Goal: Book appointment/travel/reservation

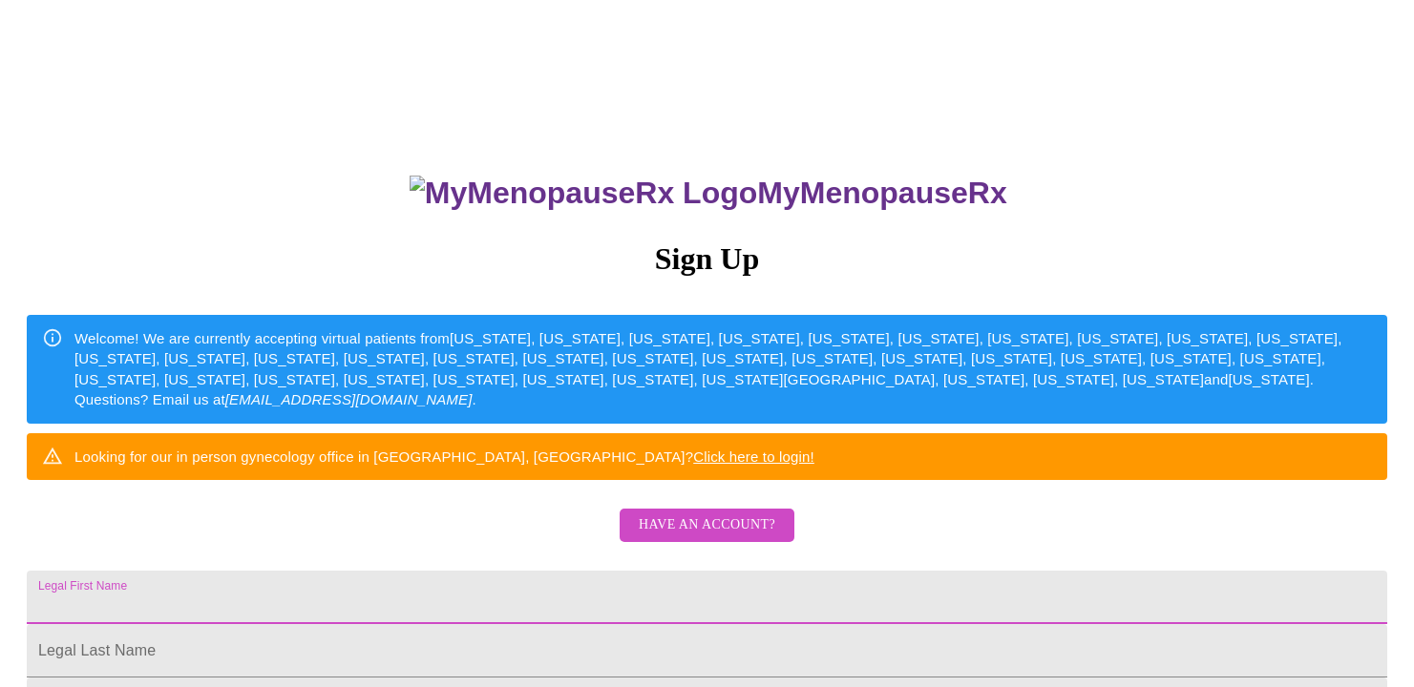
scroll to position [382, 0]
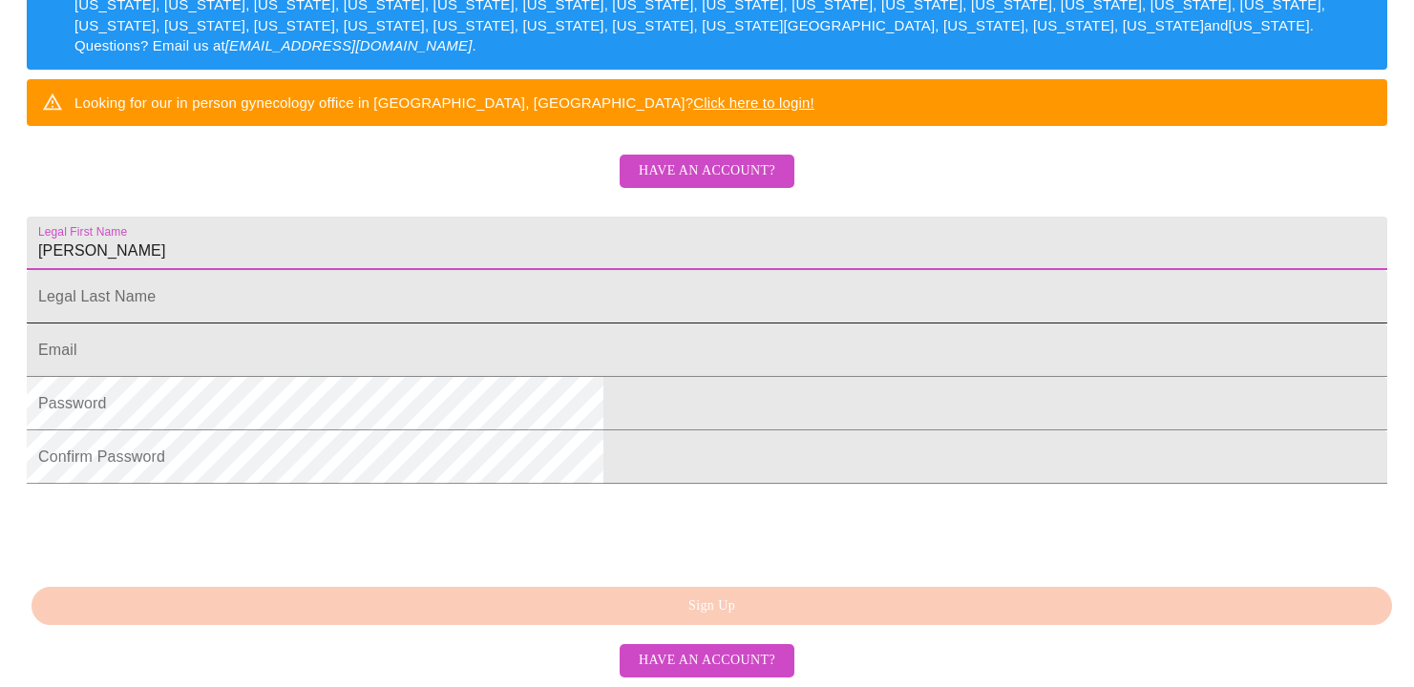
type input "[PERSON_NAME]"
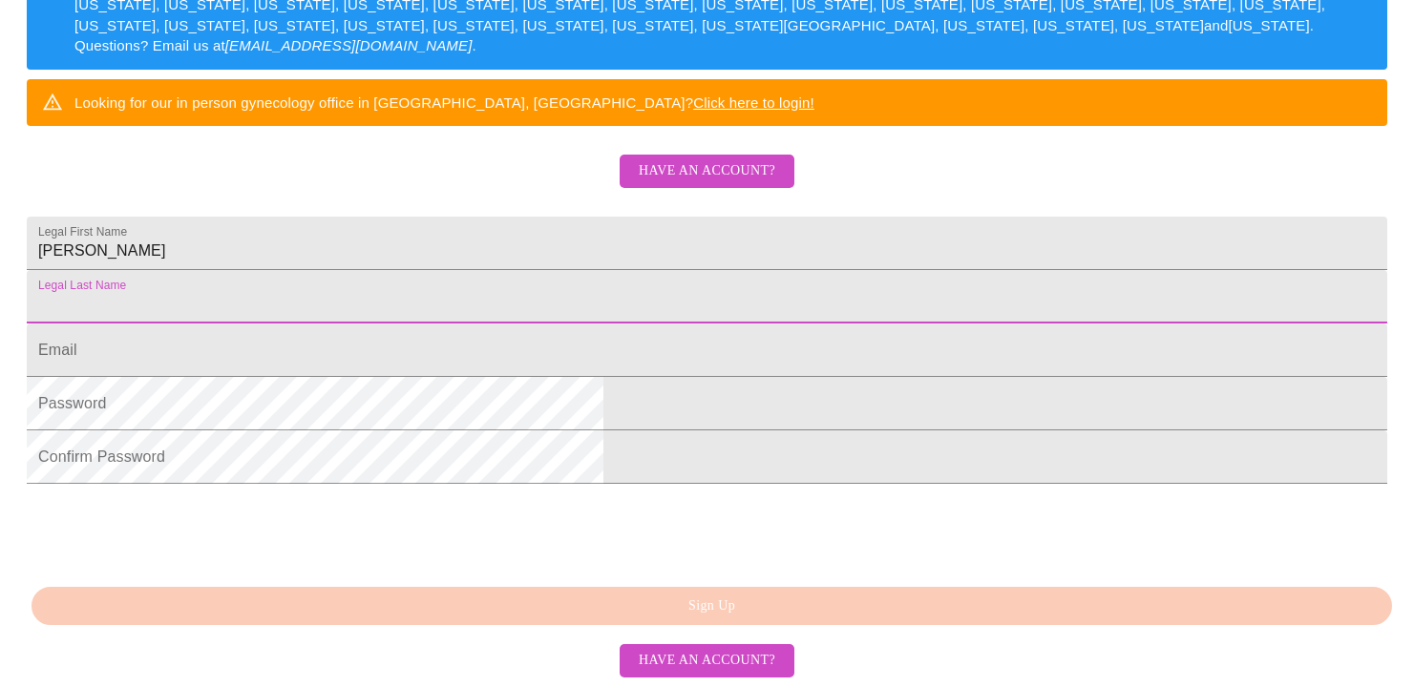
click at [571, 324] on input "Legal First Name" at bounding box center [707, 296] width 1360 height 53
type input "[PERSON_NAME]"
click at [552, 377] on input "Legal First Name" at bounding box center [707, 350] width 1360 height 53
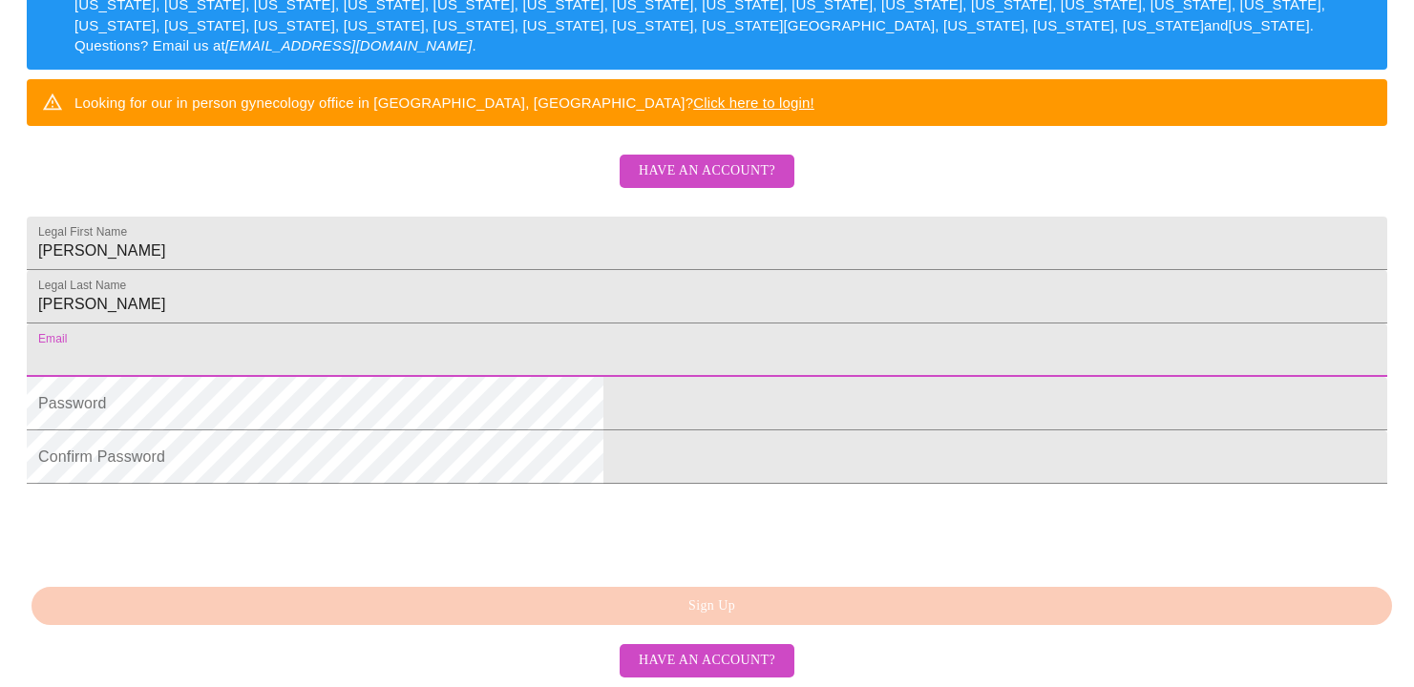
type input "[EMAIL_ADDRESS][DOMAIN_NAME]"
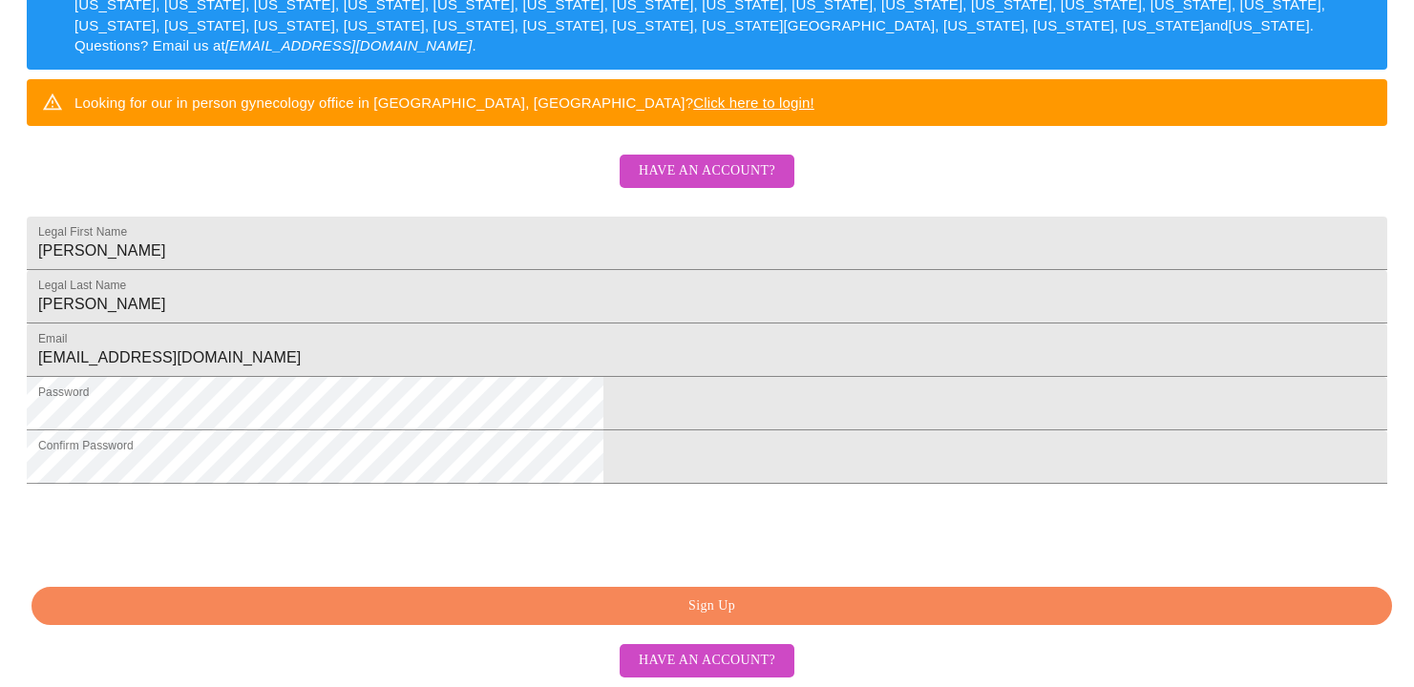
click at [848, 598] on span "Sign Up" at bounding box center [711, 607] width 1316 height 24
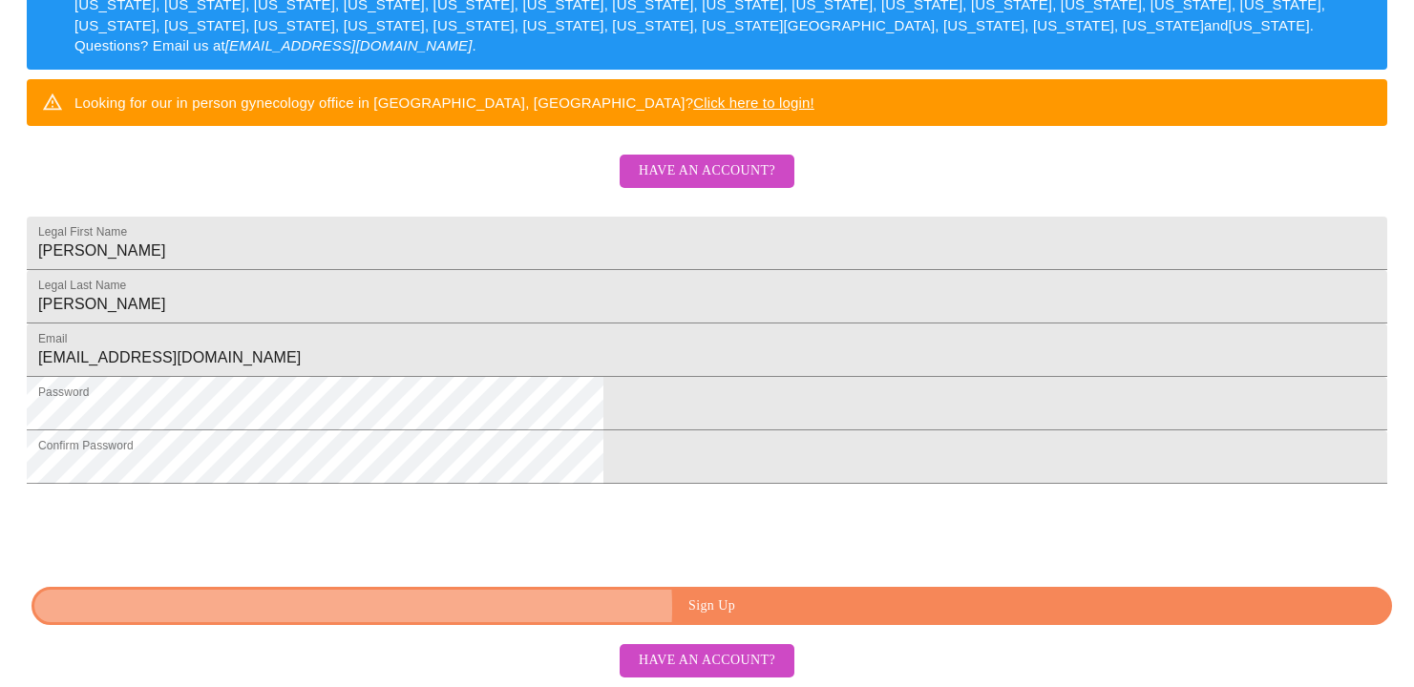
click at [746, 608] on span "Sign Up" at bounding box center [711, 607] width 1316 height 24
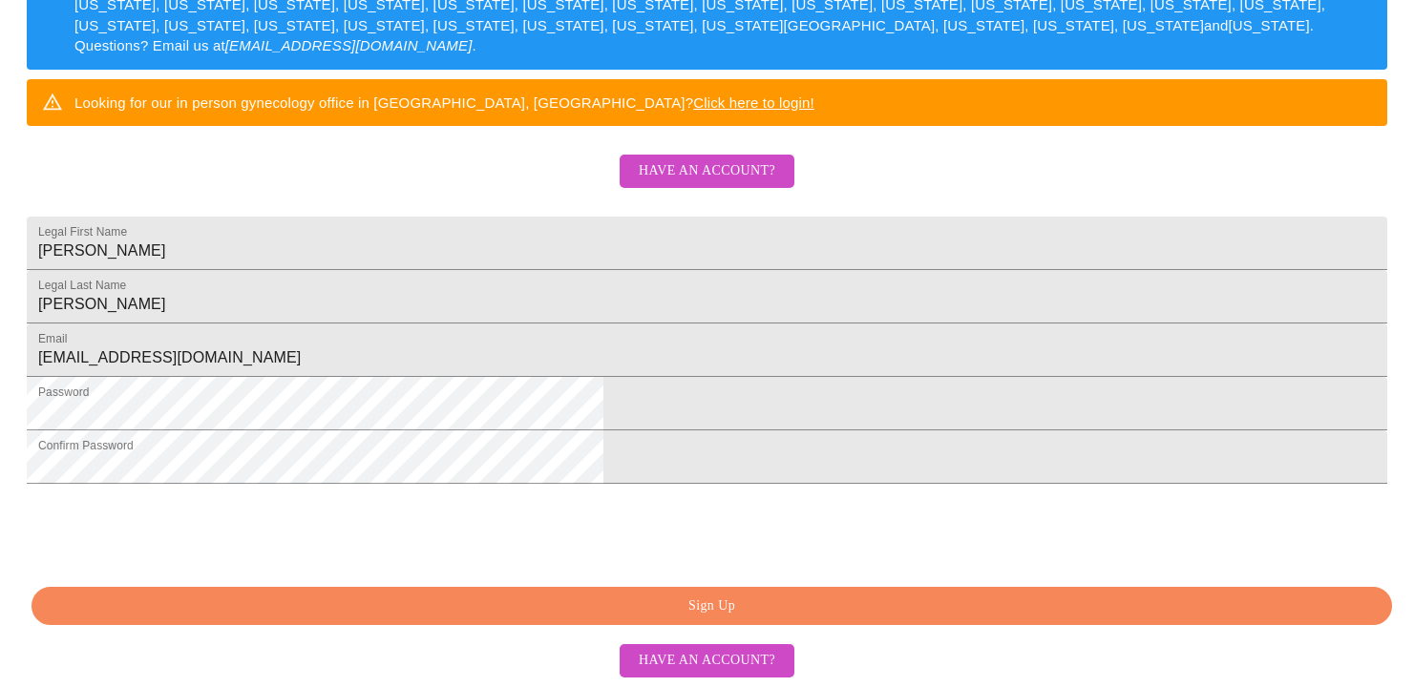
click at [699, 665] on span "Have an account?" at bounding box center [707, 661] width 137 height 24
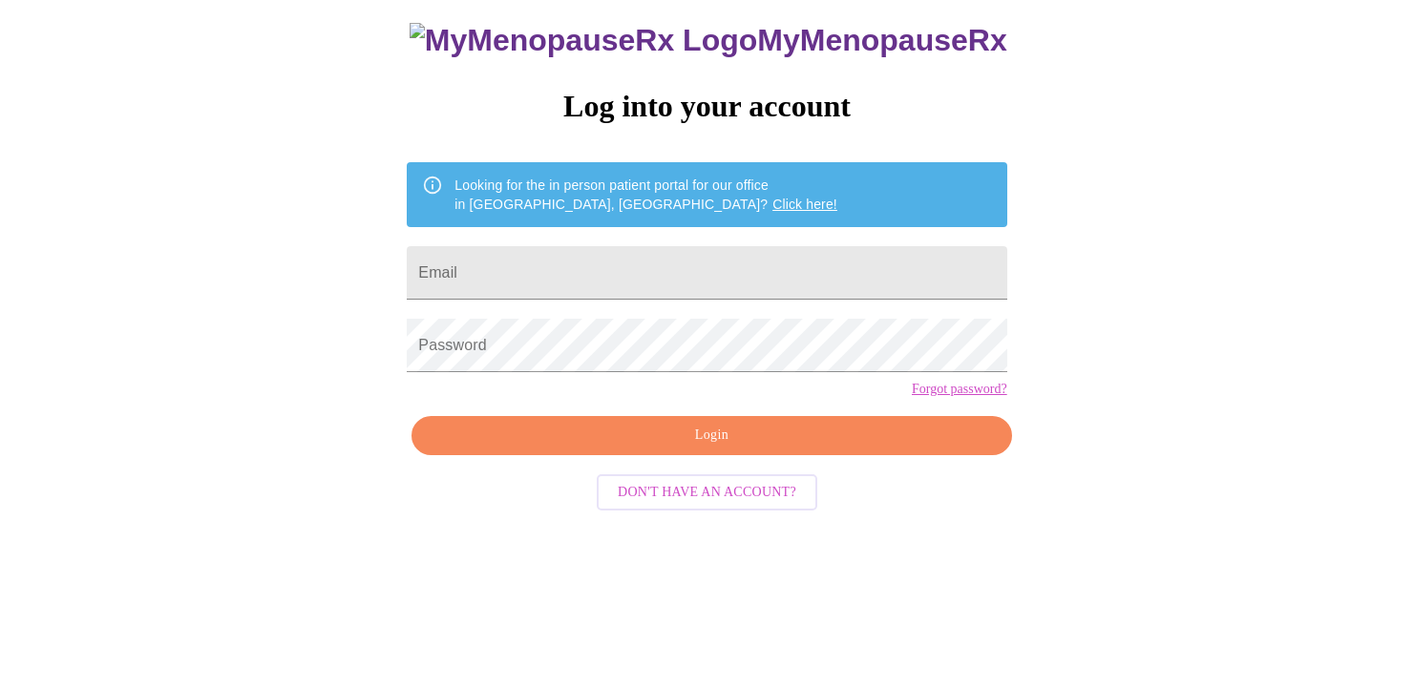
scroll to position [19, 0]
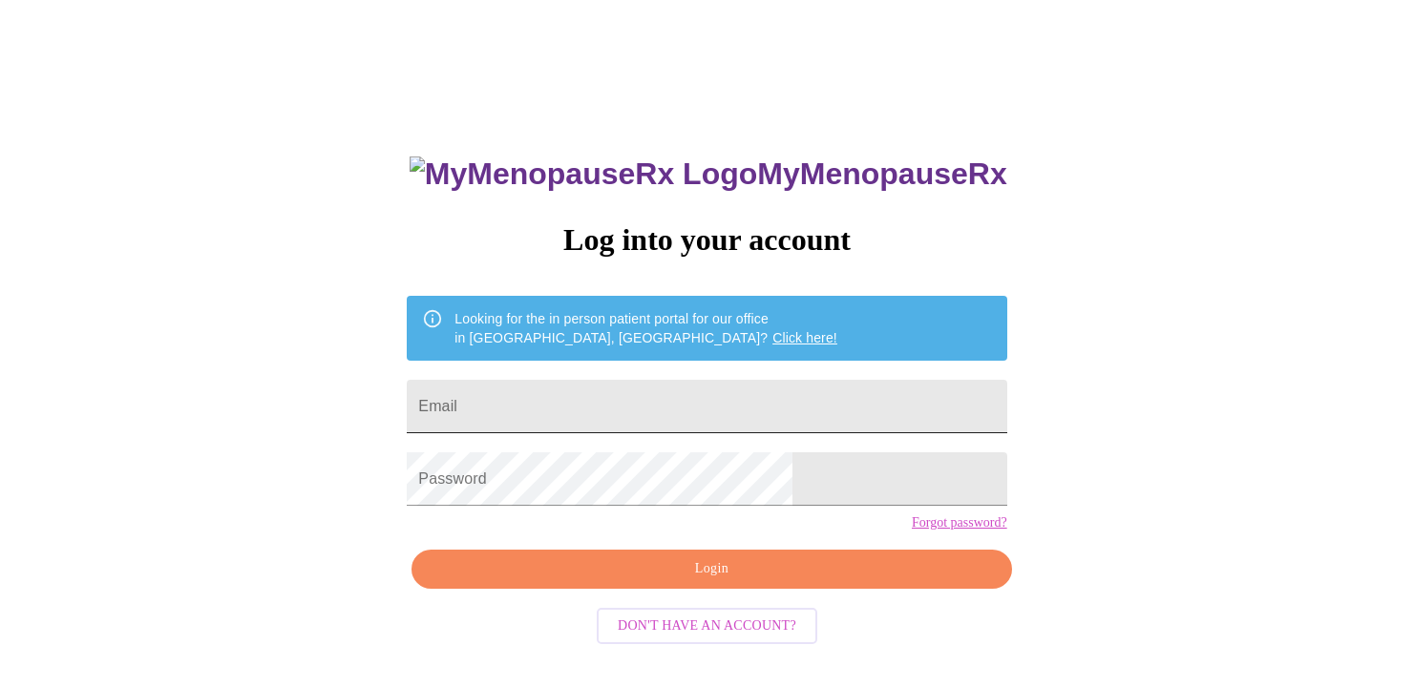
click at [601, 403] on input "Email" at bounding box center [706, 406] width 599 height 53
type input "[EMAIL_ADDRESS][DOMAIN_NAME]"
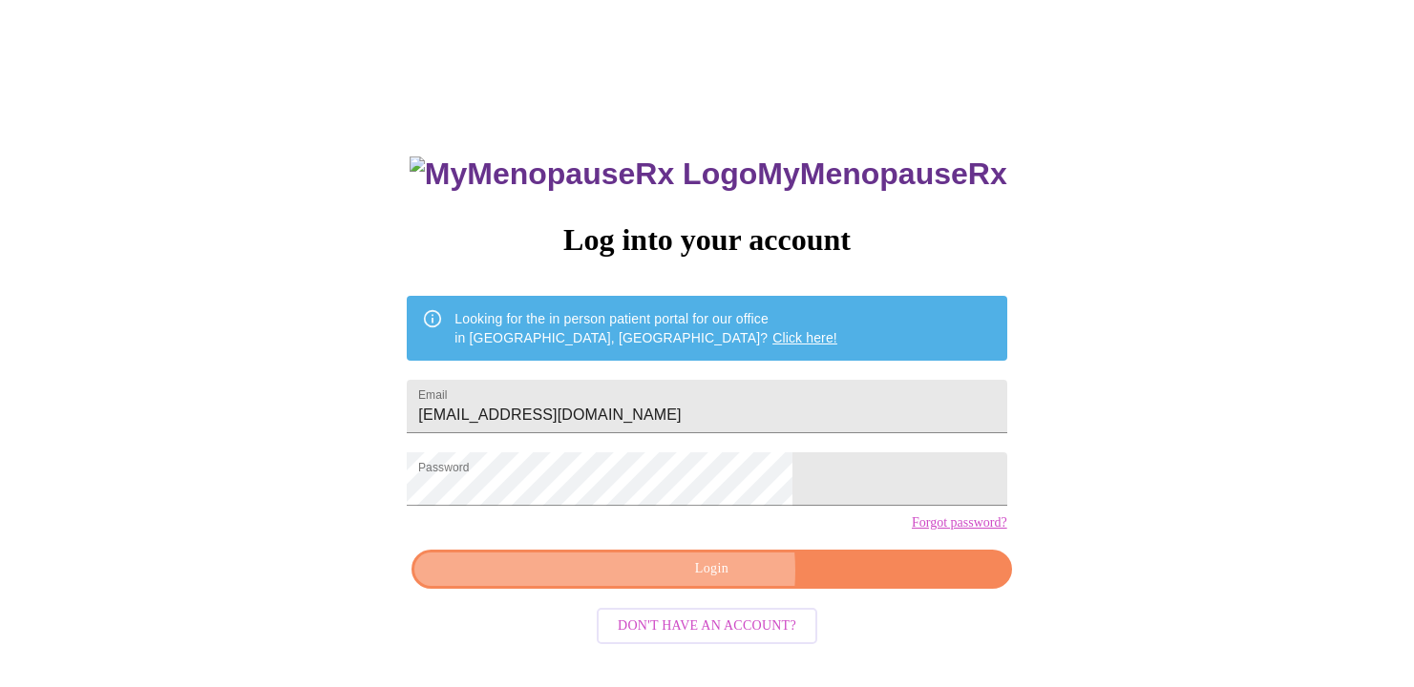
click at [699, 581] on span "Login" at bounding box center [711, 569] width 556 height 24
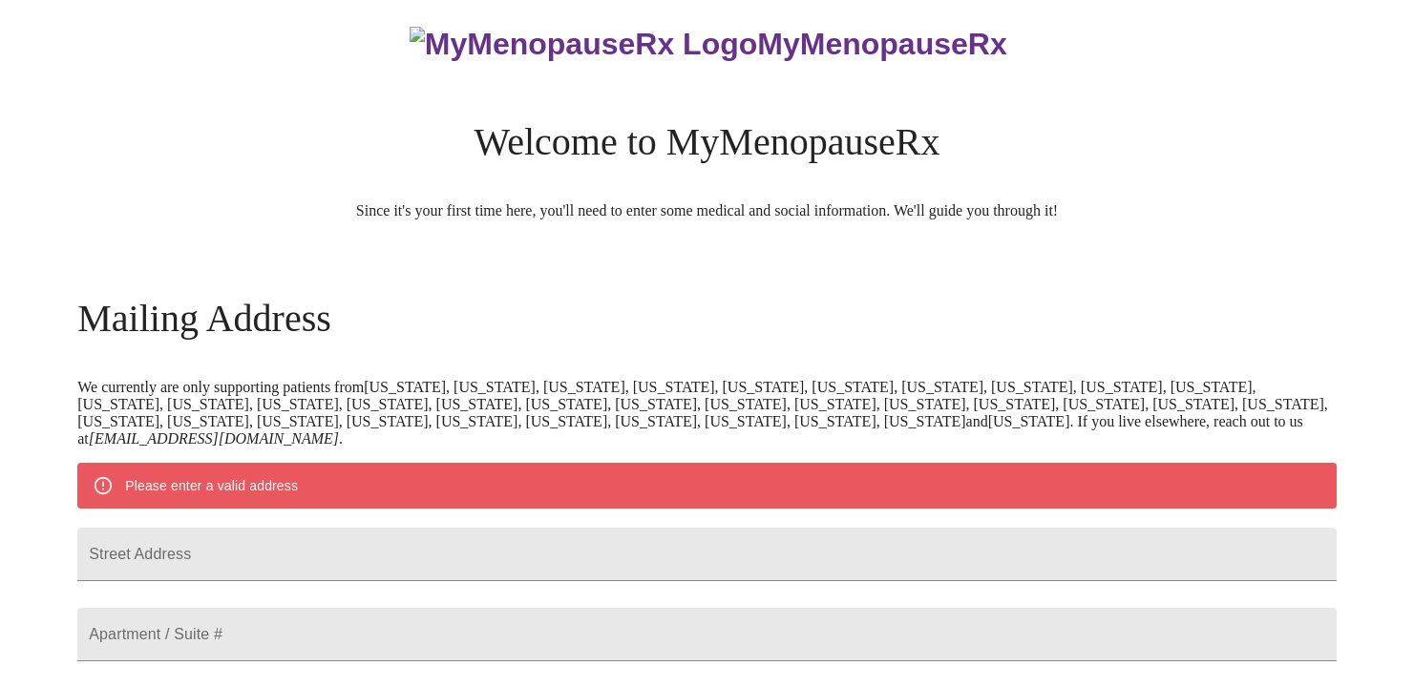
scroll to position [115, 0]
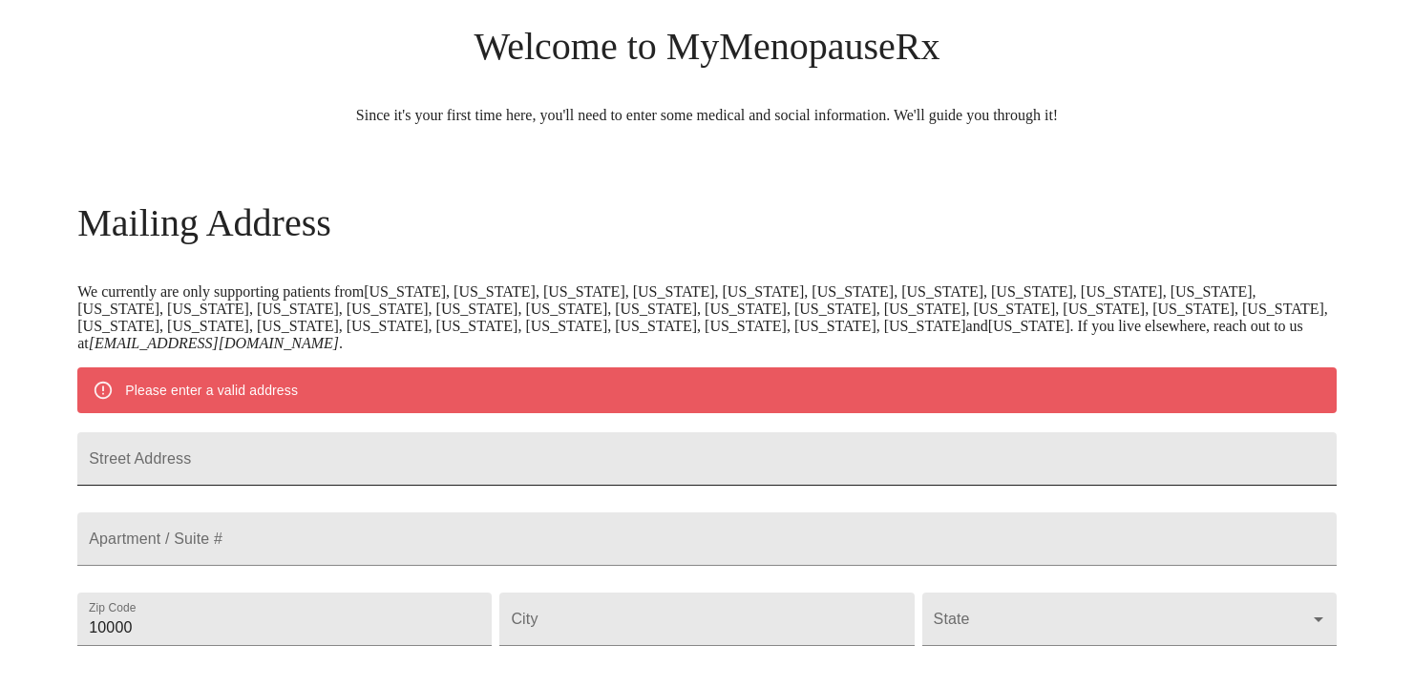
click at [394, 465] on input "Street Address" at bounding box center [706, 458] width 1259 height 53
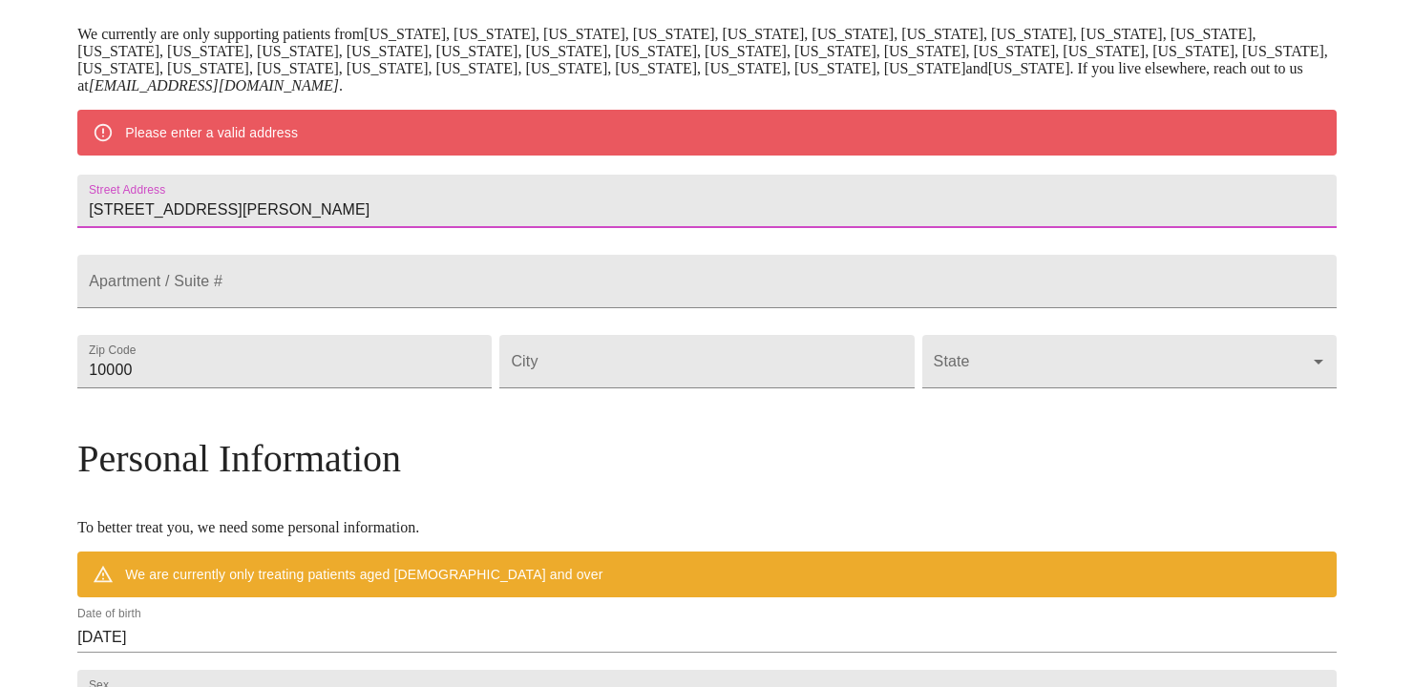
scroll to position [401, 0]
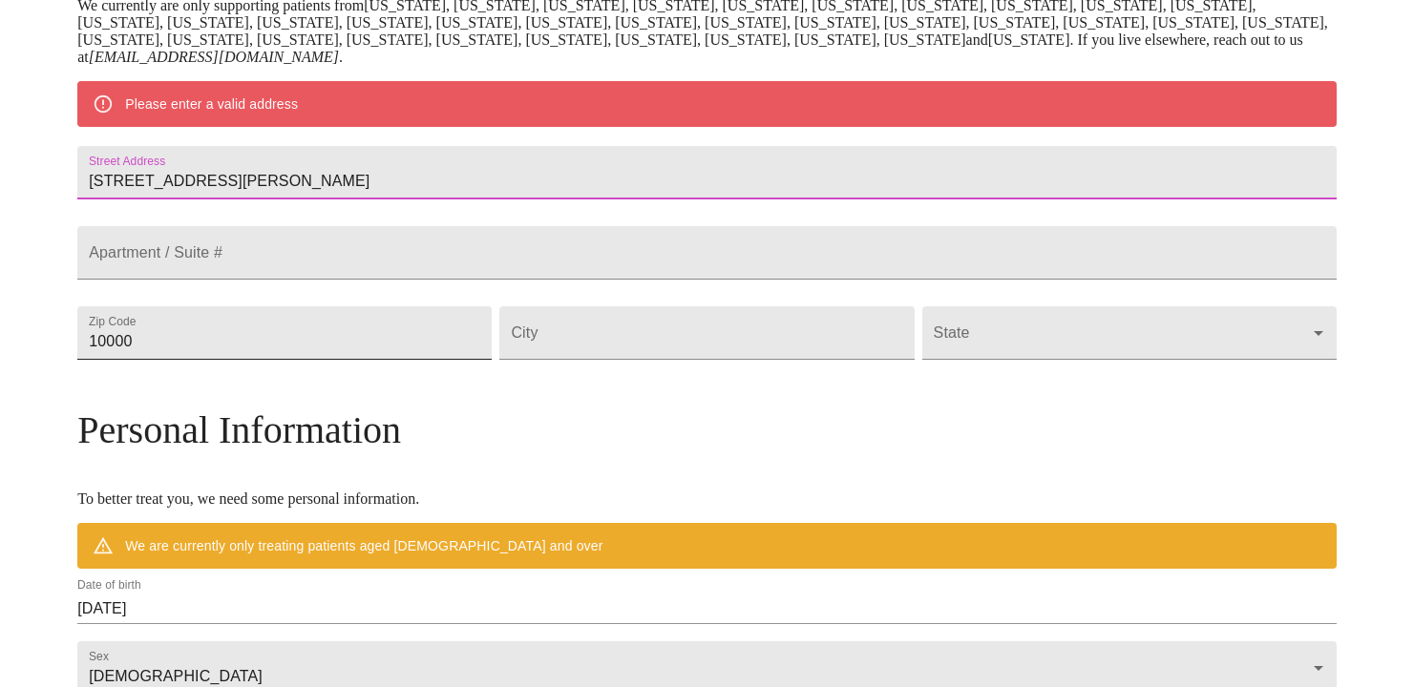
type input "[STREET_ADDRESS][PERSON_NAME]"
click at [417, 360] on input "10000" at bounding box center [284, 332] width 414 height 53
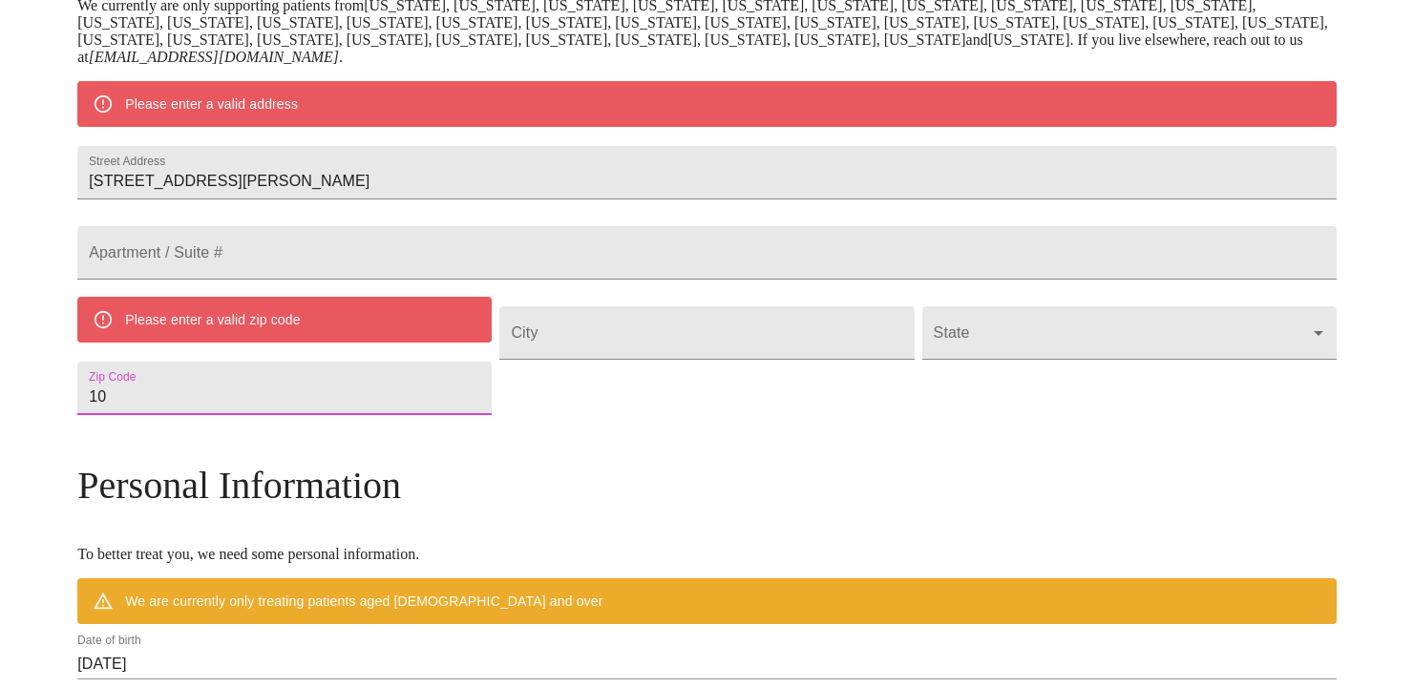
type input "1"
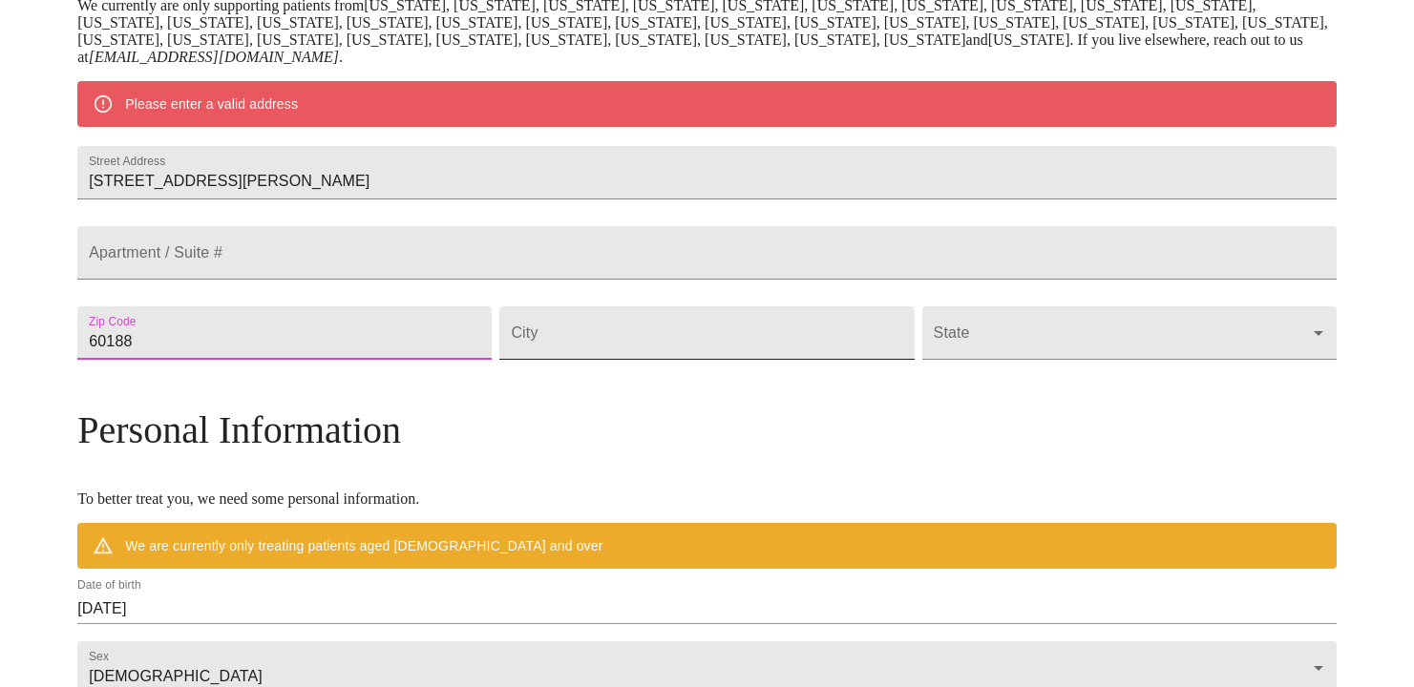
type input "60188"
click at [640, 360] on input "Street Address" at bounding box center [706, 332] width 414 height 53
type input "Wheaton"
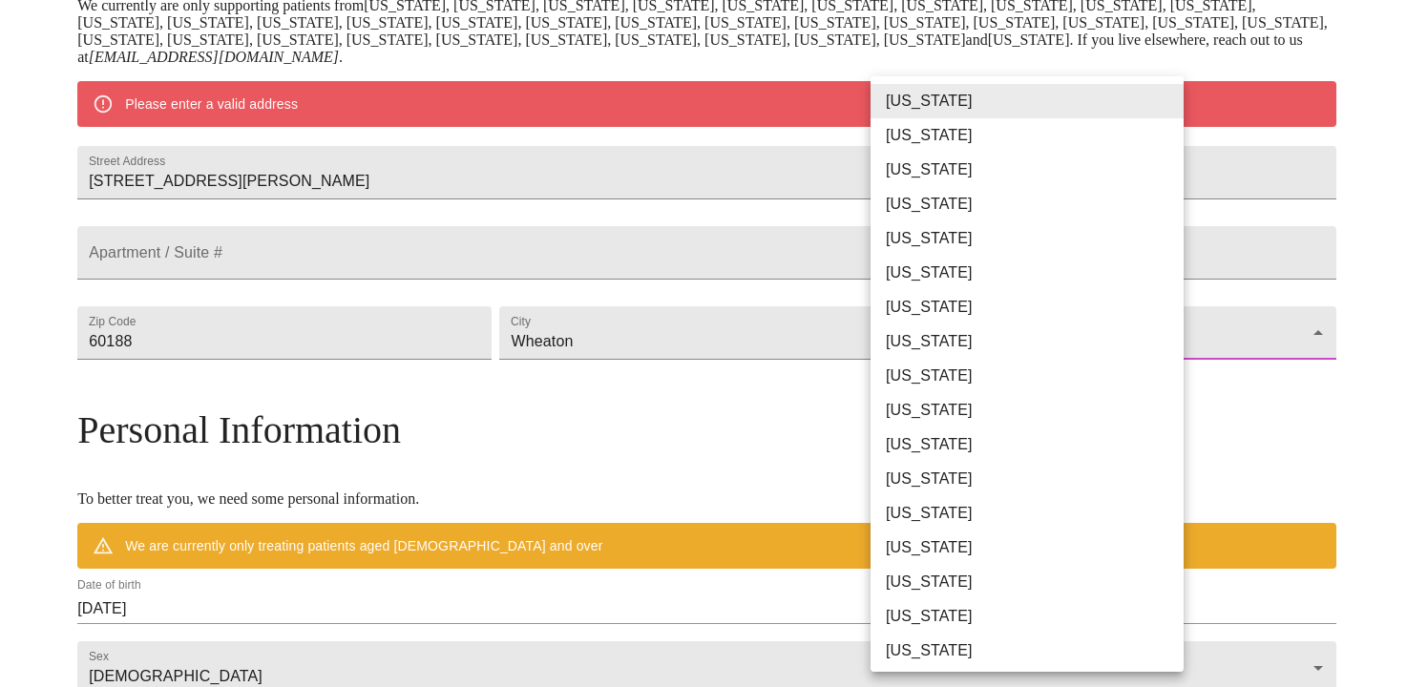
click at [1177, 382] on body "MyMenopauseRx Welcome to MyMenopauseRx Since it's your first time here, you'll …" at bounding box center [714, 359] width 1413 height 1505
click at [929, 507] on li "[US_STATE]" at bounding box center [1034, 513] width 327 height 34
type input "[US_STATE]"
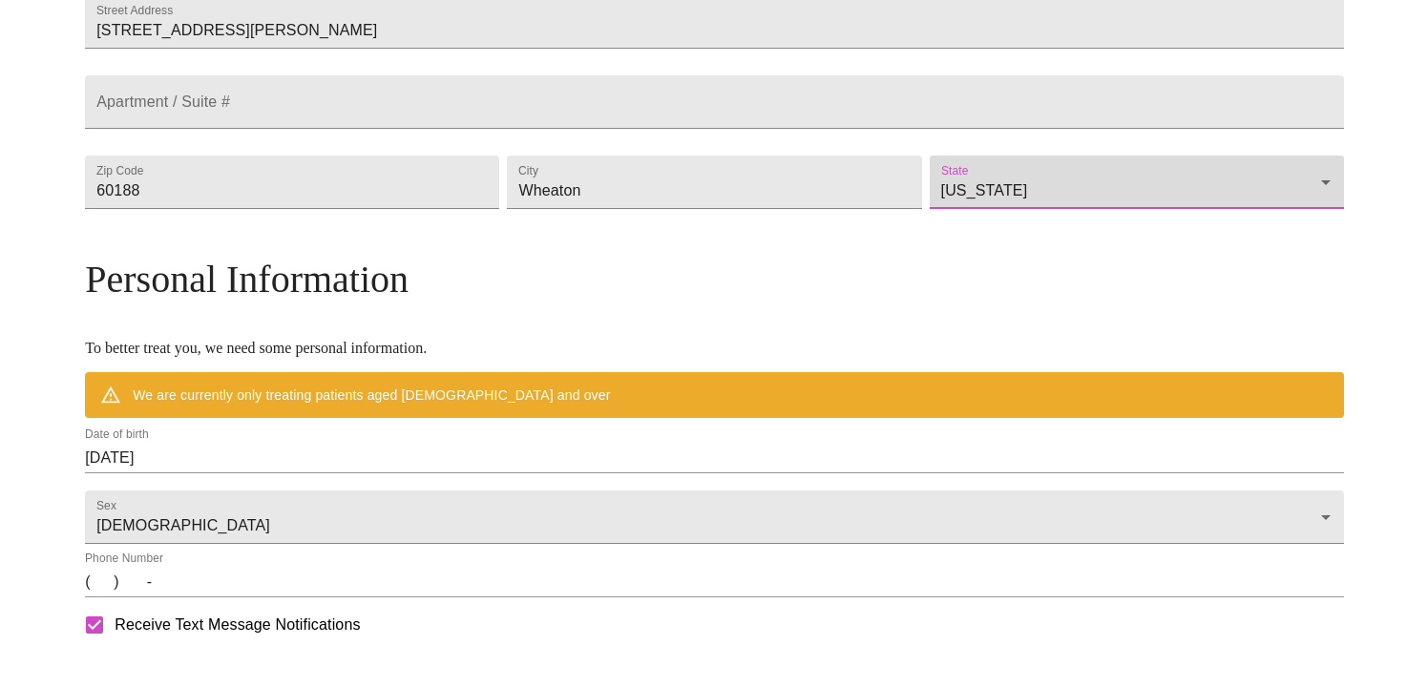
scroll to position [687, 0]
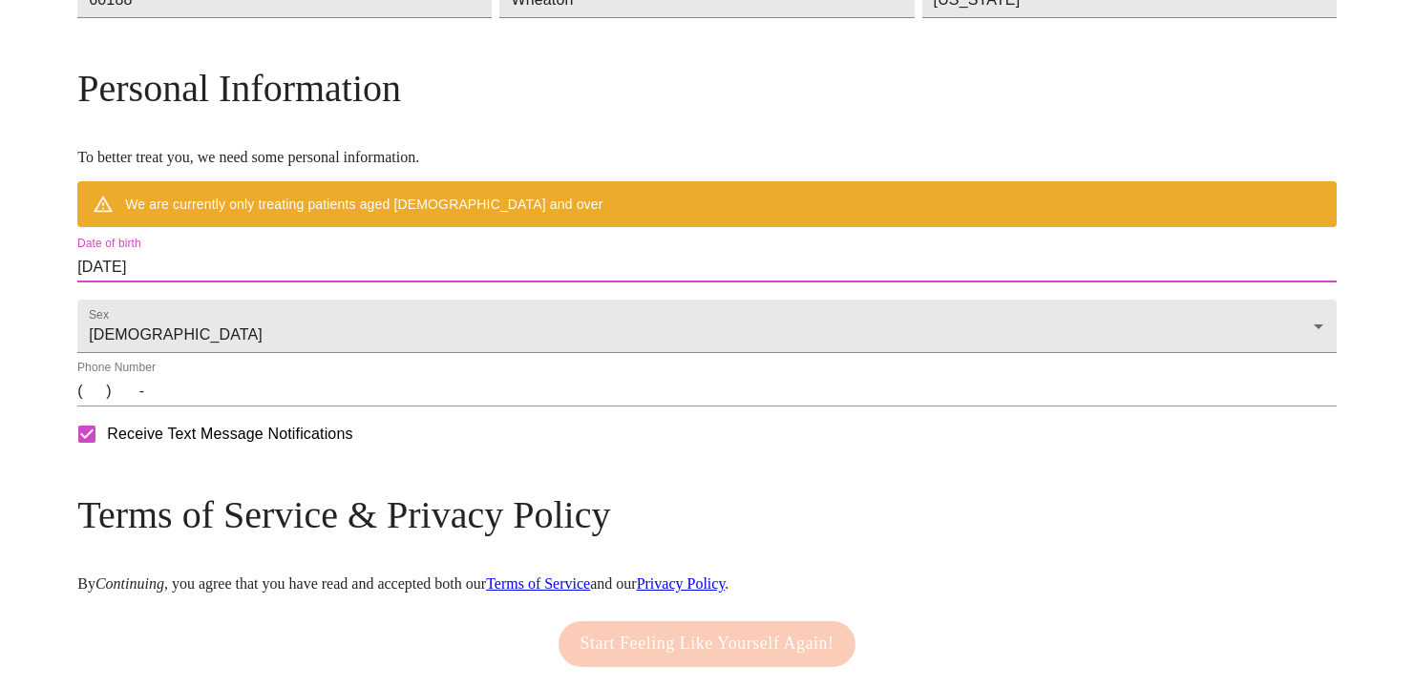
drag, startPoint x: 234, startPoint y: 312, endPoint x: 393, endPoint y: 321, distance: 159.6
click at [393, 283] on input "[DATE]" at bounding box center [706, 267] width 1259 height 31
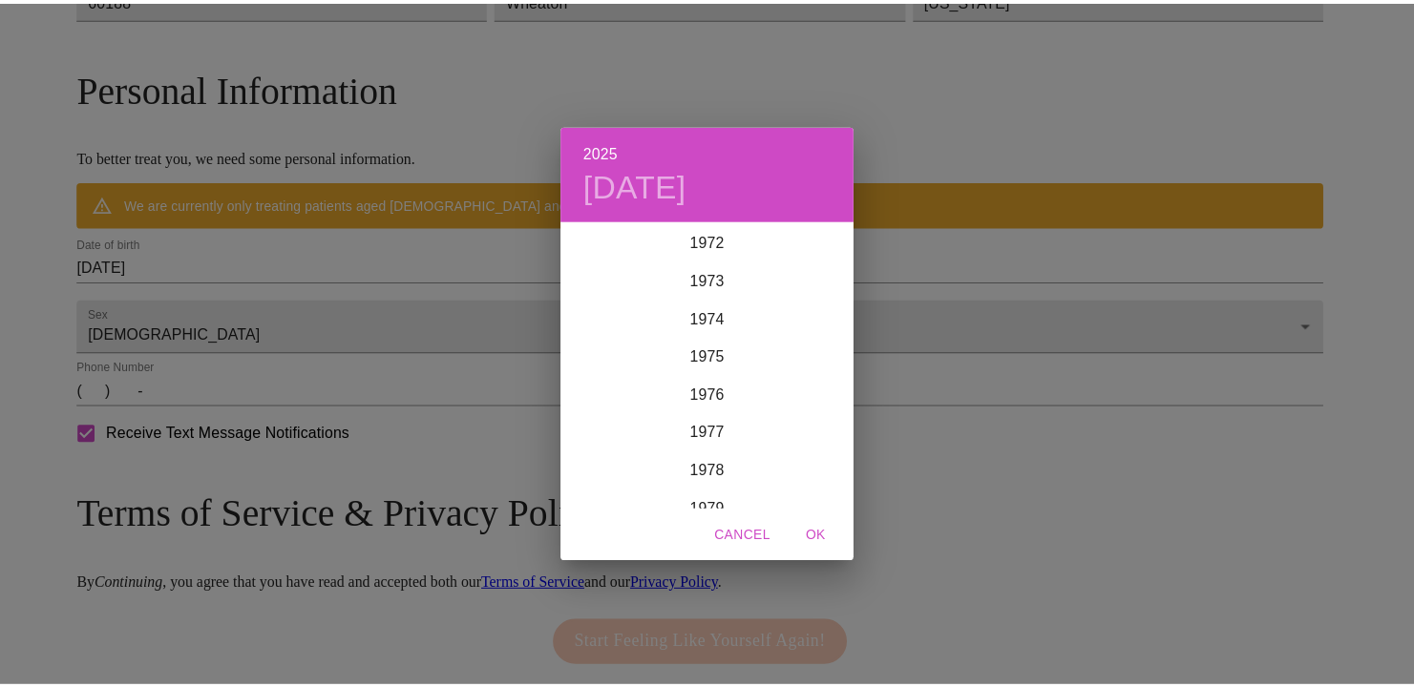
scroll to position [2692, 0]
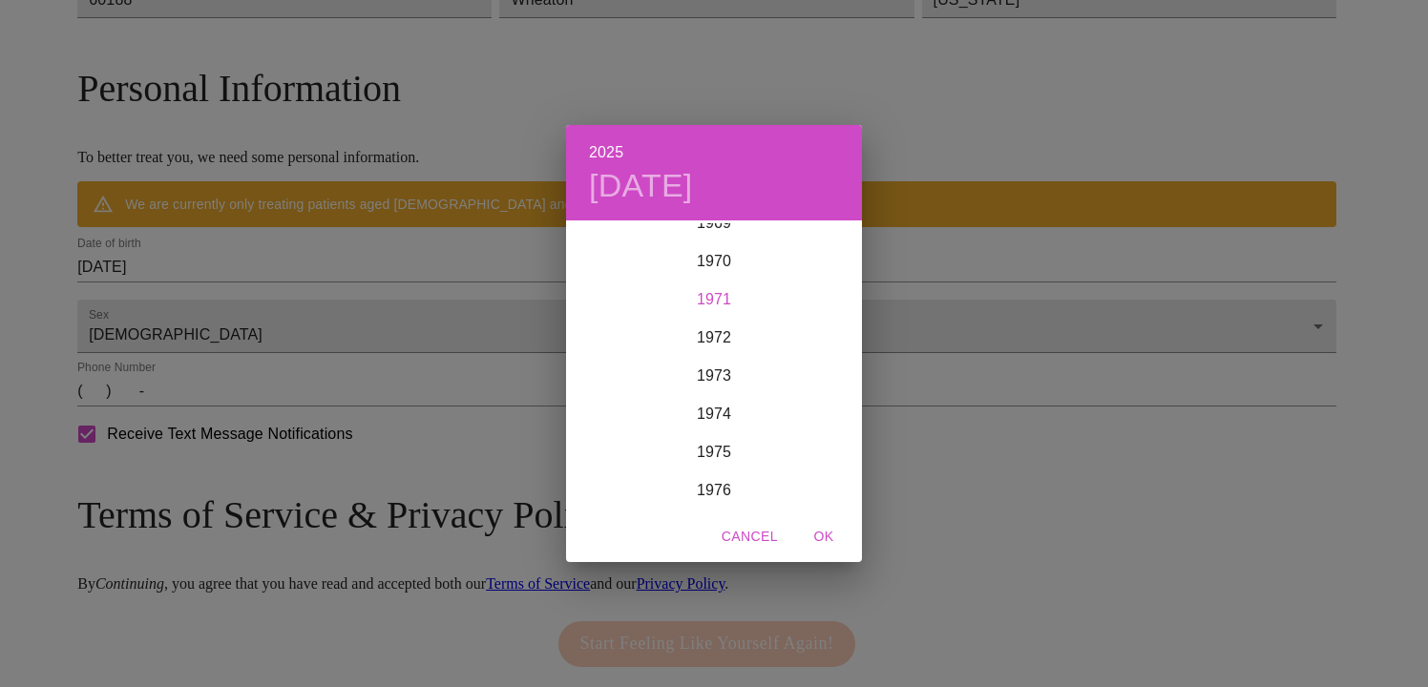
click at [713, 300] on div "1971" at bounding box center [714, 300] width 296 height 38
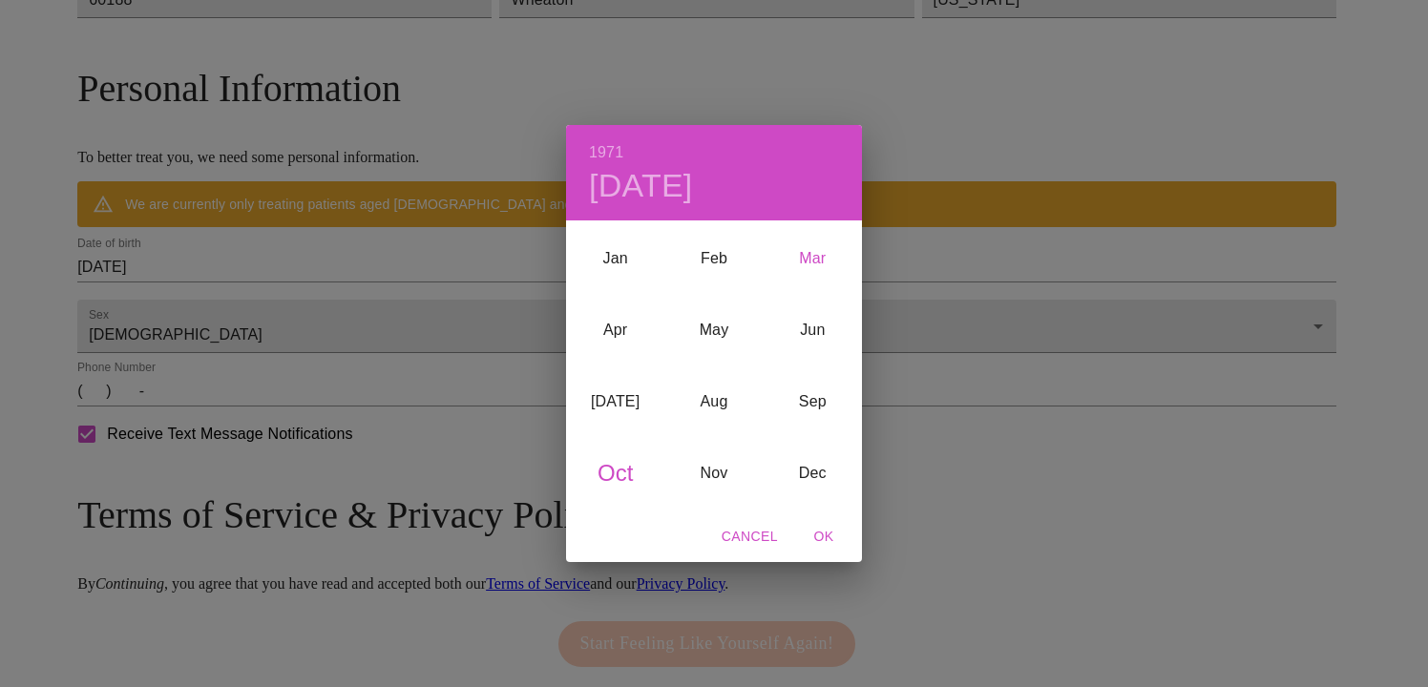
click at [818, 254] on div "Mar" at bounding box center [813, 259] width 98 height 72
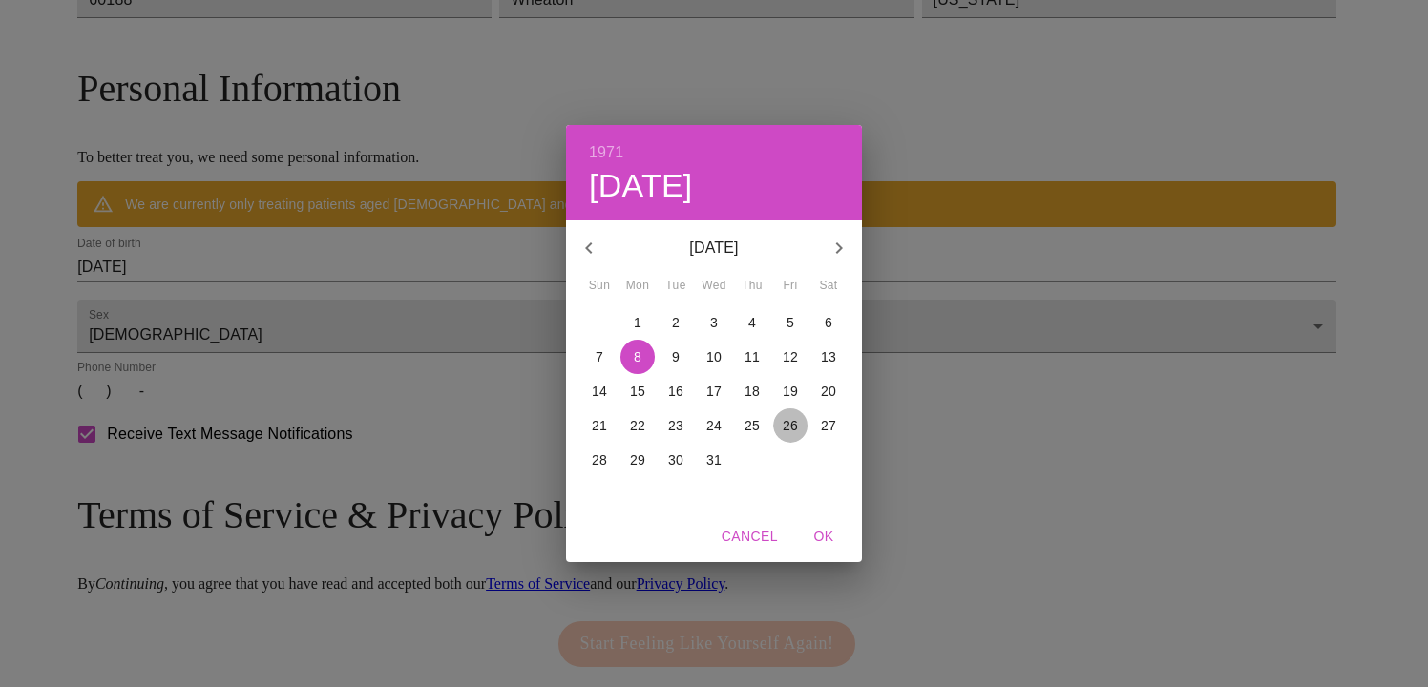
click at [790, 423] on p "26" at bounding box center [790, 425] width 15 height 19
click at [826, 534] on span "OK" at bounding box center [824, 537] width 46 height 24
type input "[DATE]"
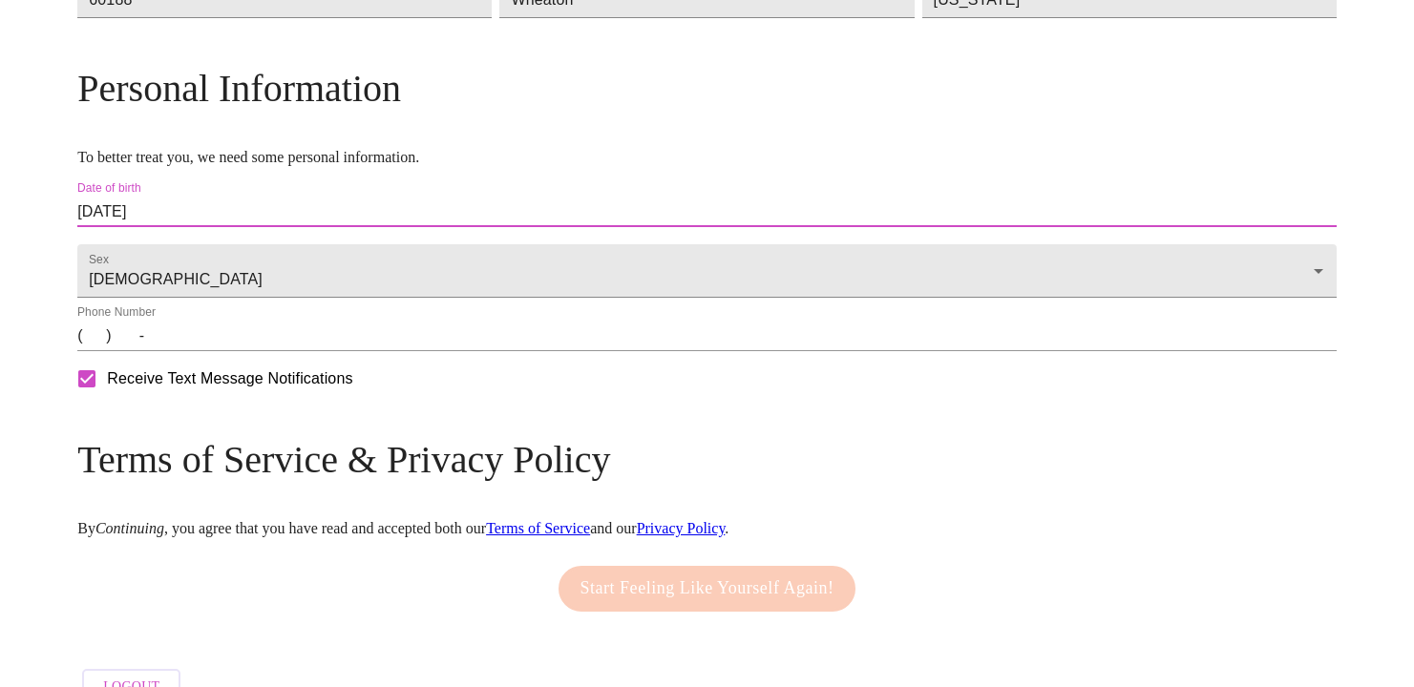
click at [249, 351] on input "(   )    -" at bounding box center [706, 336] width 1259 height 31
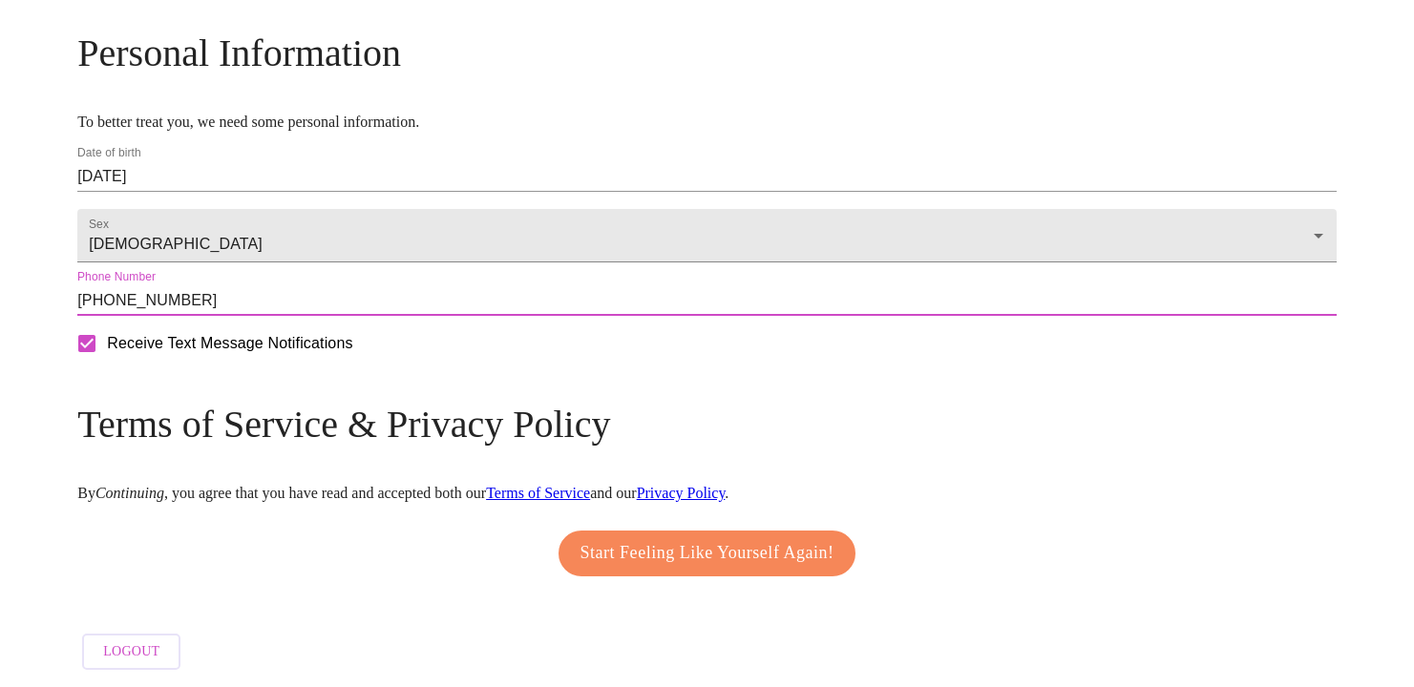
scroll to position [783, 0]
type input "[PHONE_NUMBER]"
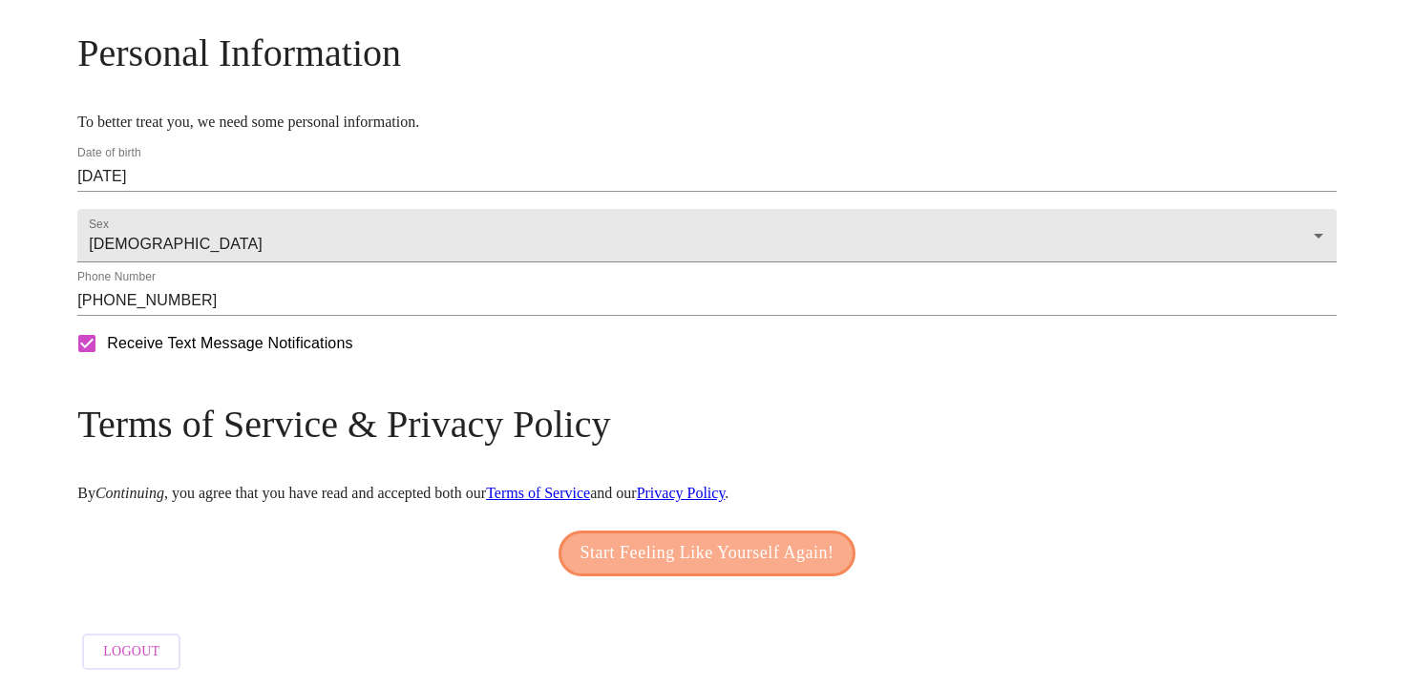
click at [752, 546] on span "Start Feeling Like Yourself Again!" at bounding box center [707, 553] width 254 height 31
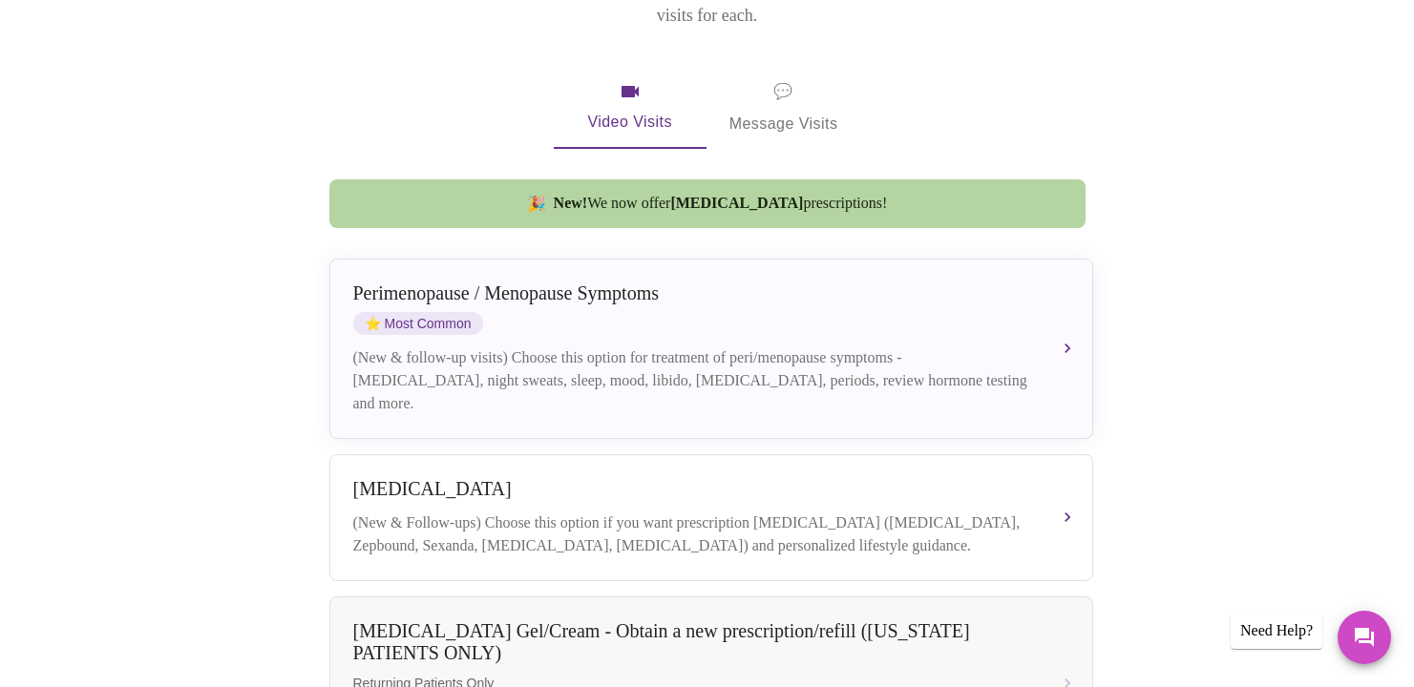
scroll to position [308, 0]
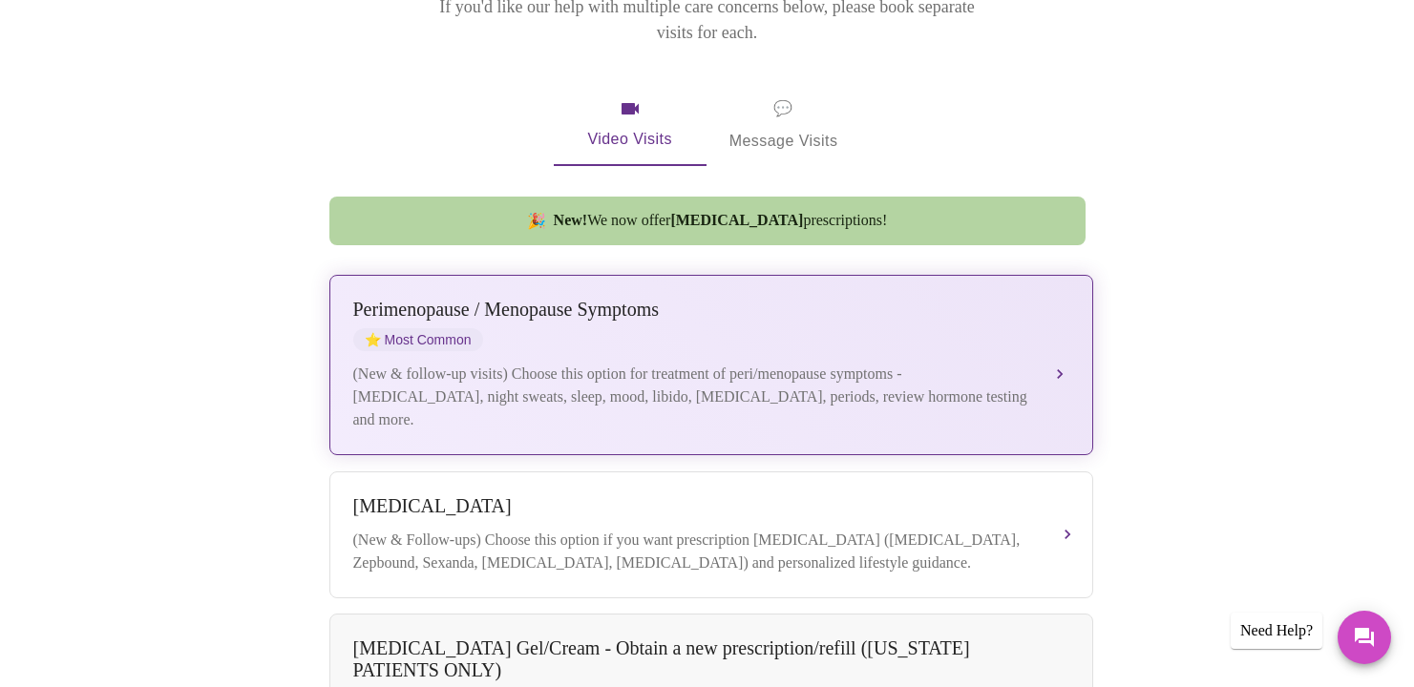
click at [1061, 343] on button "[MEDICAL_DATA] / Menopause Symptoms ⭐ Most Common (New & follow-up visits) Choo…" at bounding box center [711, 365] width 764 height 180
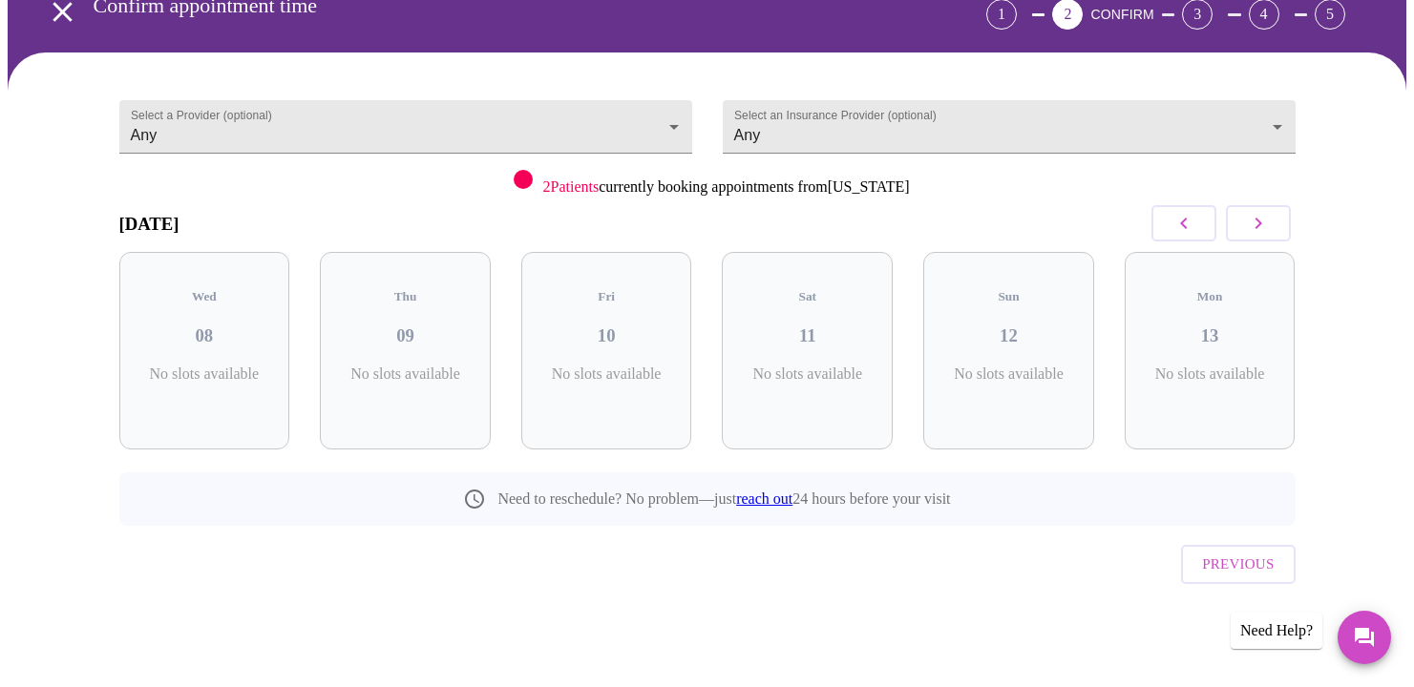
scroll to position [63, 0]
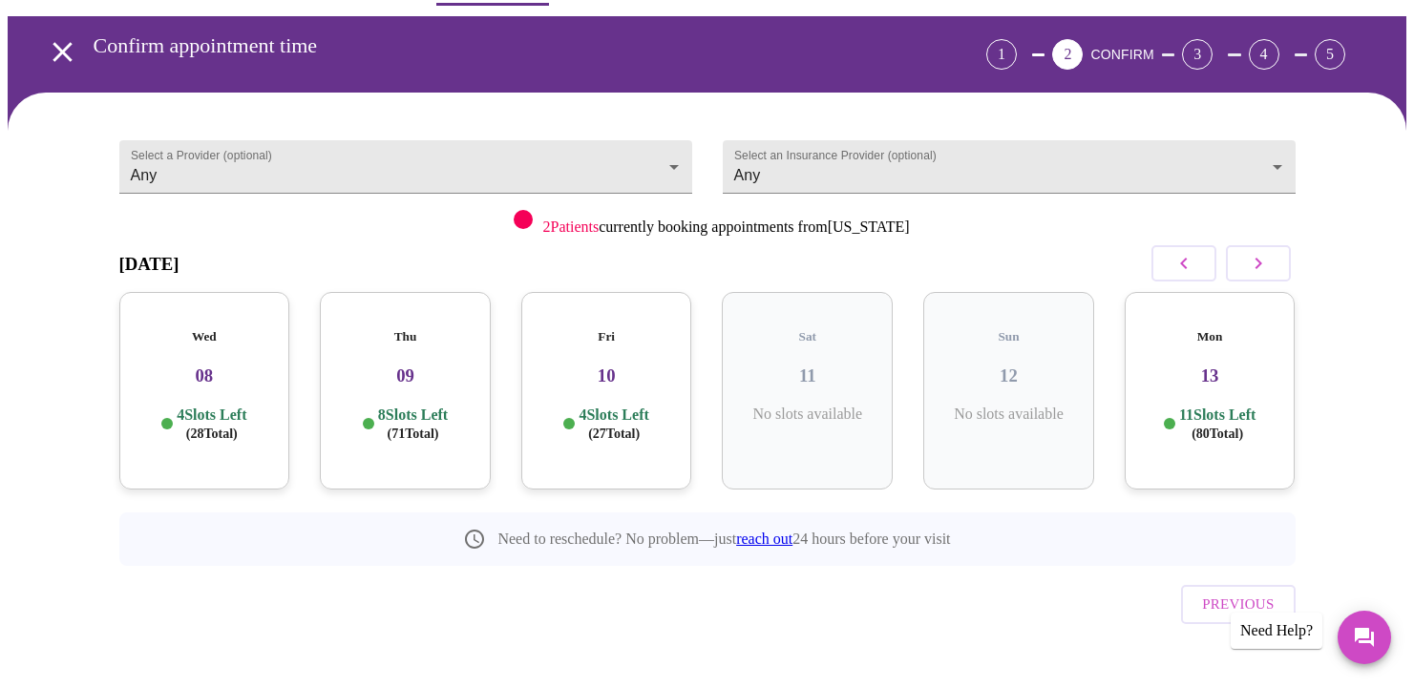
click at [250, 366] on h3 "08" at bounding box center [205, 376] width 140 height 21
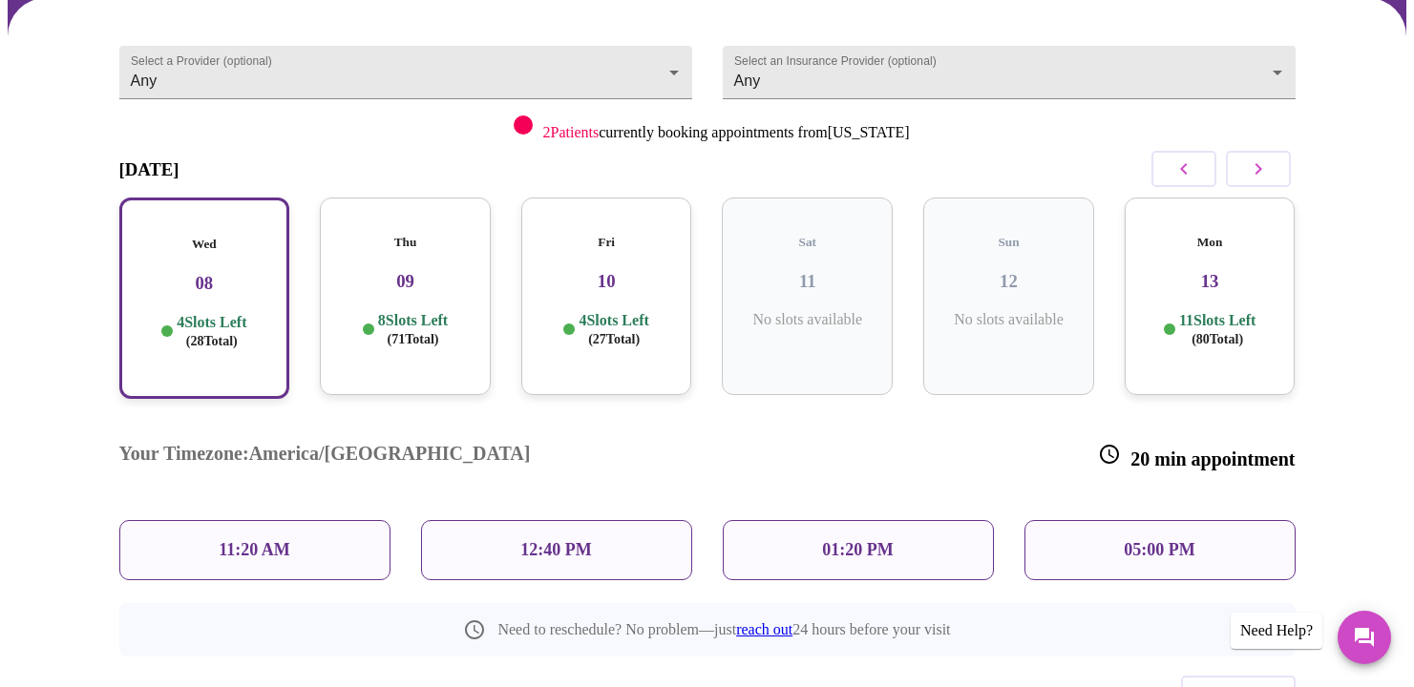
scroll to position [158, 0]
click at [325, 519] on div "11:20 AM" at bounding box center [254, 549] width 271 height 60
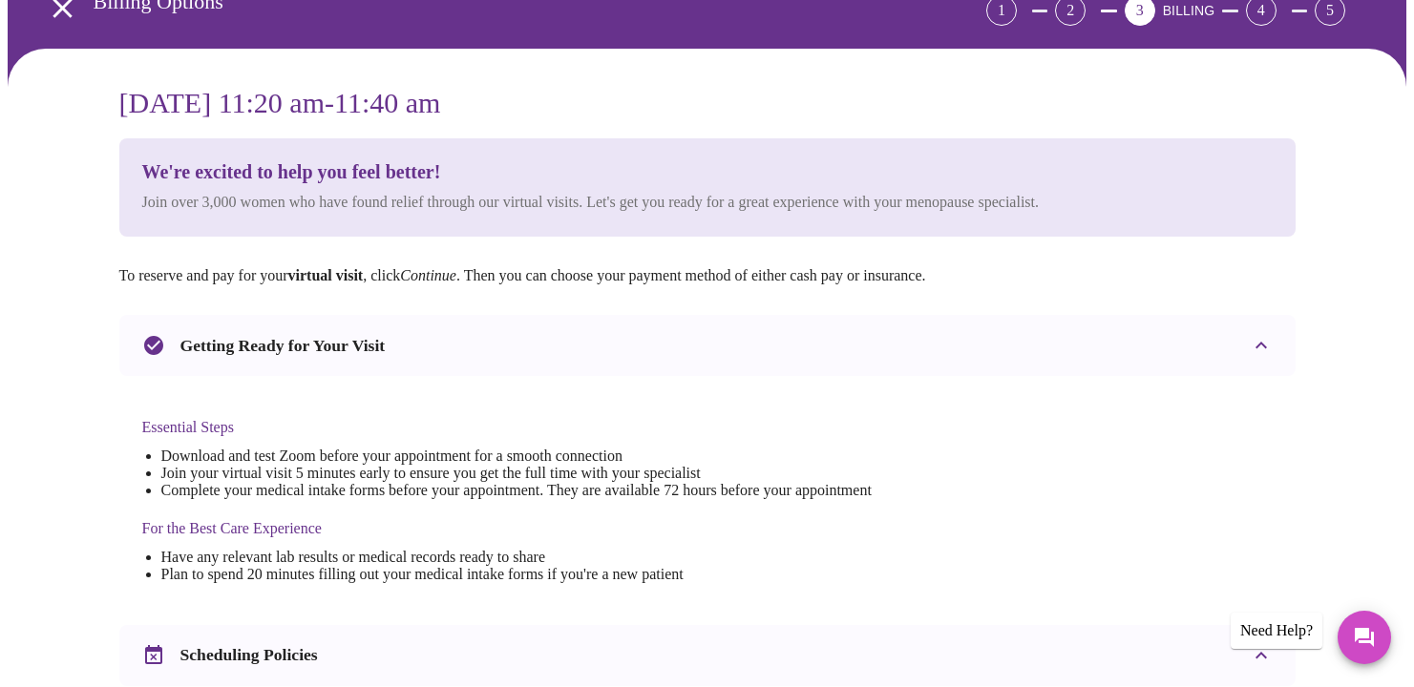
scroll to position [0, 0]
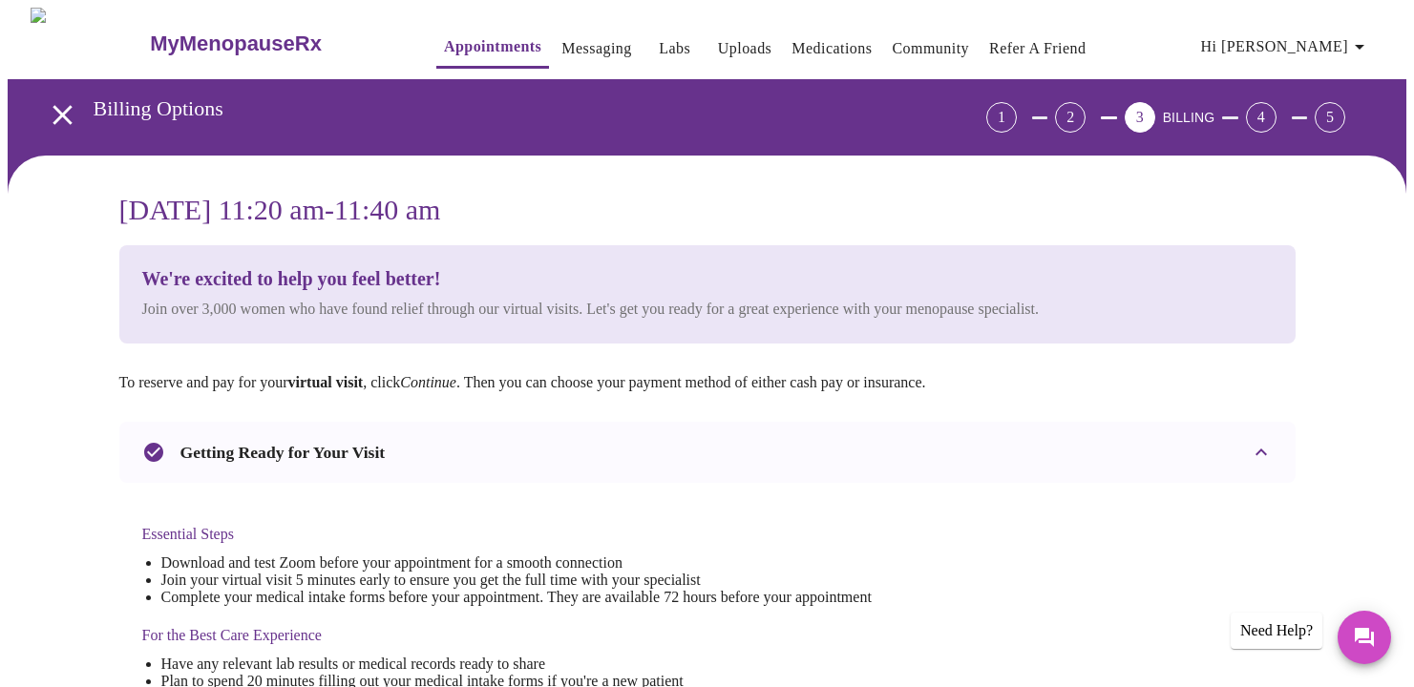
click at [1085, 105] on div "2" at bounding box center [1070, 117] width 31 height 31
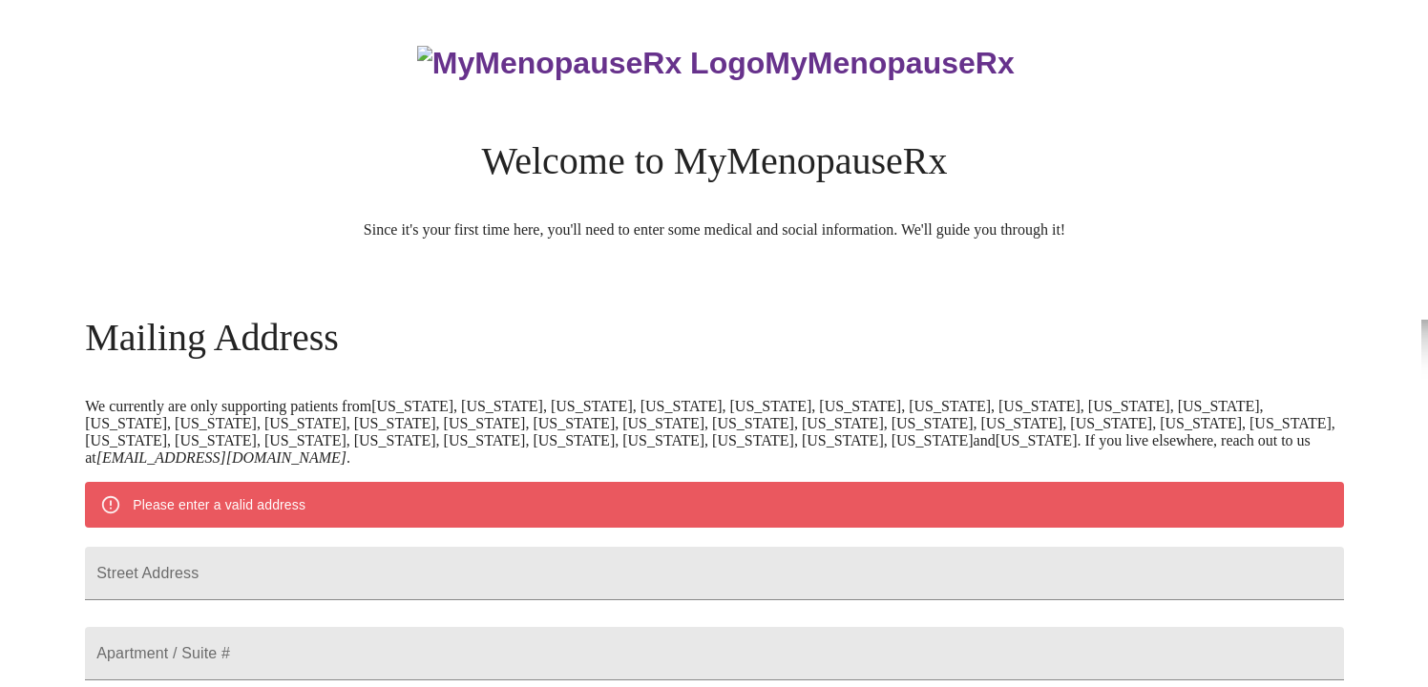
scroll to position [776, 0]
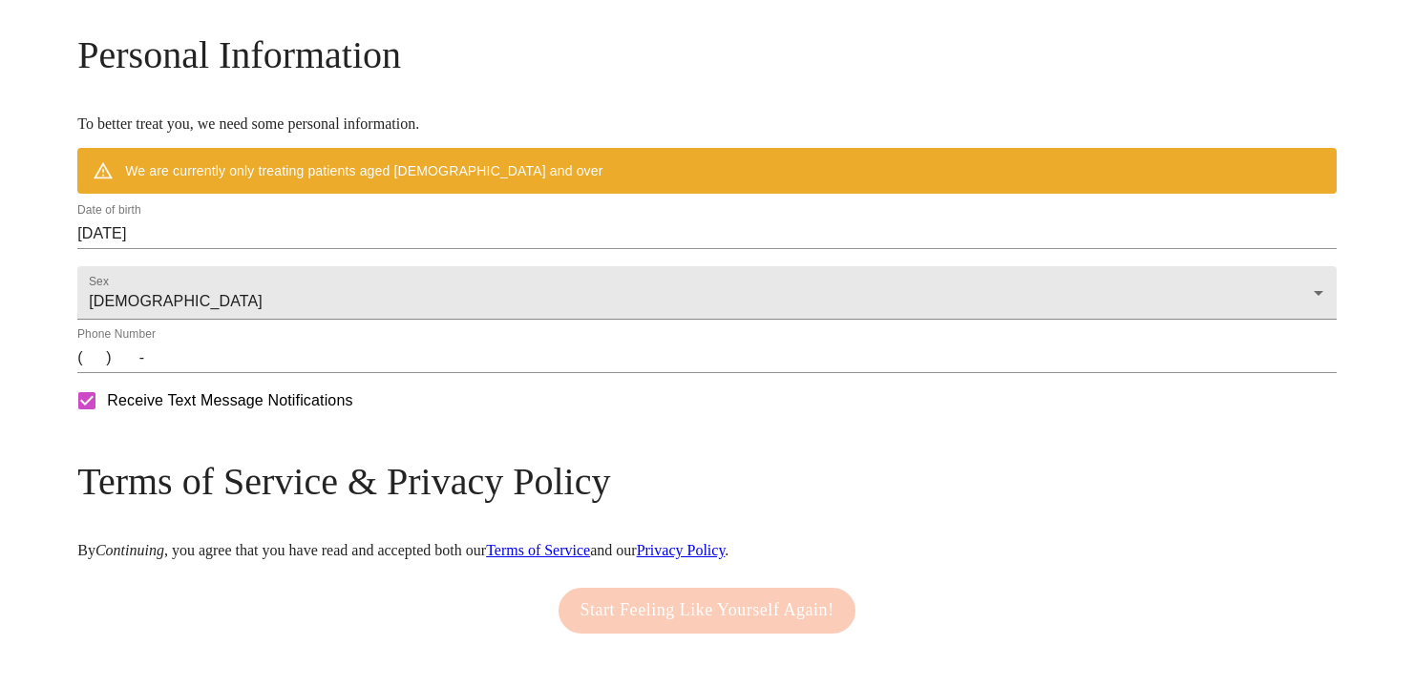
click at [384, 249] on input "[DATE]" at bounding box center [706, 234] width 1259 height 31
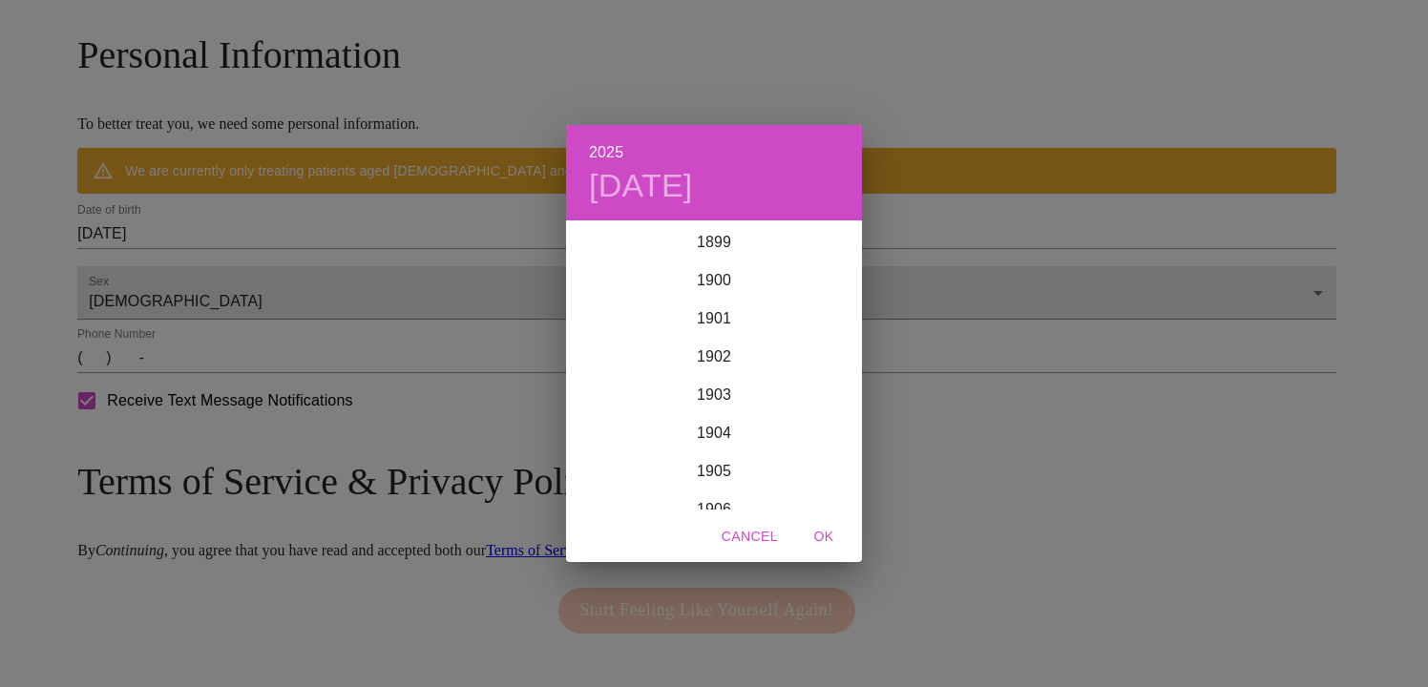
scroll to position [4696, 0]
click at [749, 539] on span "Cancel" at bounding box center [750, 537] width 56 height 24
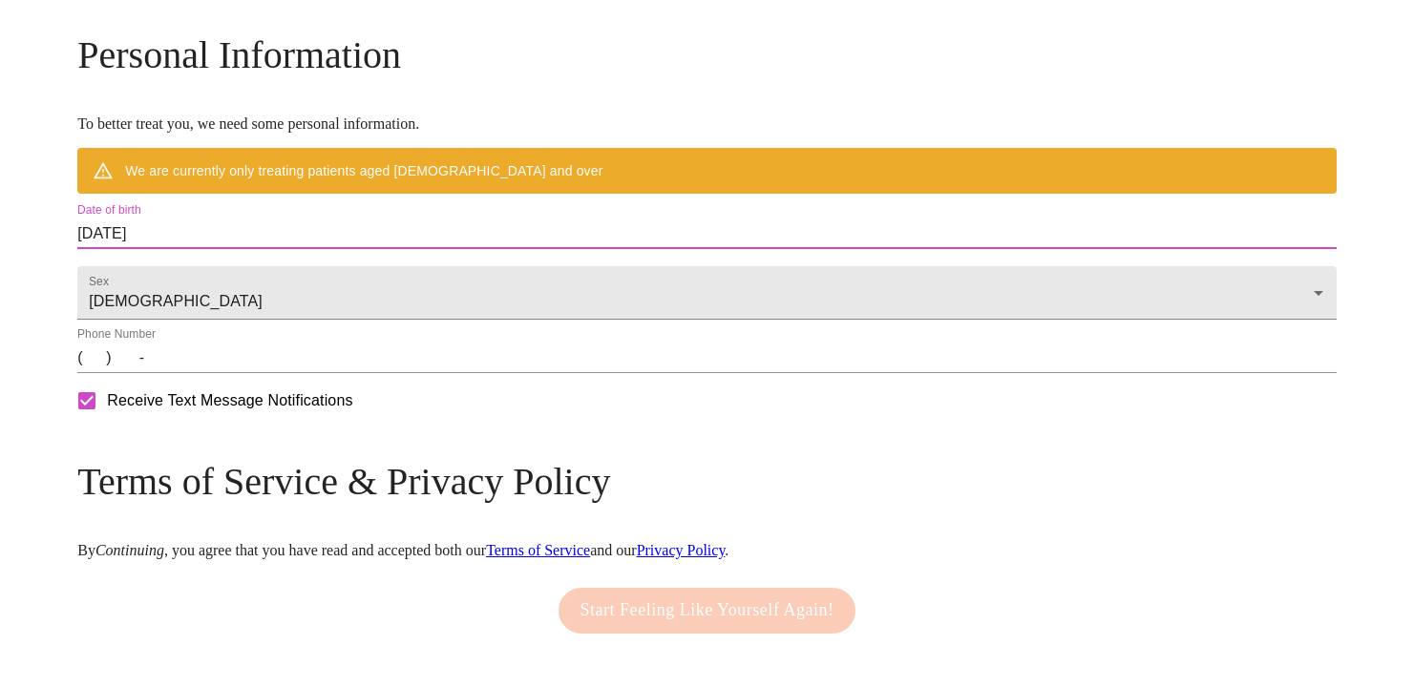
click at [318, 249] on input "[DATE]" at bounding box center [706, 234] width 1259 height 31
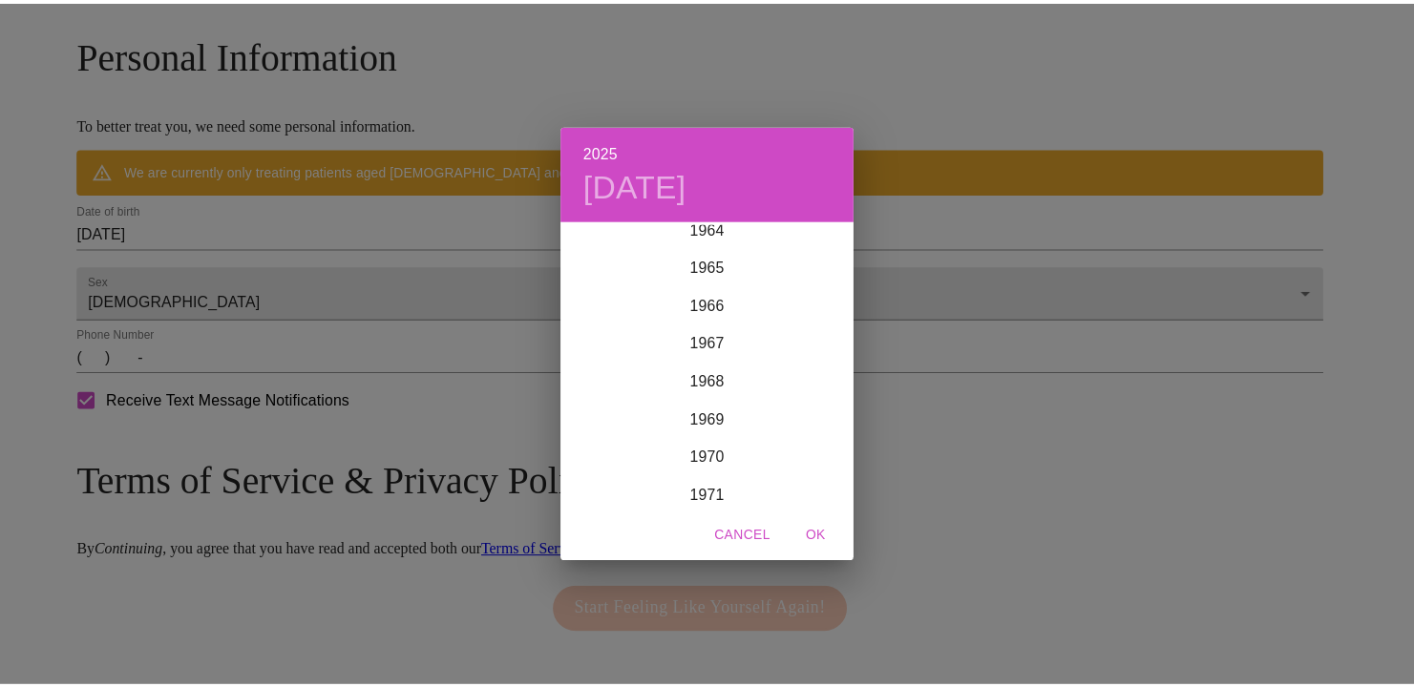
scroll to position [2692, 0]
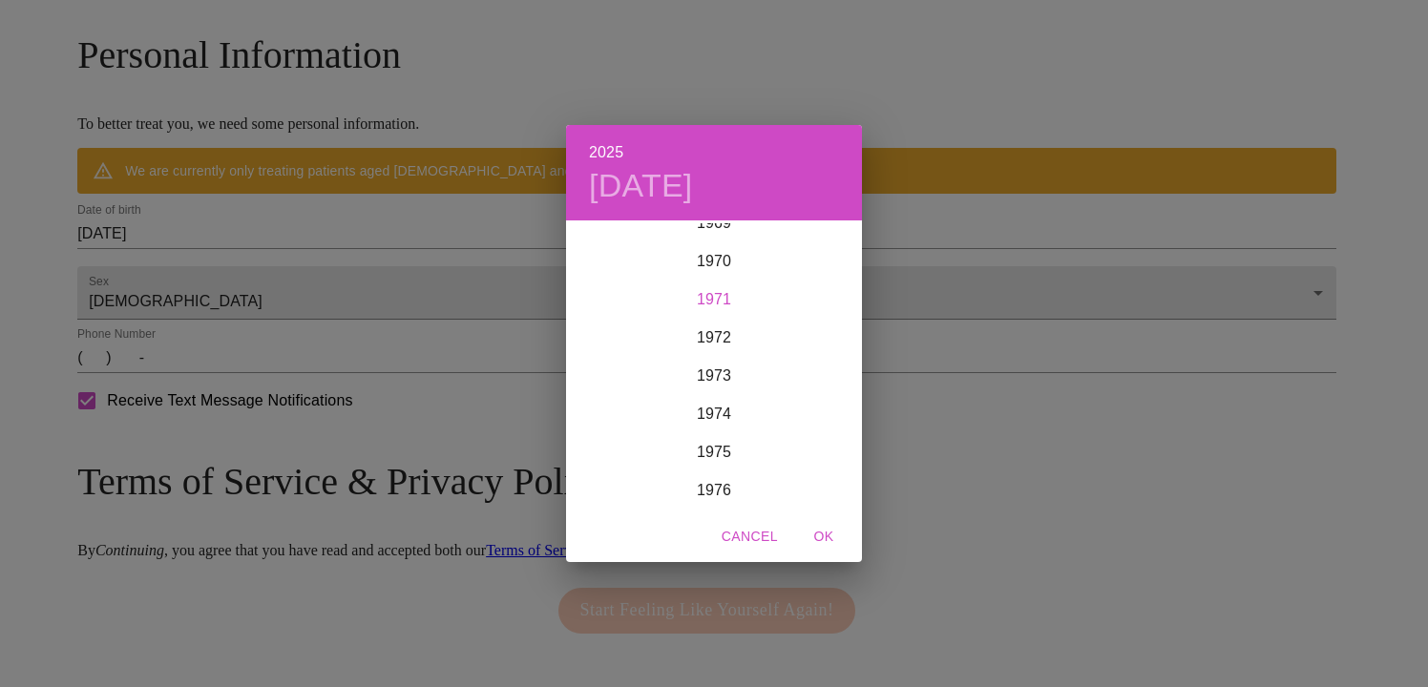
click at [725, 295] on div "1971" at bounding box center [714, 300] width 296 height 38
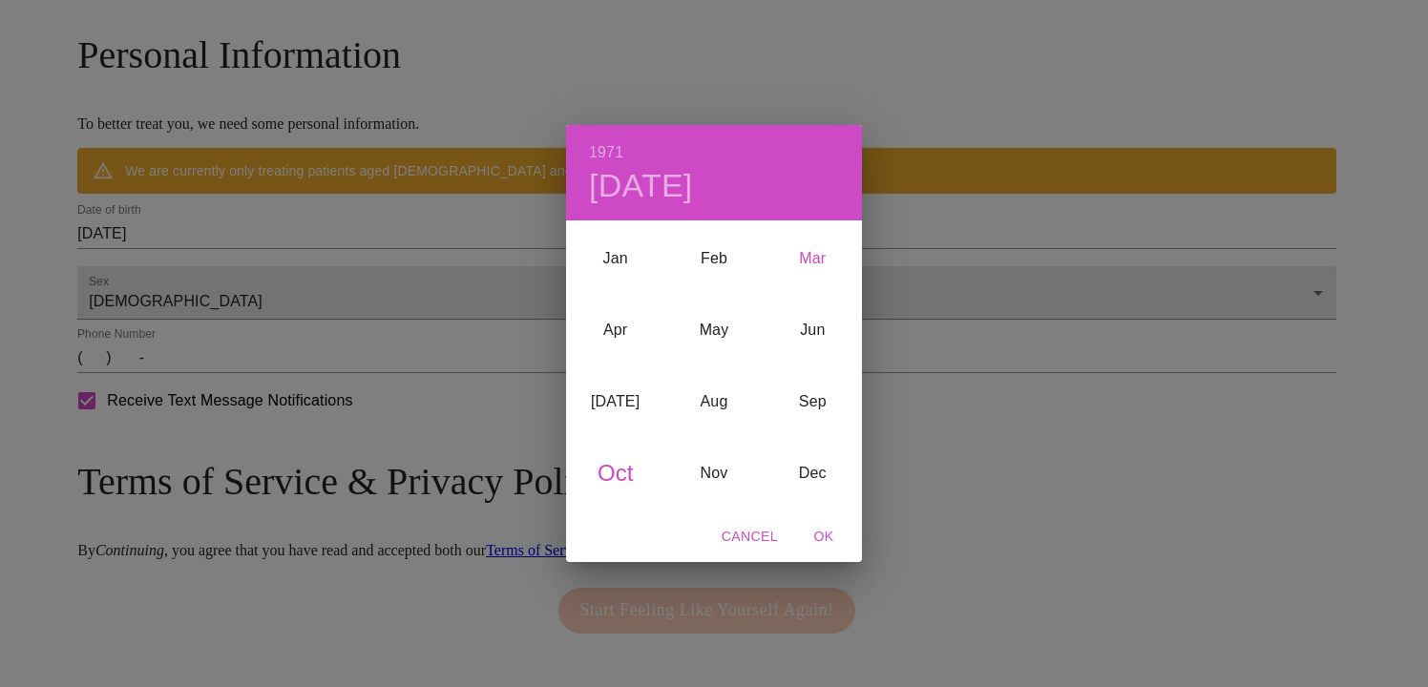
click at [816, 253] on div "Mar" at bounding box center [813, 259] width 98 height 72
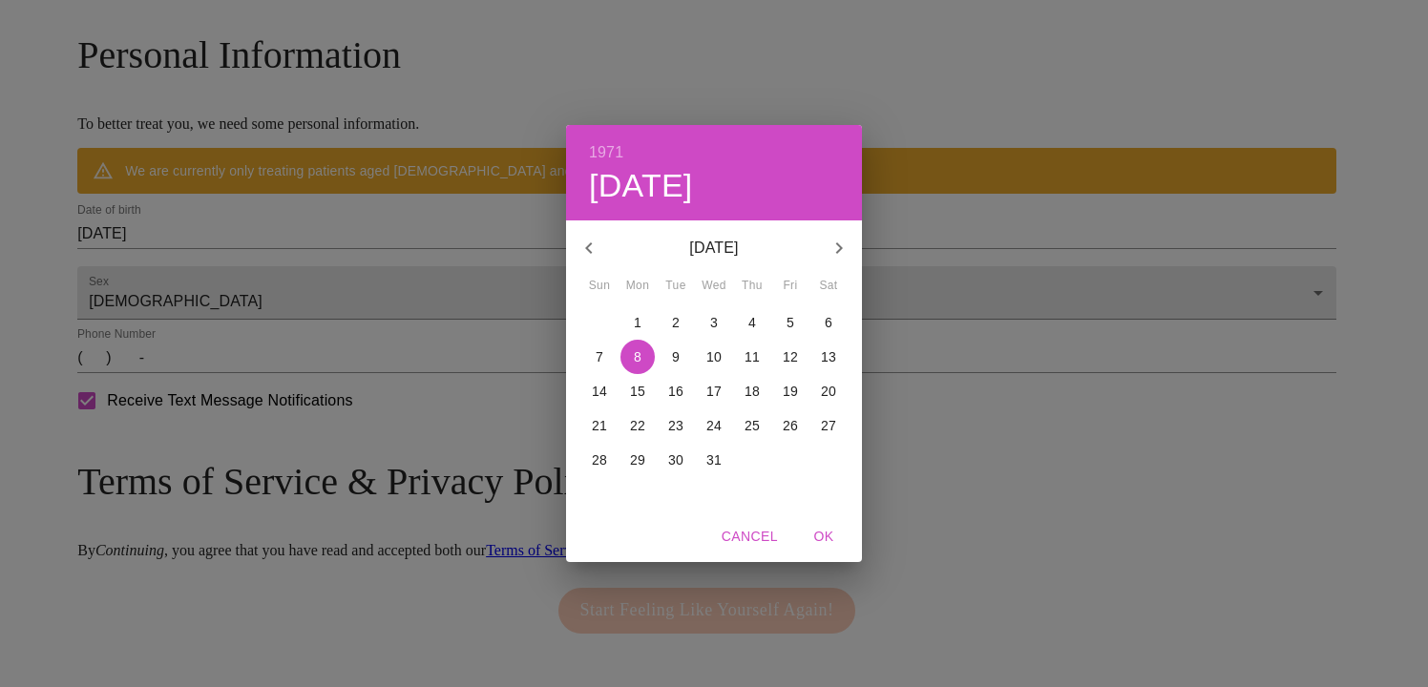
click at [788, 429] on p "26" at bounding box center [790, 425] width 15 height 19
click at [823, 536] on span "OK" at bounding box center [824, 537] width 46 height 24
type input "[DATE]"
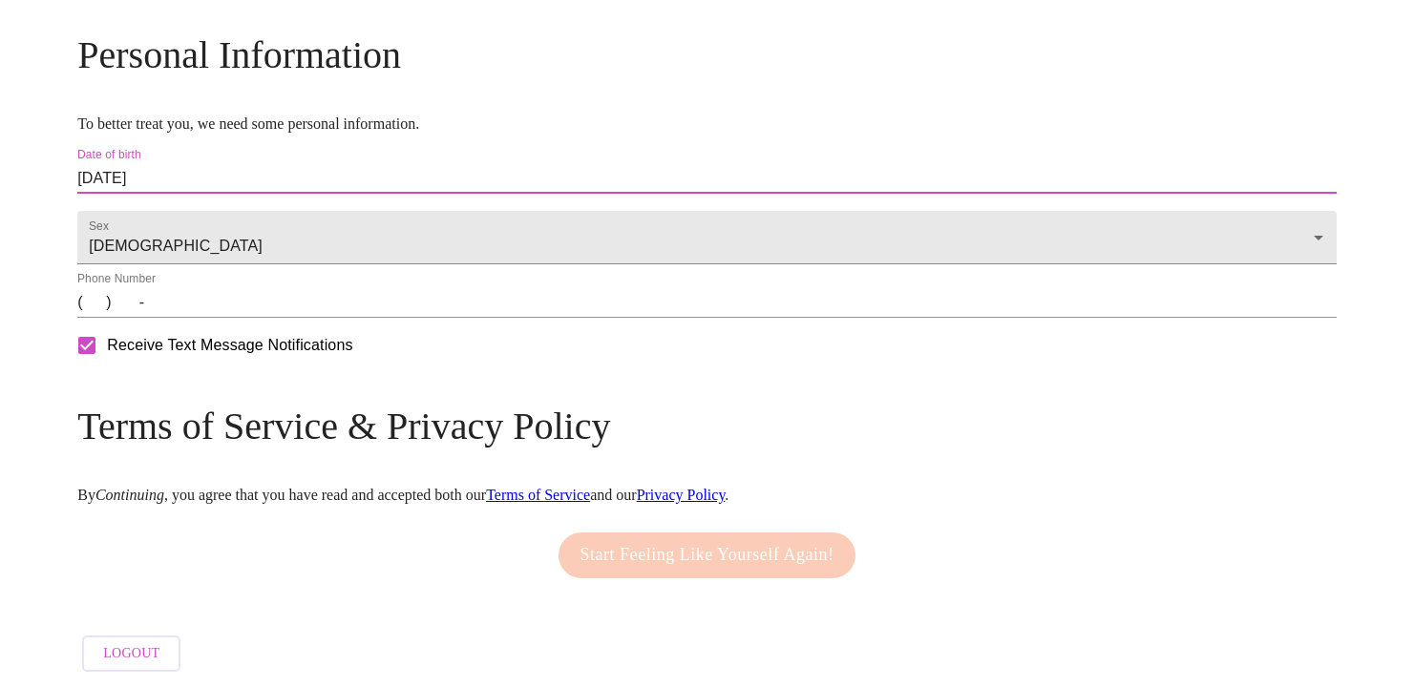
drag, startPoint x: 249, startPoint y: 371, endPoint x: 280, endPoint y: 355, distance: 34.6
click at [250, 318] on input "(   )    -" at bounding box center [706, 302] width 1259 height 31
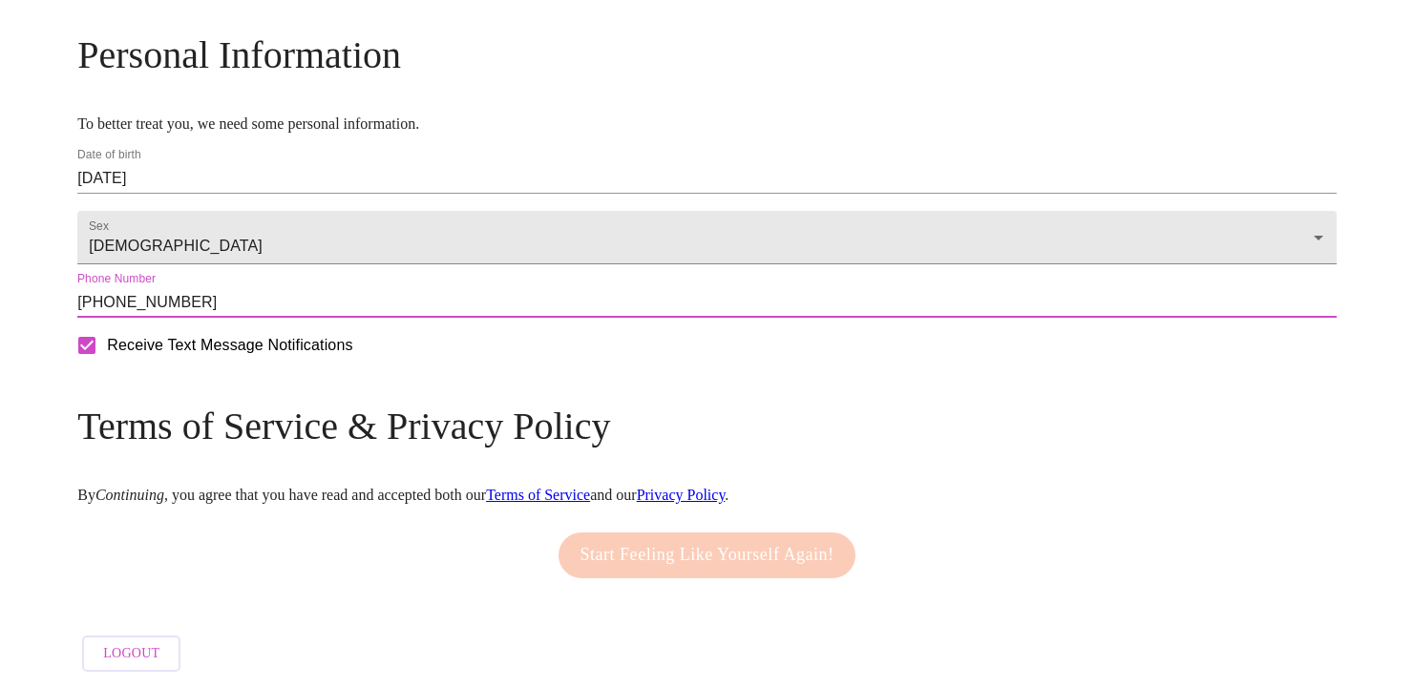
scroll to position [838, 0]
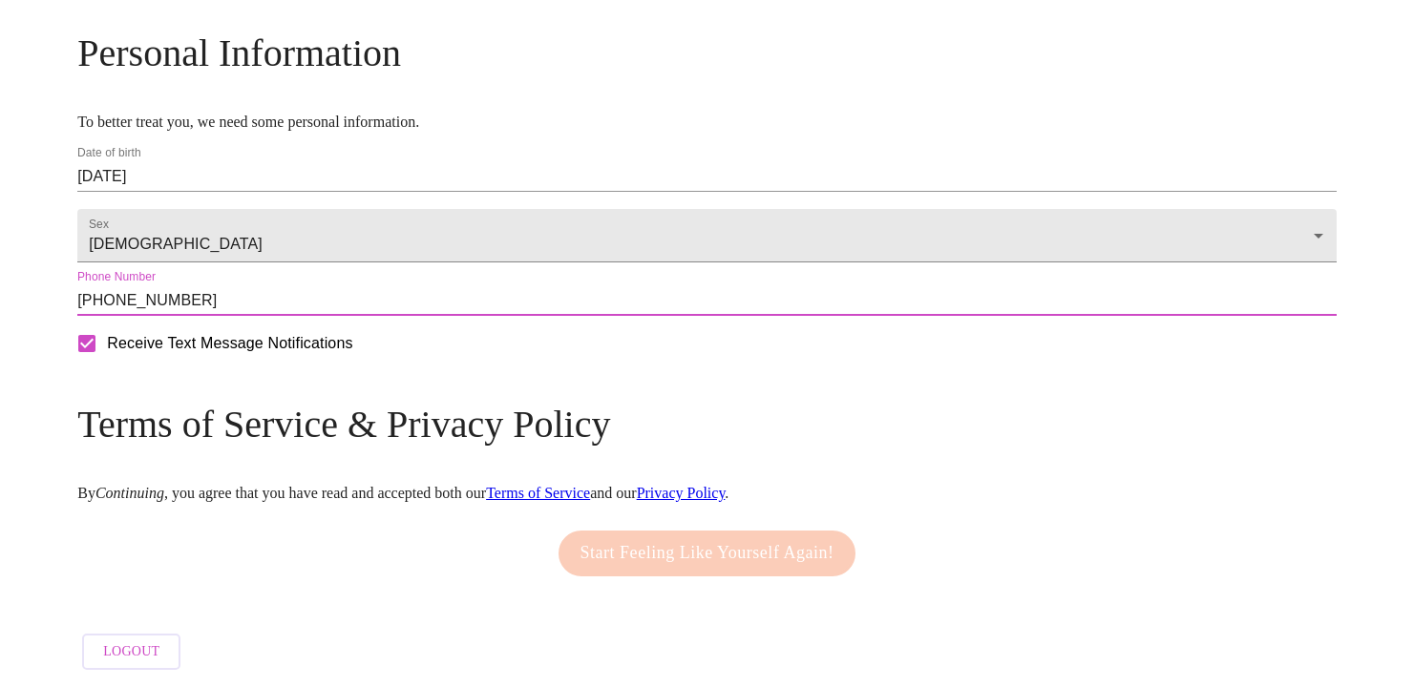
type input "[PHONE_NUMBER]"
click at [746, 536] on div "Start Feeling Like Yourself Again!" at bounding box center [707, 553] width 307 height 65
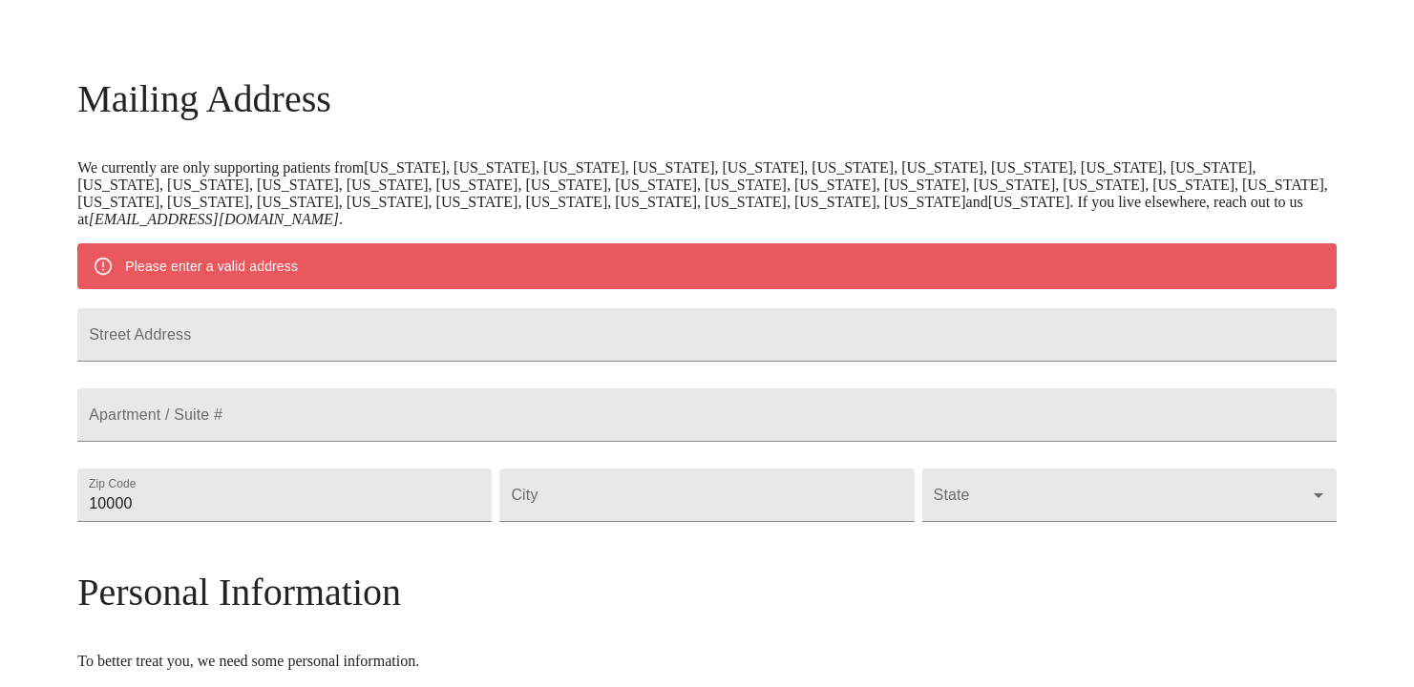
scroll to position [456, 0]
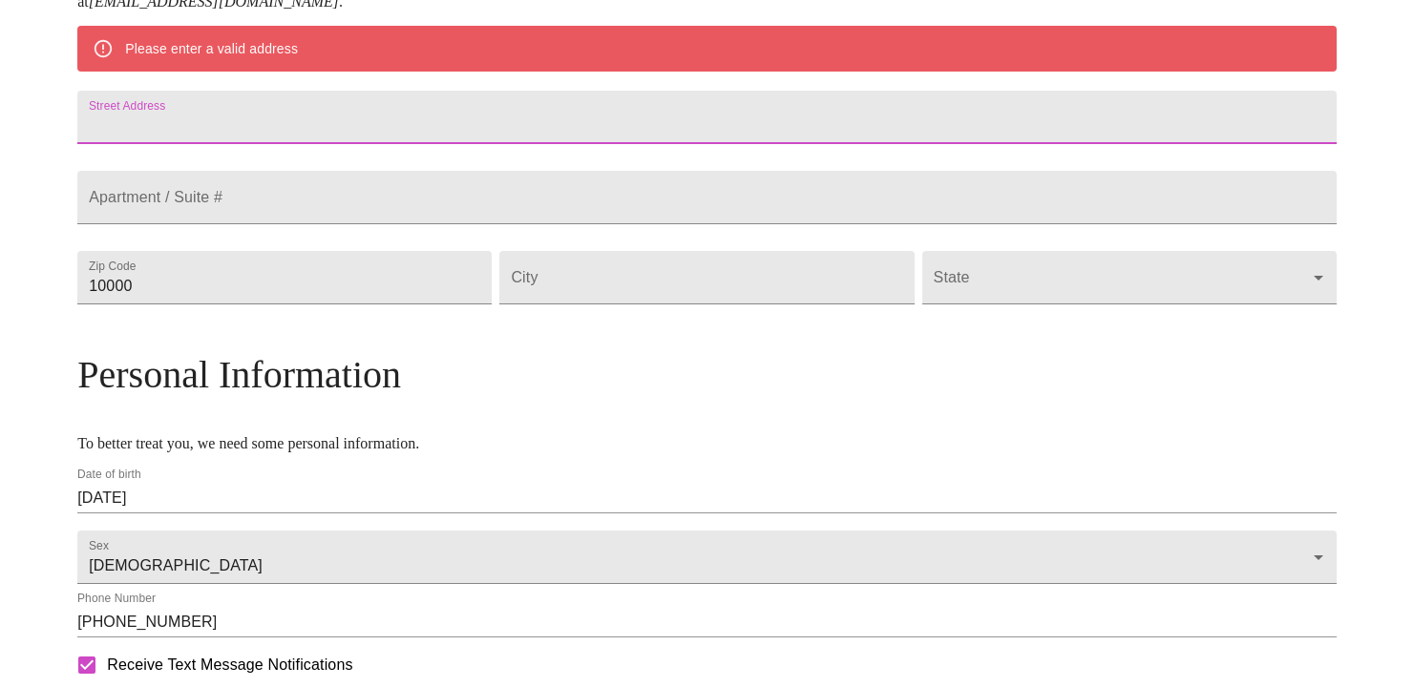
click at [405, 124] on input "Street Address" at bounding box center [706, 117] width 1259 height 53
type input "[STREET_ADDRESS][PERSON_NAME]"
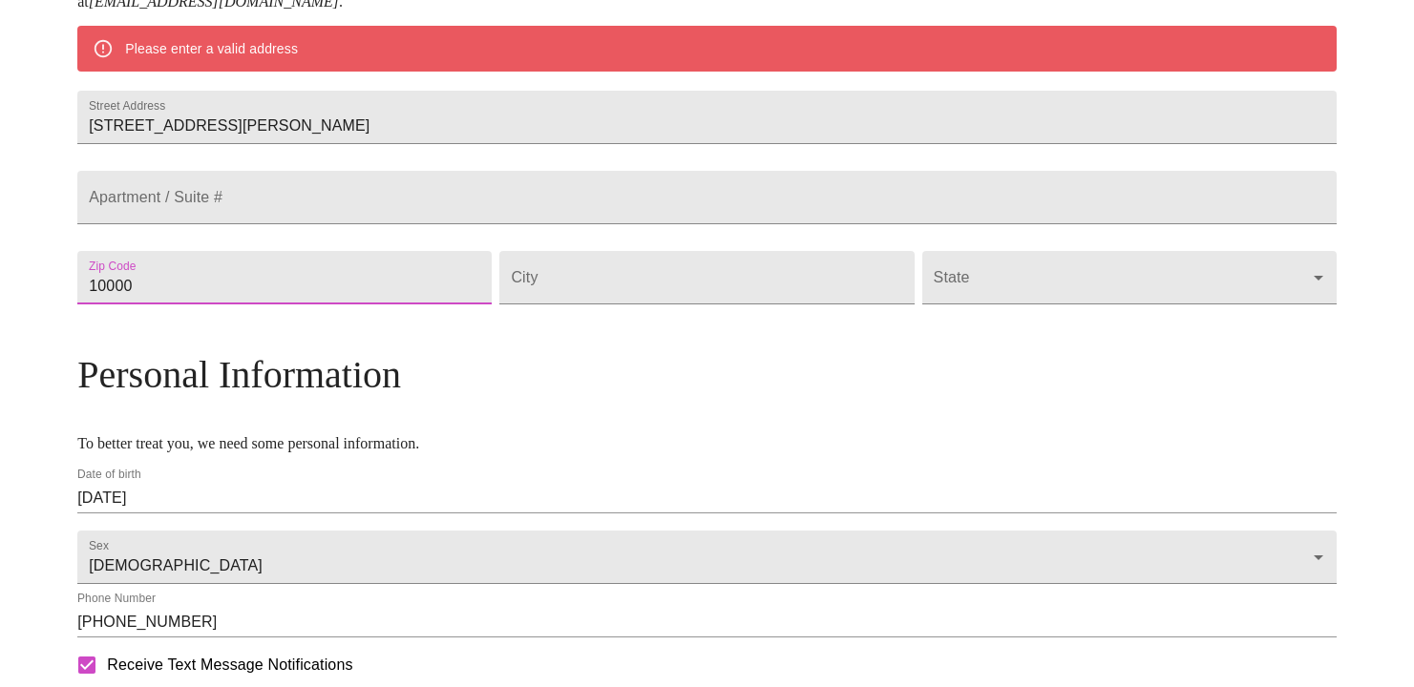
click at [377, 305] on input "10000" at bounding box center [284, 277] width 414 height 53
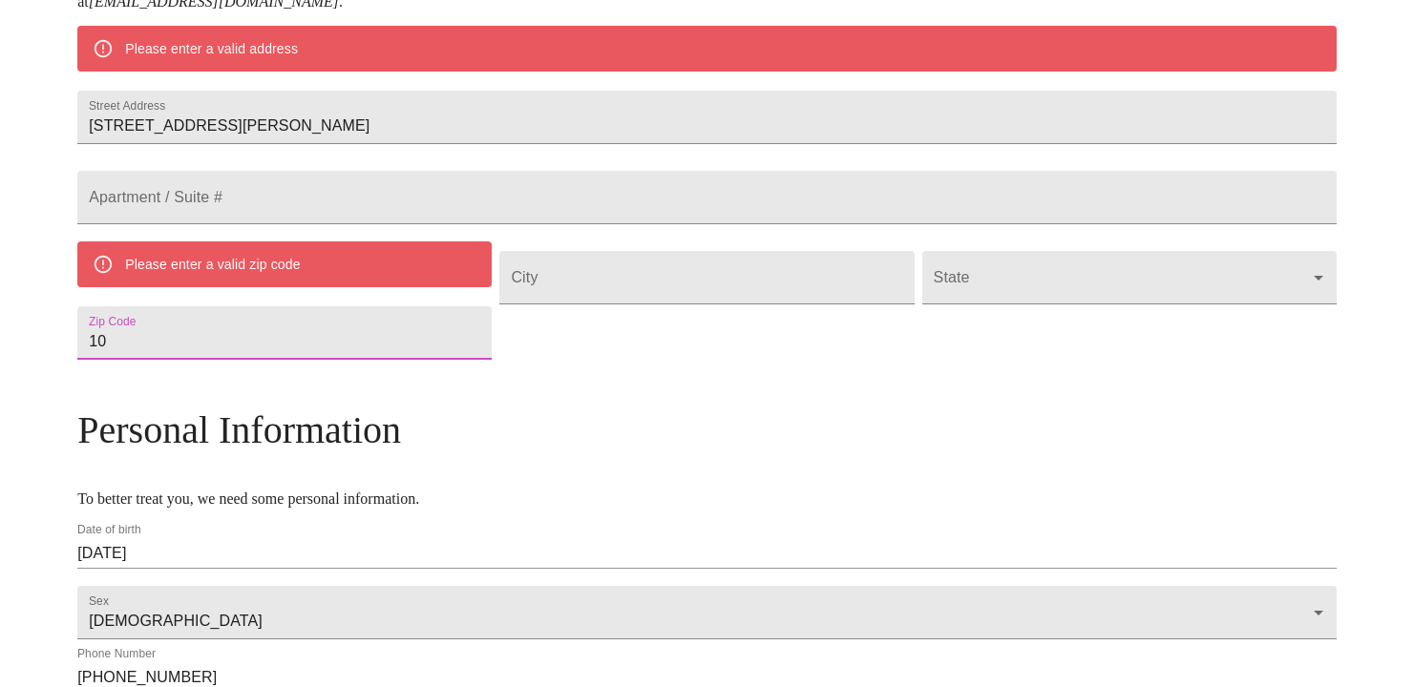
type input "1"
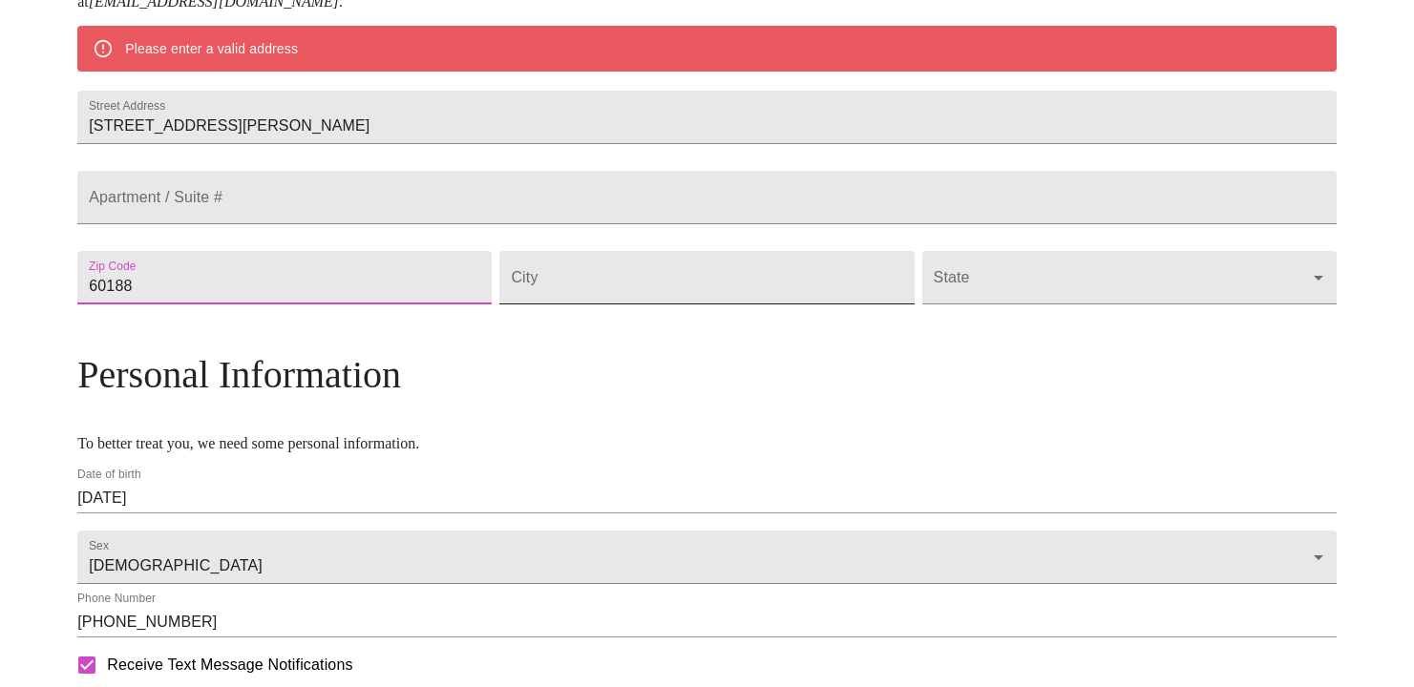
type input "60188"
click at [768, 305] on input "Street Address" at bounding box center [706, 277] width 414 height 53
type input "Wheaton"
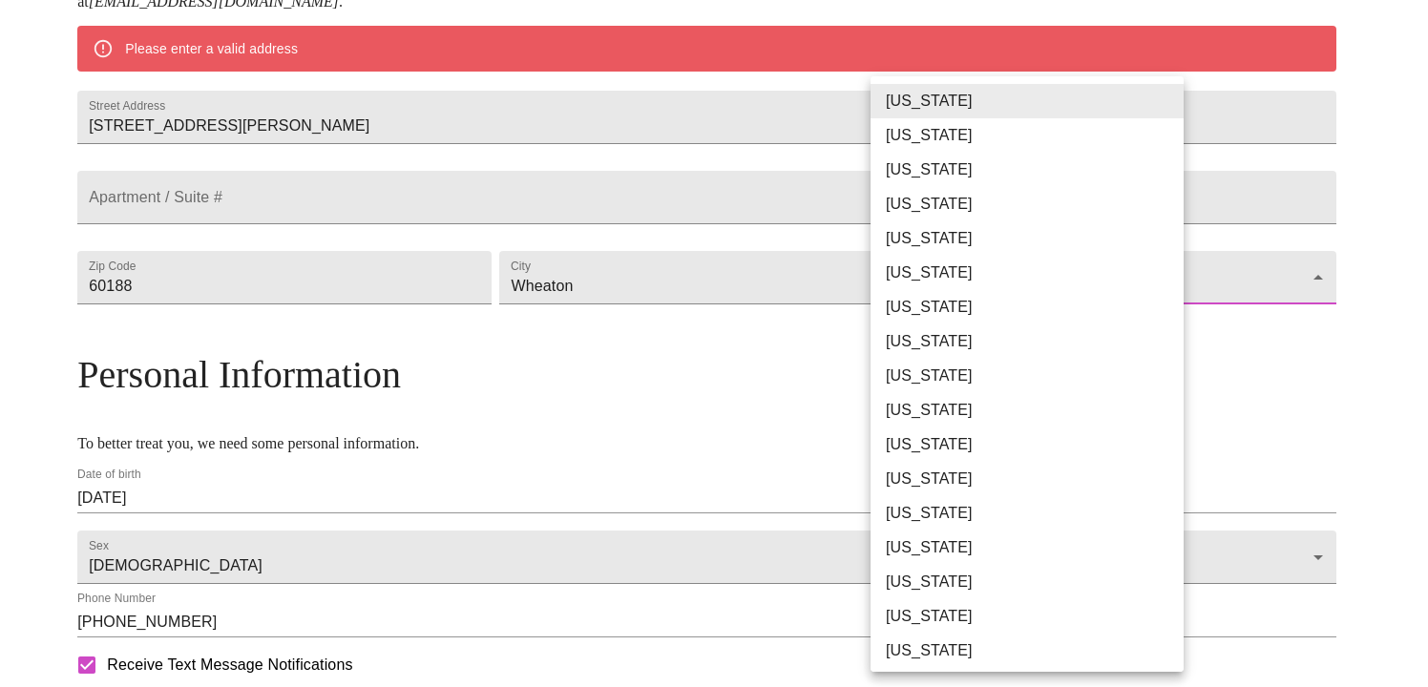
click at [1158, 328] on body "MyMenopauseRx Welcome to MyMenopauseRx Since it's your first time here, you'll …" at bounding box center [714, 276] width 1413 height 1450
click at [937, 511] on li "[US_STATE]" at bounding box center [1034, 513] width 327 height 34
type input "[US_STATE]"
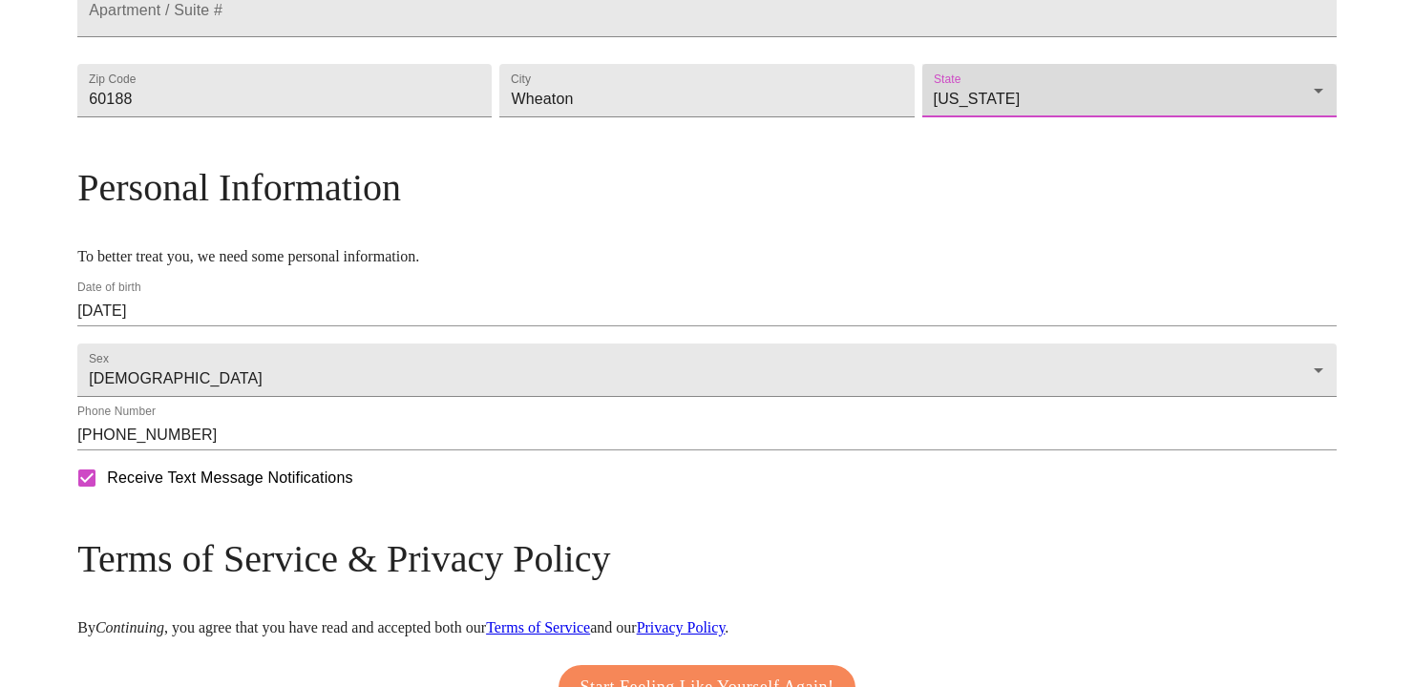
scroll to position [743, 0]
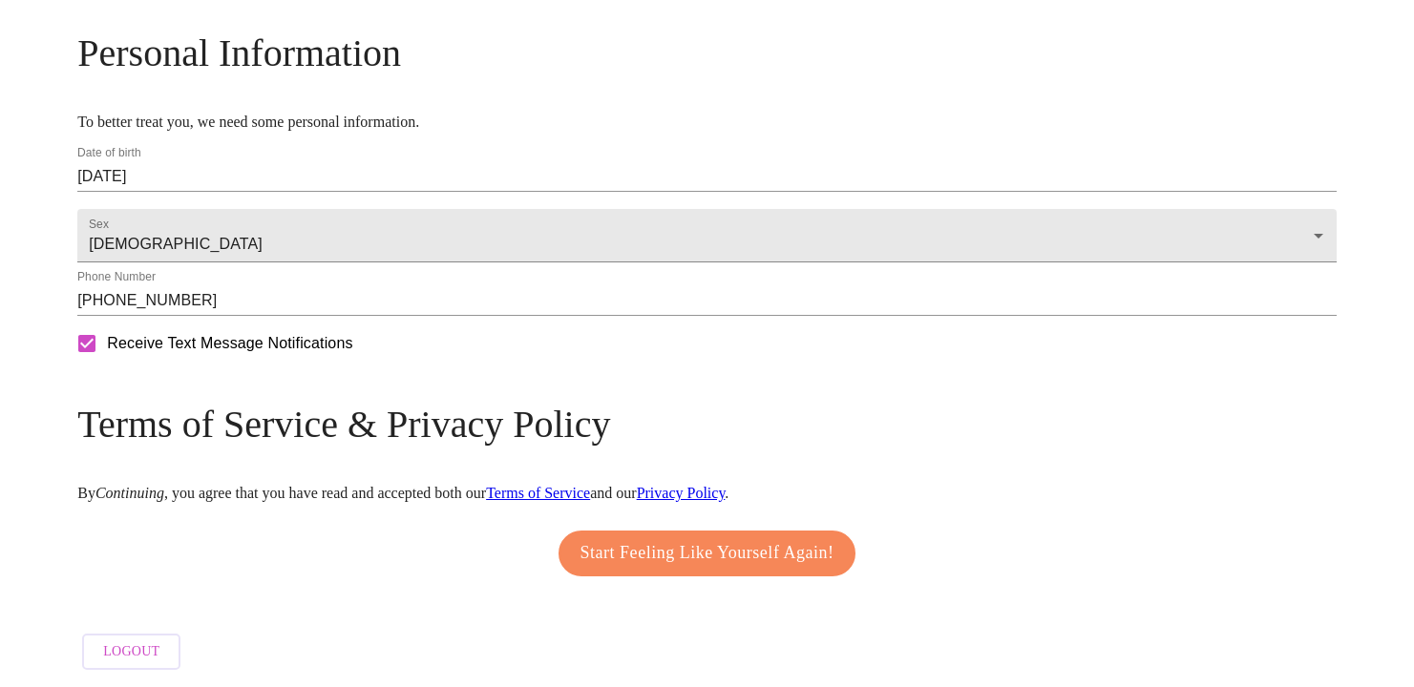
click at [714, 569] on span "Start Feeling Like Yourself Again!" at bounding box center [707, 553] width 254 height 31
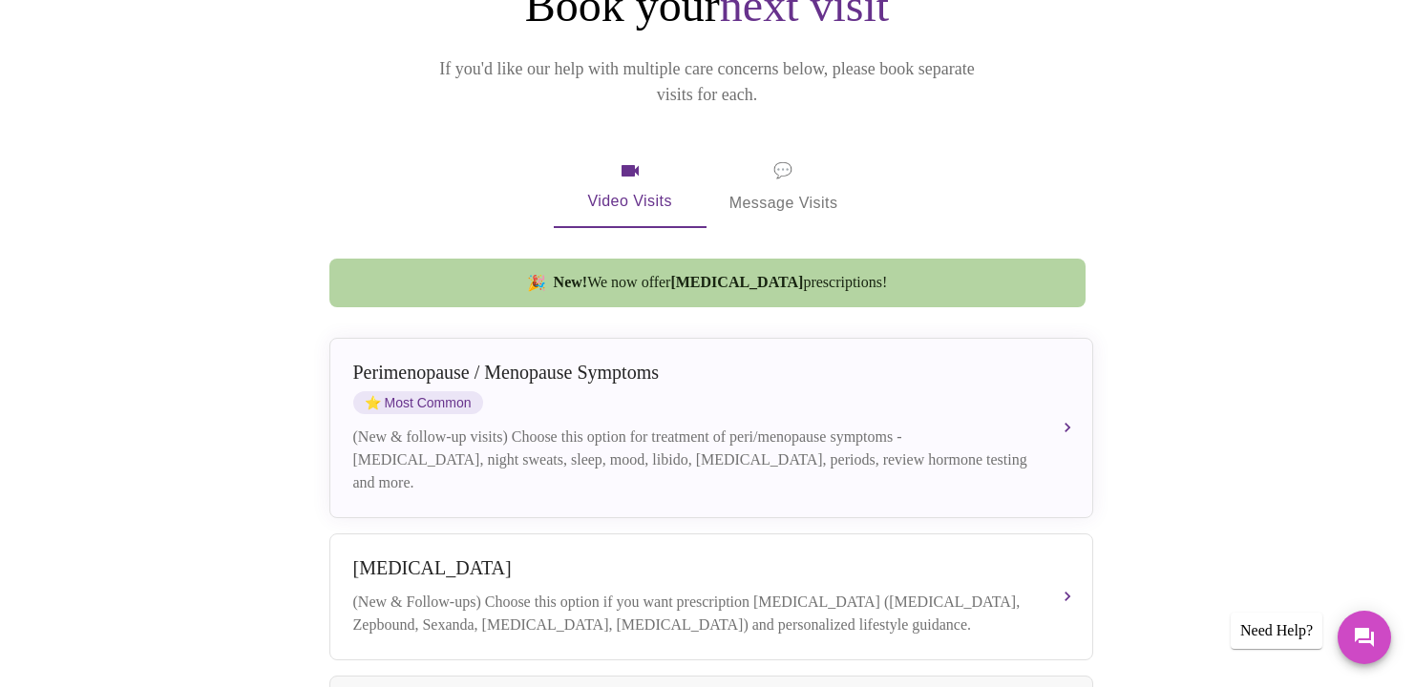
scroll to position [286, 0]
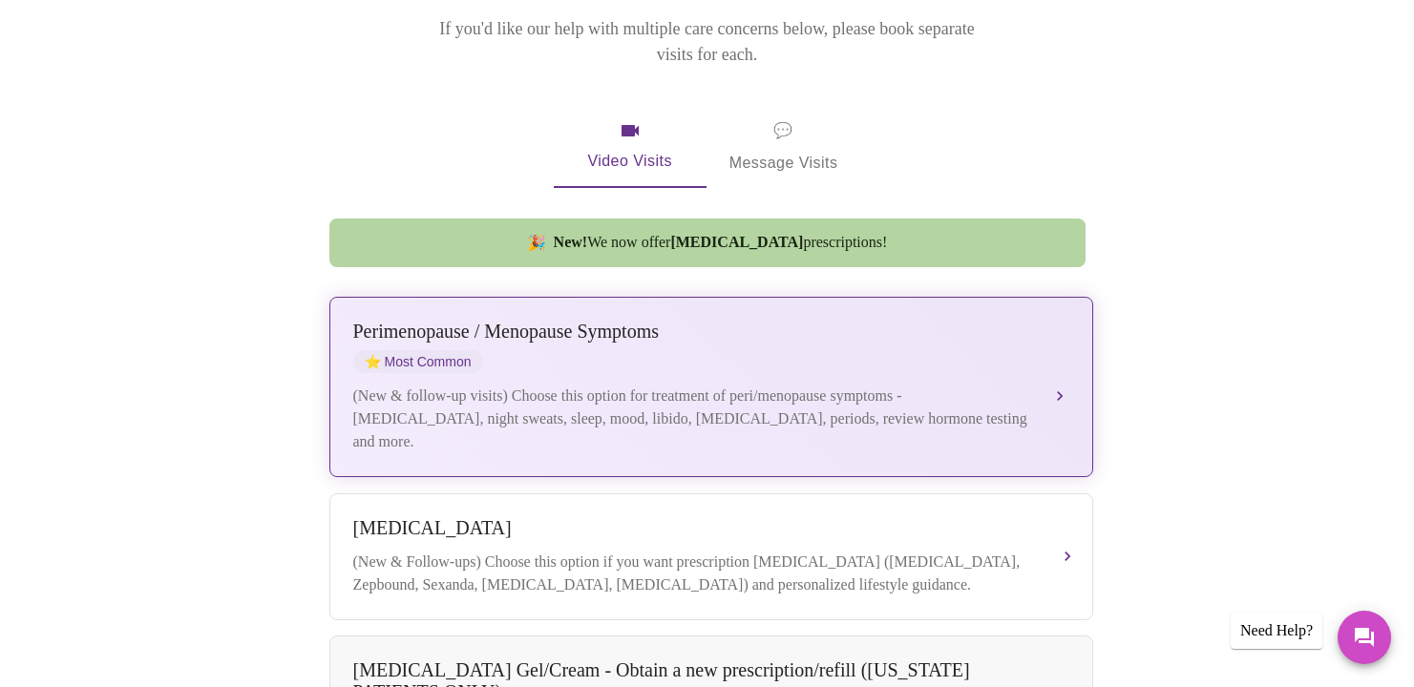
click at [1055, 357] on button "[MEDICAL_DATA] / Menopause Symptoms ⭐ Most Common (New & follow-up visits) Choo…" at bounding box center [711, 387] width 764 height 180
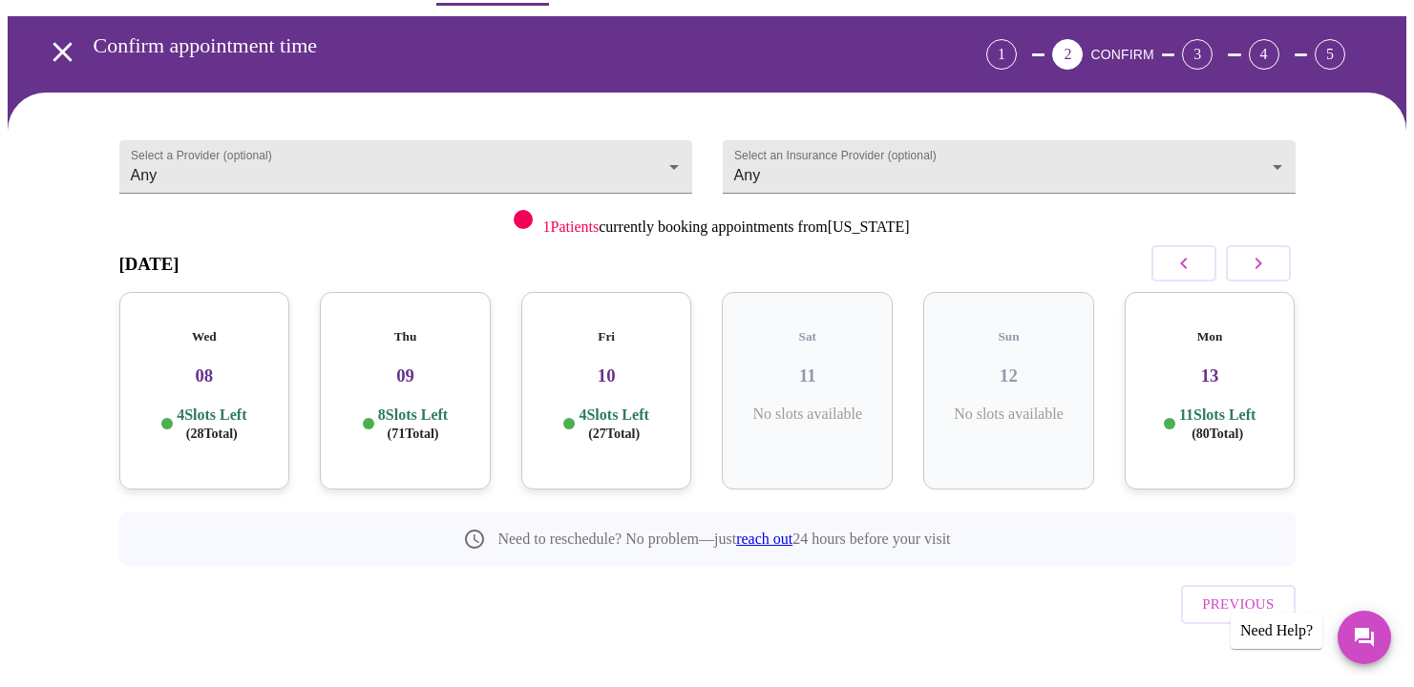
click at [192, 366] on h3 "08" at bounding box center [205, 376] width 140 height 21
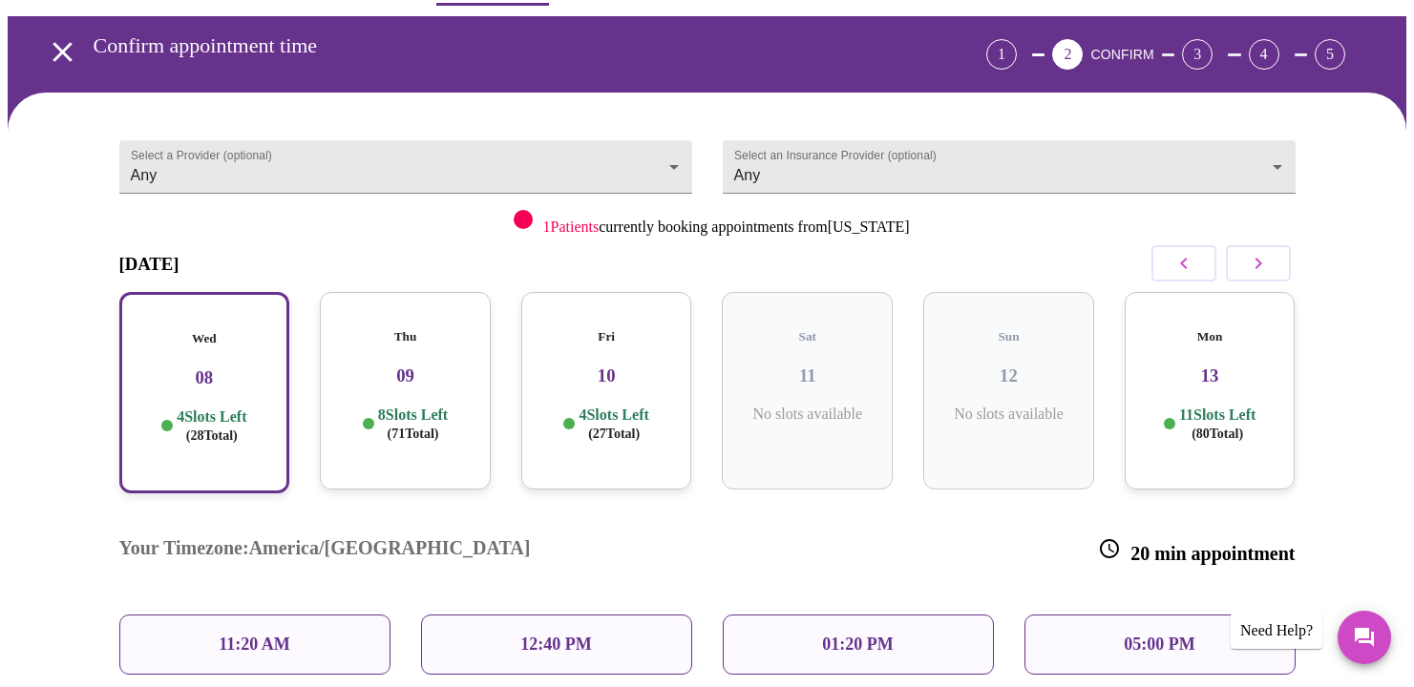
click at [460, 366] on h3 "09" at bounding box center [405, 376] width 140 height 21
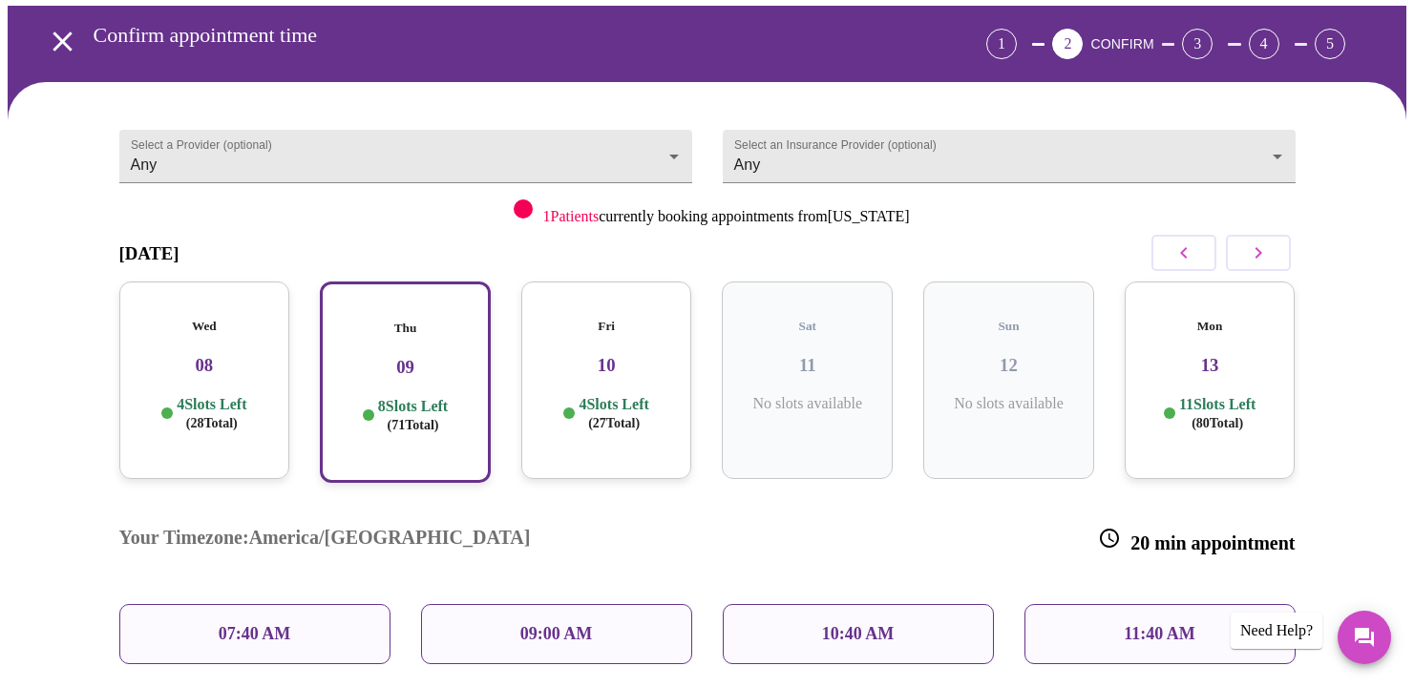
scroll to position [254, 0]
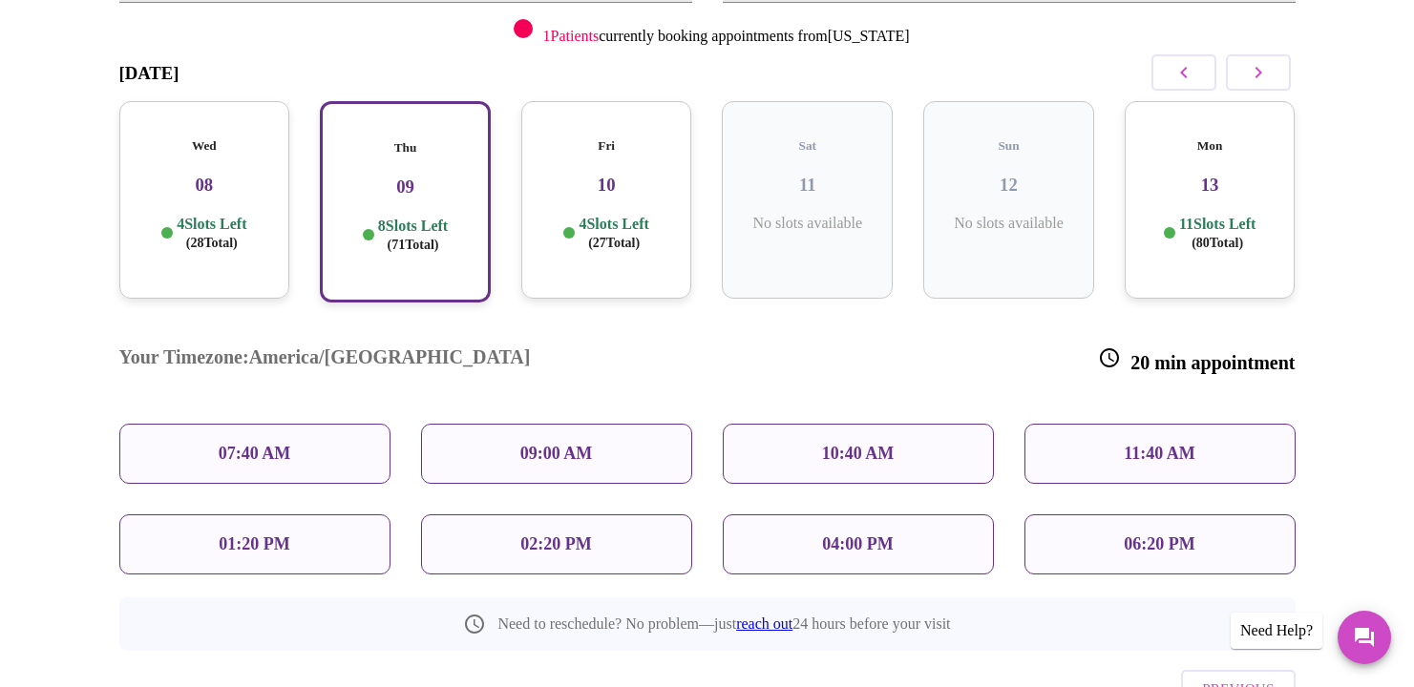
click at [236, 175] on h3 "08" at bounding box center [205, 185] width 140 height 21
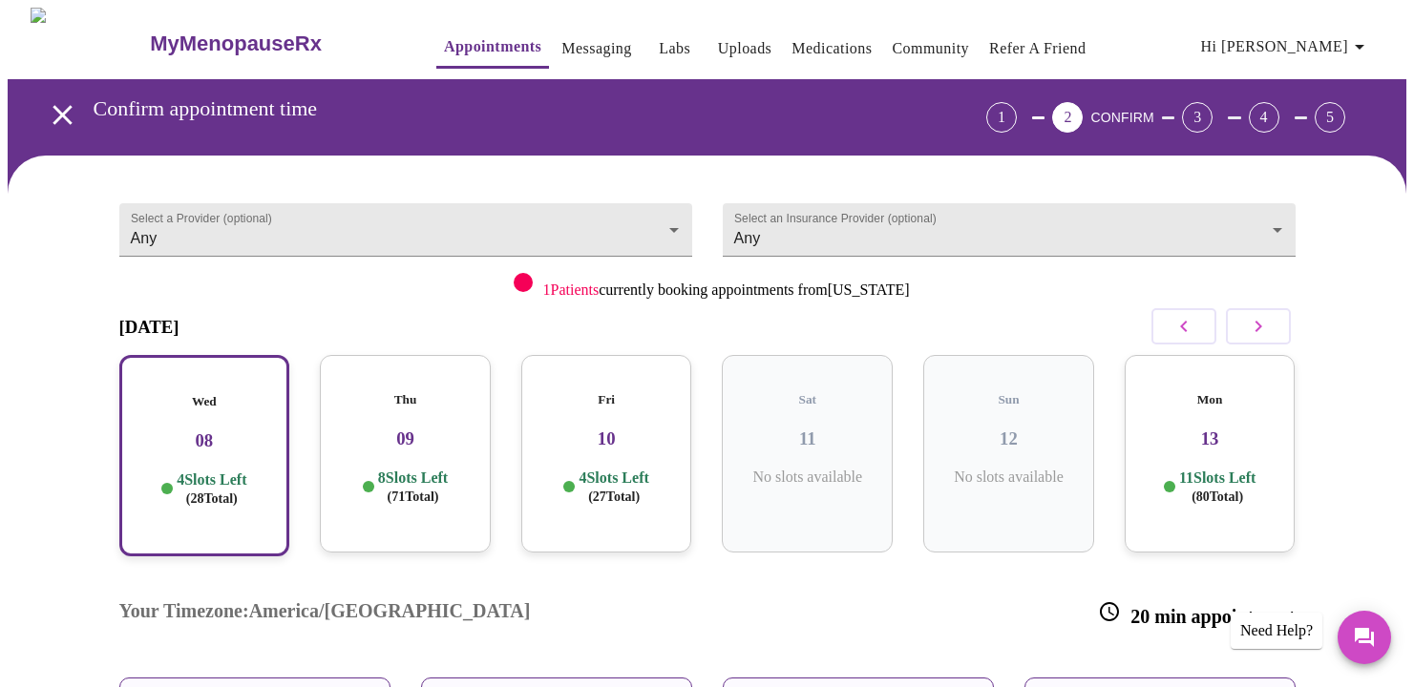
scroll to position [191, 0]
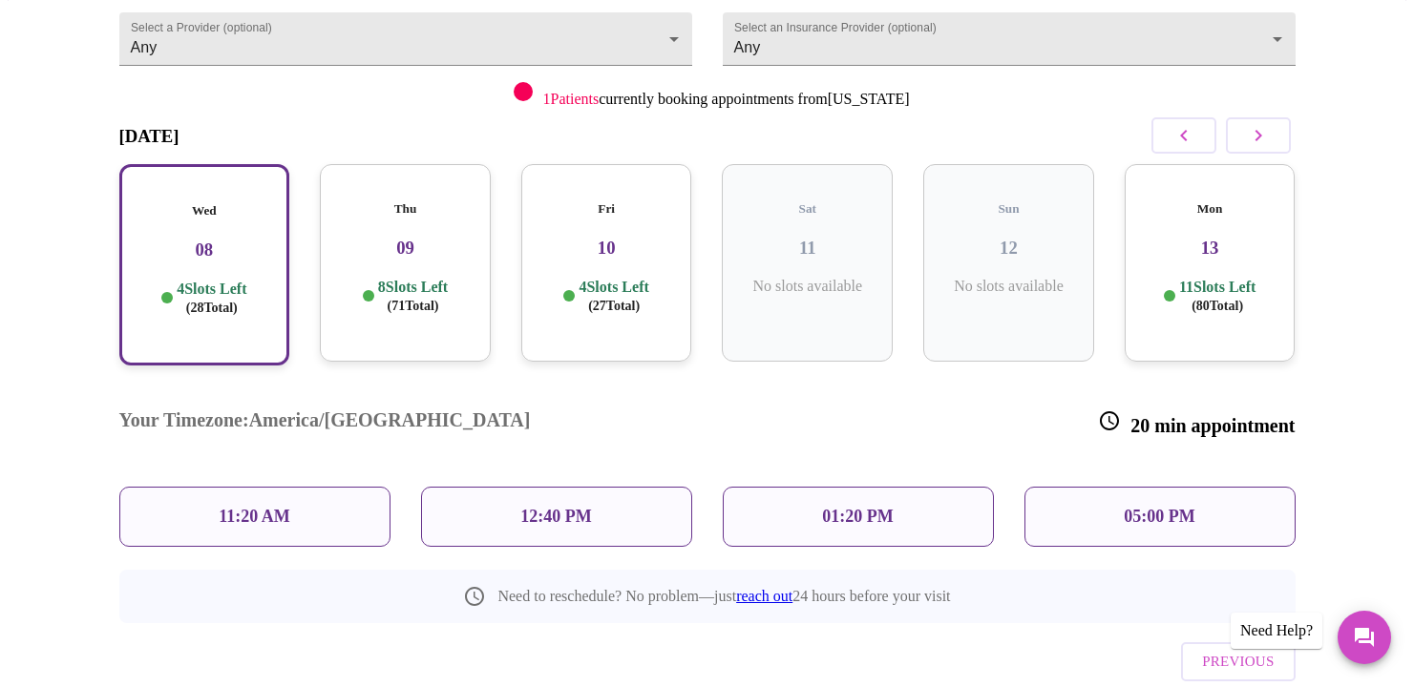
click at [1151, 507] on p "05:00 PM" at bounding box center [1159, 517] width 71 height 20
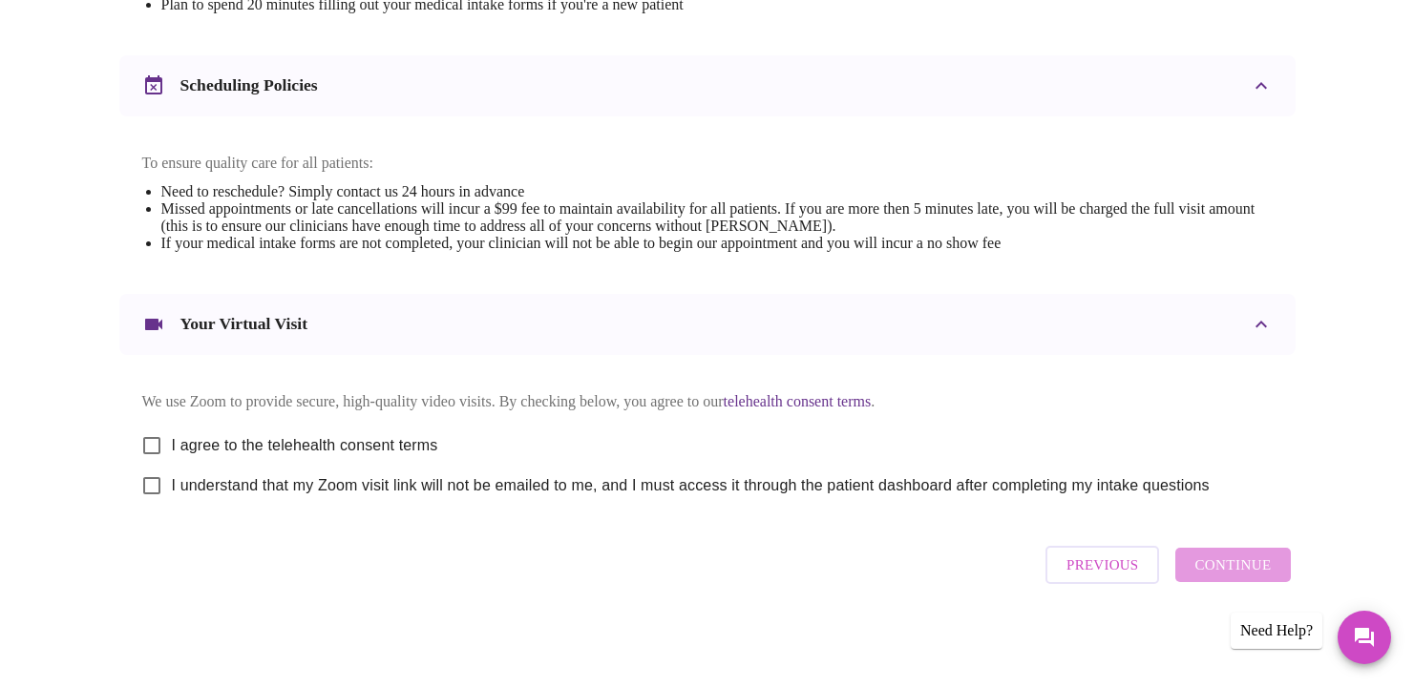
scroll to position [697, 0]
click at [153, 439] on input "I agree to the telehealth consent terms" at bounding box center [152, 446] width 40 height 40
checkbox input "true"
click at [156, 480] on input "I understand that my Zoom visit link will not be emailed to me, and I must acce…" at bounding box center [152, 486] width 40 height 40
checkbox input "true"
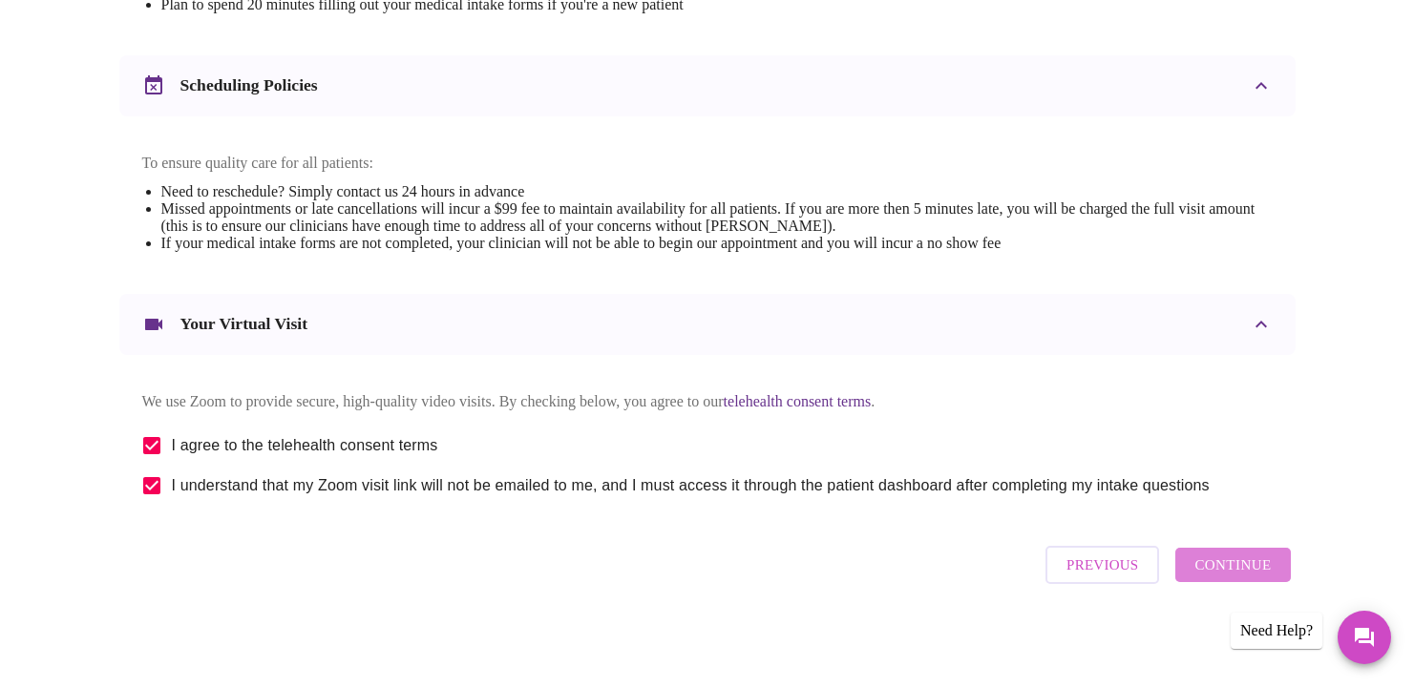
click at [1250, 578] on span "Continue" at bounding box center [1232, 565] width 76 height 25
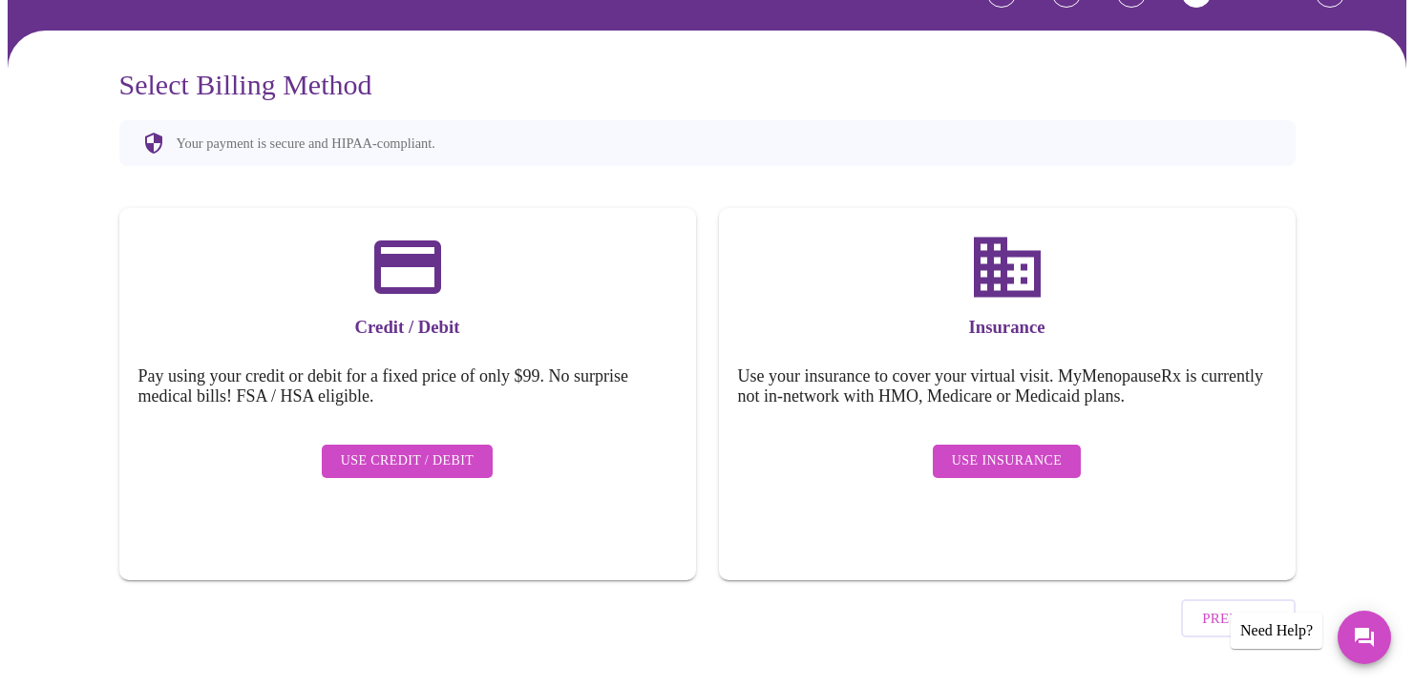
click at [993, 450] on span "Use Insurance" at bounding box center [1007, 462] width 110 height 24
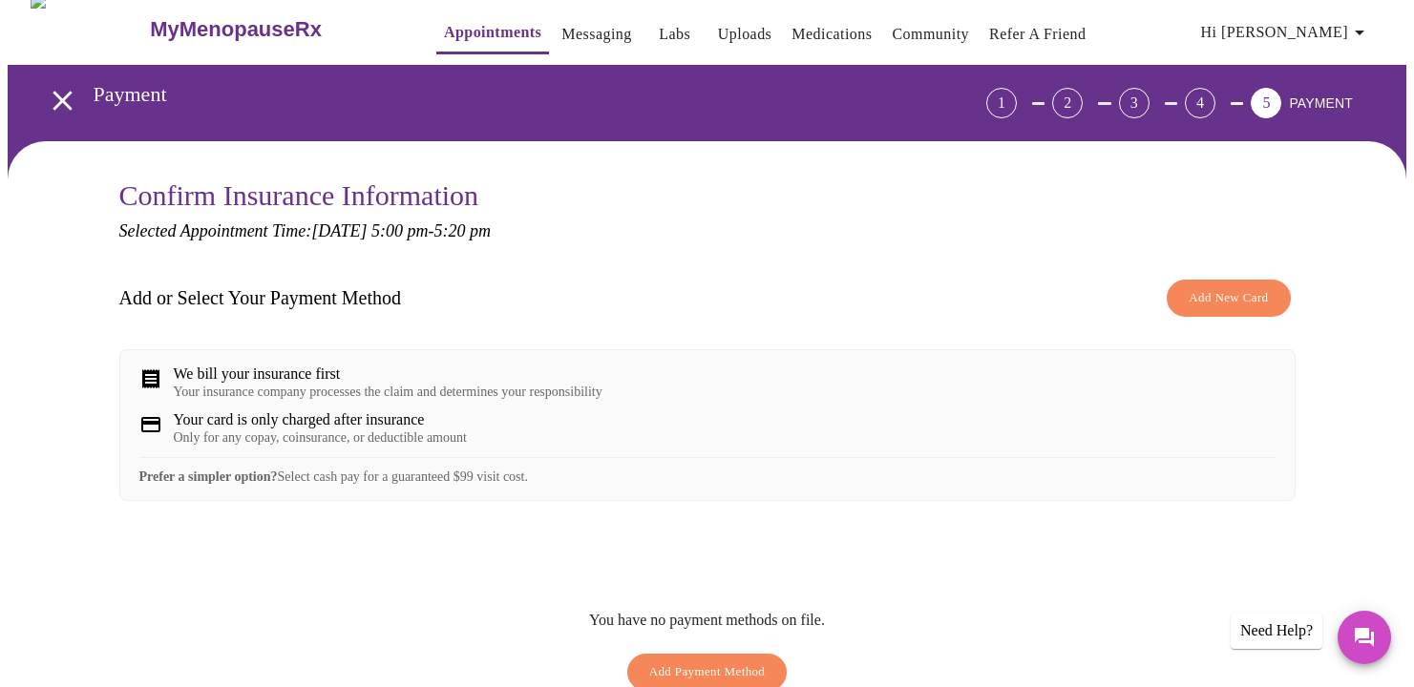
scroll to position [0, 0]
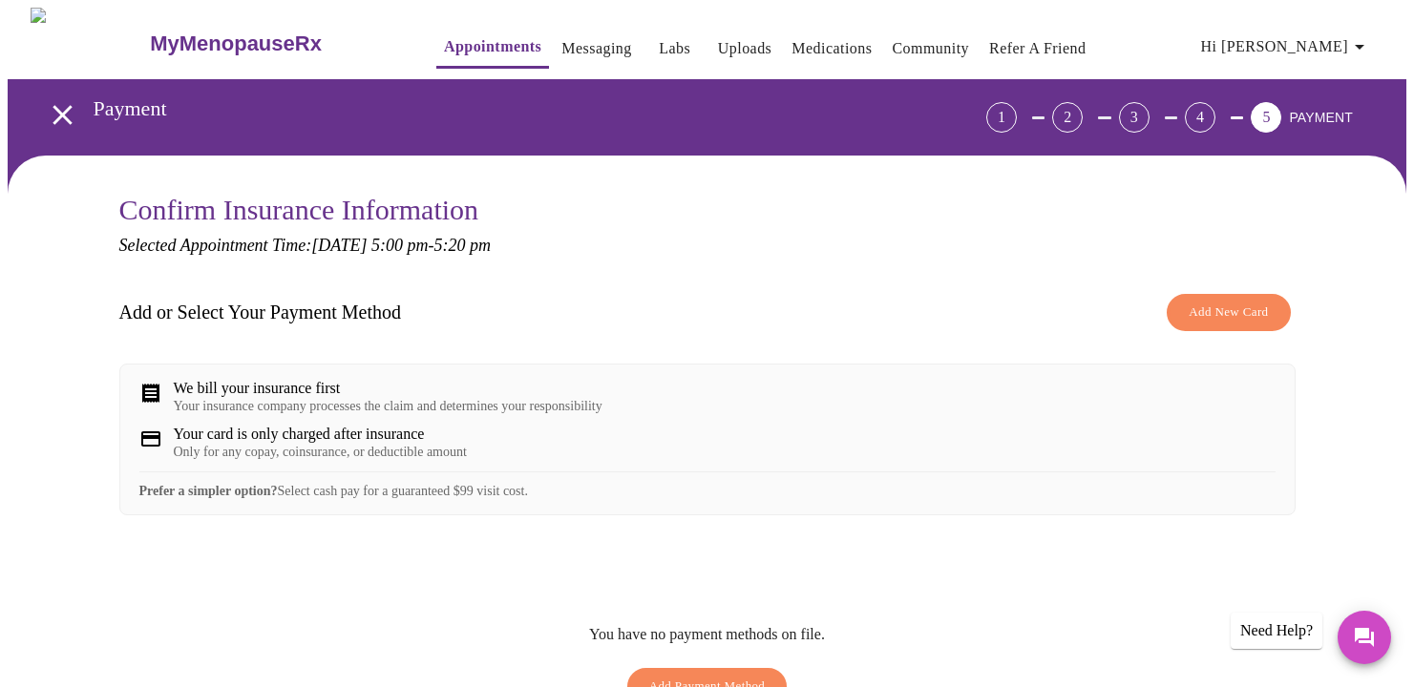
click at [1222, 310] on span "Add New Card" at bounding box center [1227, 313] width 79 height 22
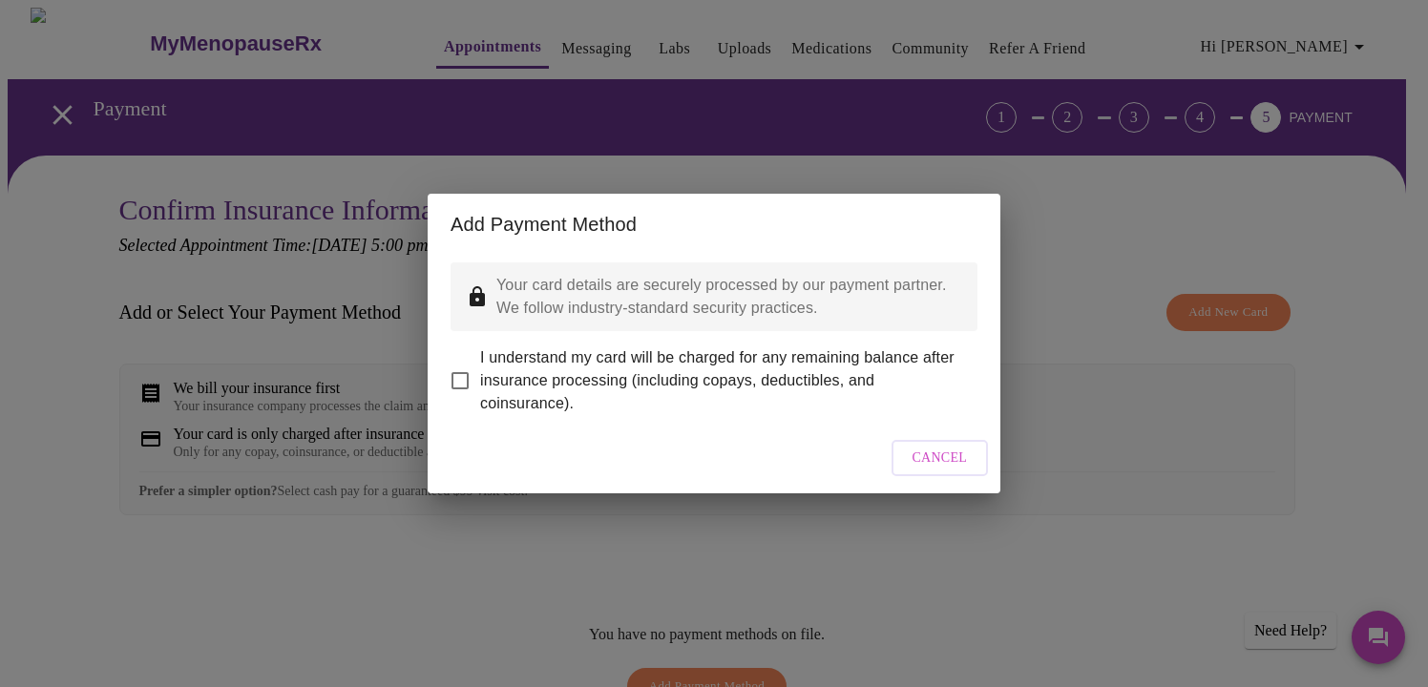
click at [459, 370] on input "I understand my card will be charged for any remaining balance after insurance …" at bounding box center [460, 381] width 40 height 40
checkbox input "true"
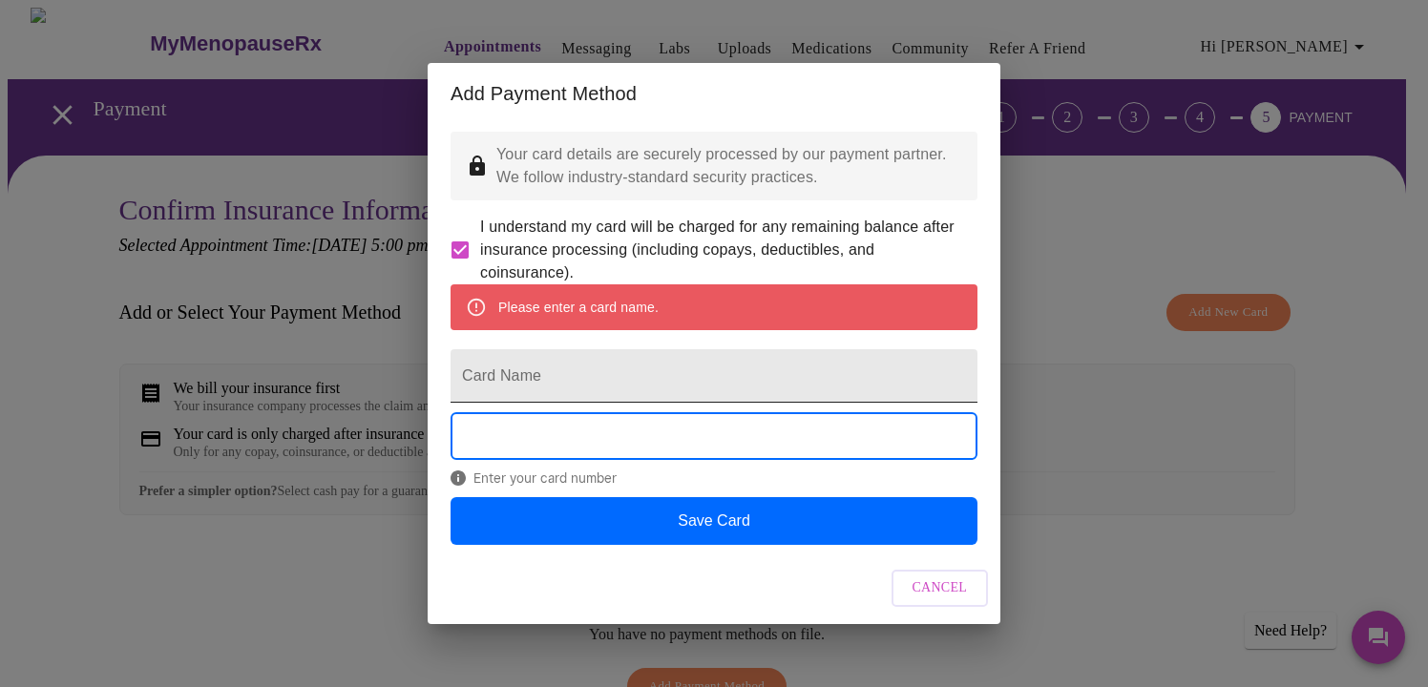
click at [615, 386] on input "Card Name" at bounding box center [714, 375] width 527 height 53
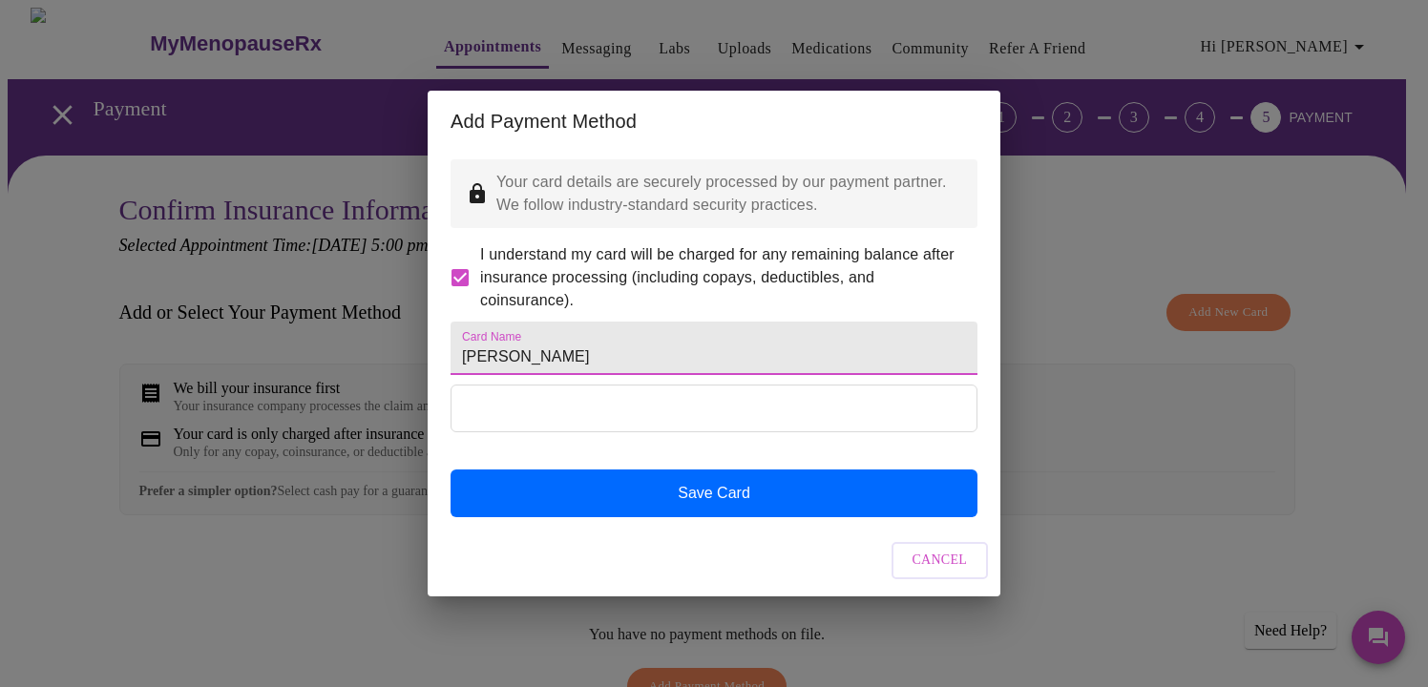
type input "[PERSON_NAME]"
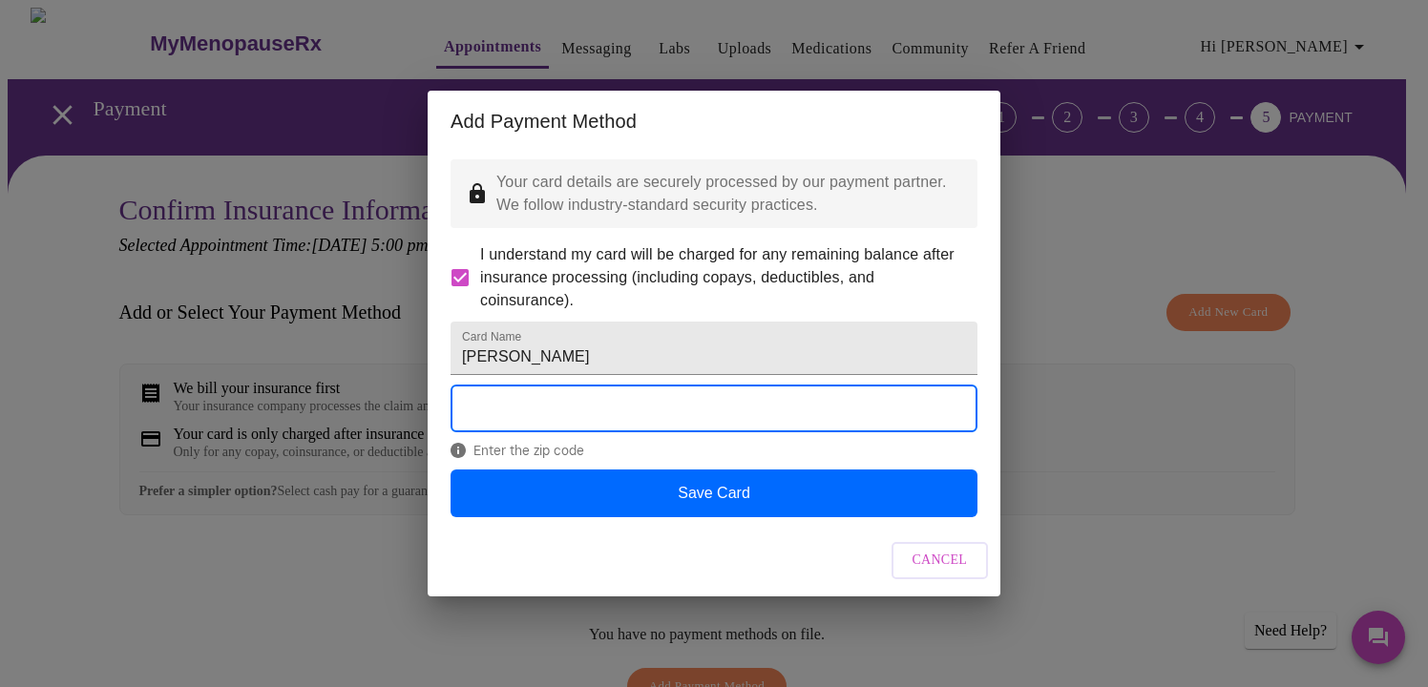
click at [545, 469] on div "Enter the zip code" at bounding box center [714, 427] width 527 height 84
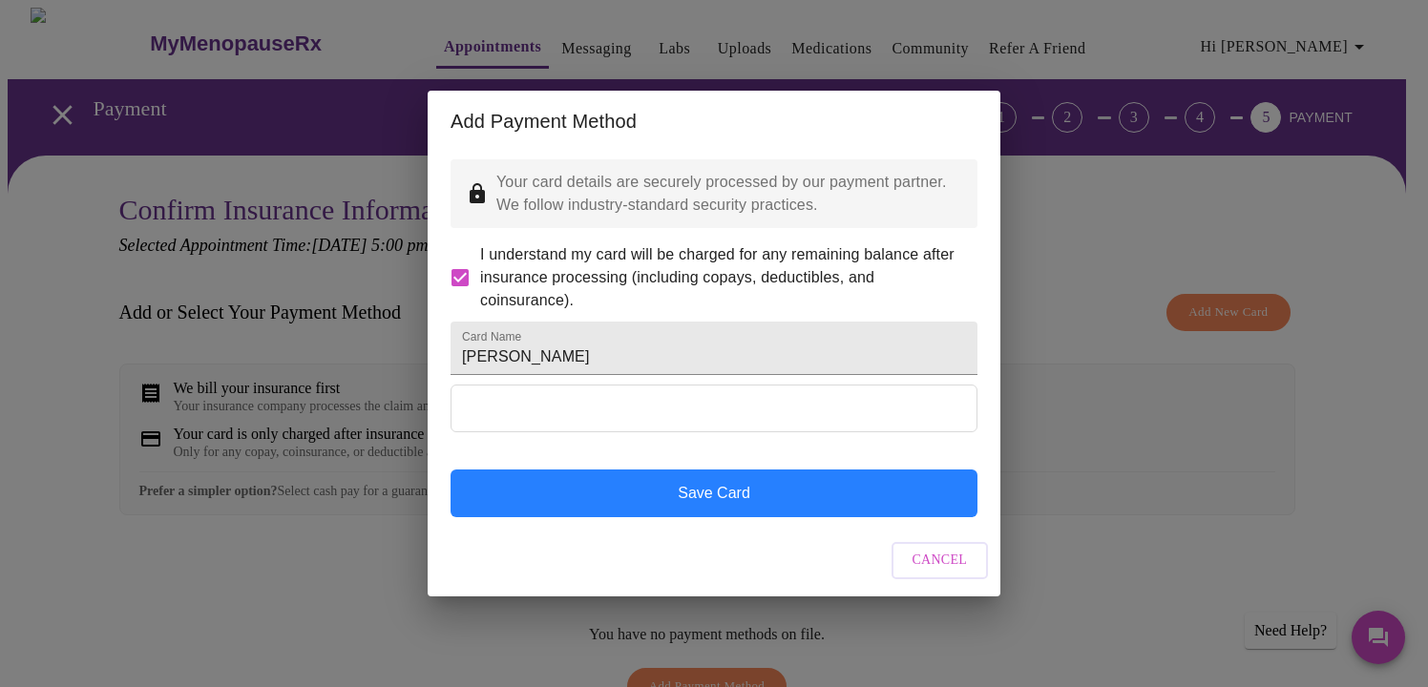
click at [702, 516] on button "Save Card" at bounding box center [714, 494] width 527 height 48
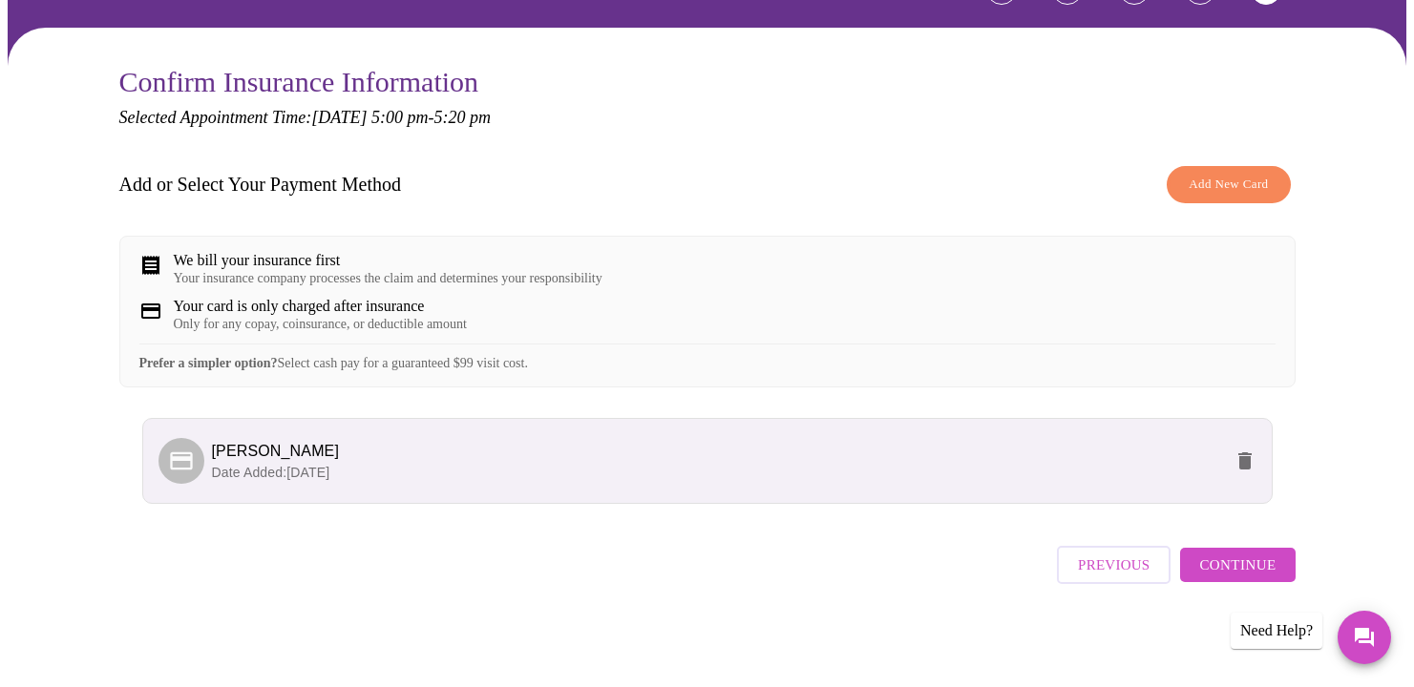
scroll to position [144, 0]
click at [1257, 572] on span "Continue" at bounding box center [1237, 565] width 76 height 25
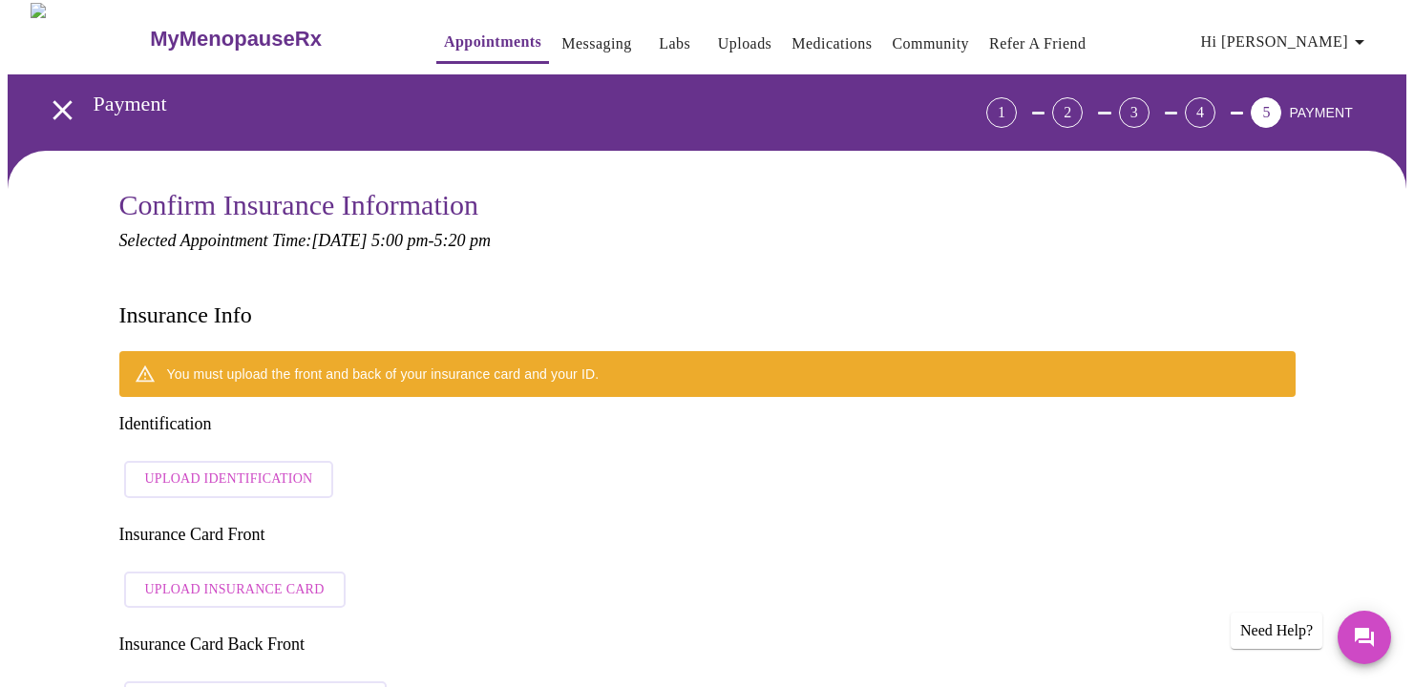
scroll to position [0, 0]
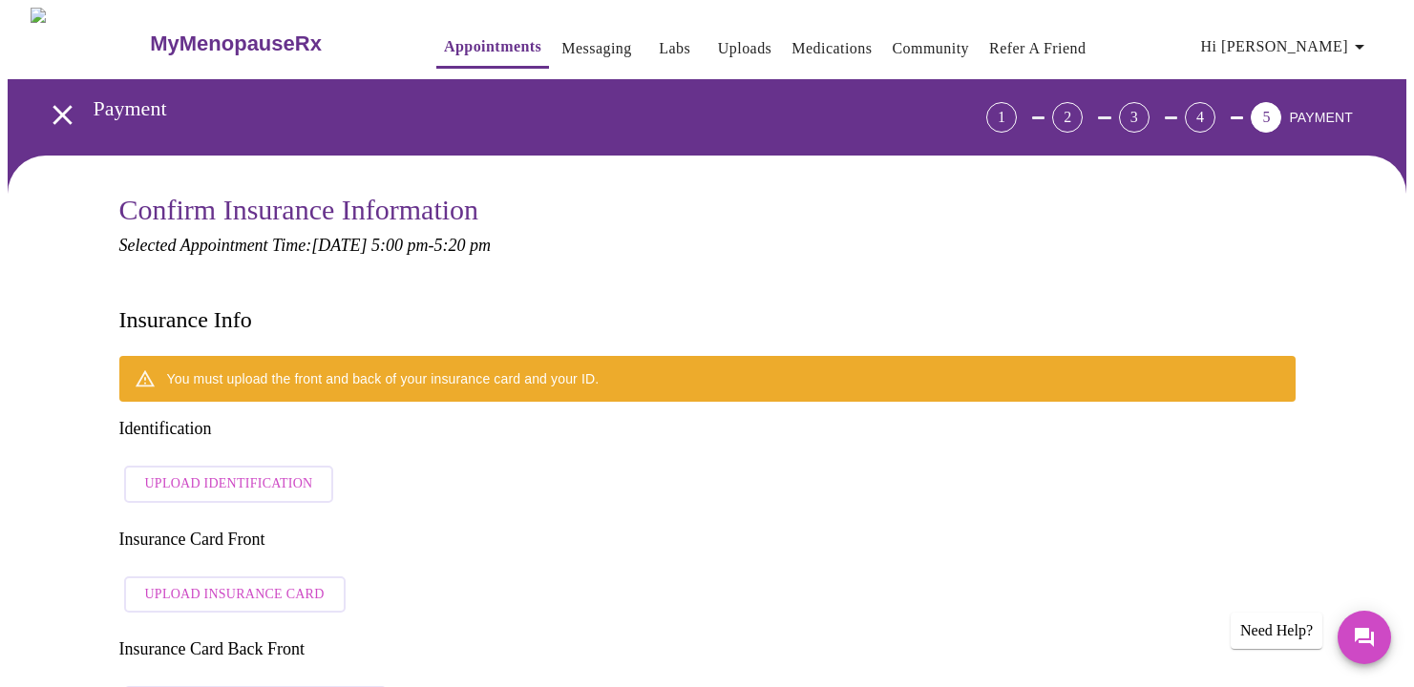
click at [236, 473] on span "Upload Identification" at bounding box center [229, 485] width 168 height 24
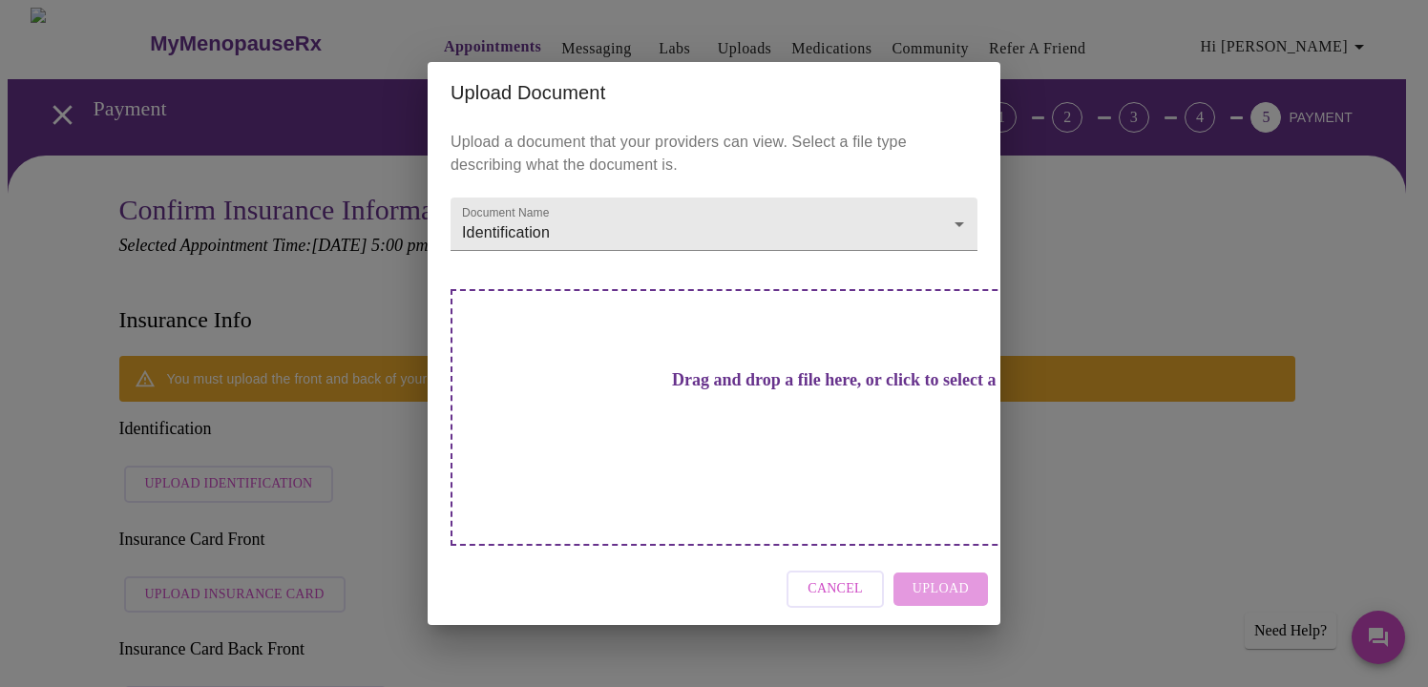
click at [96, 159] on div "Upload Document Upload a document that your providers can view. Select a file t…" at bounding box center [714, 343] width 1428 height 687
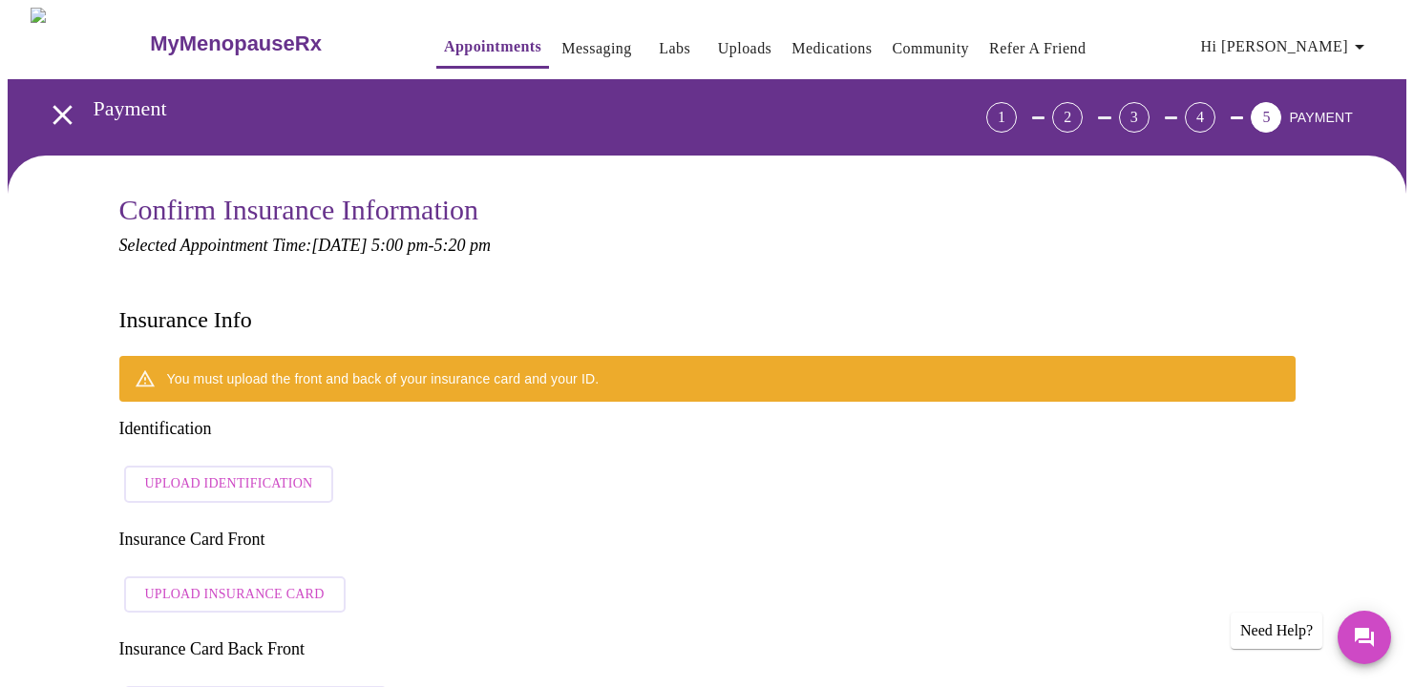
click at [260, 473] on span "Upload Identification" at bounding box center [229, 485] width 168 height 24
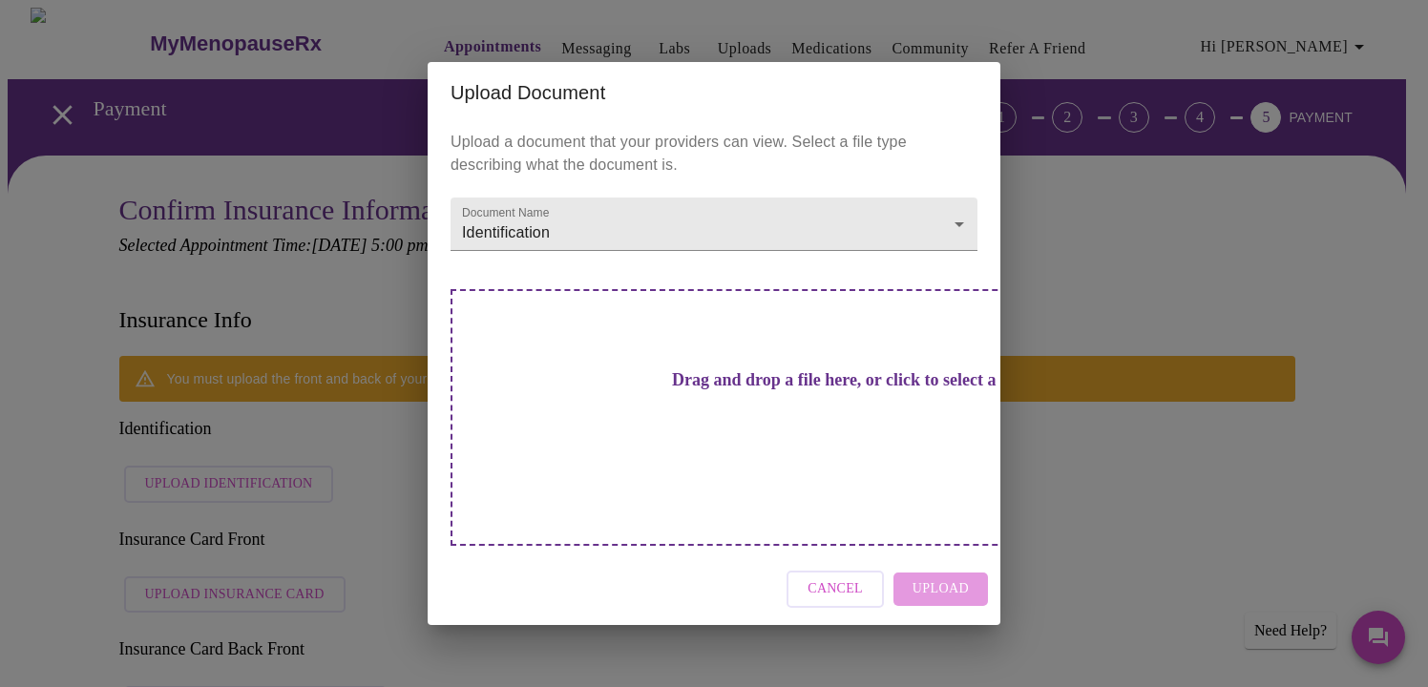
click at [788, 390] on h3 "Drag and drop a file here, or click to select a file" at bounding box center [847, 380] width 527 height 20
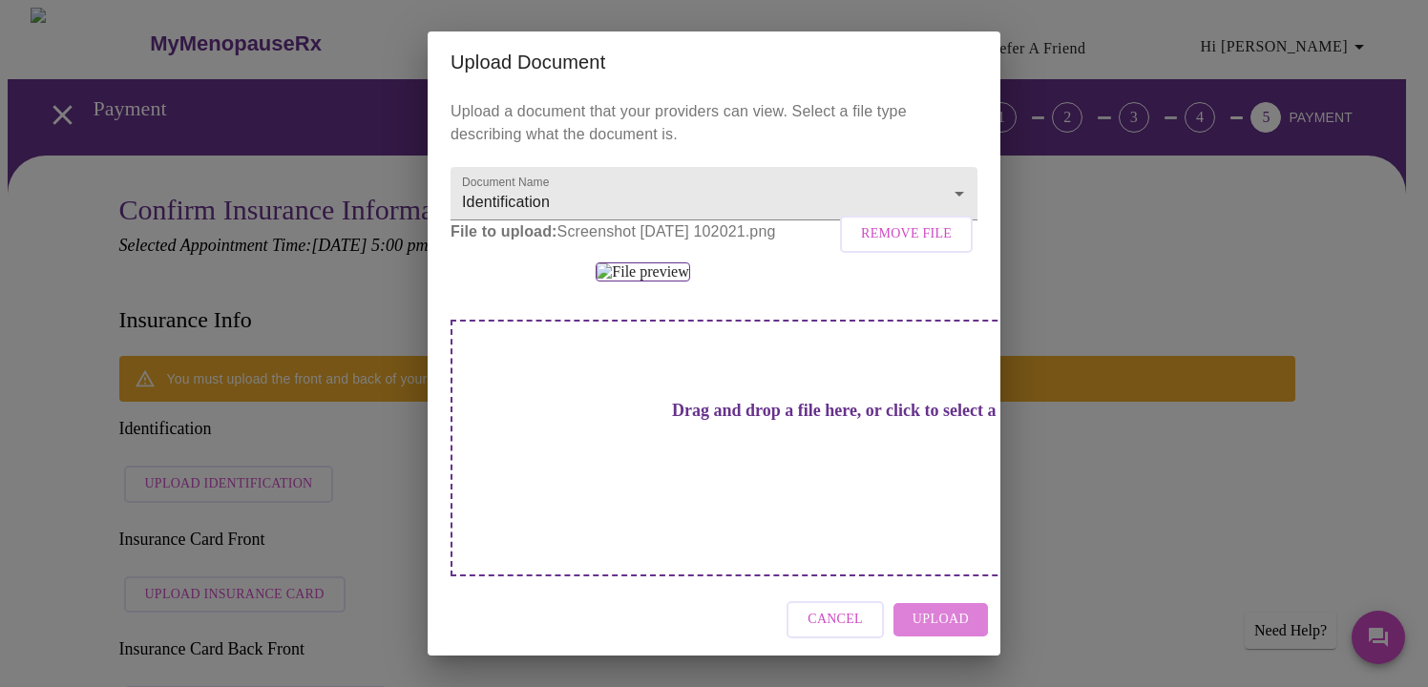
click at [935, 615] on span "Upload" at bounding box center [941, 620] width 56 height 24
click at [949, 617] on span "Upload" at bounding box center [941, 620] width 56 height 24
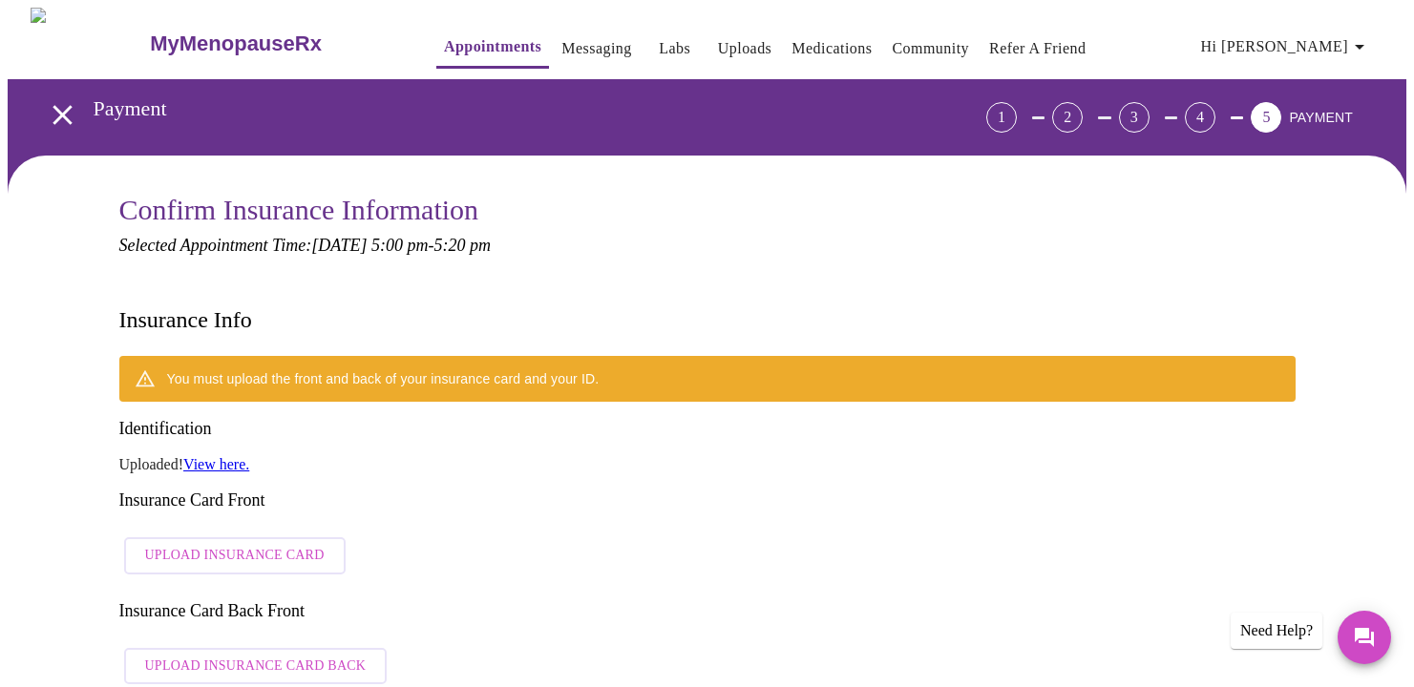
click at [257, 544] on span "Upload Insurance Card" at bounding box center [234, 556] width 179 height 24
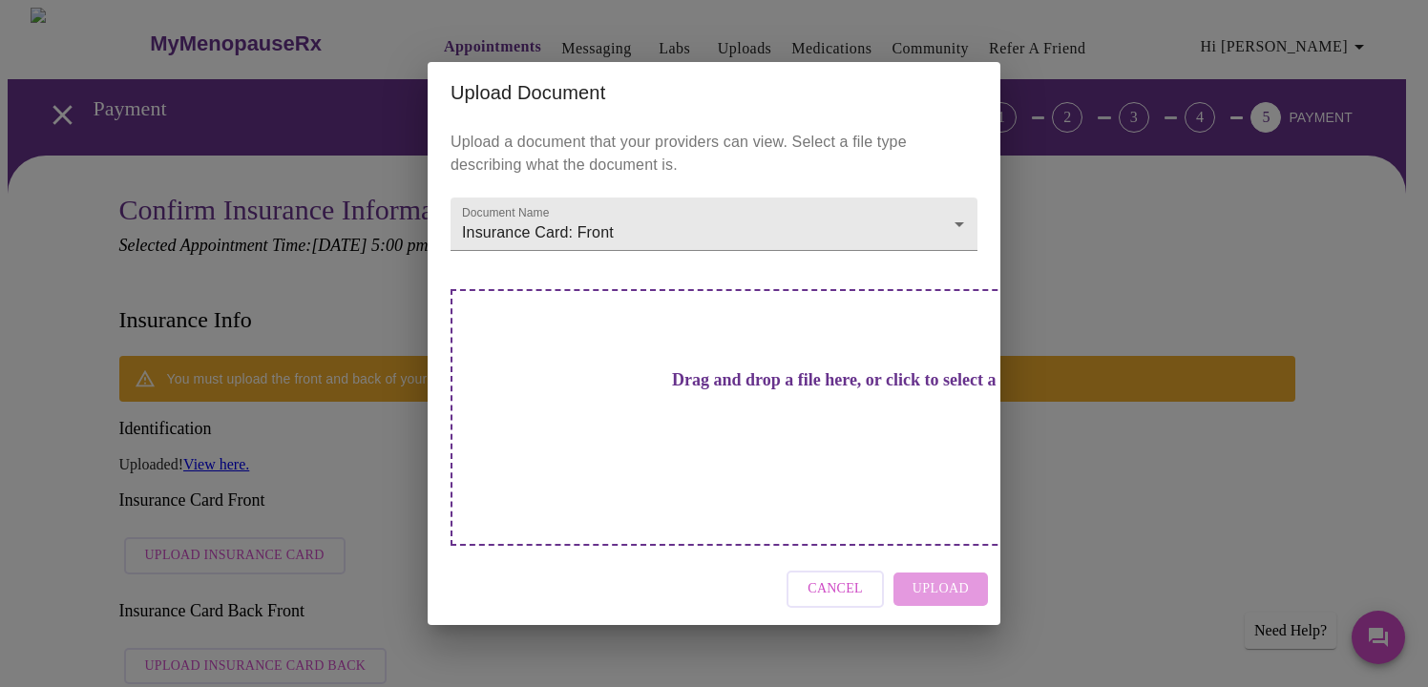
click at [945, 559] on div "Cancel Upload" at bounding box center [714, 590] width 573 height 72
click at [772, 390] on h3 "Drag and drop a file here, or click to select a file" at bounding box center [847, 380] width 527 height 20
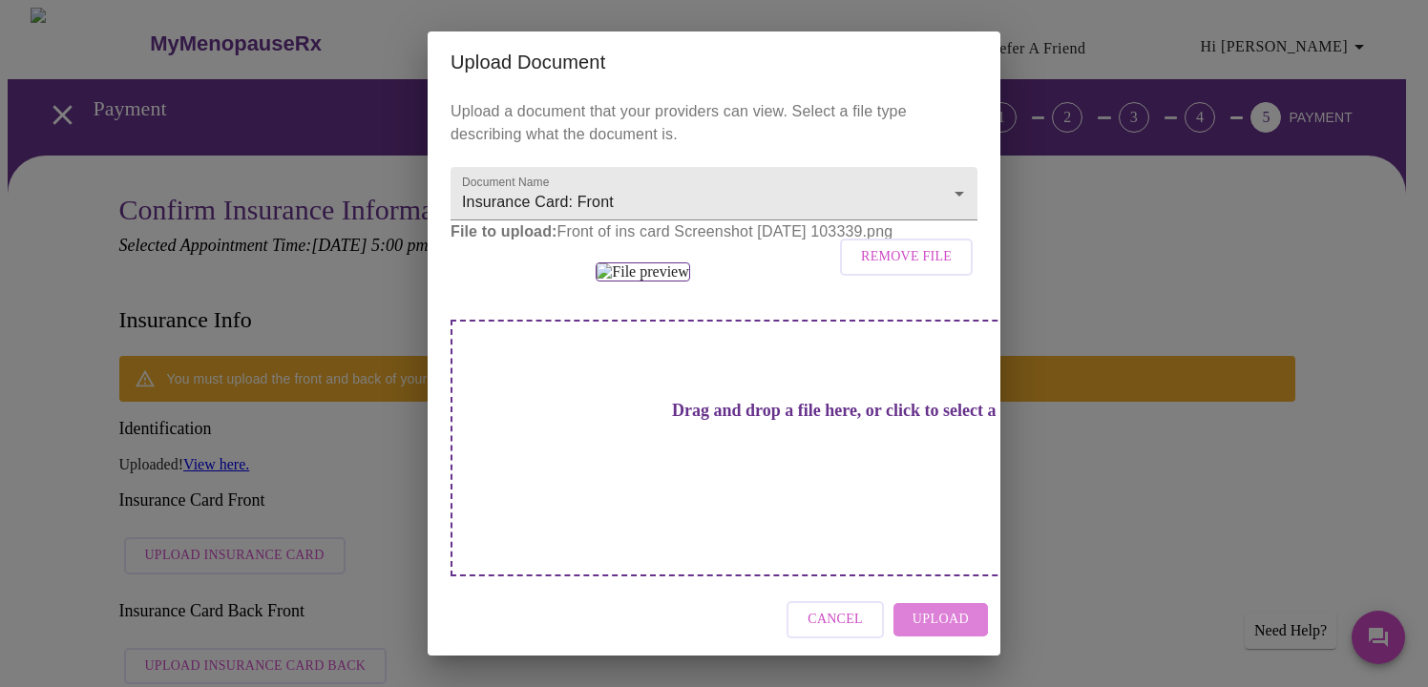
click at [934, 617] on span "Upload" at bounding box center [941, 620] width 56 height 24
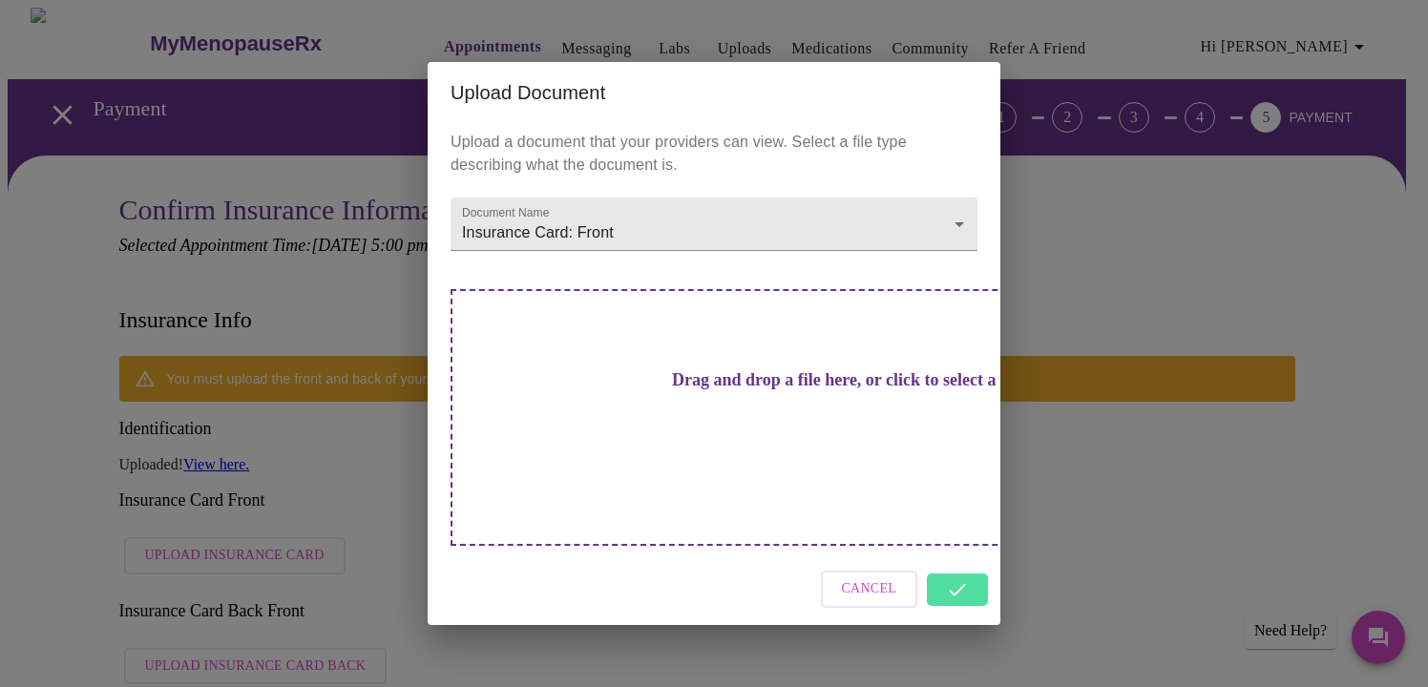
click at [963, 554] on div "Cancel" at bounding box center [714, 590] width 573 height 72
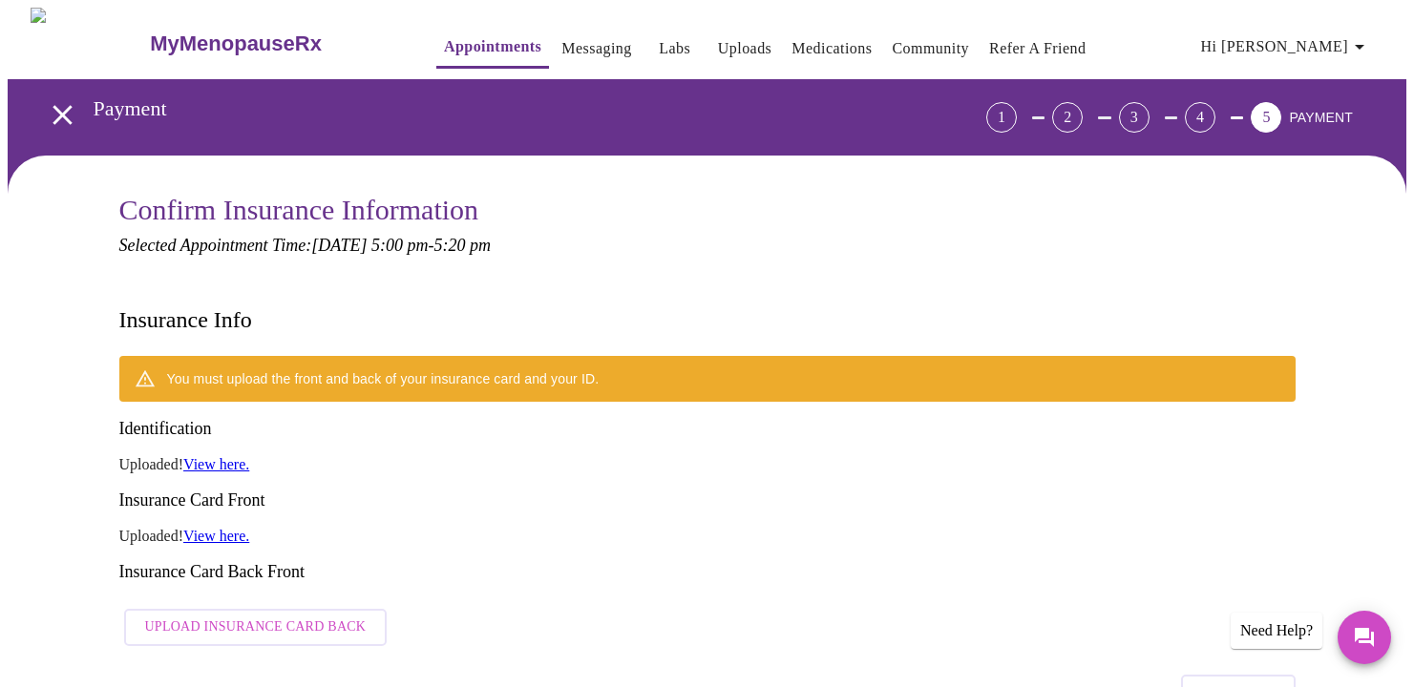
click at [273, 616] on span "Upload Insurance Card Back" at bounding box center [255, 628] width 221 height 24
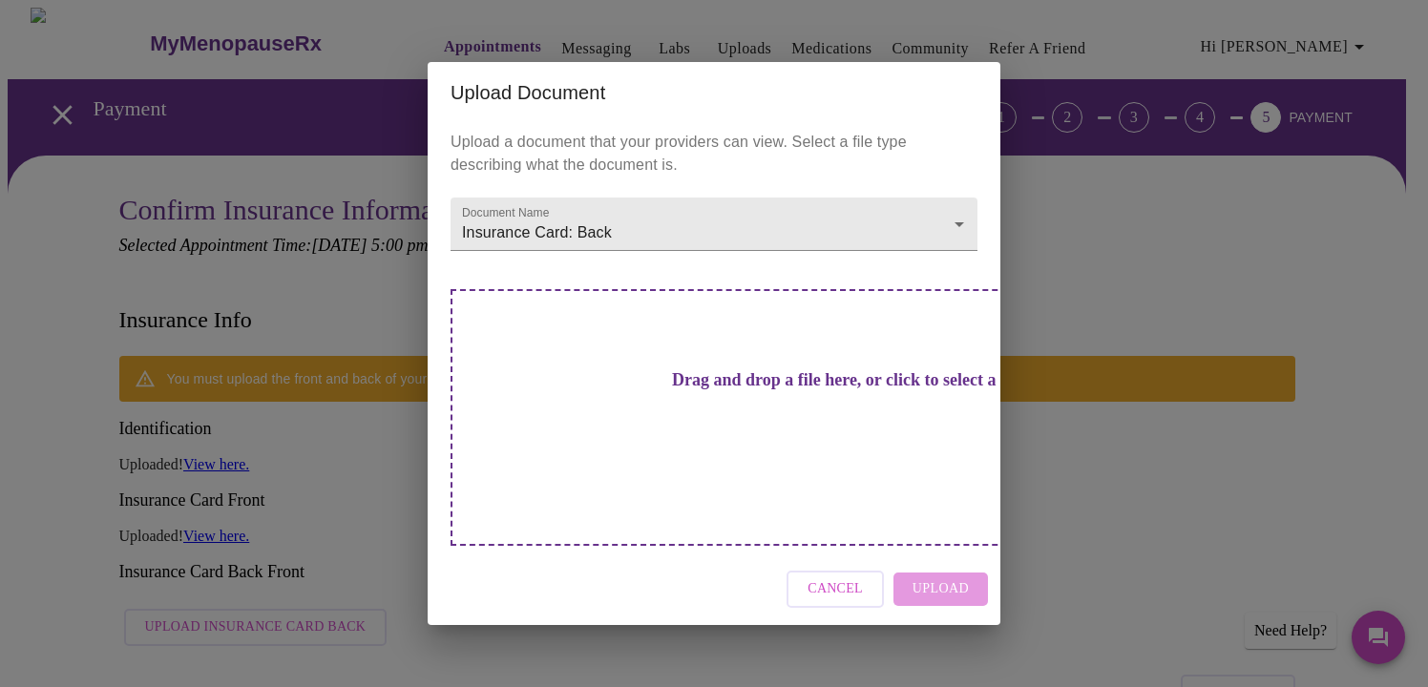
click at [767, 390] on h3 "Drag and drop a file here, or click to select a file" at bounding box center [847, 380] width 527 height 20
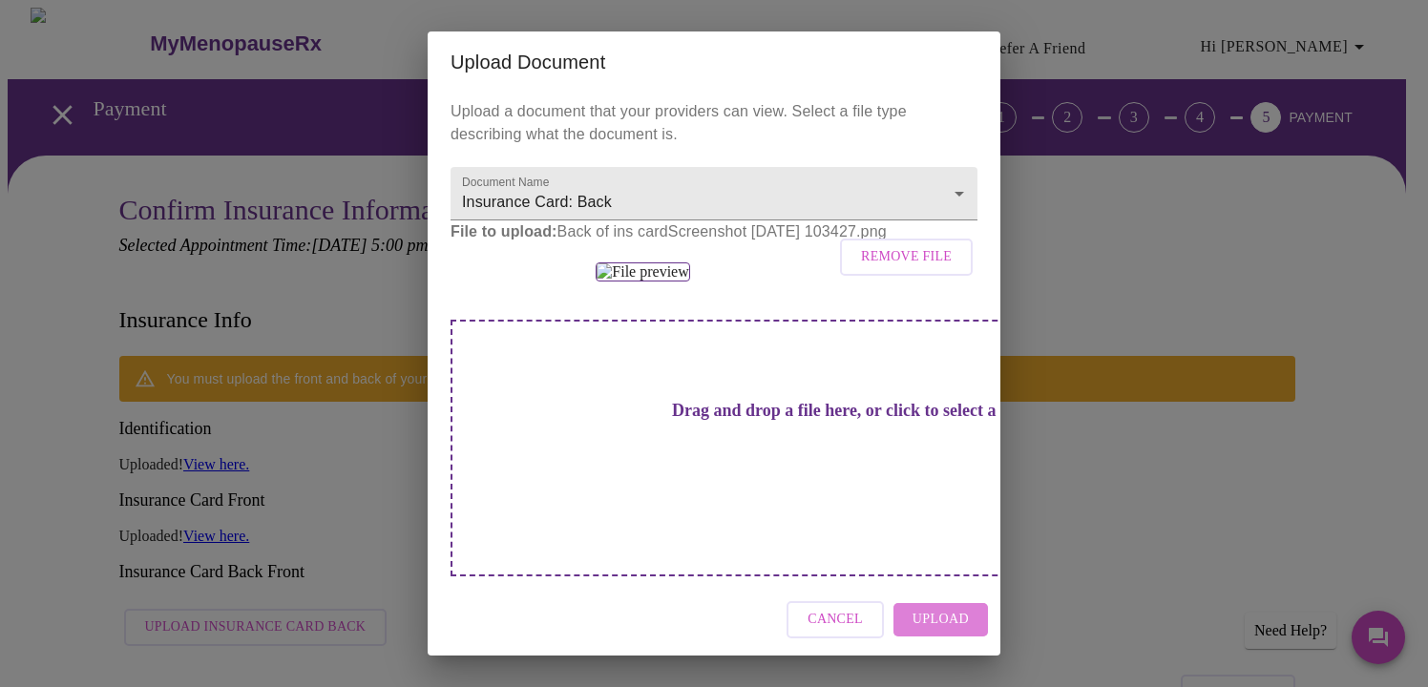
click at [945, 622] on span "Upload" at bounding box center [941, 620] width 56 height 24
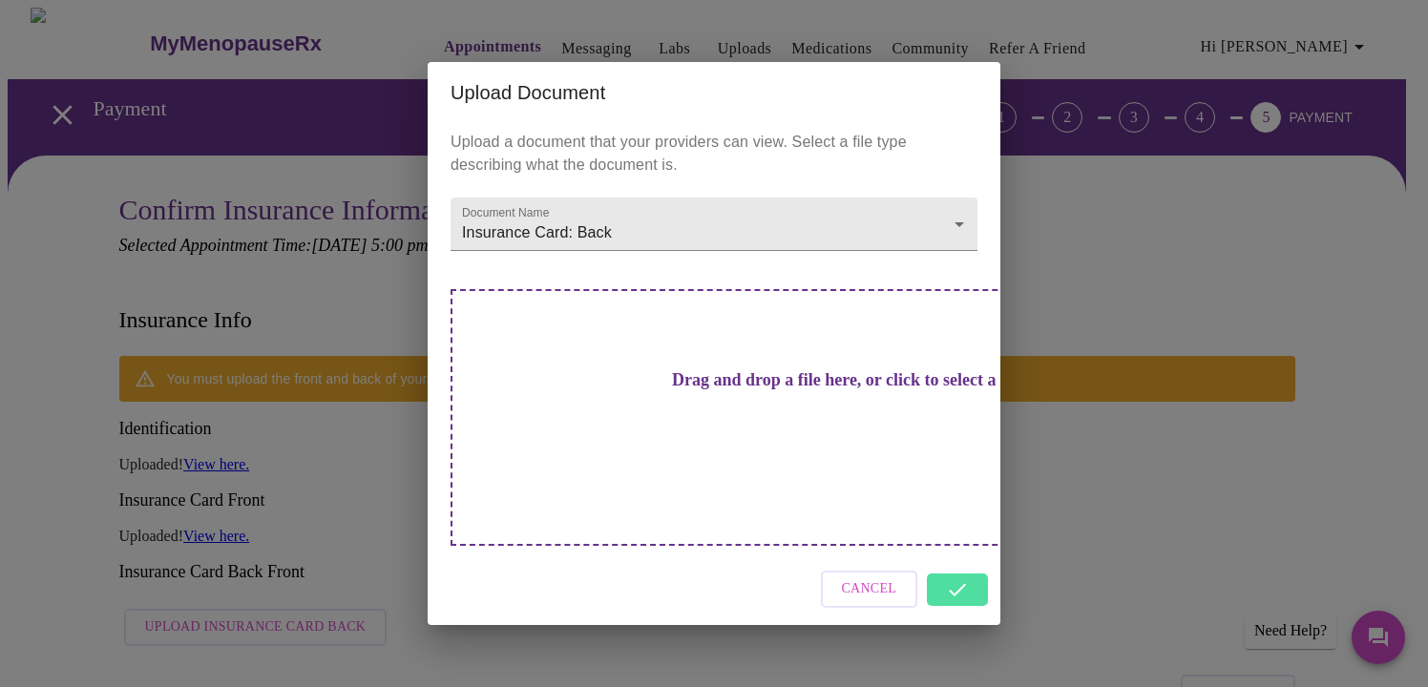
click at [955, 558] on div "Cancel" at bounding box center [714, 590] width 573 height 72
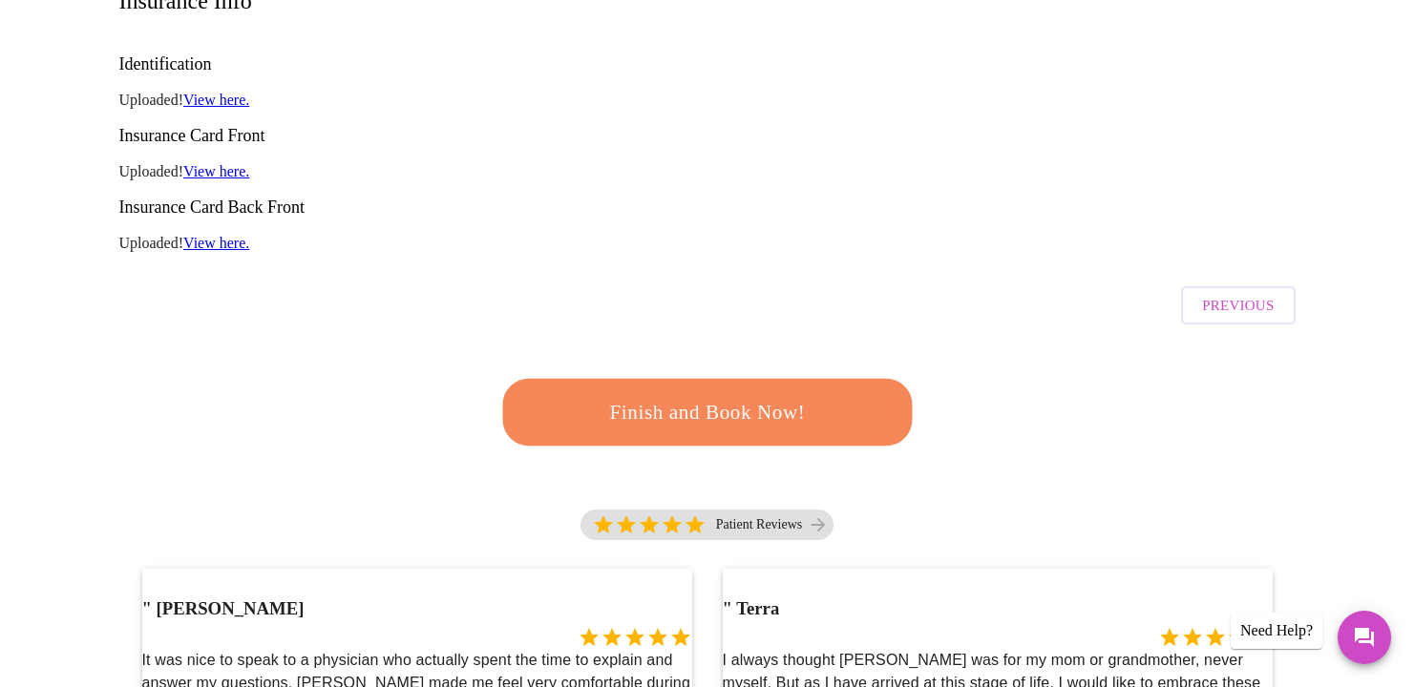
scroll to position [477, 0]
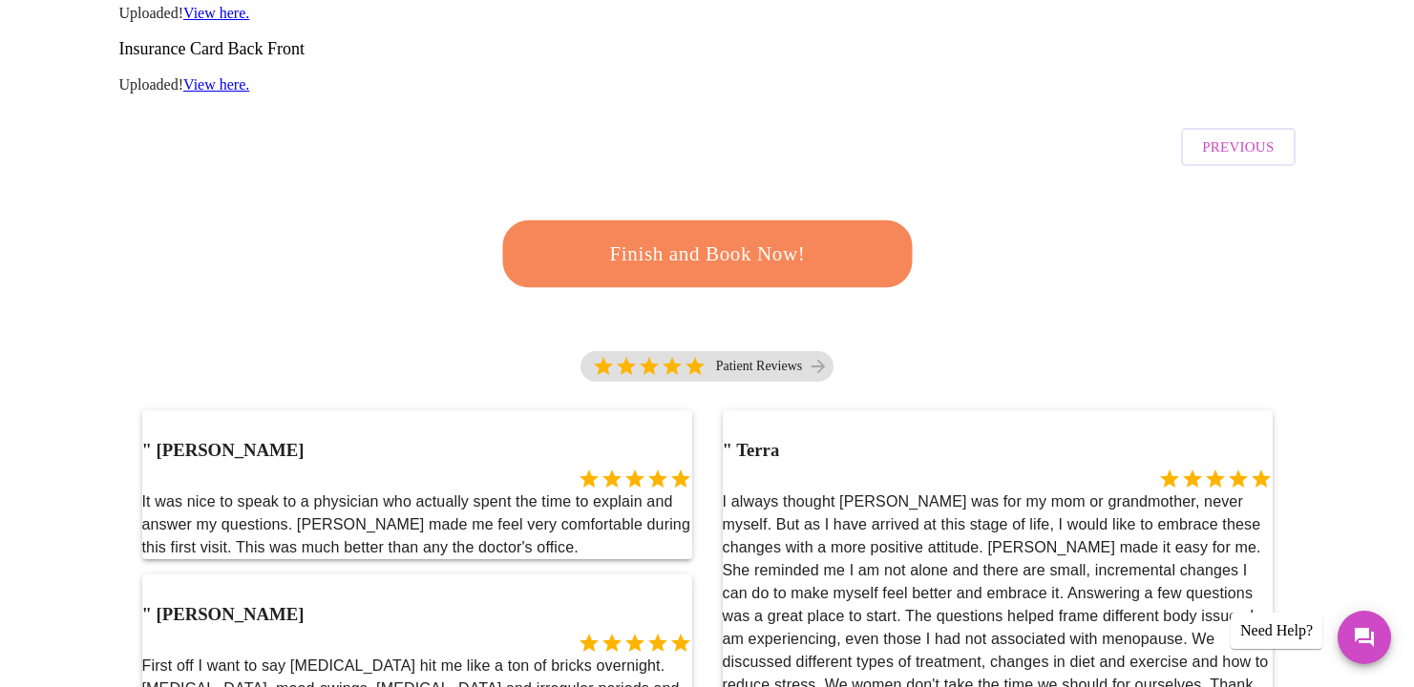
click at [789, 237] on span "Finish and Book Now!" at bounding box center [707, 254] width 353 height 35
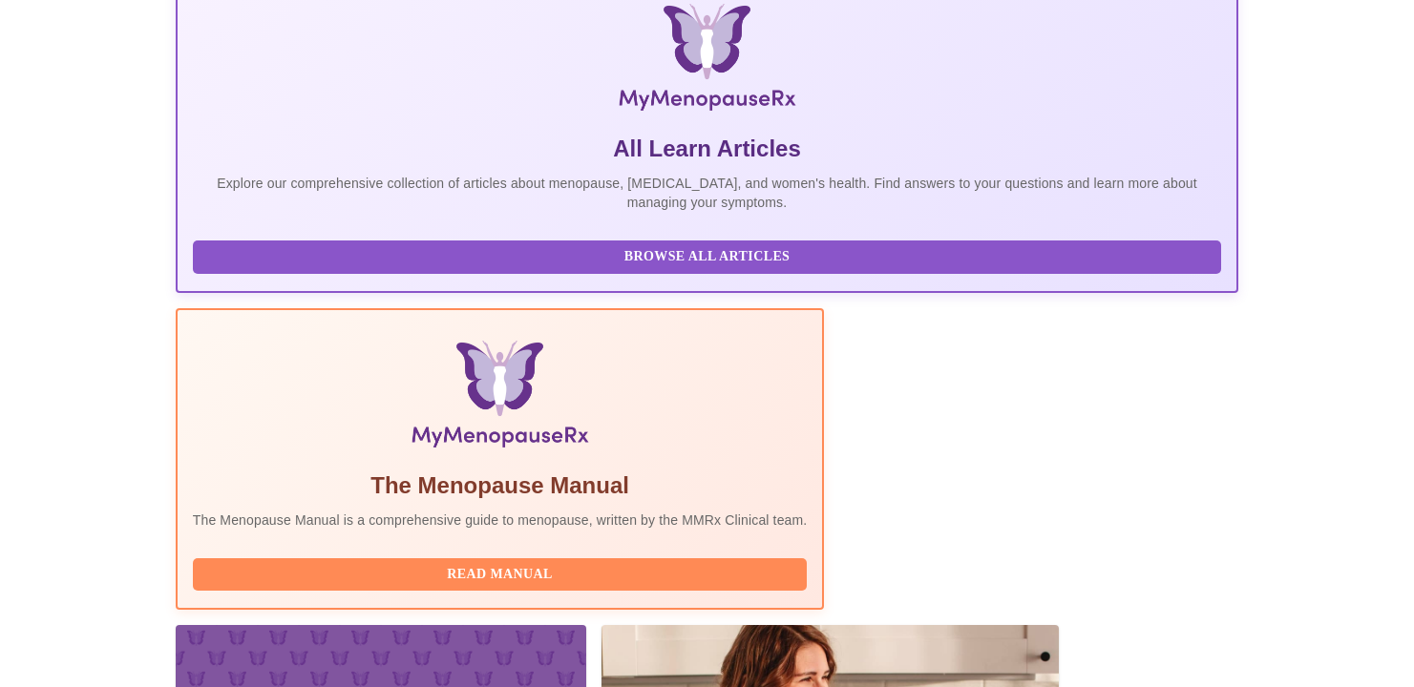
scroll to position [456, 0]
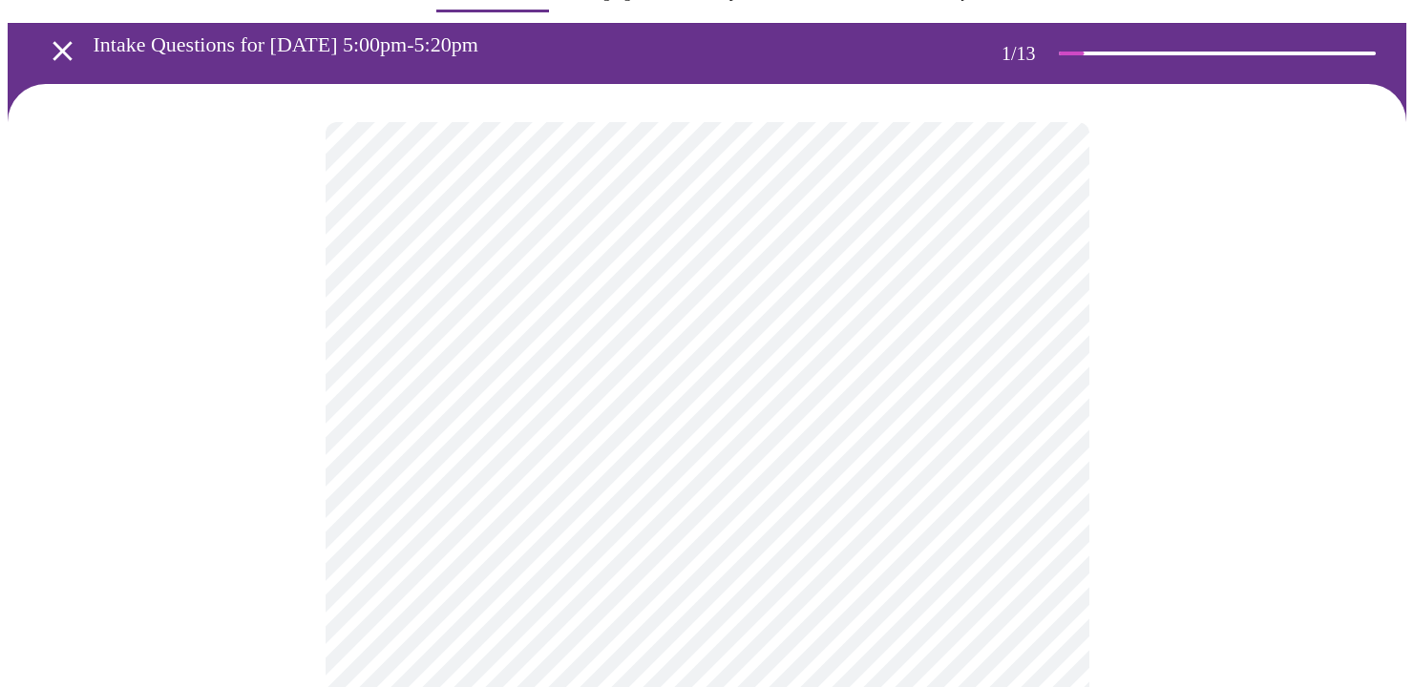
scroll to position [95, 0]
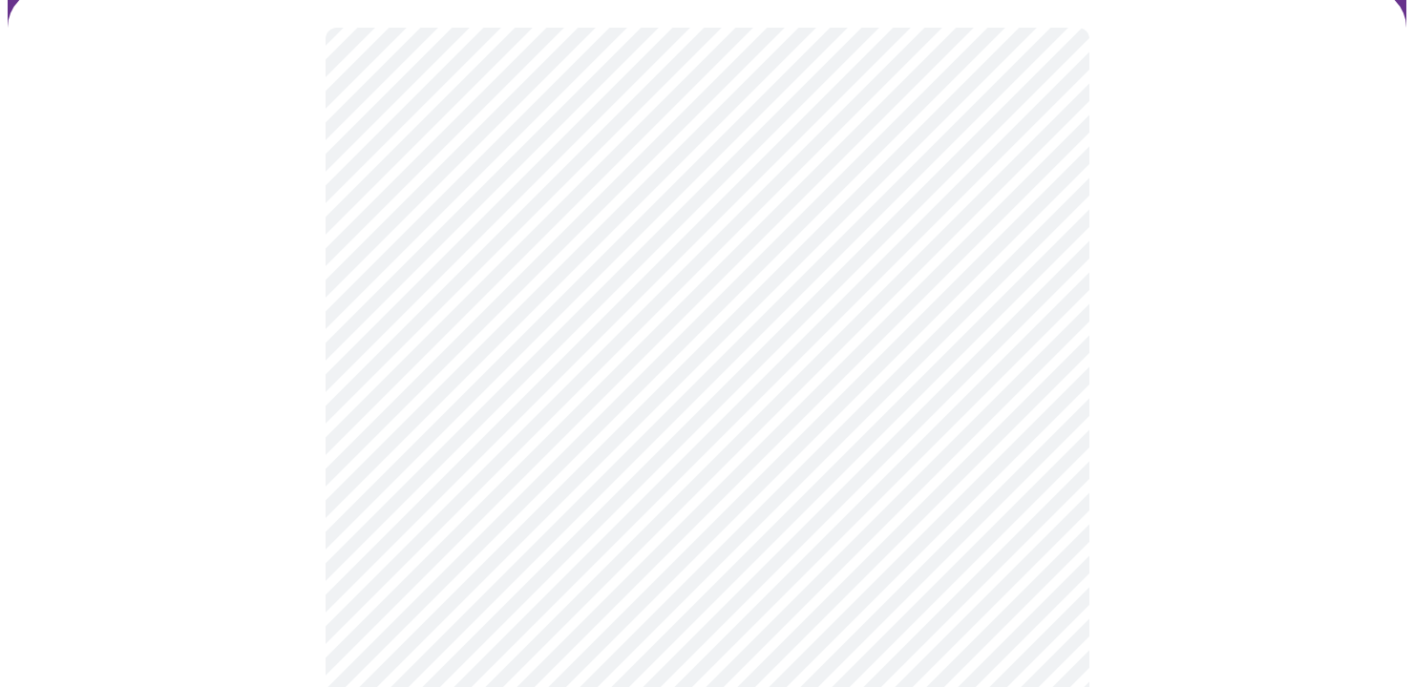
scroll to position [191, 0]
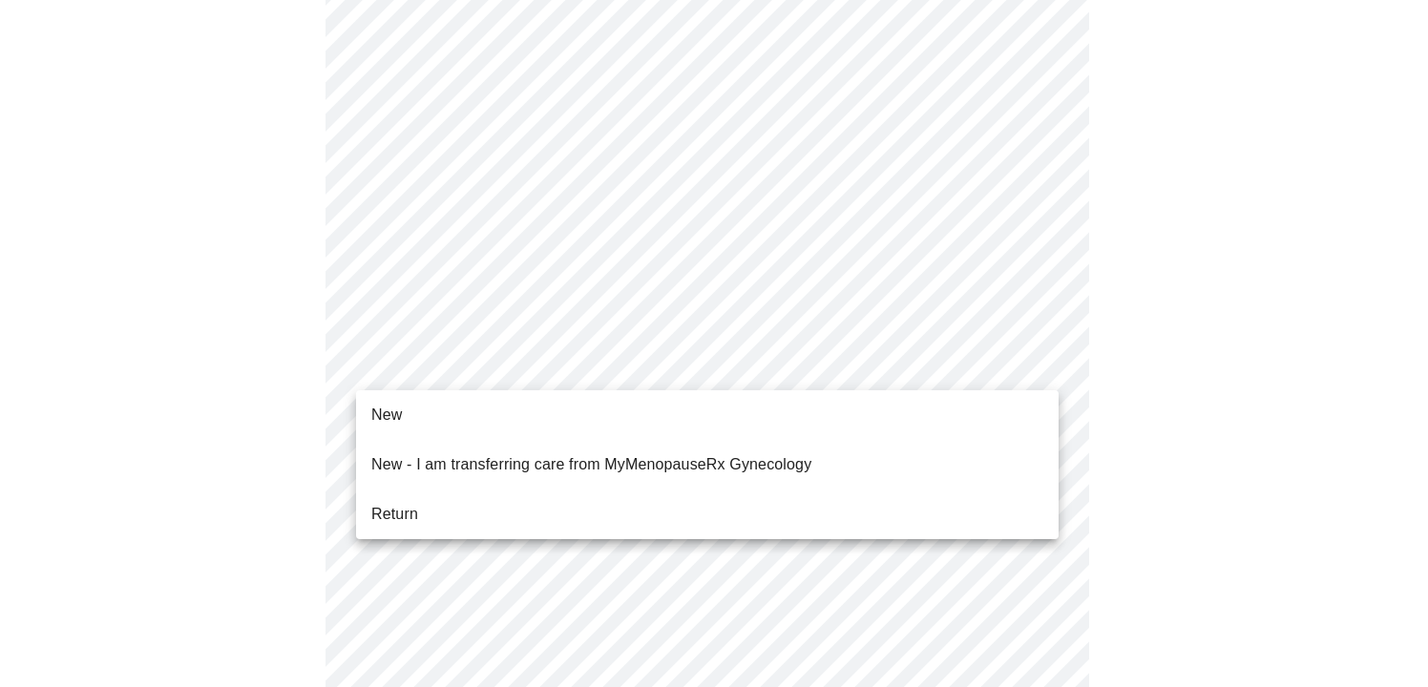
click at [373, 411] on span "New" at bounding box center [386, 415] width 31 height 23
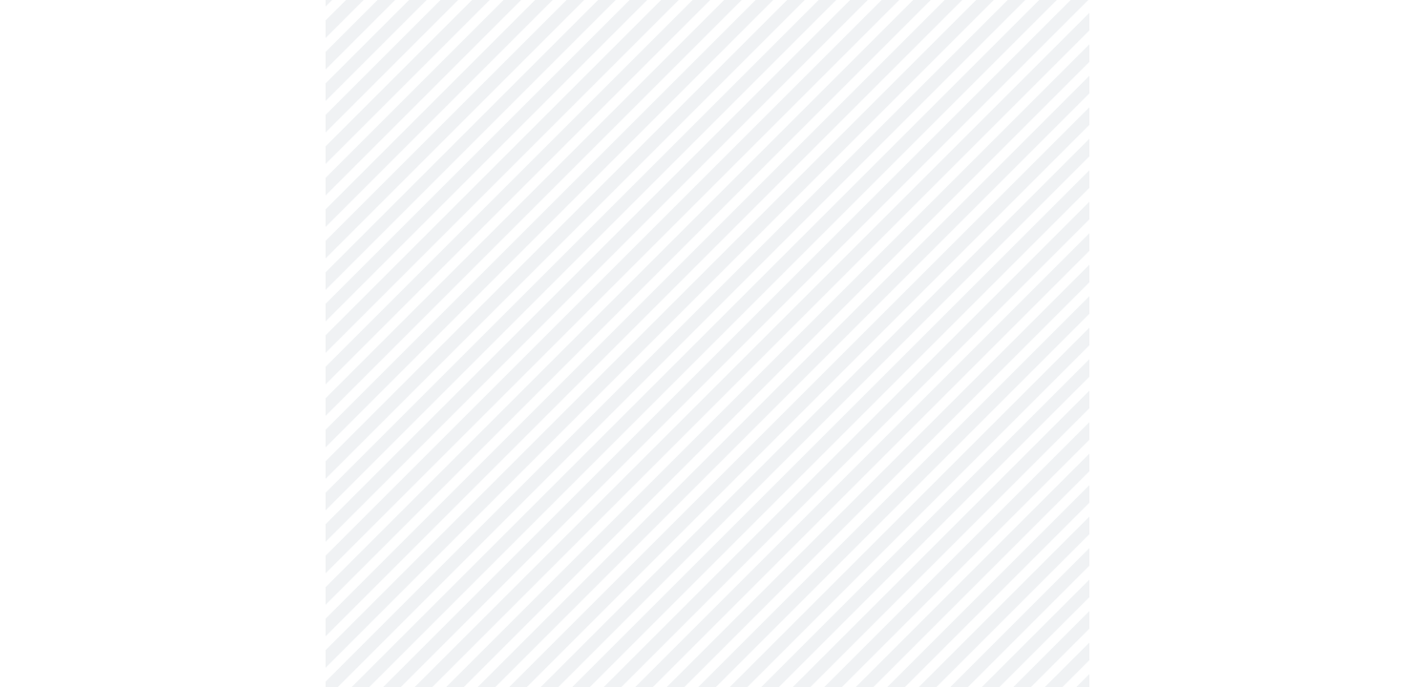
scroll to position [1145, 0]
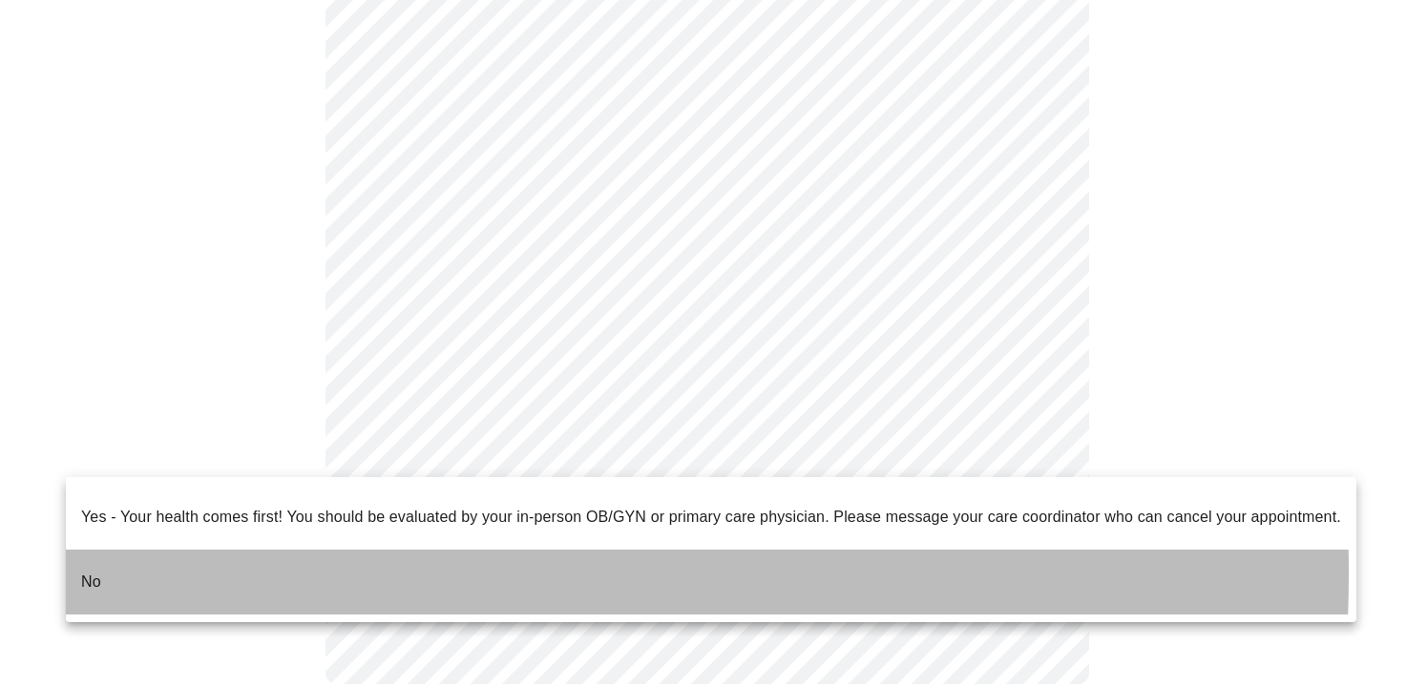
click at [97, 571] on p "No" at bounding box center [91, 582] width 20 height 23
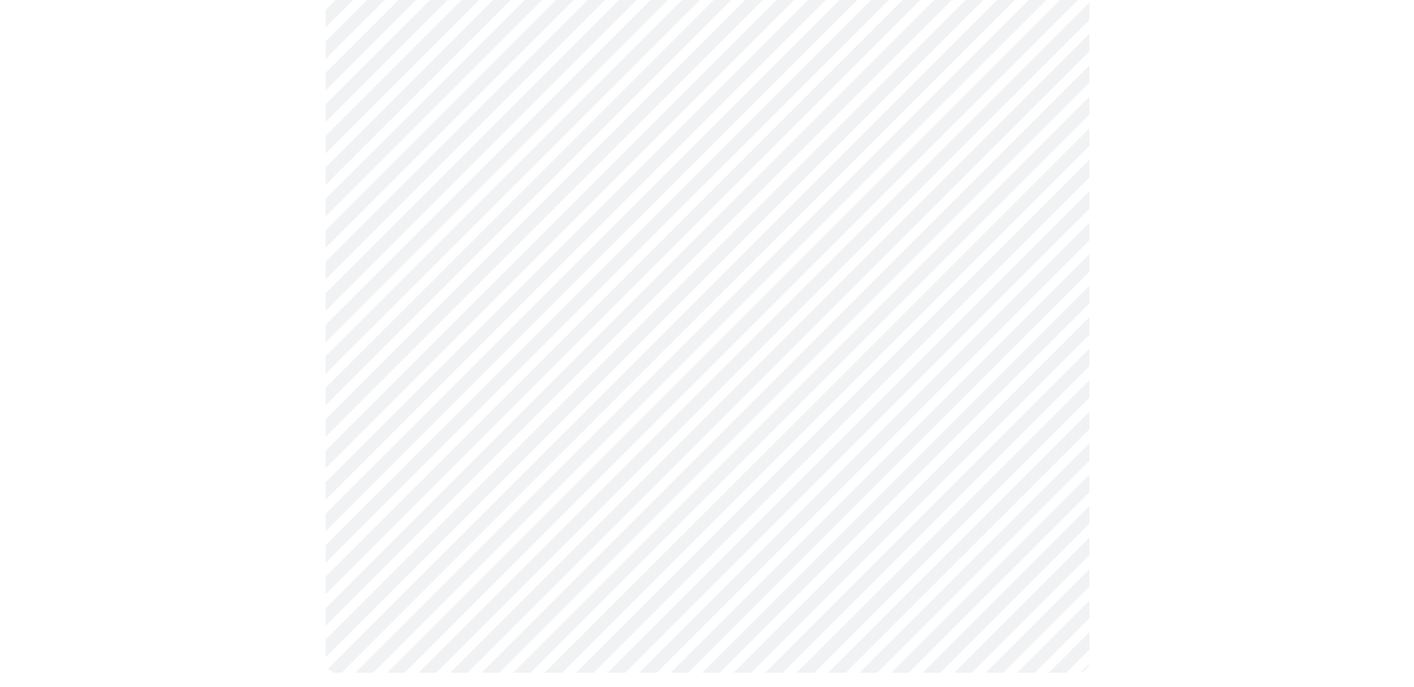
scroll to position [0, 0]
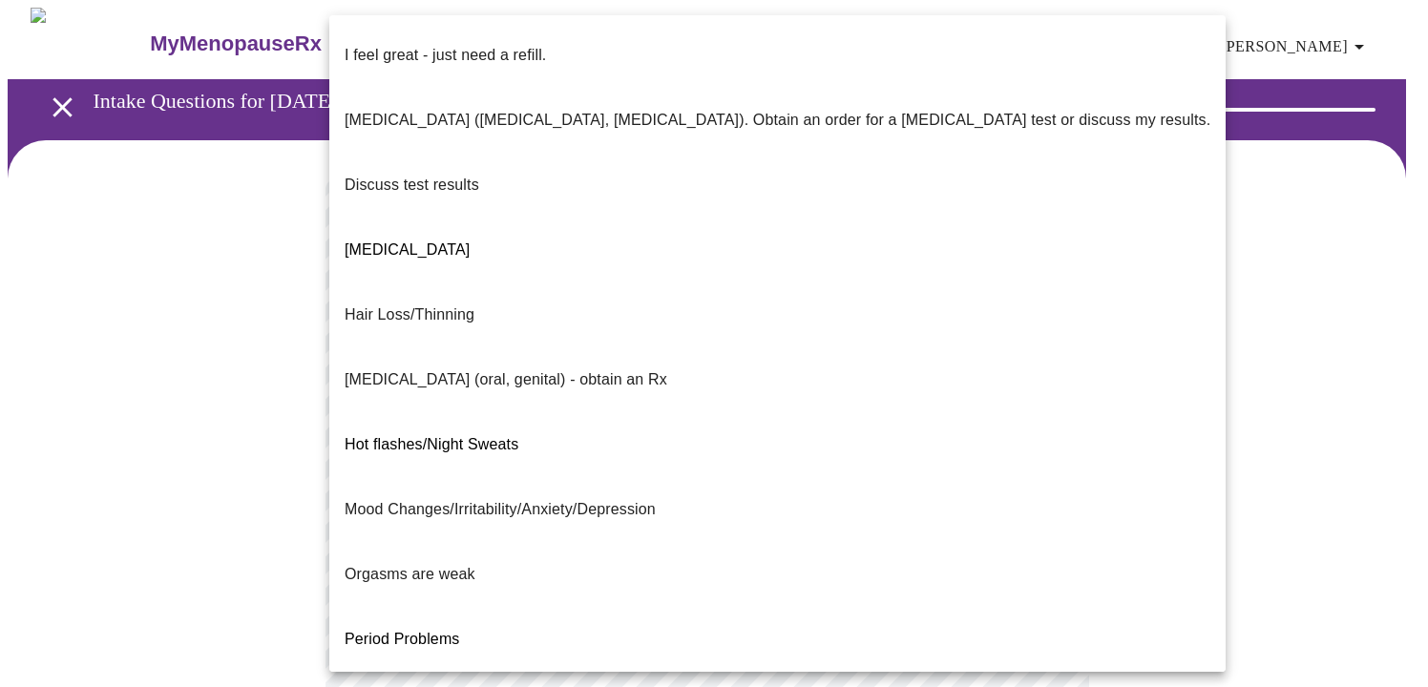
click at [1040, 393] on body "MyMenopauseRx Appointments Messaging Labs Uploads Medications Community Refer a…" at bounding box center [714, 670] width 1413 height 1324
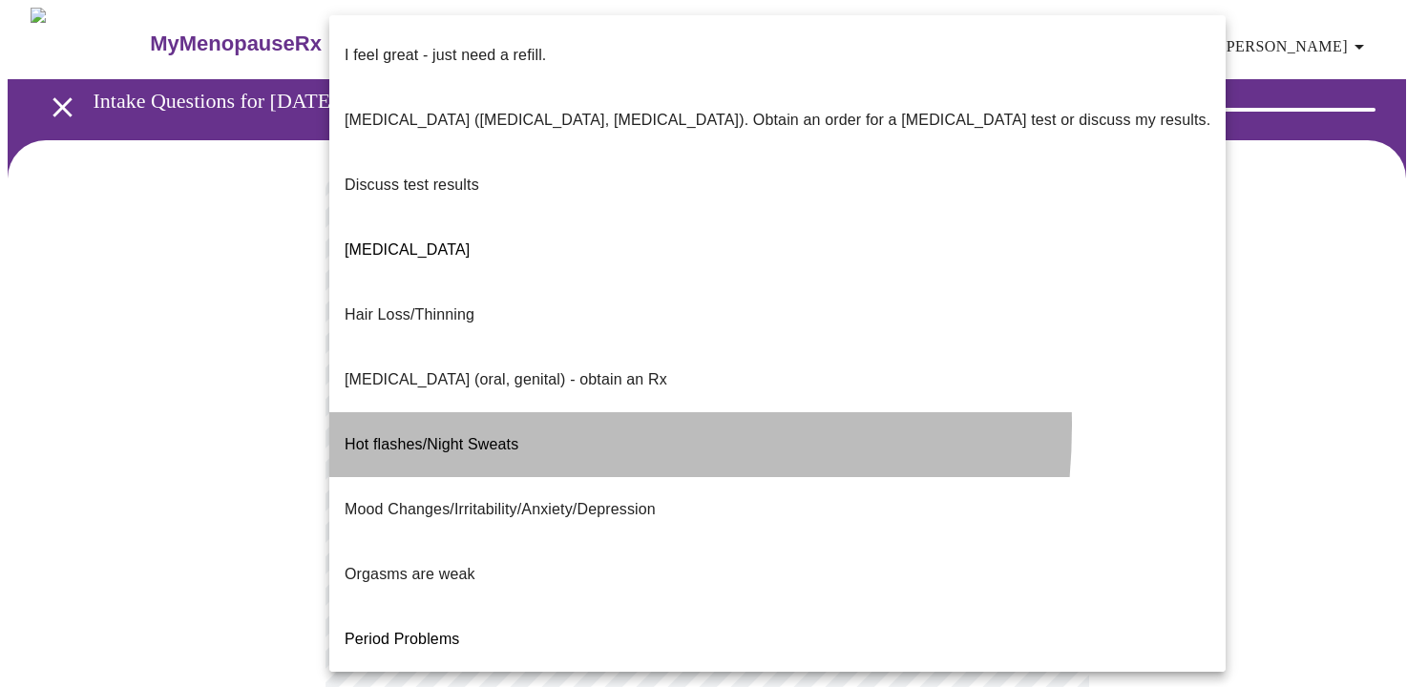
click at [489, 436] on span "Hot flashes/Night Sweats" at bounding box center [432, 444] width 174 height 16
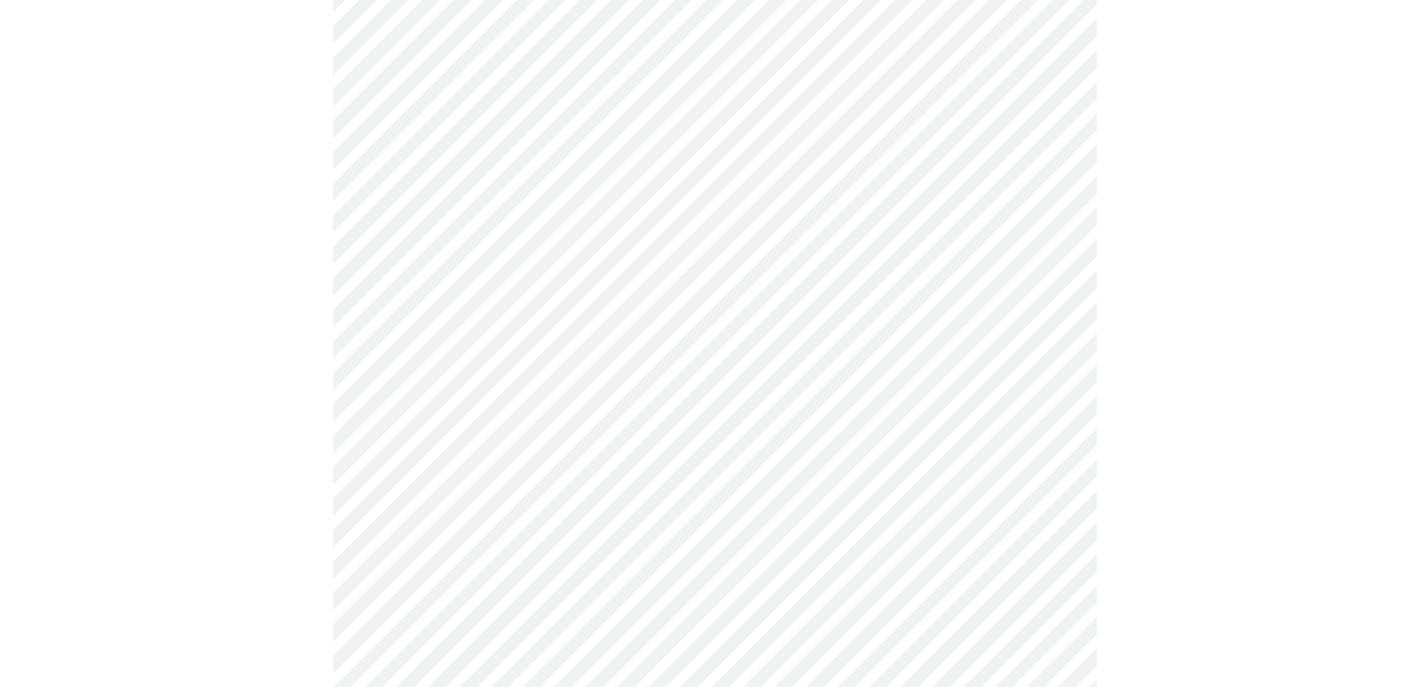
scroll to position [286, 0]
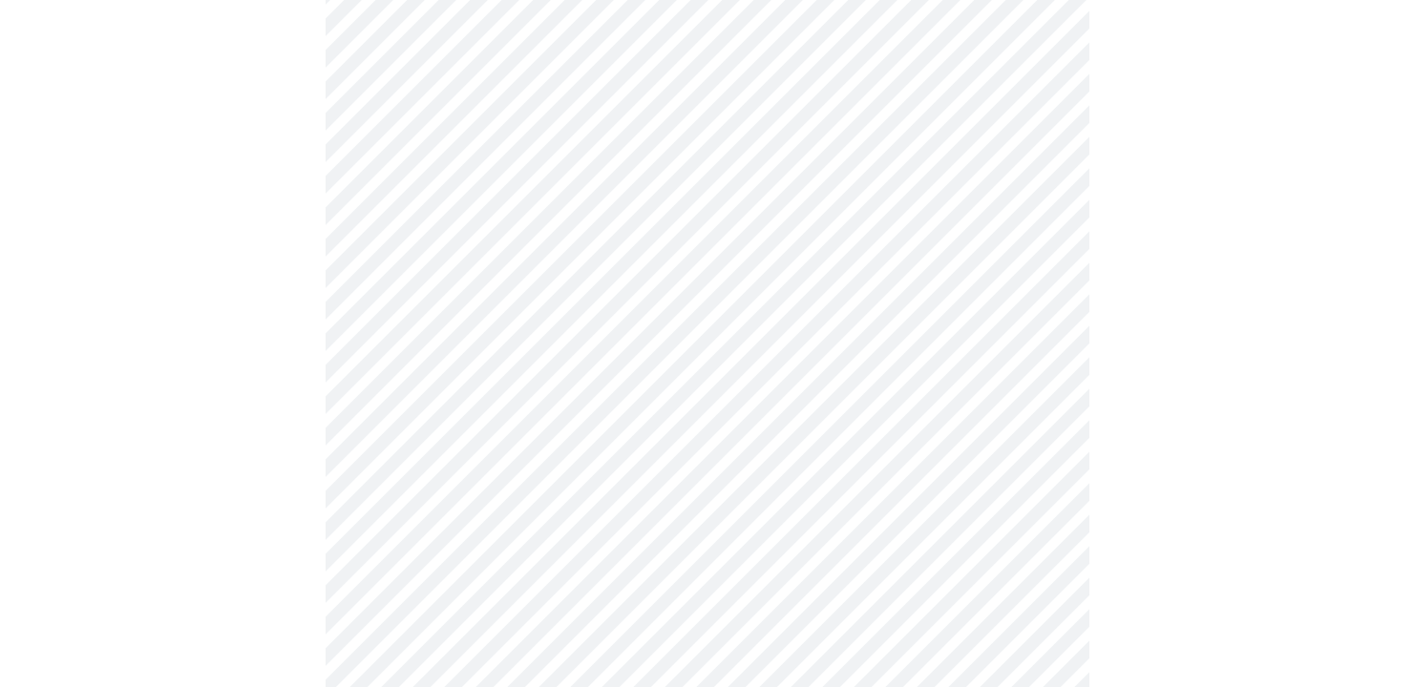
click at [1043, 268] on body "MyMenopauseRx Appointments Messaging Labs Uploads Medications Community Refer a…" at bounding box center [707, 377] width 1398 height 1313
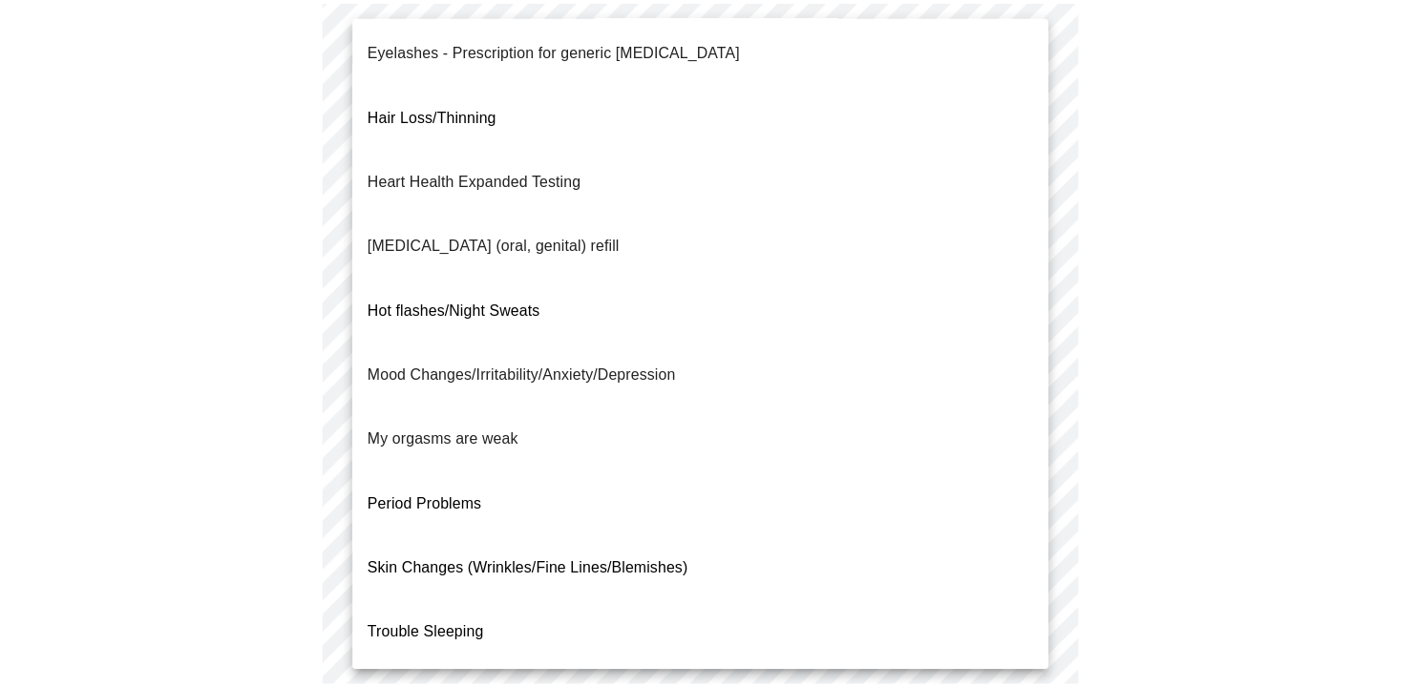
scroll to position [202, 0]
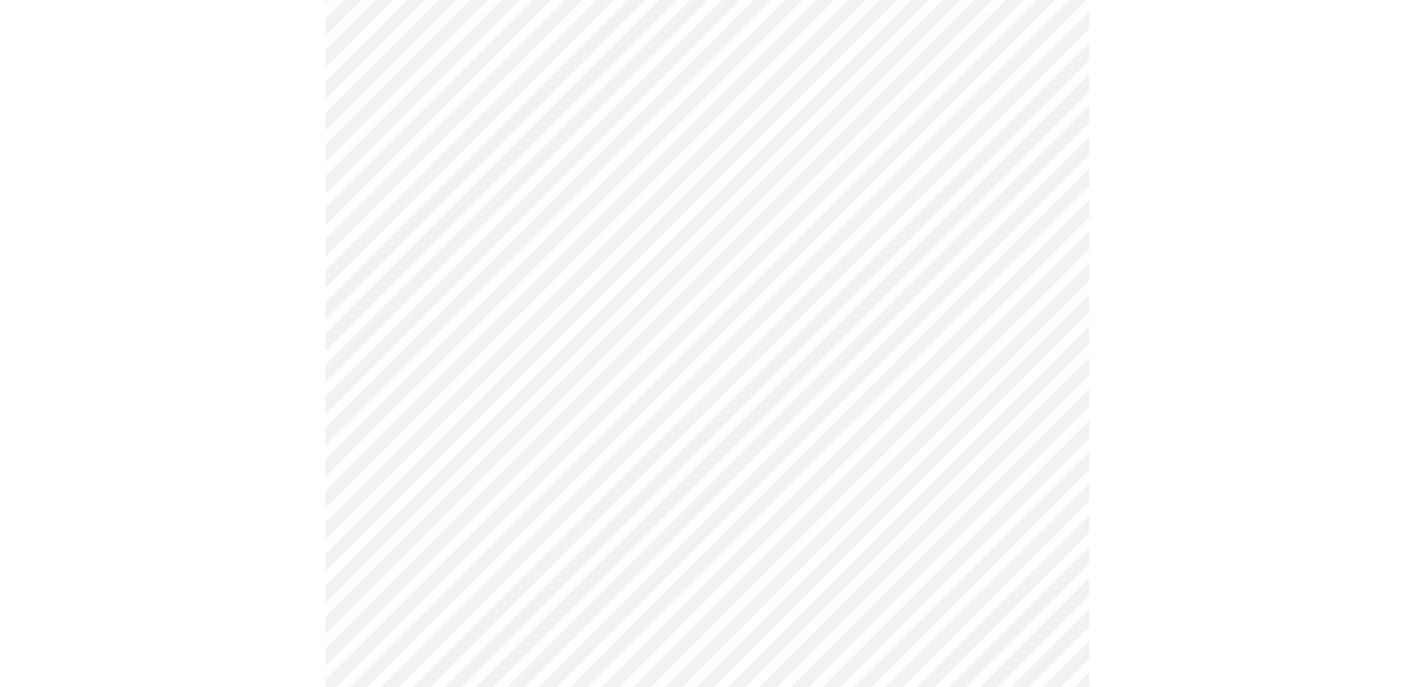
click at [1051, 461] on body "MyMenopauseRx Appointments Messaging Labs Uploads Medications Community Refer a…" at bounding box center [707, 372] width 1398 height 1302
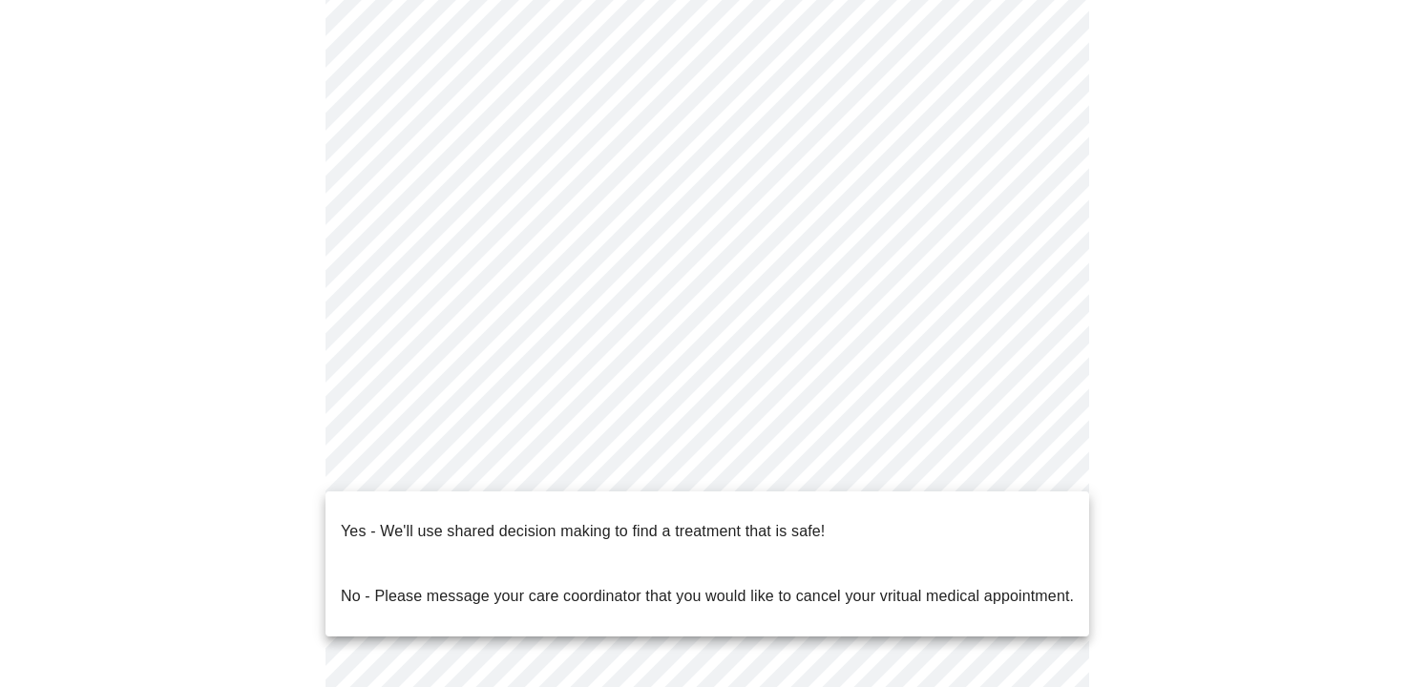
click at [744, 520] on p "Yes - We'll use shared decision making to find a treatment that is safe!" at bounding box center [583, 531] width 484 height 23
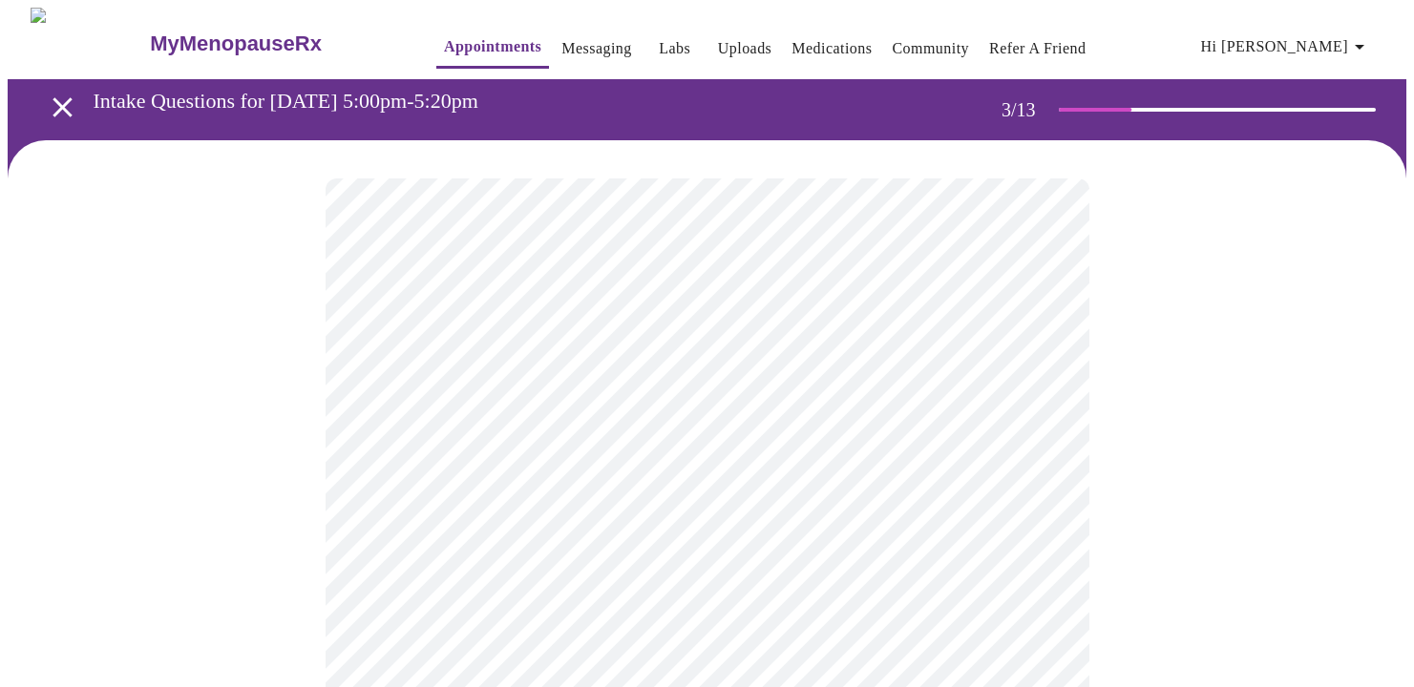
scroll to position [95, 0]
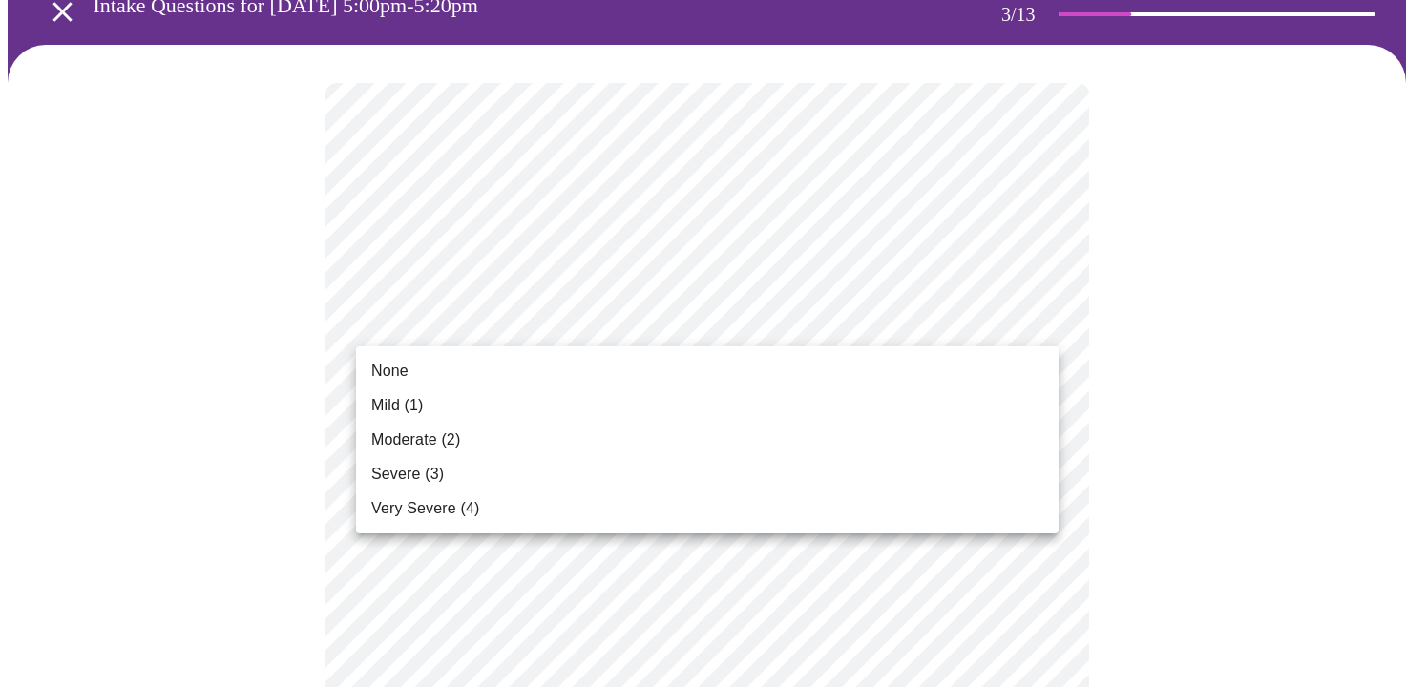
click at [415, 468] on span "Severe (3)" at bounding box center [407, 474] width 73 height 23
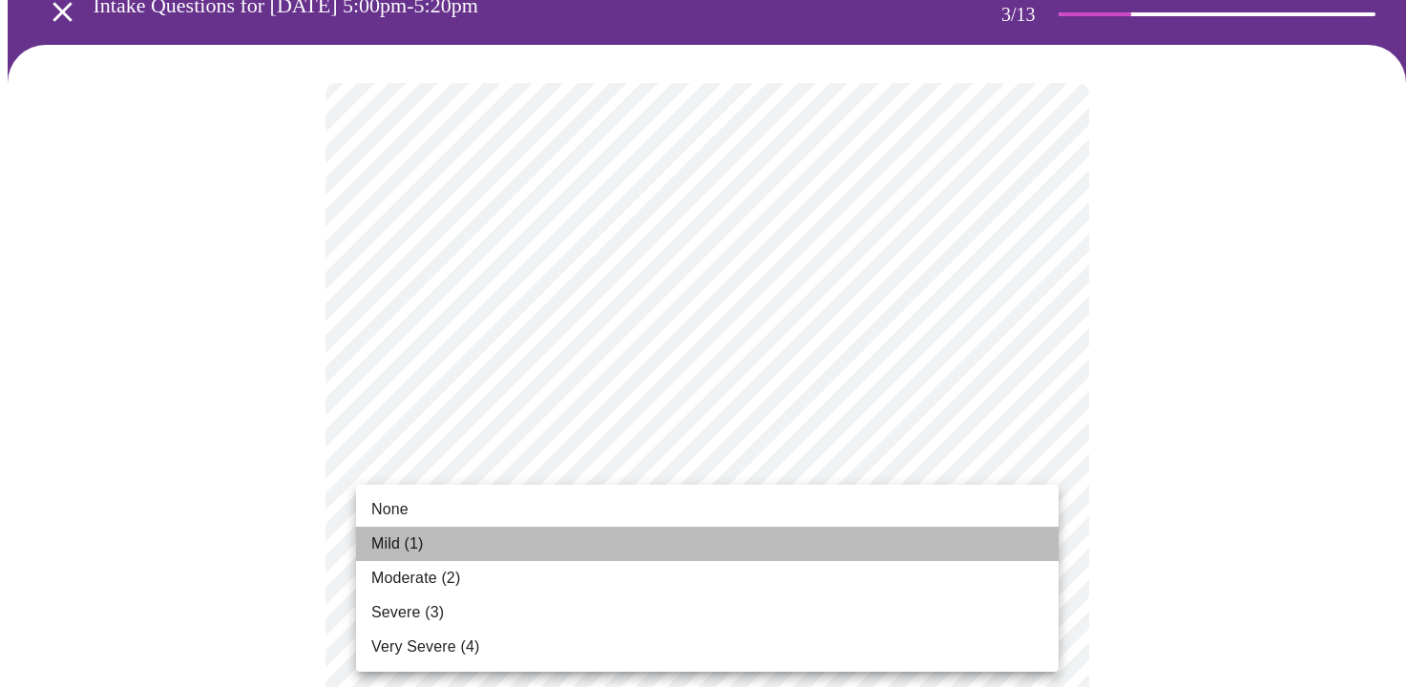
click at [411, 542] on span "Mild (1)" at bounding box center [397, 544] width 53 height 23
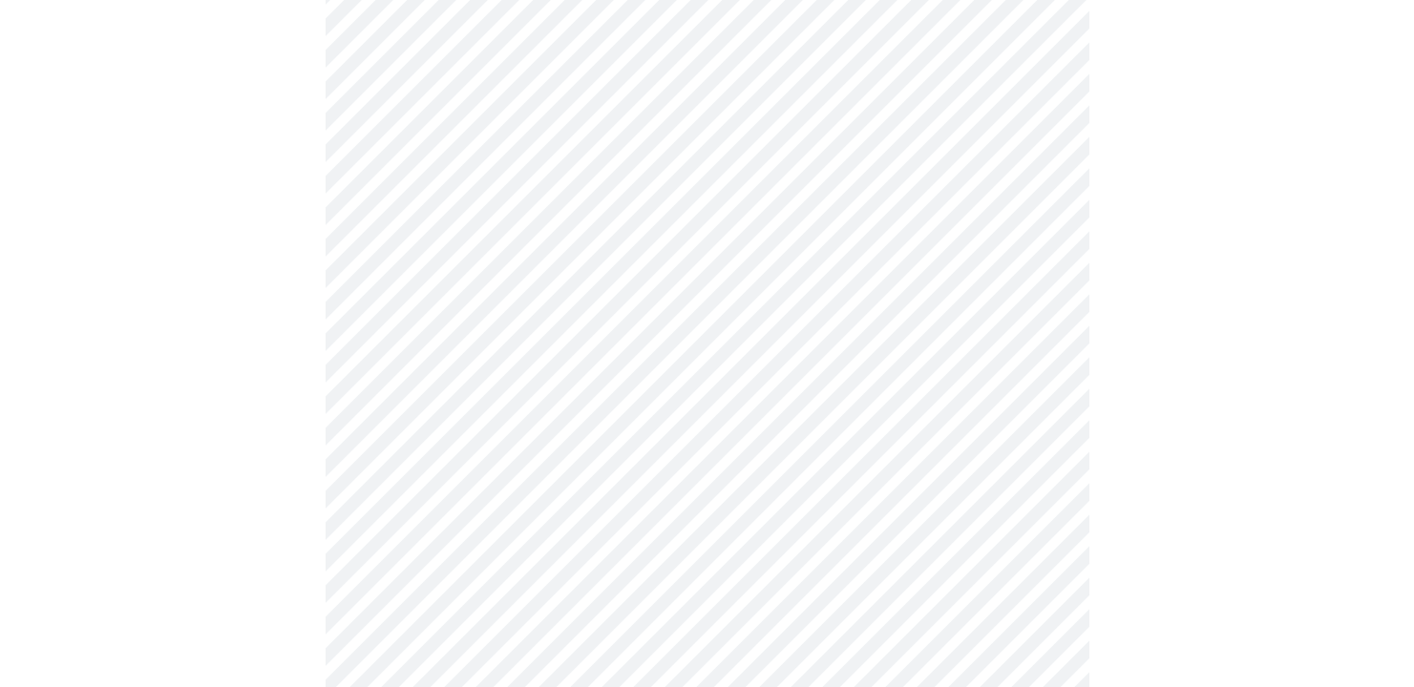
scroll to position [286, 0]
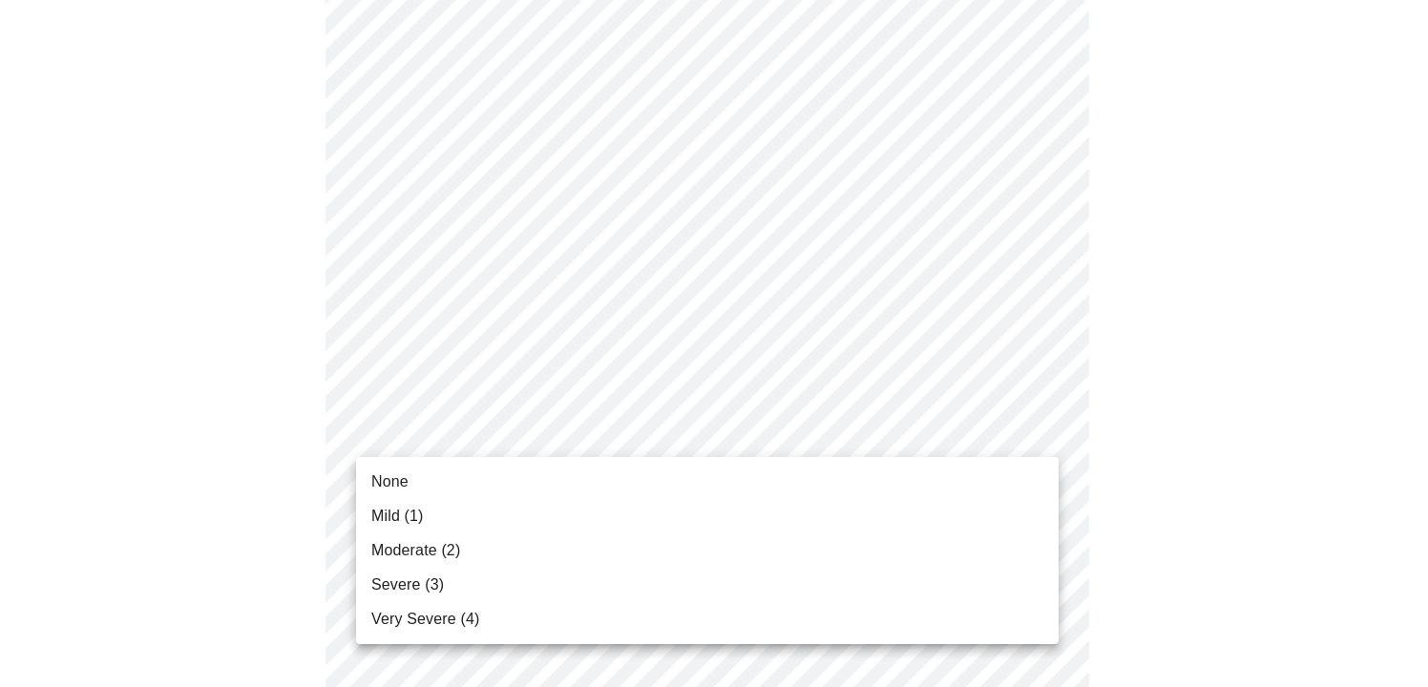
click at [393, 546] on span "Moderate (2)" at bounding box center [415, 550] width 89 height 23
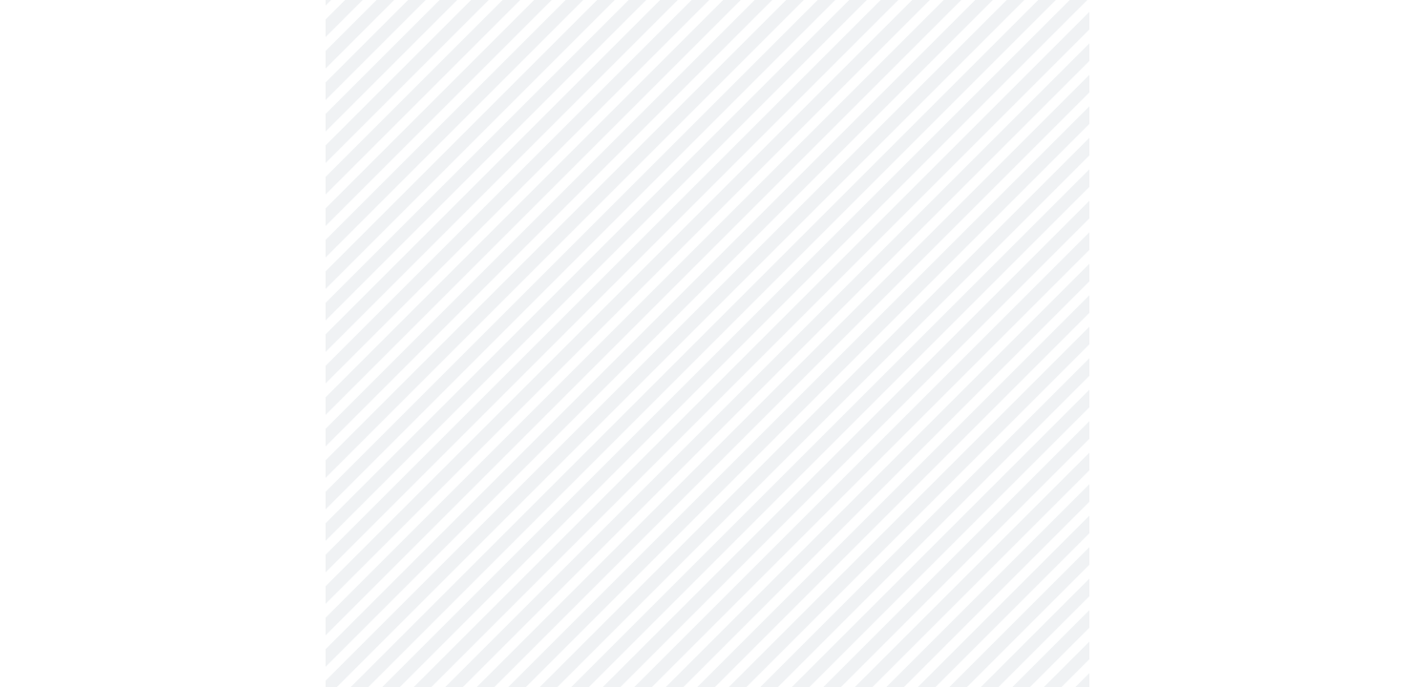
scroll to position [573, 0]
click at [1041, 292] on body "MyMenopauseRx Appointments Messaging Labs Uploads Medications Community Refer a…" at bounding box center [707, 664] width 1398 height 2459
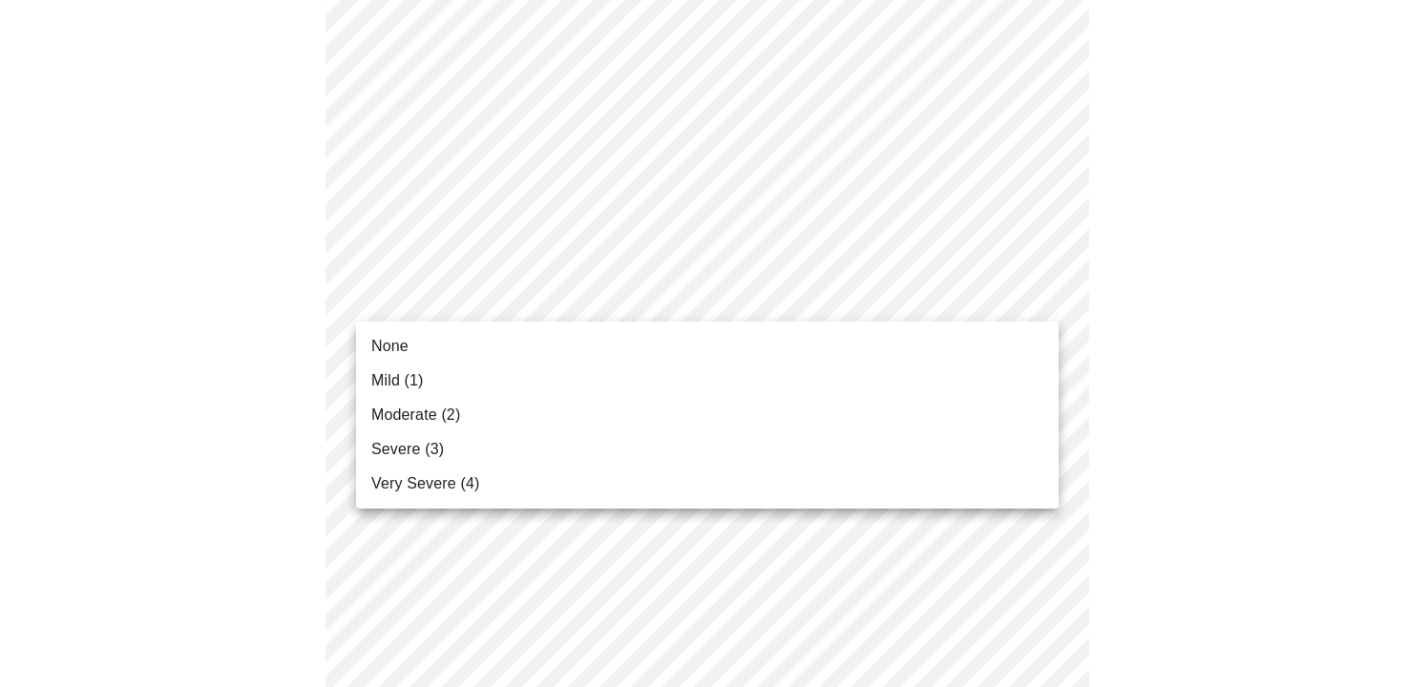
click at [401, 377] on span "Mild (1)" at bounding box center [397, 380] width 53 height 23
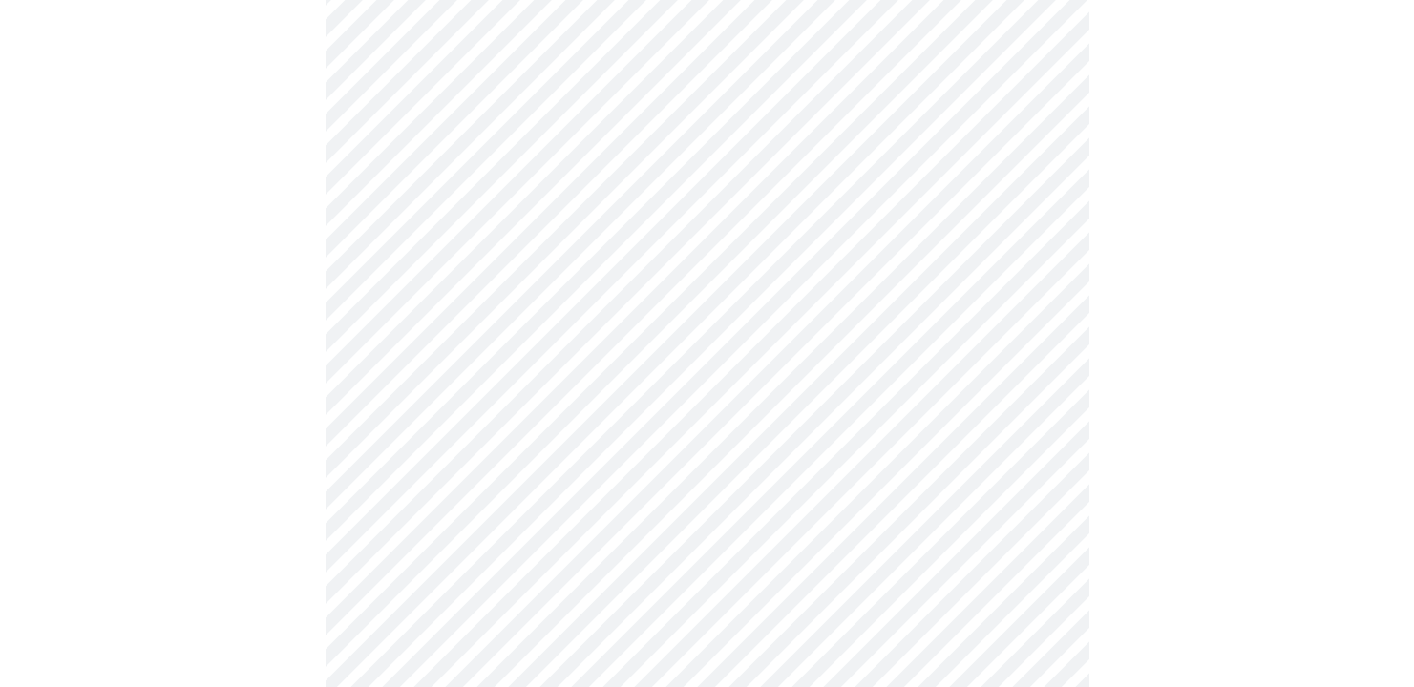
scroll to position [668, 0]
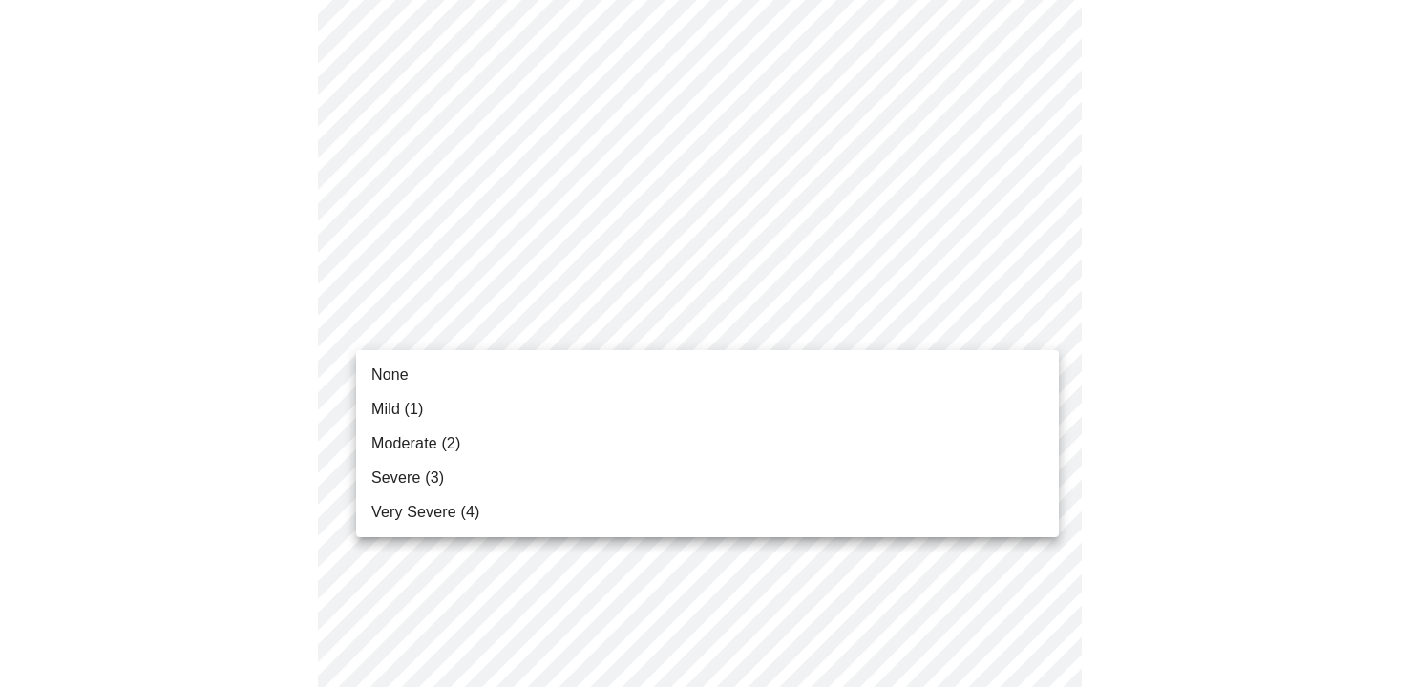
click at [1040, 324] on body "MyMenopauseRx Appointments Messaging Labs Uploads Medications Community Refer a…" at bounding box center [707, 555] width 1398 height 2432
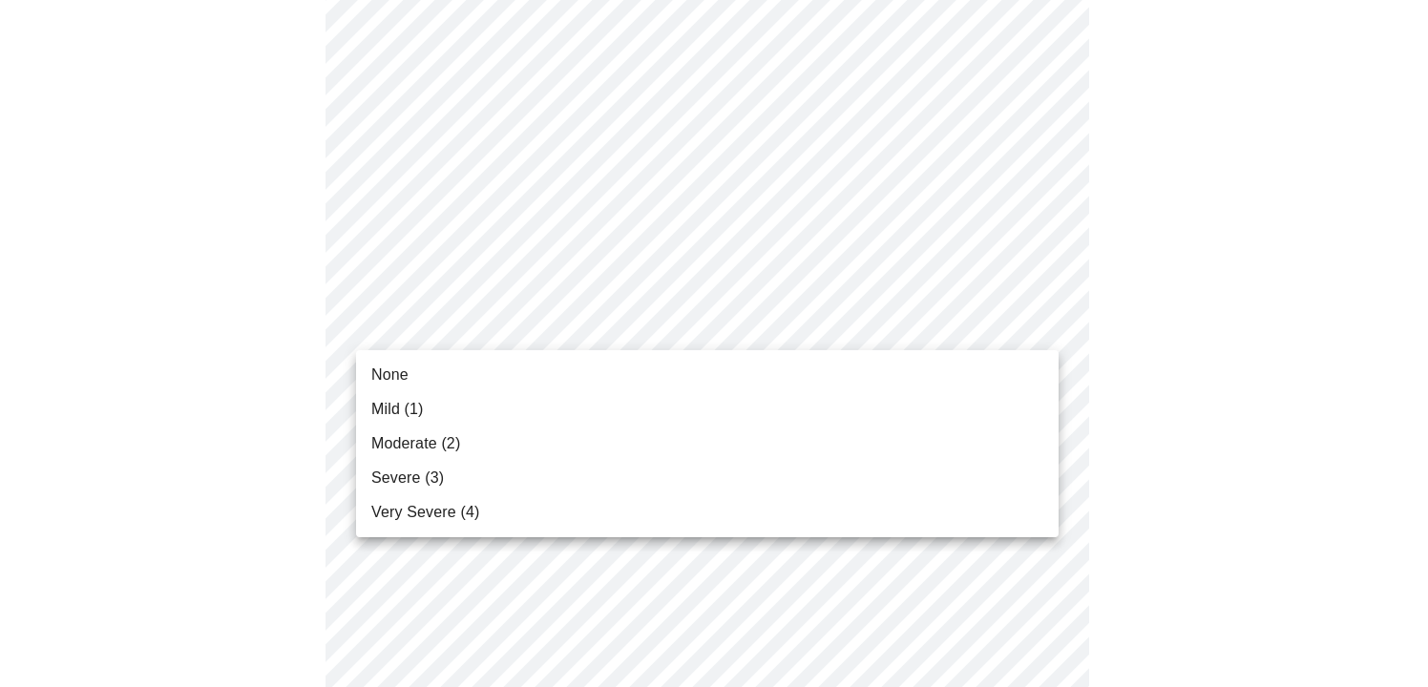
click at [397, 410] on span "Mild (1)" at bounding box center [397, 409] width 53 height 23
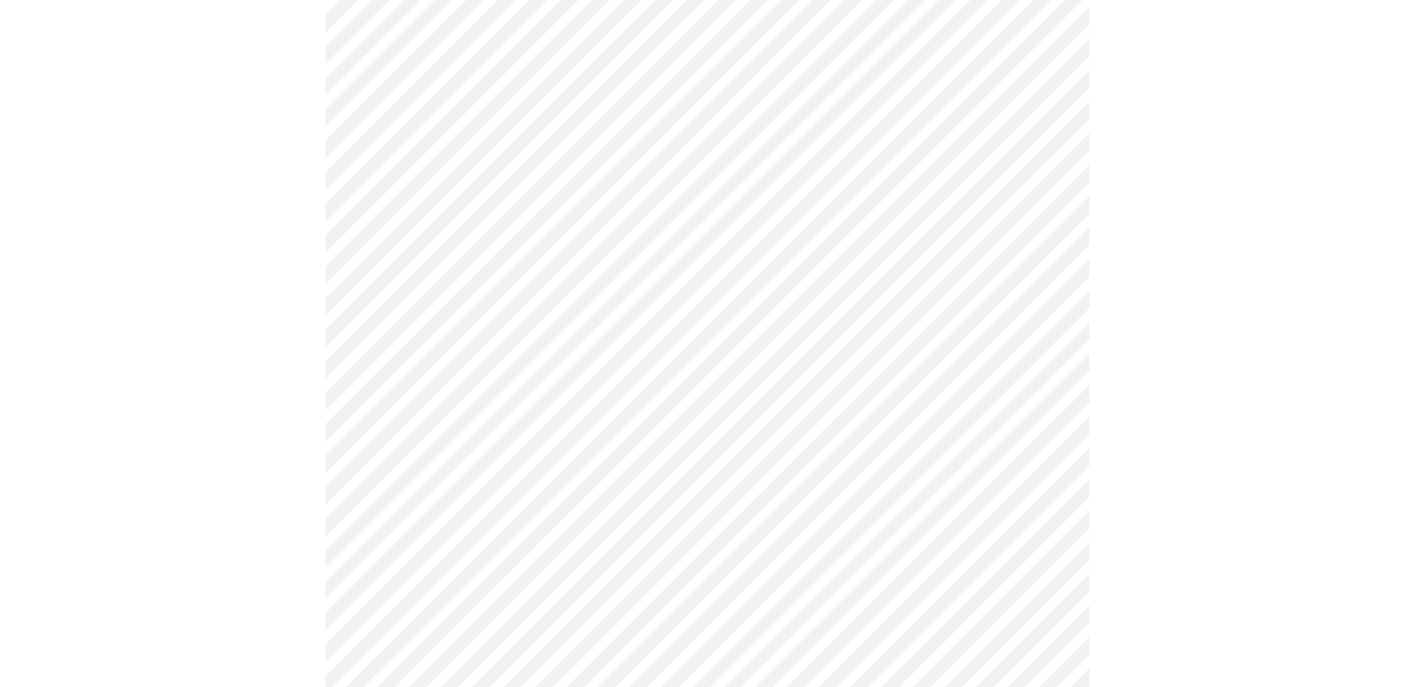
scroll to position [859, 0]
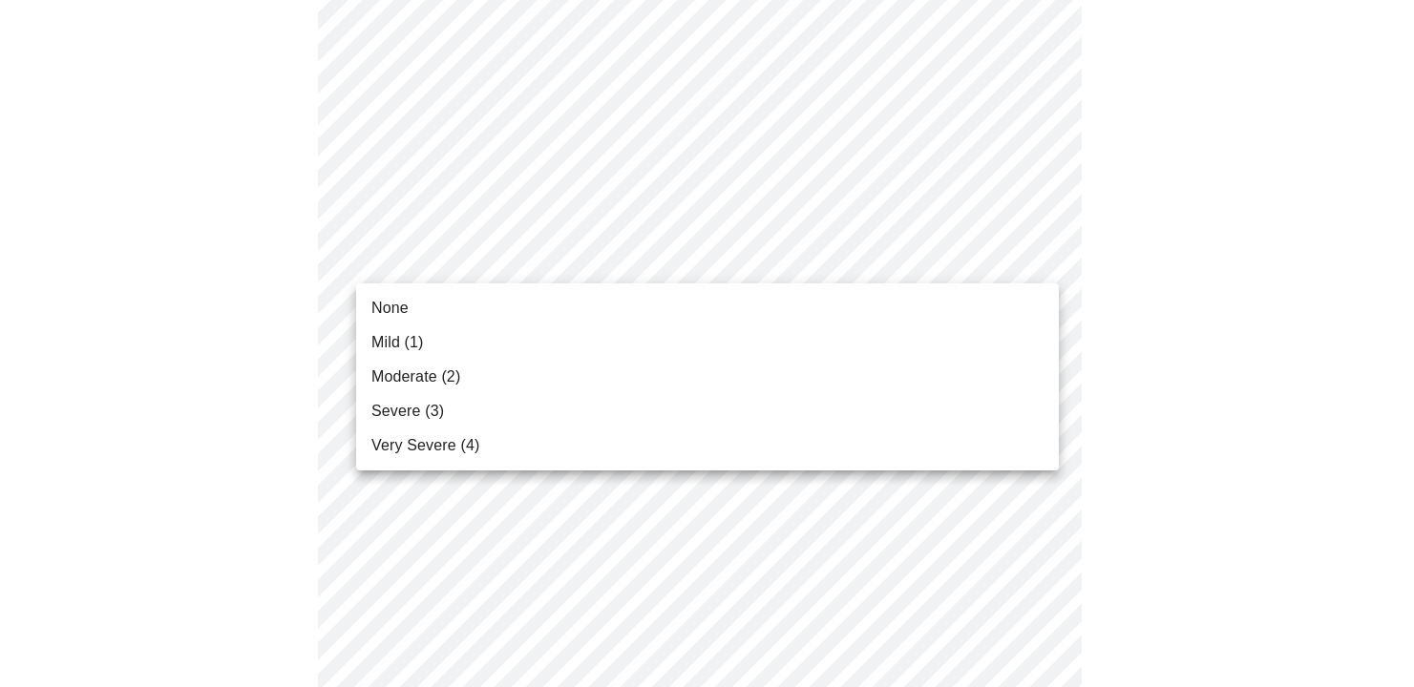
click at [1044, 253] on body "MyMenopauseRx Appointments Messaging Labs Uploads Medications Community Refer a…" at bounding box center [707, 352] width 1398 height 2406
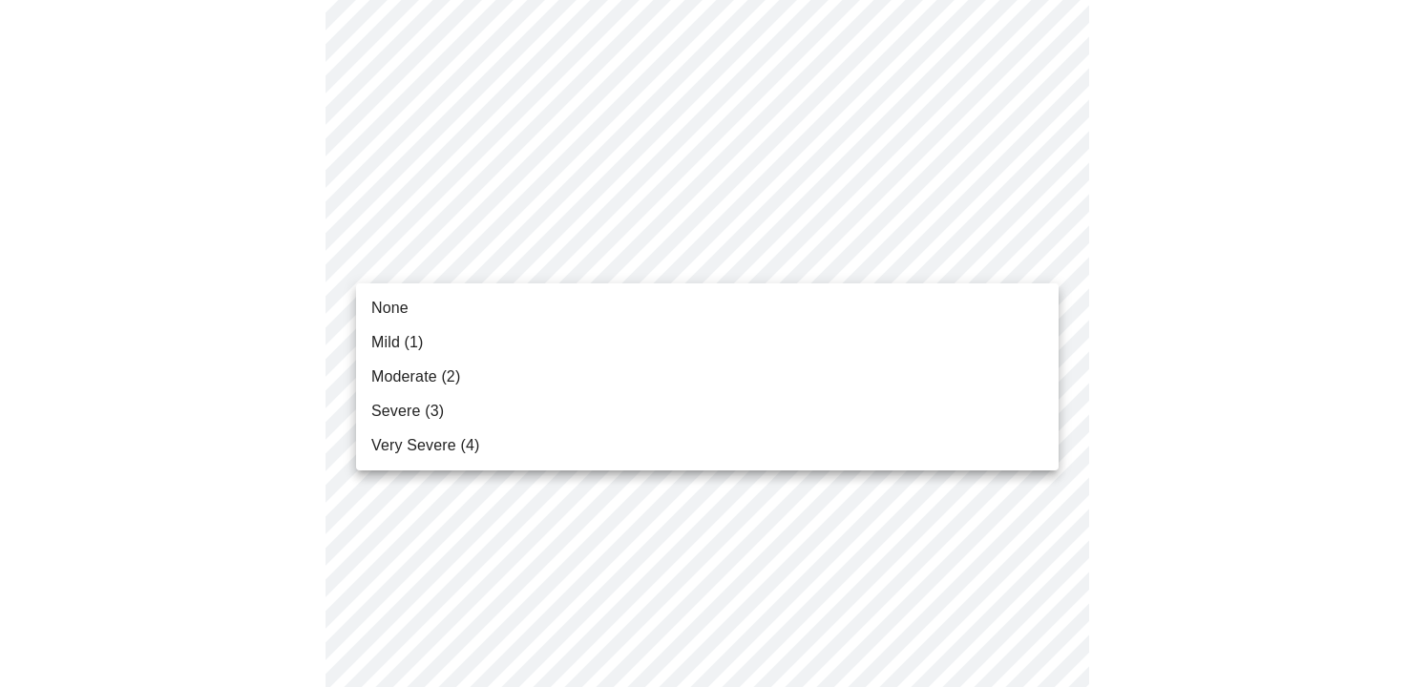
click at [392, 334] on span "Mild (1)" at bounding box center [397, 342] width 53 height 23
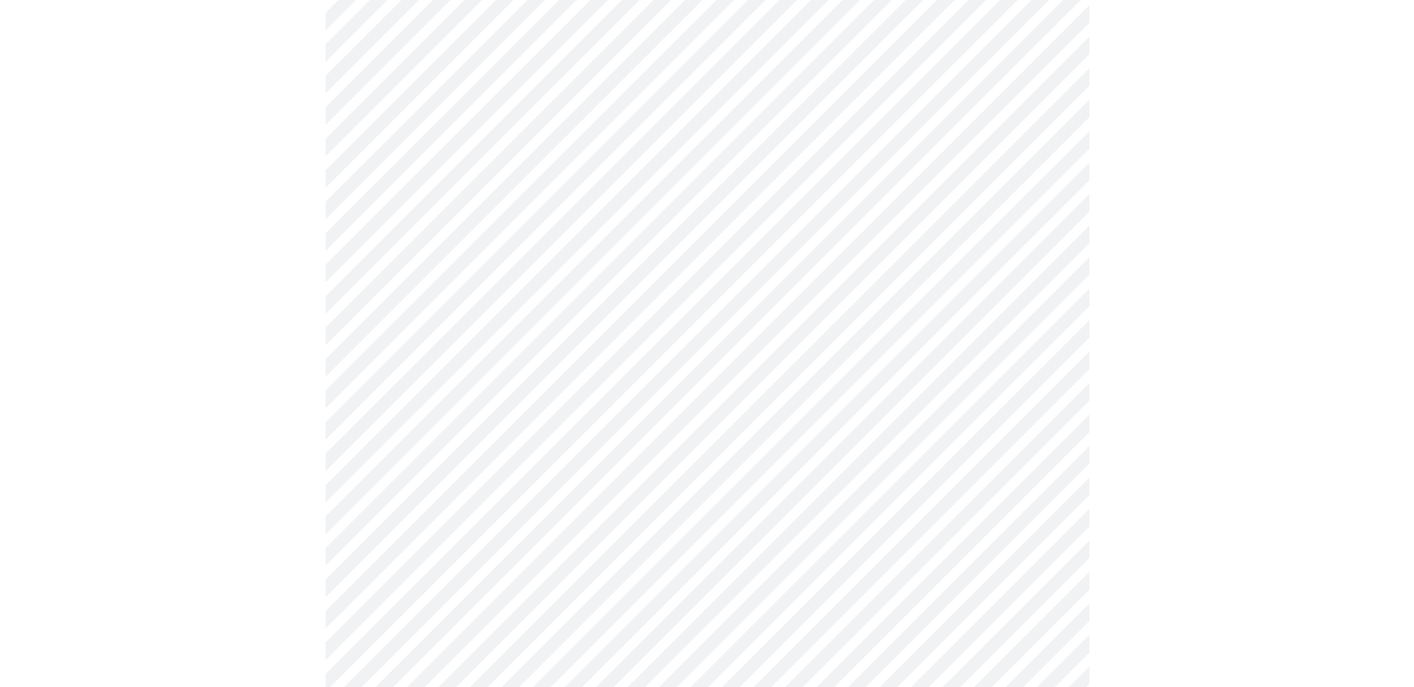
click at [1042, 253] on body "MyMenopauseRx Appointments Messaging Labs Uploads Medications Community Refer a…" at bounding box center [707, 338] width 1398 height 2379
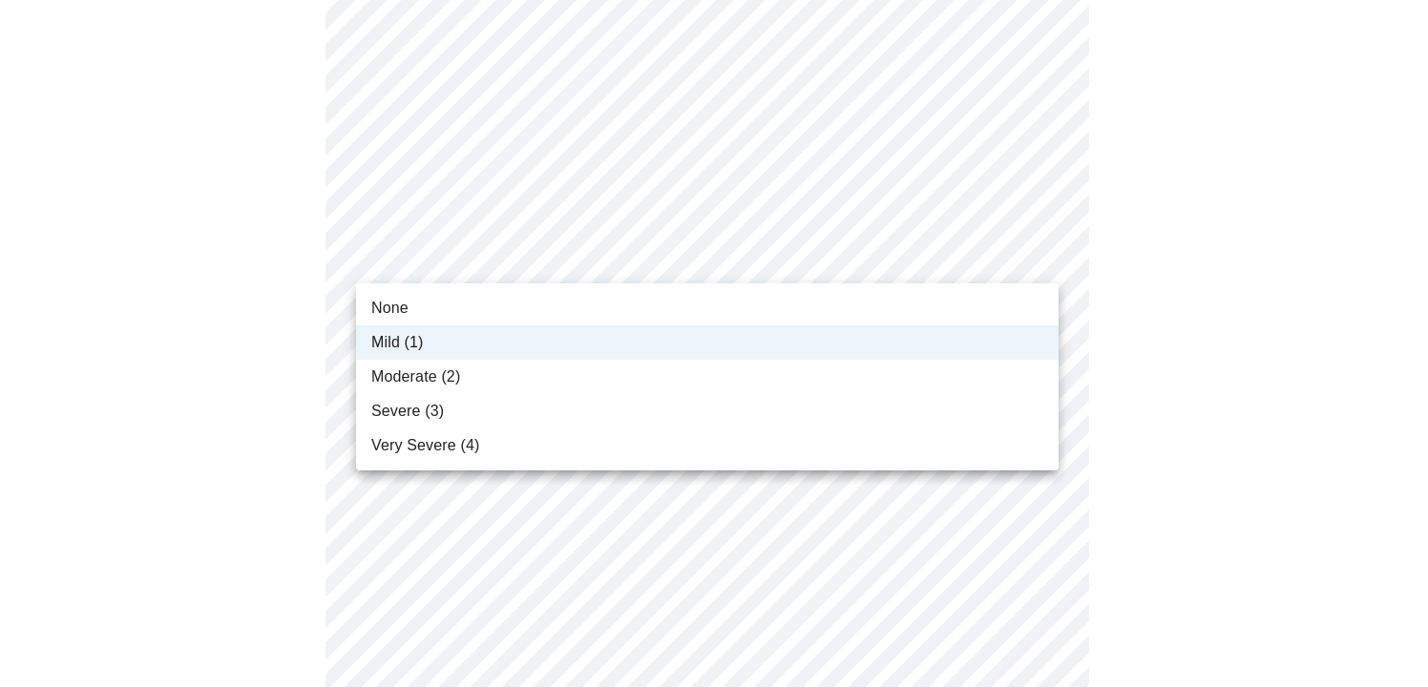
click at [397, 304] on span "None" at bounding box center [389, 308] width 37 height 23
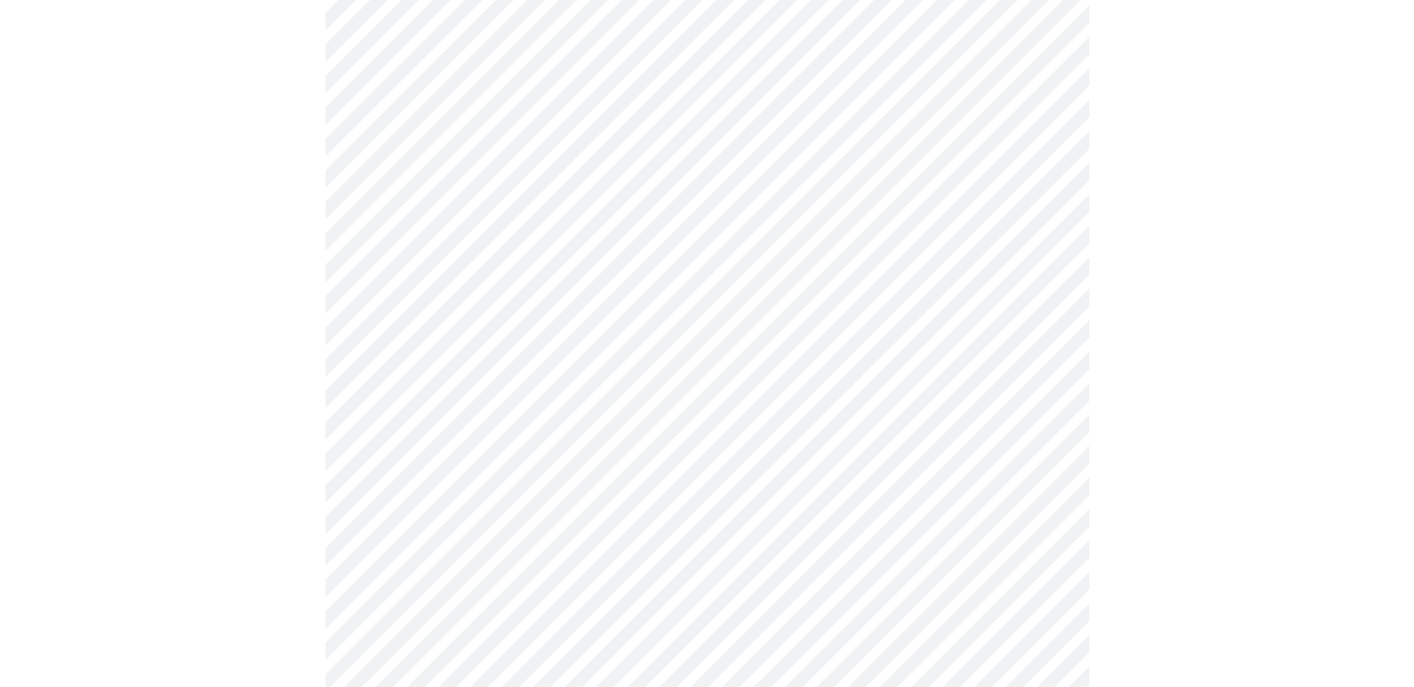
click at [1039, 402] on body "MyMenopauseRx Appointments Messaging Labs Uploads Medications Community Refer a…" at bounding box center [707, 338] width 1398 height 2379
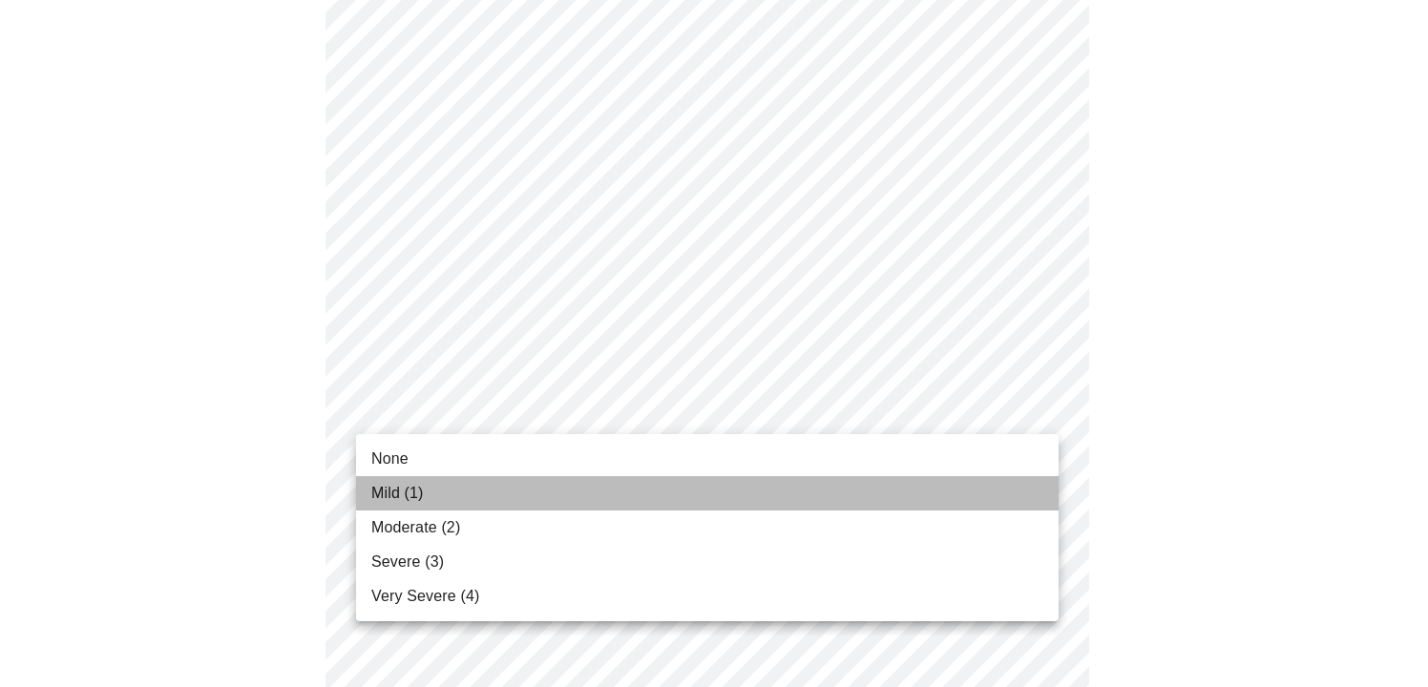
click at [410, 496] on span "Mild (1)" at bounding box center [397, 493] width 53 height 23
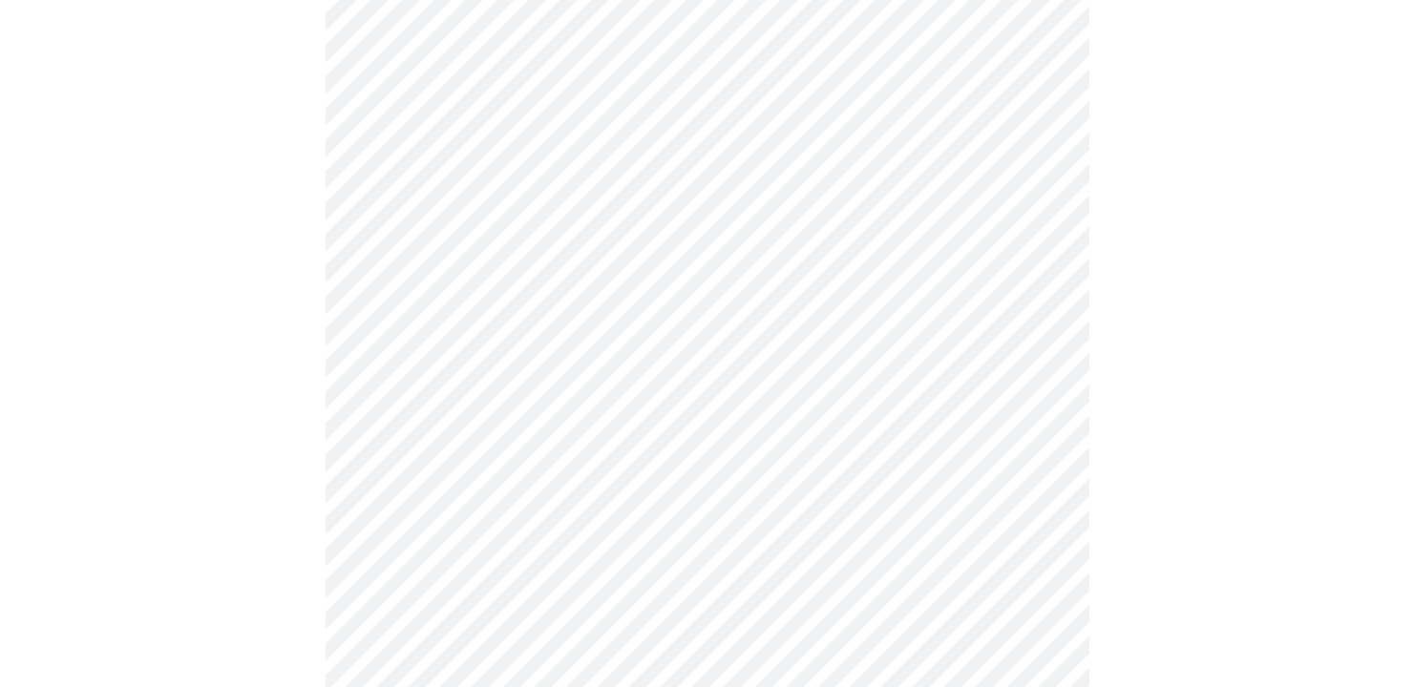
scroll to position [1050, 0]
click at [1041, 368] on body "MyMenopauseRx Appointments Messaging Labs Uploads Medications Community Refer a…" at bounding box center [707, 134] width 1398 height 2352
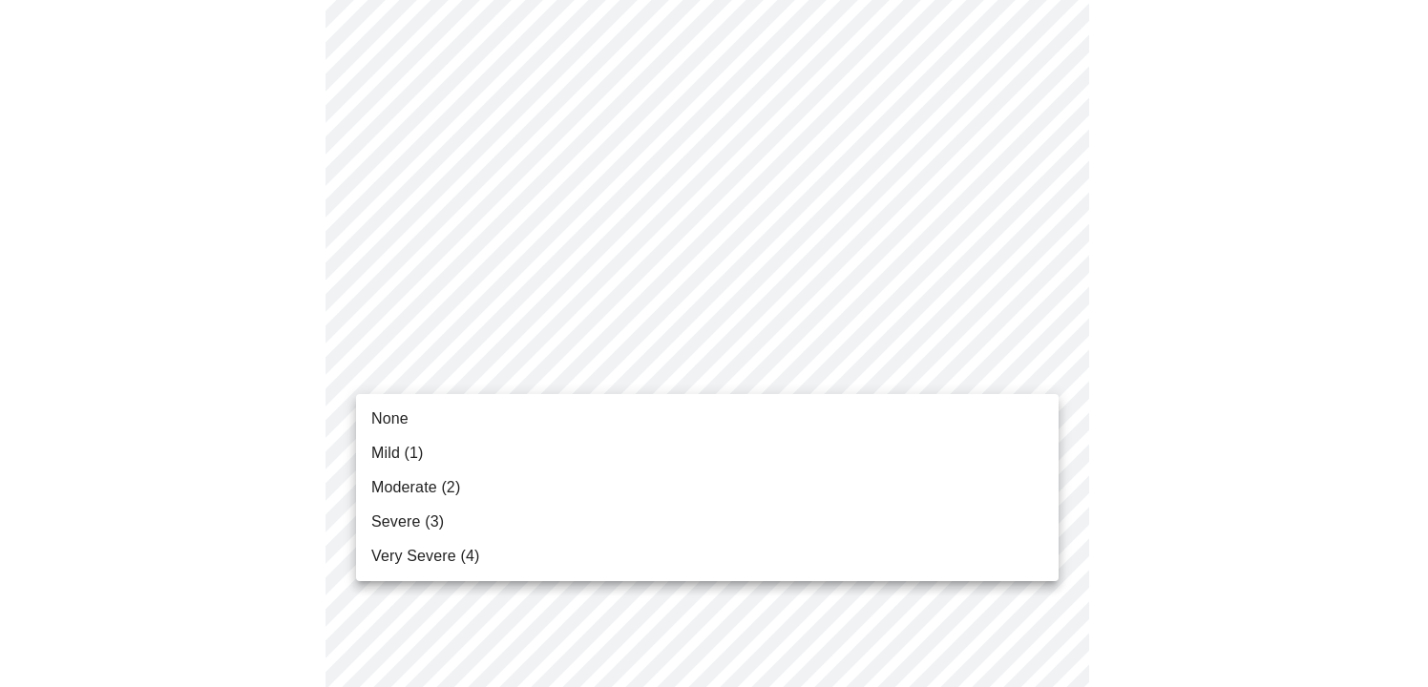
click at [417, 445] on span "Mild (1)" at bounding box center [397, 453] width 53 height 23
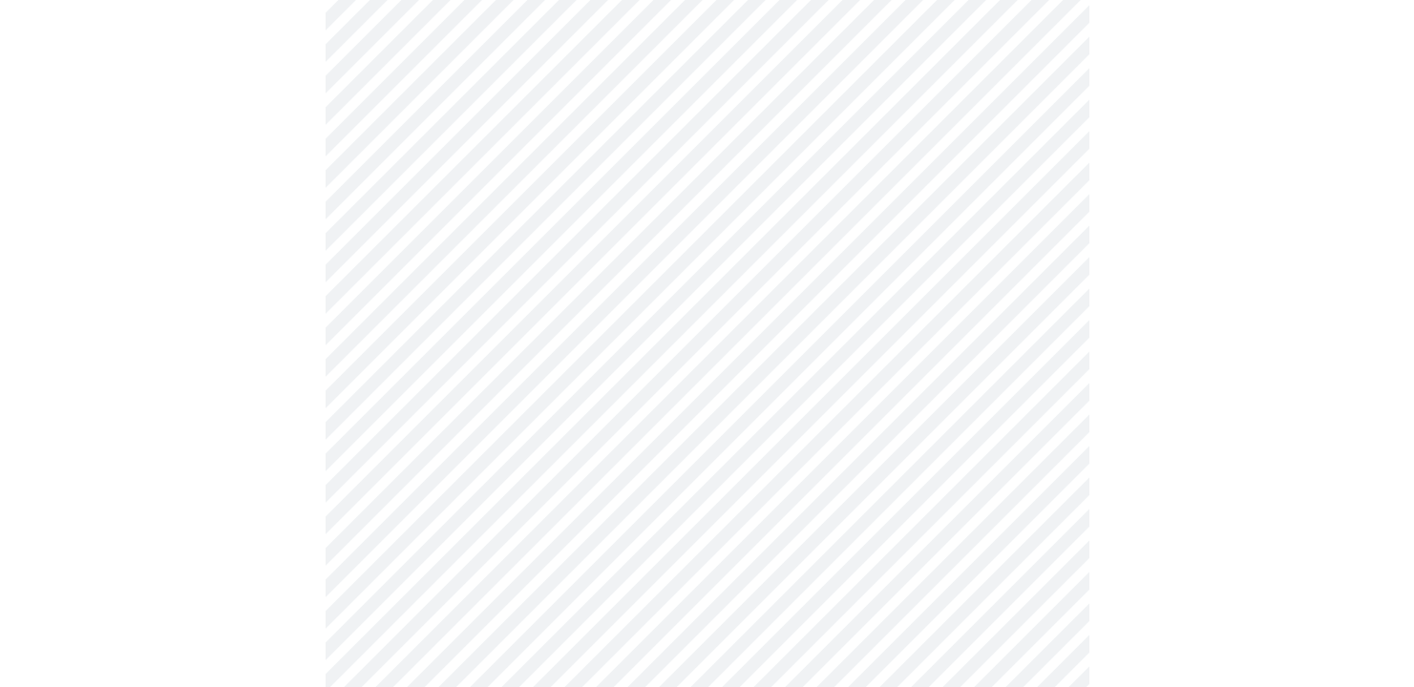
scroll to position [1145, 0]
click at [1042, 421] on body "MyMenopauseRx Appointments Messaging Labs Uploads Medications Community Refer a…" at bounding box center [707, 24] width 1398 height 2325
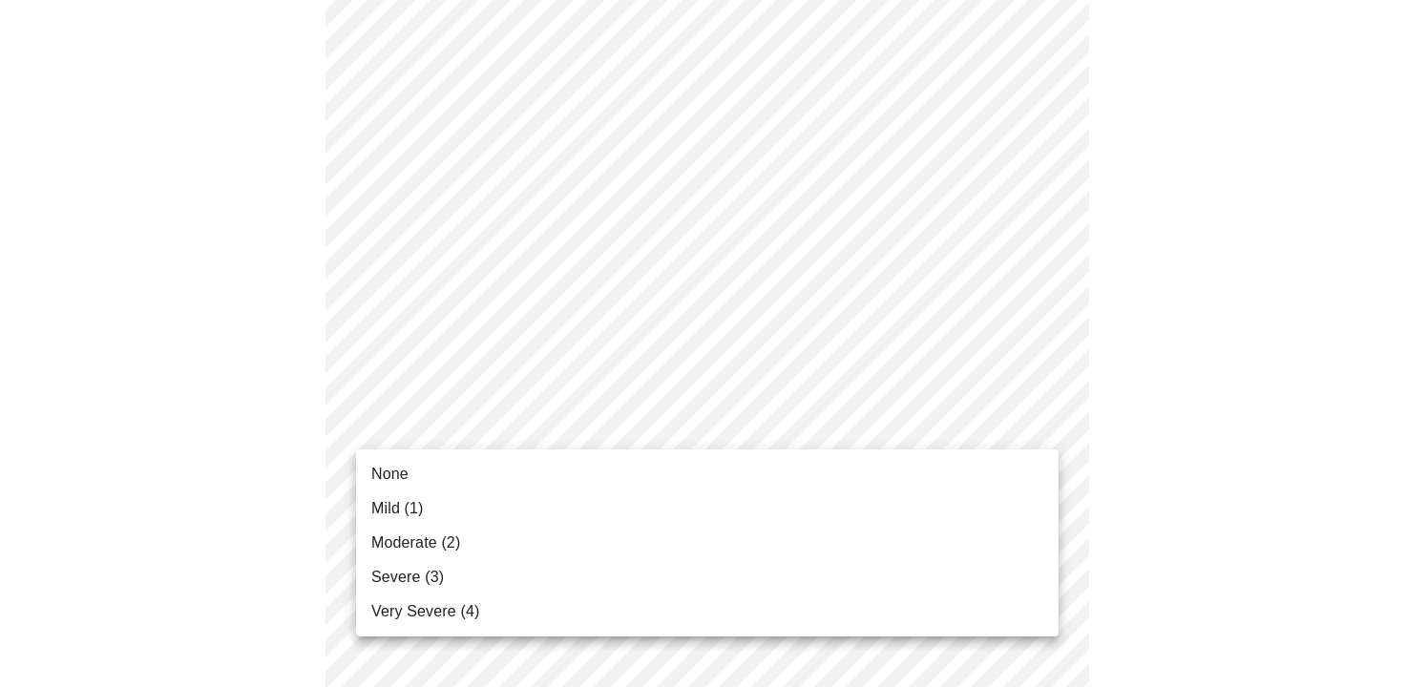
click at [419, 609] on span "Very Severe (4)" at bounding box center [425, 611] width 108 height 23
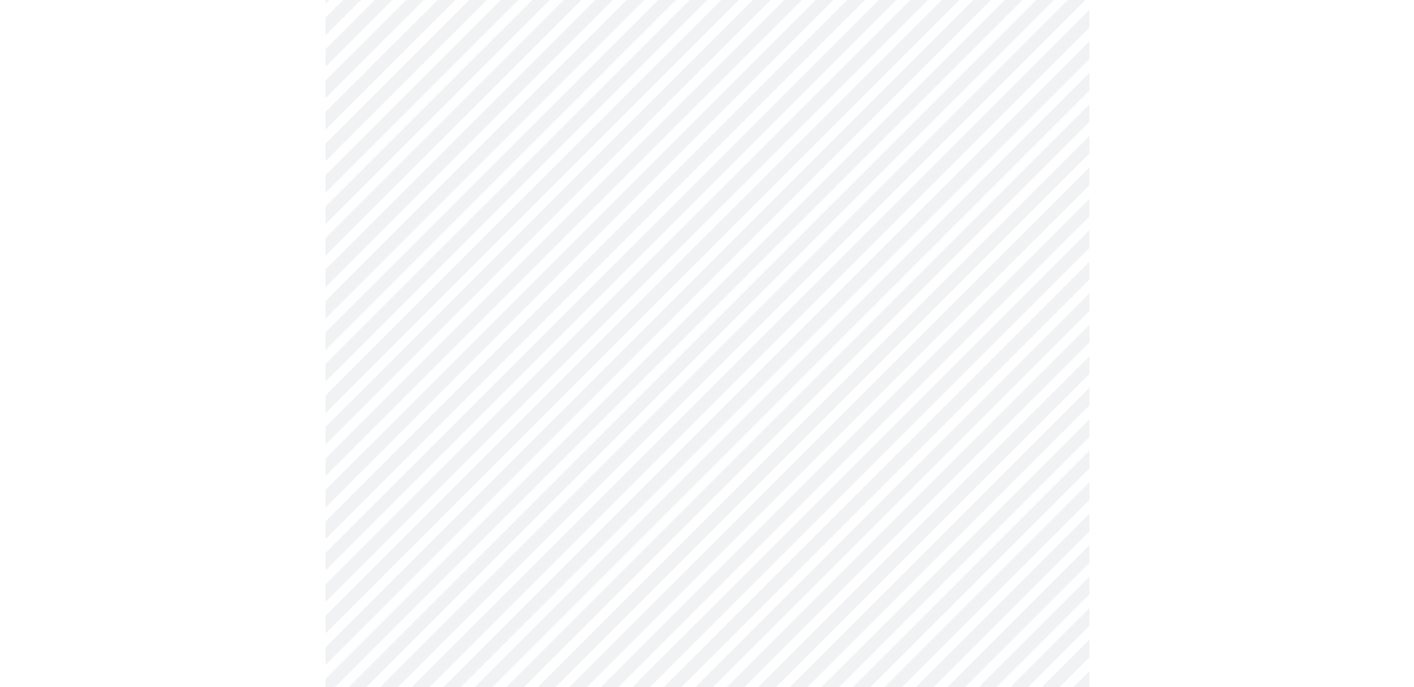
scroll to position [1336, 0]
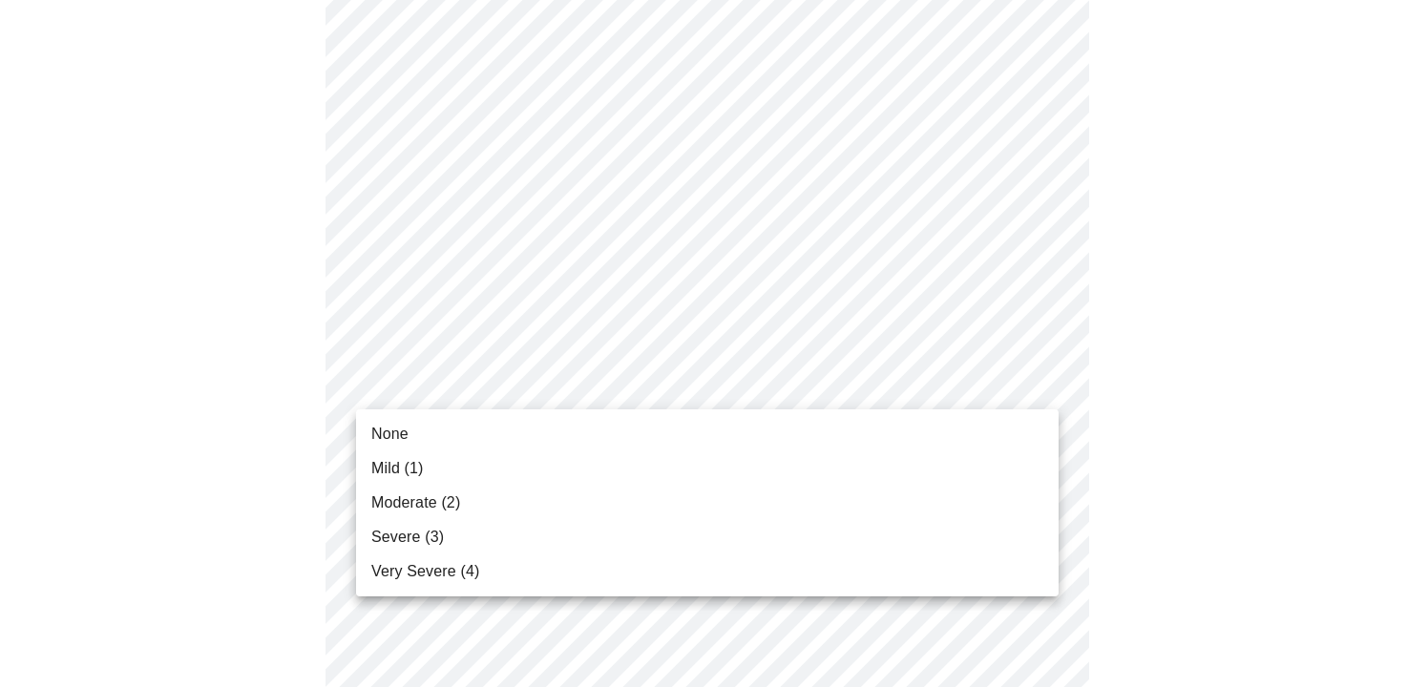
click at [387, 463] on span "Mild (1)" at bounding box center [397, 468] width 53 height 23
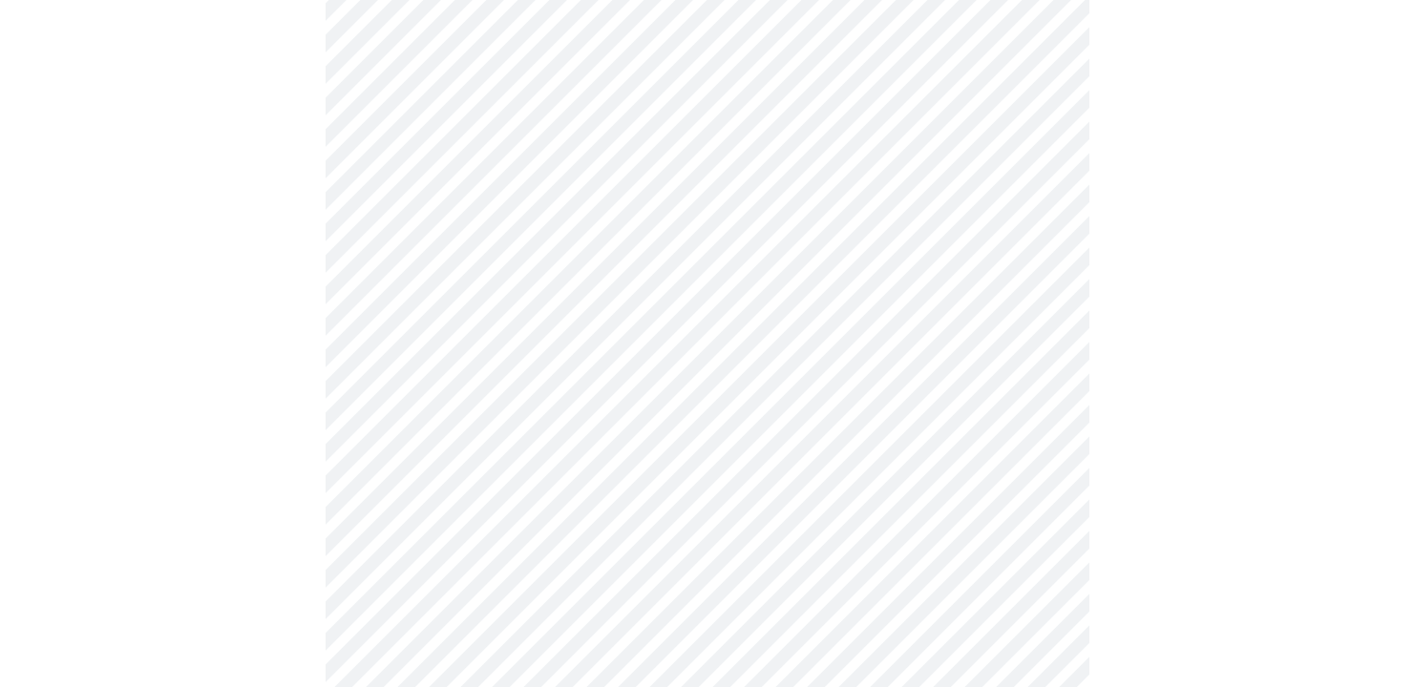
scroll to position [1432, 0]
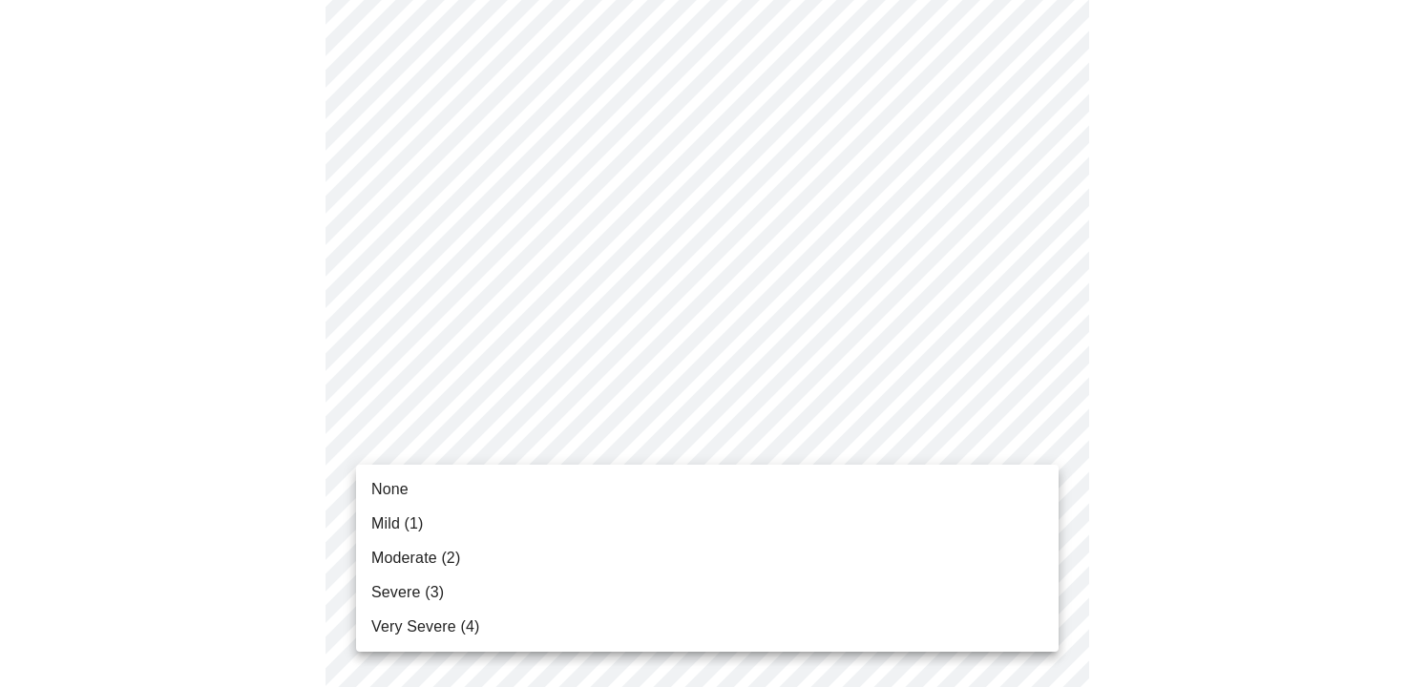
click at [391, 514] on span "Mild (1)" at bounding box center [397, 524] width 53 height 23
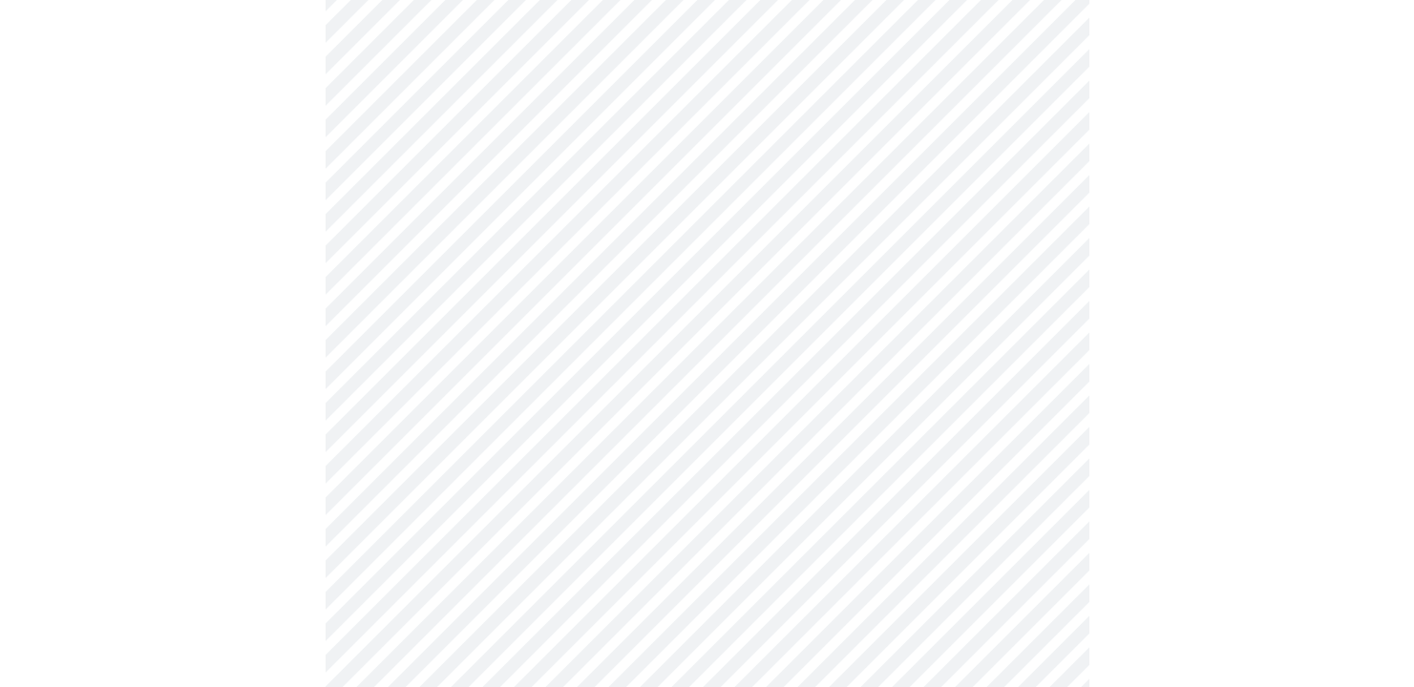
scroll to position [859, 0]
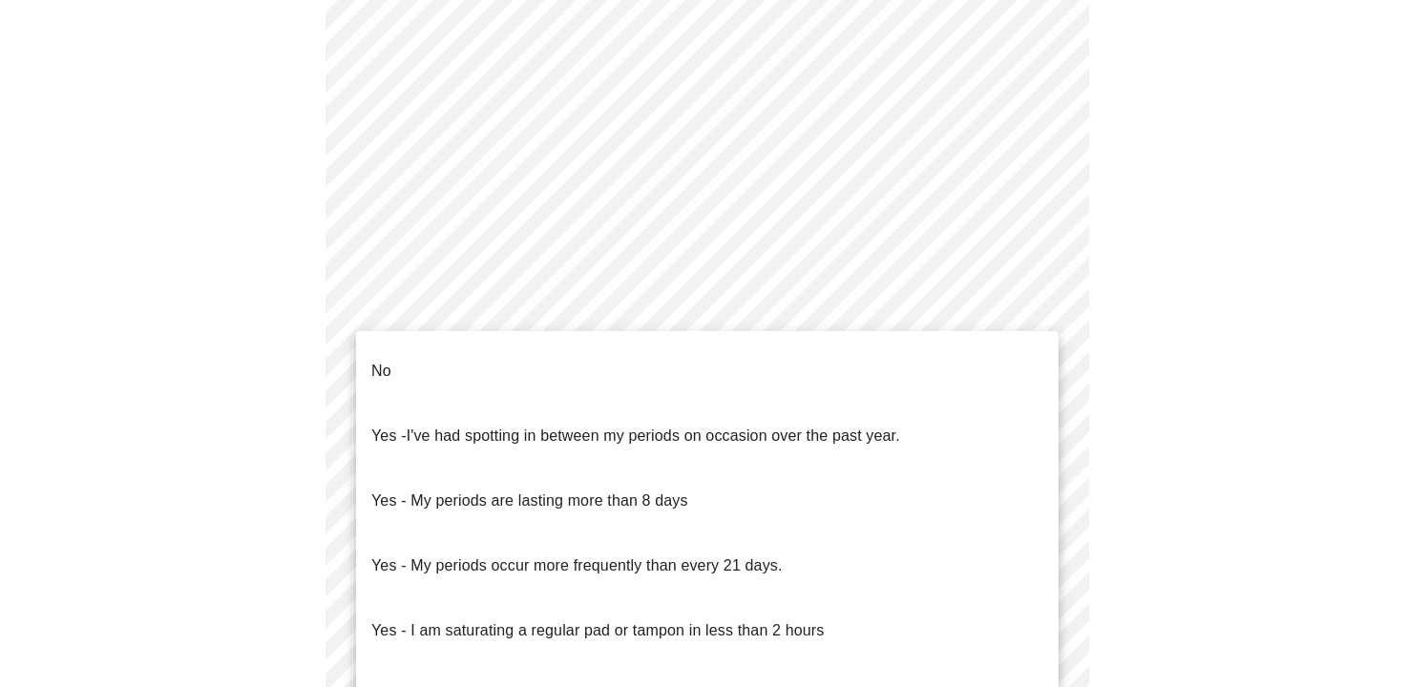
click at [1039, 305] on body "MyMenopauseRx Appointments Messaging Labs Uploads Medications Community Refer a…" at bounding box center [714, 91] width 1413 height 1884
drag, startPoint x: 438, startPoint y: 351, endPoint x: 456, endPoint y: 353, distance: 18.2
click at [438, 350] on li "No" at bounding box center [707, 371] width 703 height 65
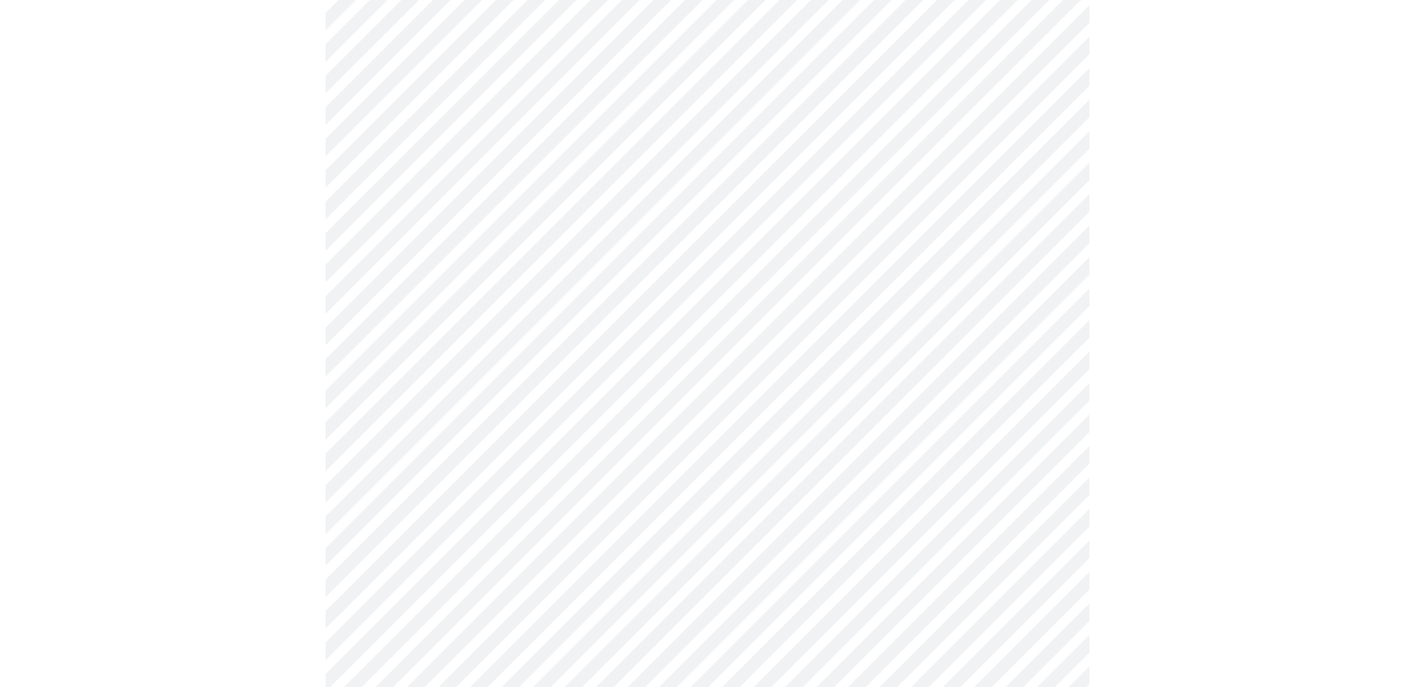
click at [1033, 441] on body "MyMenopauseRx Appointments Messaging Labs Uploads Medications Community Refer a…" at bounding box center [707, 85] width 1398 height 1873
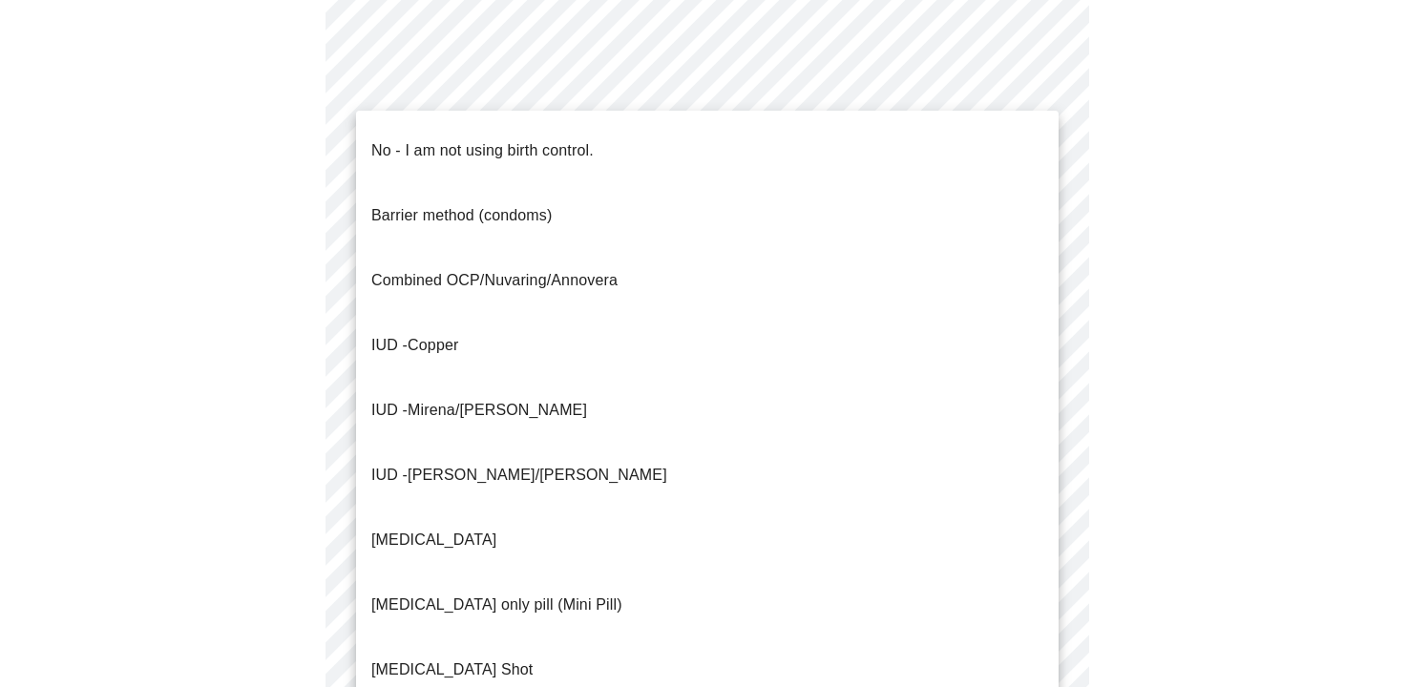
click at [430, 139] on p "No - I am not using birth control." at bounding box center [482, 150] width 222 height 23
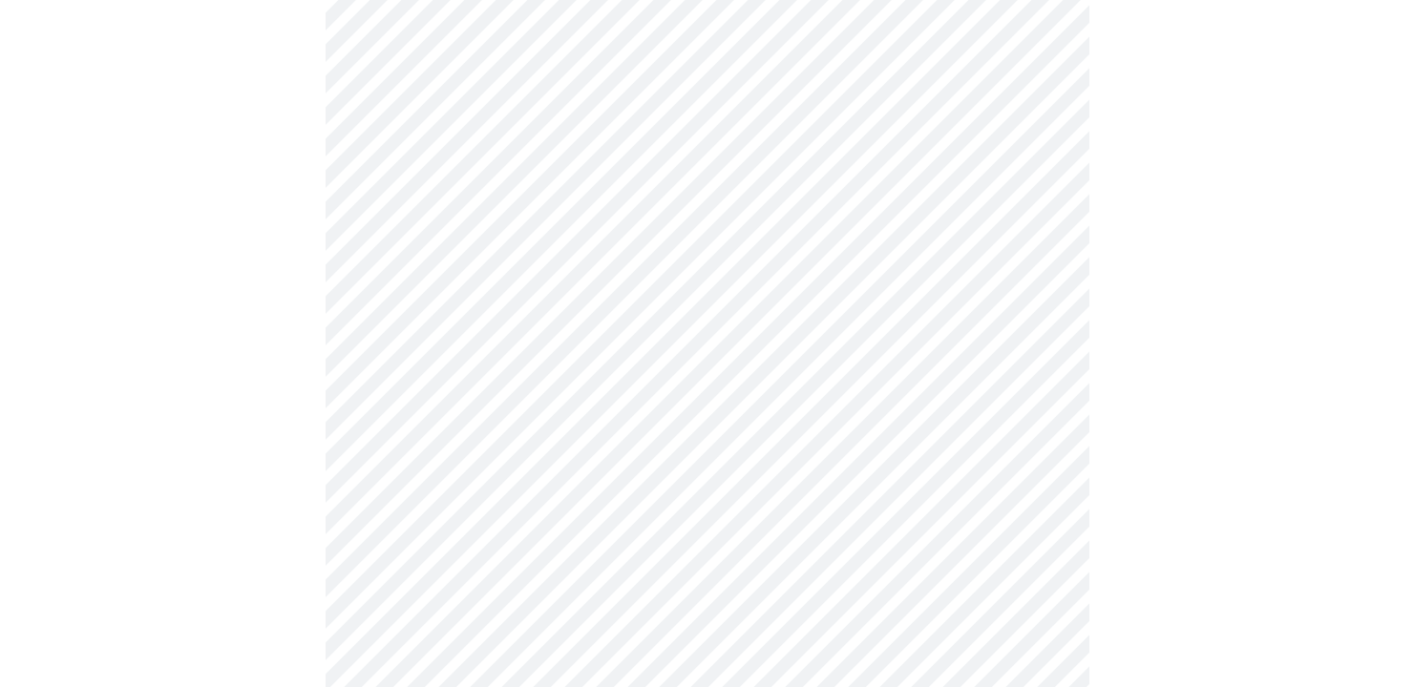
scroll to position [1050, 0]
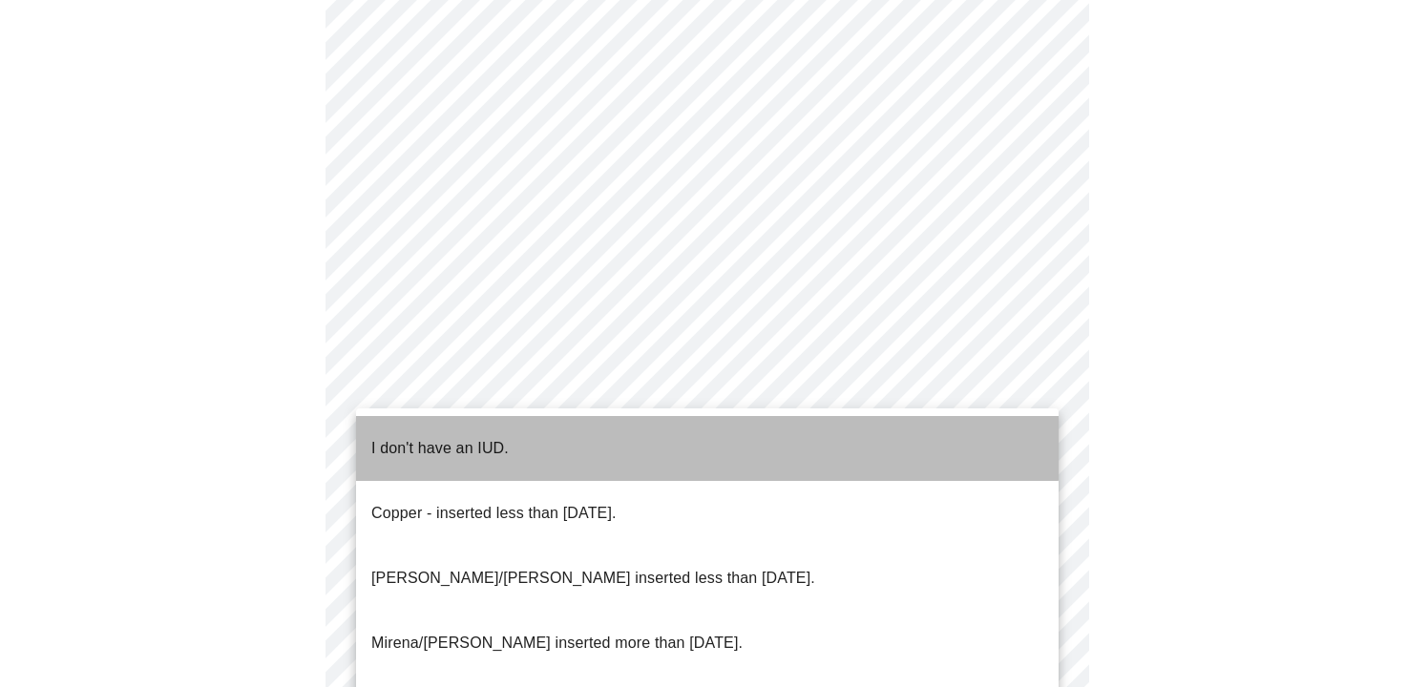
click at [483, 437] on p "I don't have an IUD." at bounding box center [439, 448] width 137 height 23
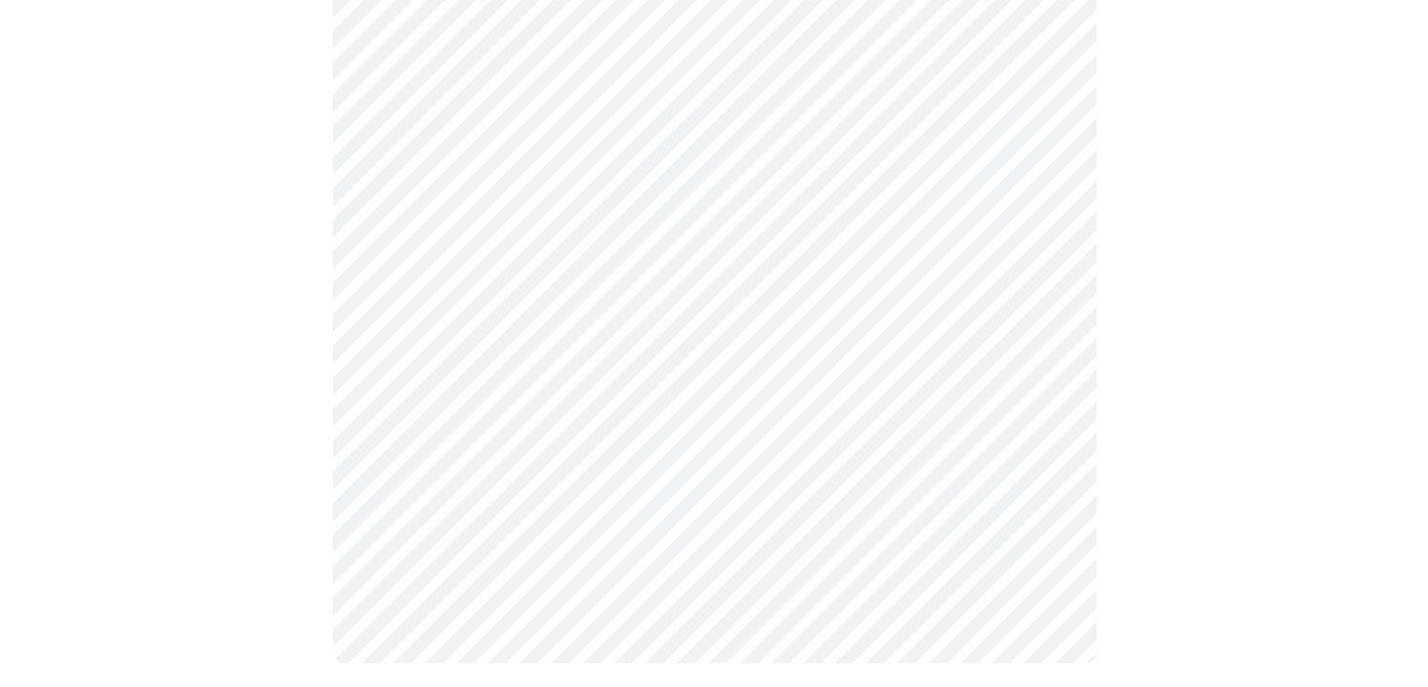
scroll to position [1163, 0]
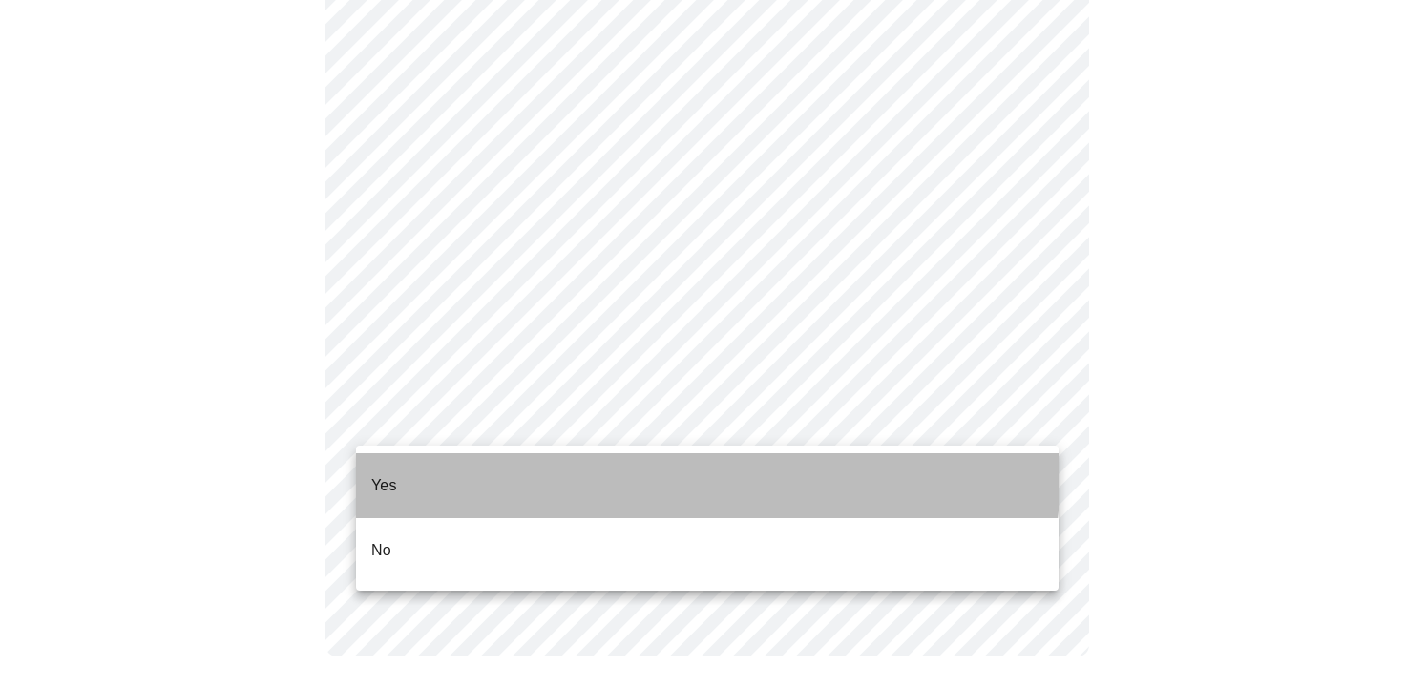
click at [507, 465] on li "Yes" at bounding box center [707, 485] width 703 height 65
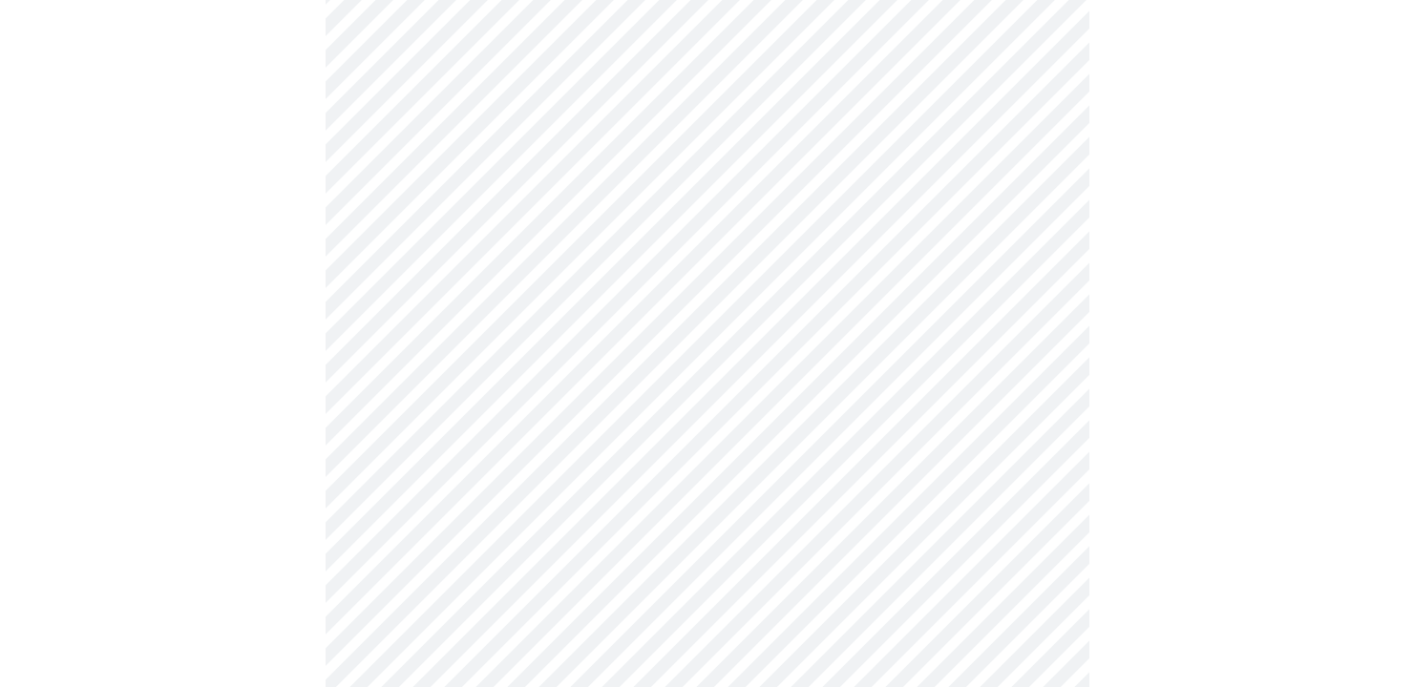
scroll to position [191, 0]
click at [1043, 303] on body "MyMenopauseRx Appointments Messaging Labs Uploads Medications Community Refer a…" at bounding box center [707, 590] width 1398 height 1546
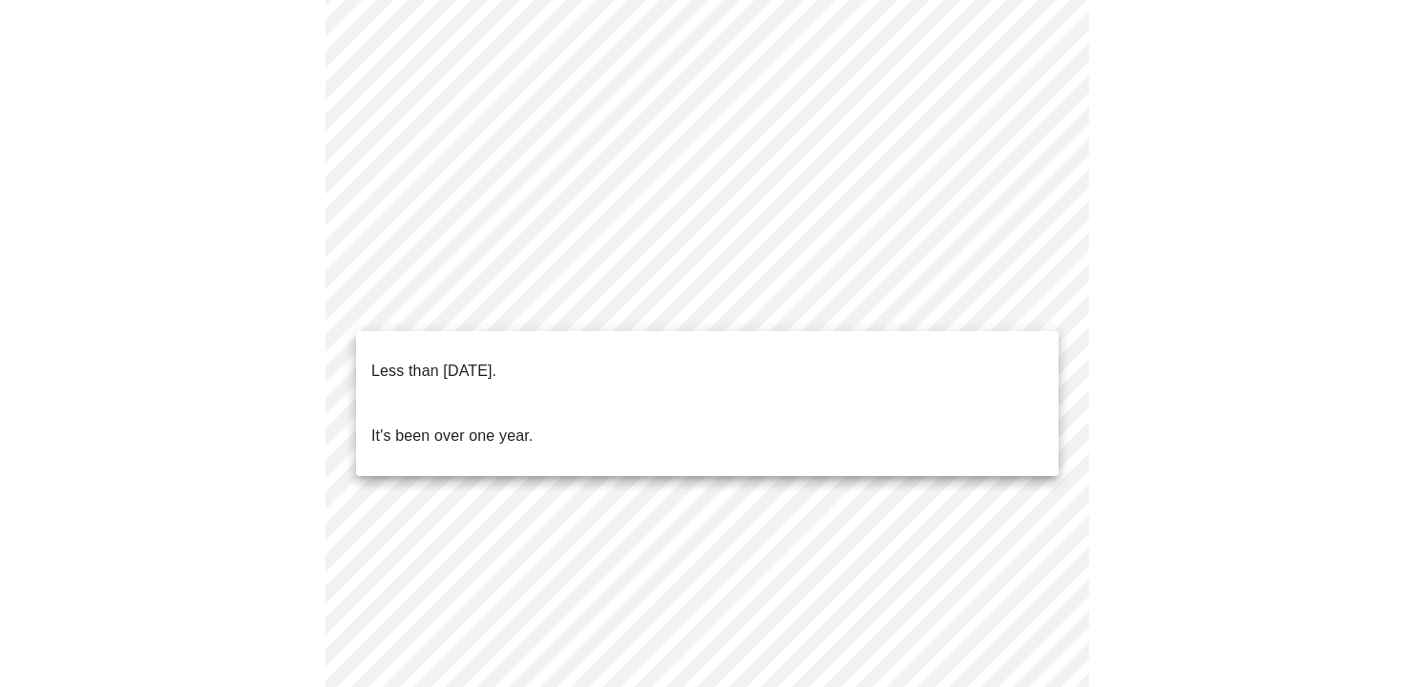
click at [496, 360] on p "Less than [DATE]." at bounding box center [433, 371] width 125 height 23
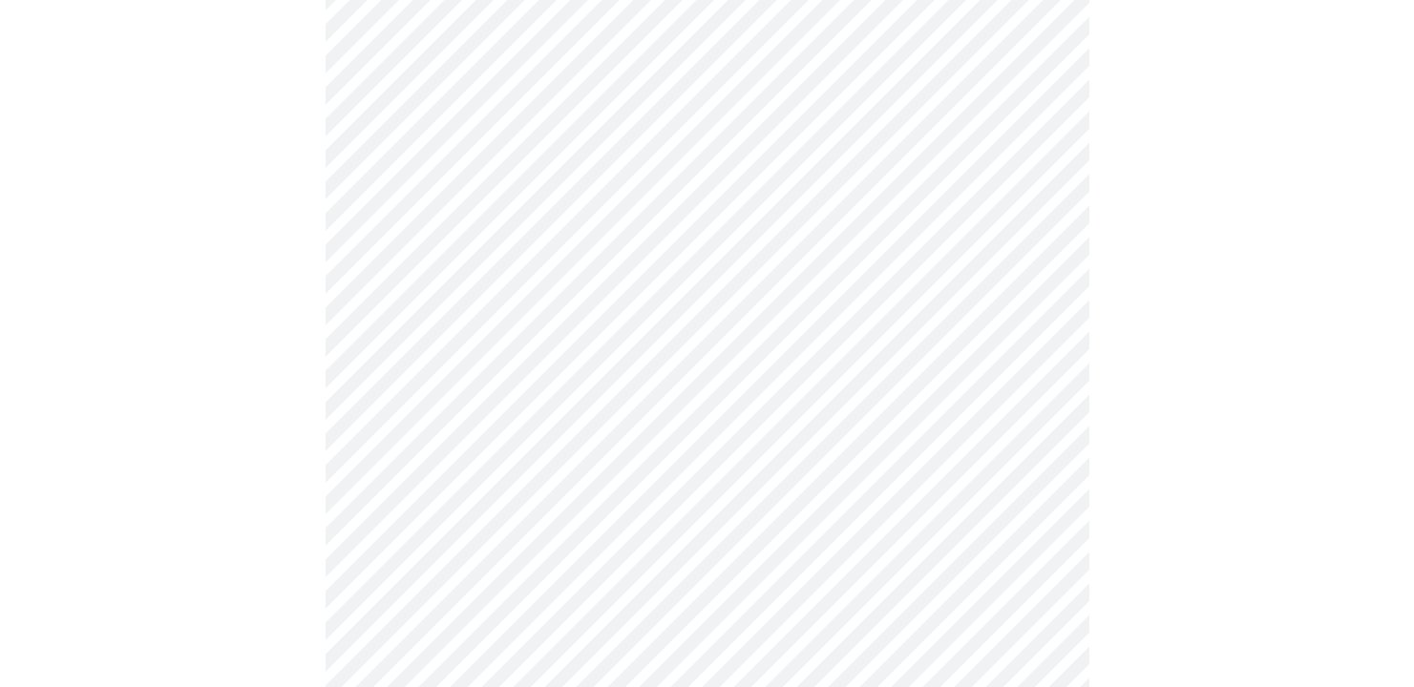
scroll to position [286, 0]
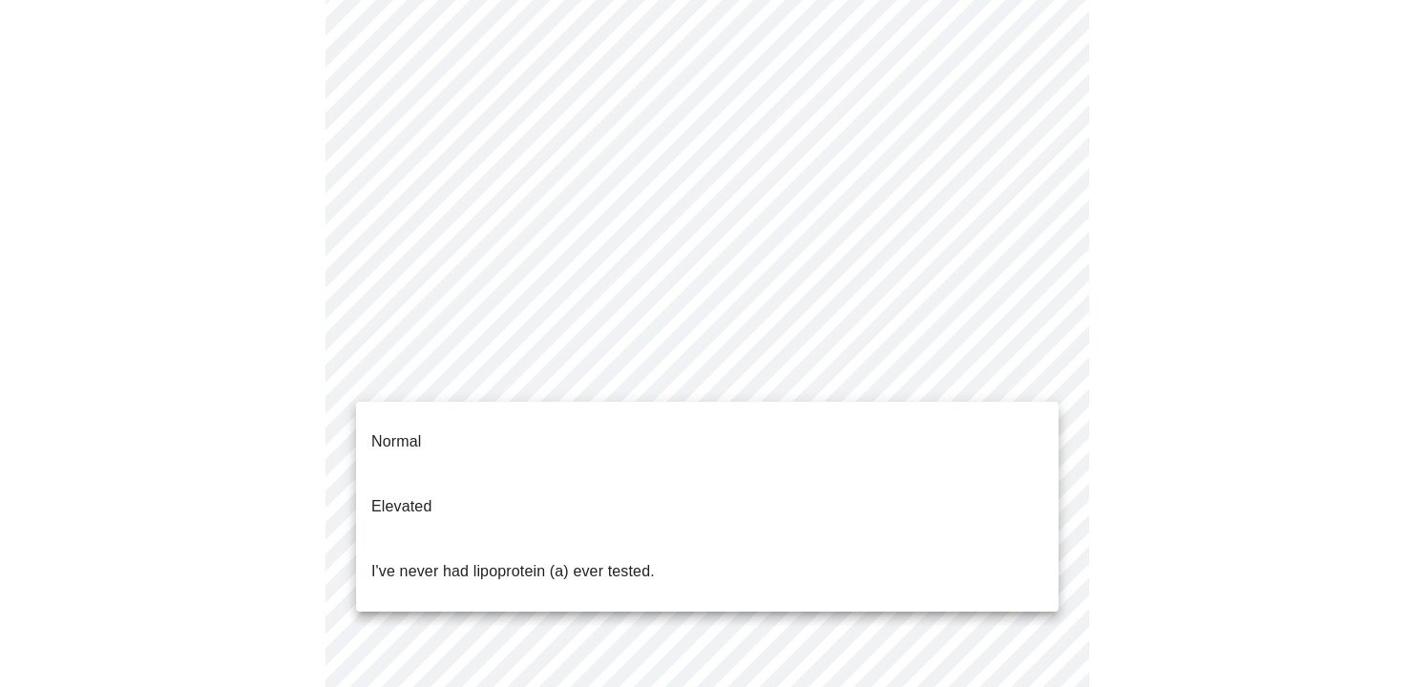
click at [1039, 371] on body "MyMenopauseRx Appointments Messaging Labs Uploads Medications Community Refer a…" at bounding box center [714, 488] width 1413 height 1535
click at [599, 560] on p "I've never had lipoprotein (a) ever tested." at bounding box center [513, 571] width 284 height 23
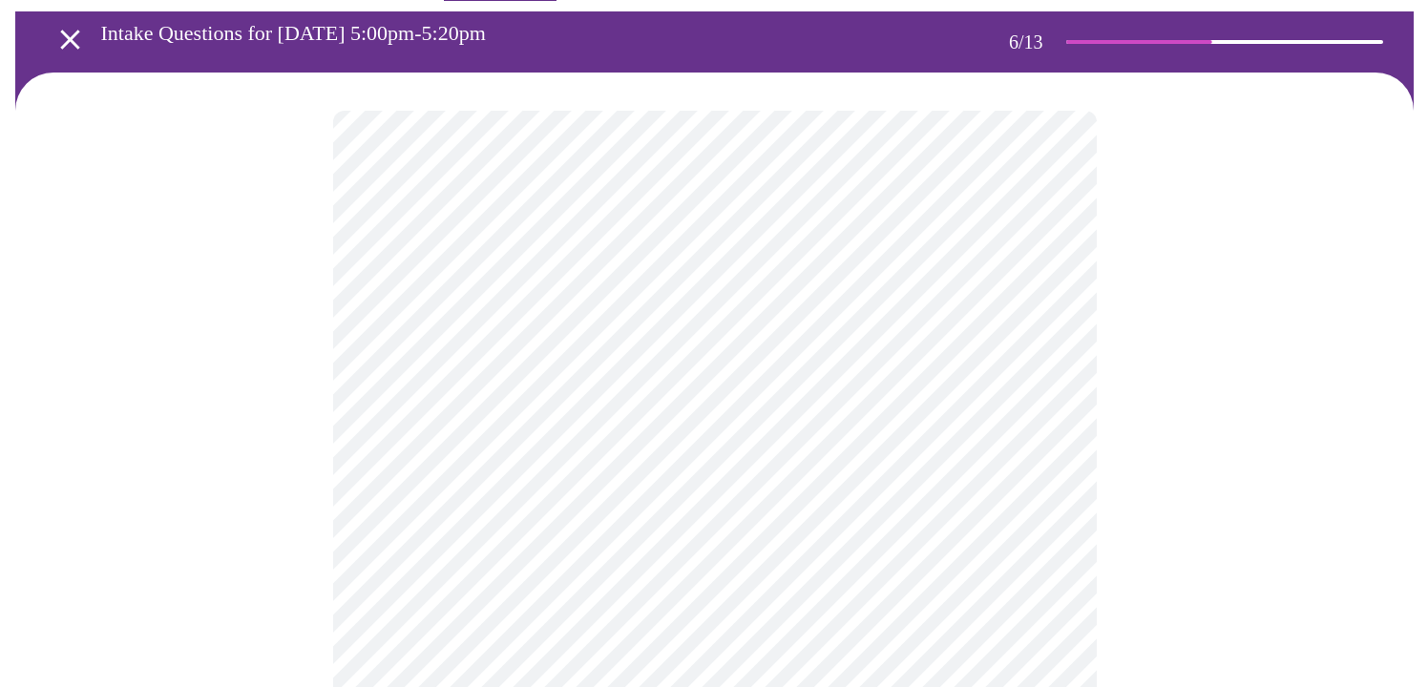
scroll to position [95, 0]
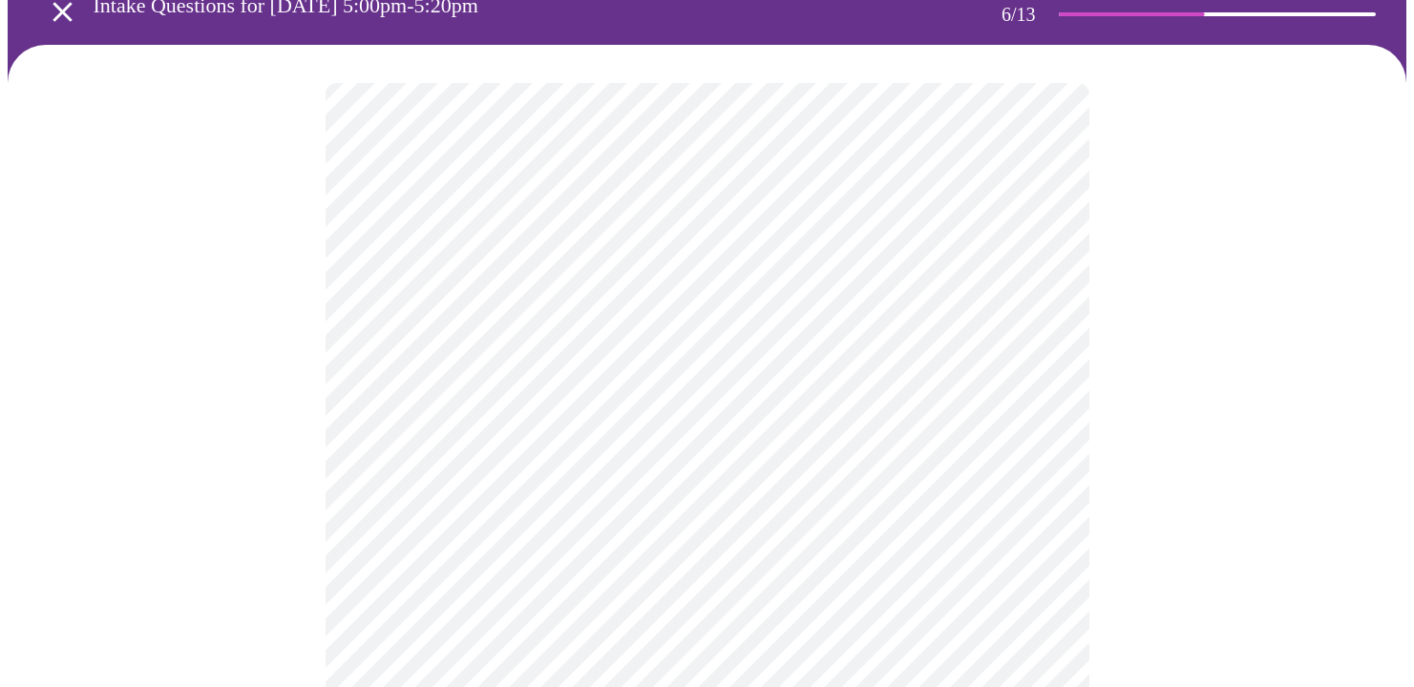
click at [520, 452] on body "MyMenopauseRx Appointments Messaging Labs Uploads Medications Community Refer a…" at bounding box center [707, 421] width 1398 height 1019
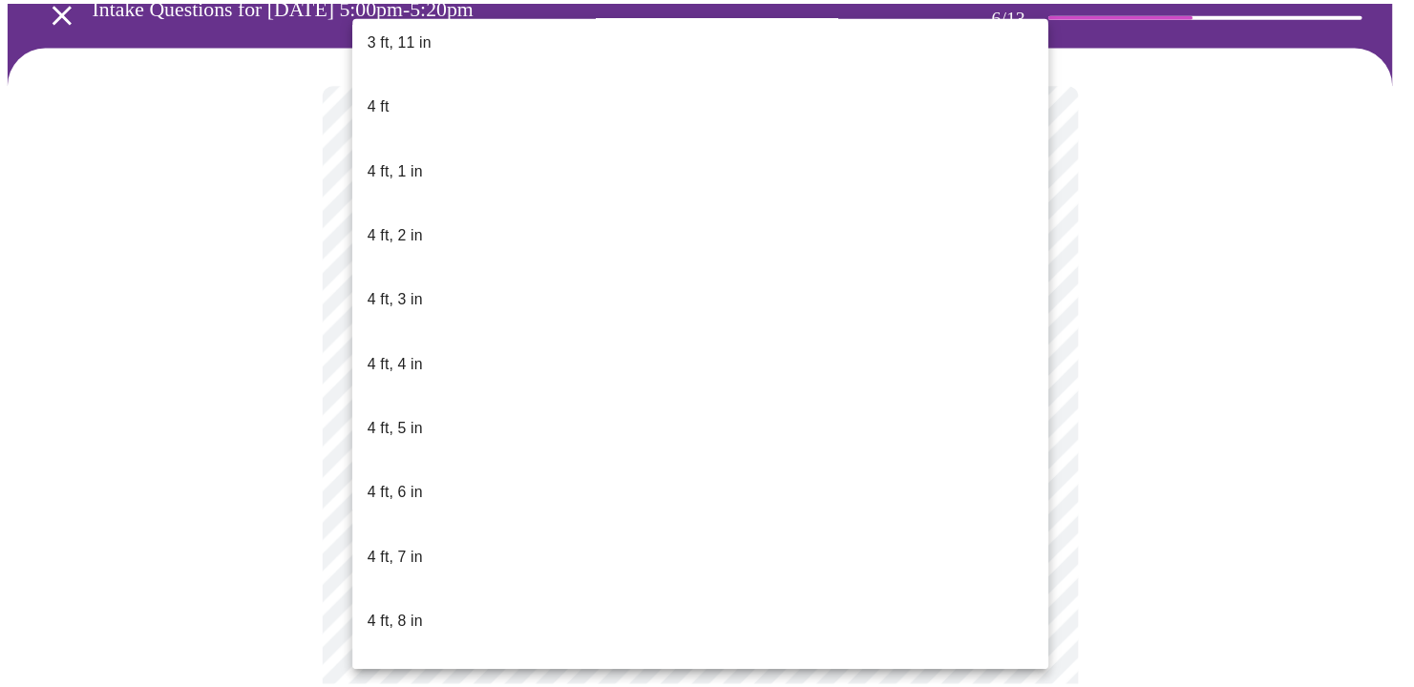
scroll to position [955, 0]
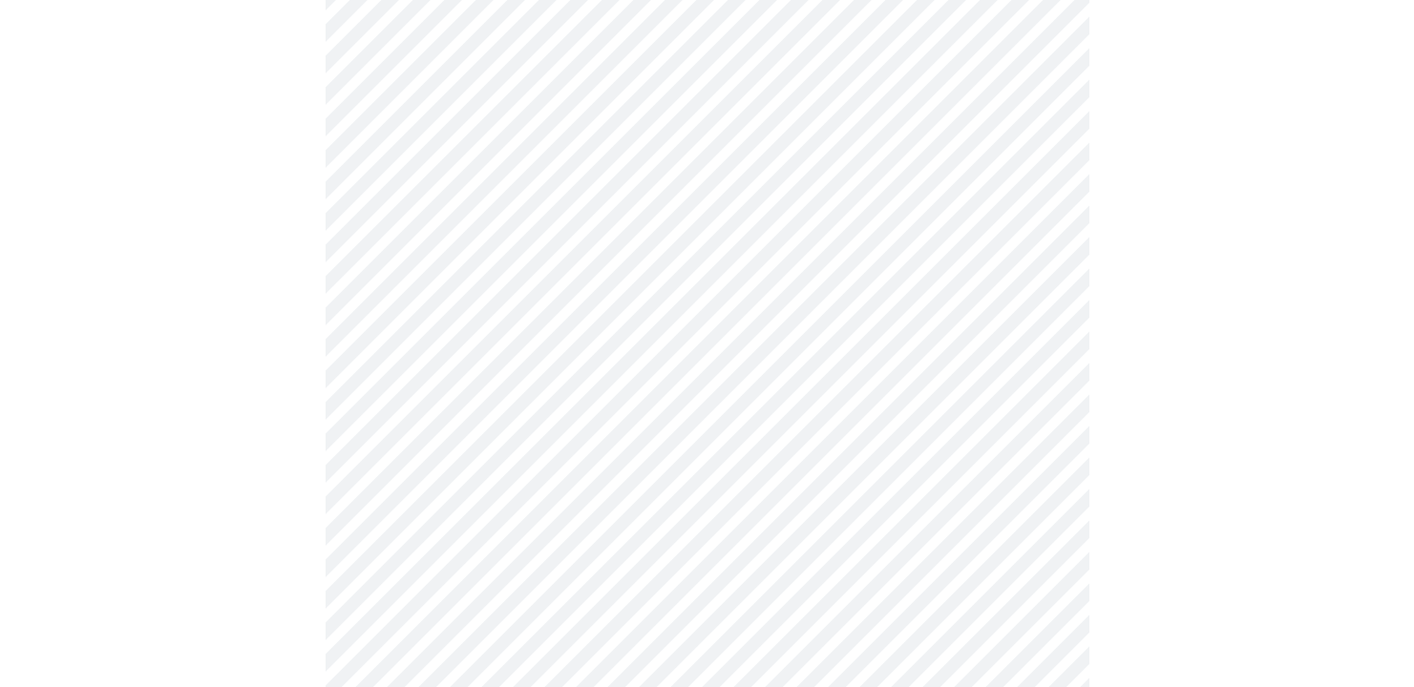
scroll to position [5137, 0]
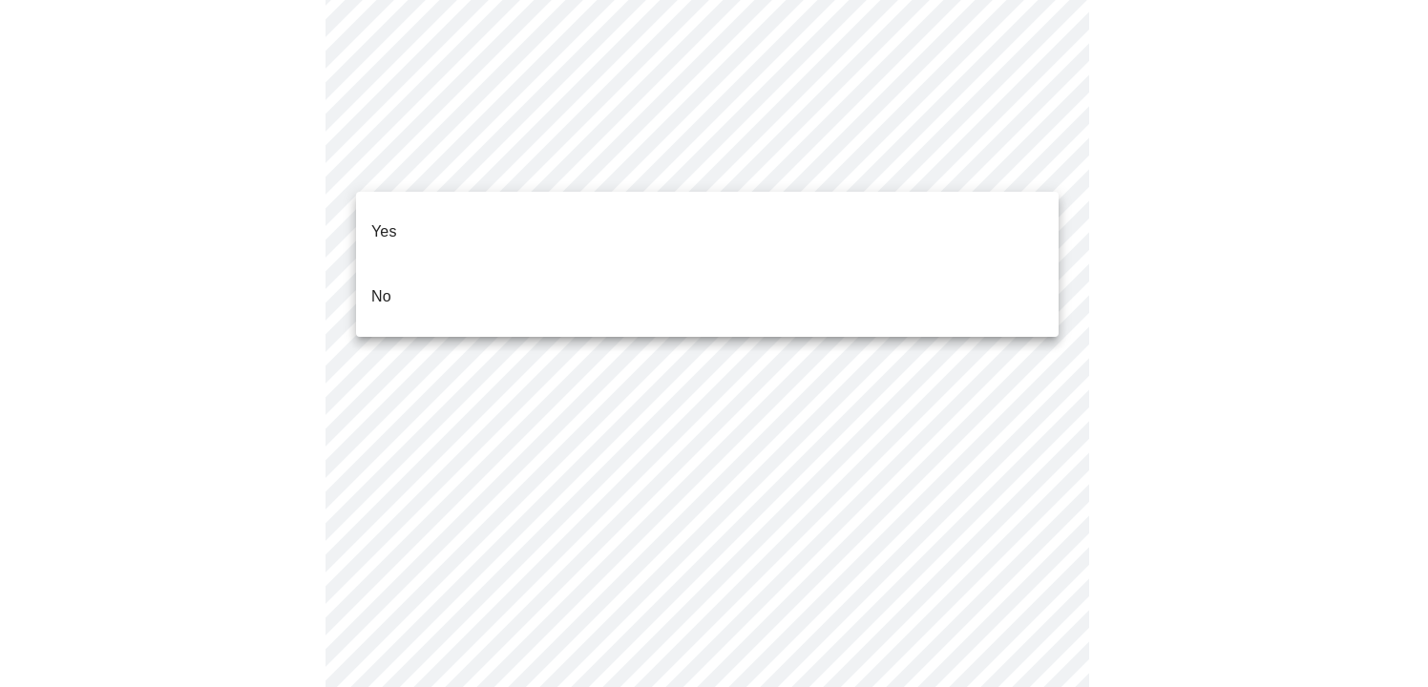
click at [378, 285] on p "No" at bounding box center [381, 296] width 20 height 23
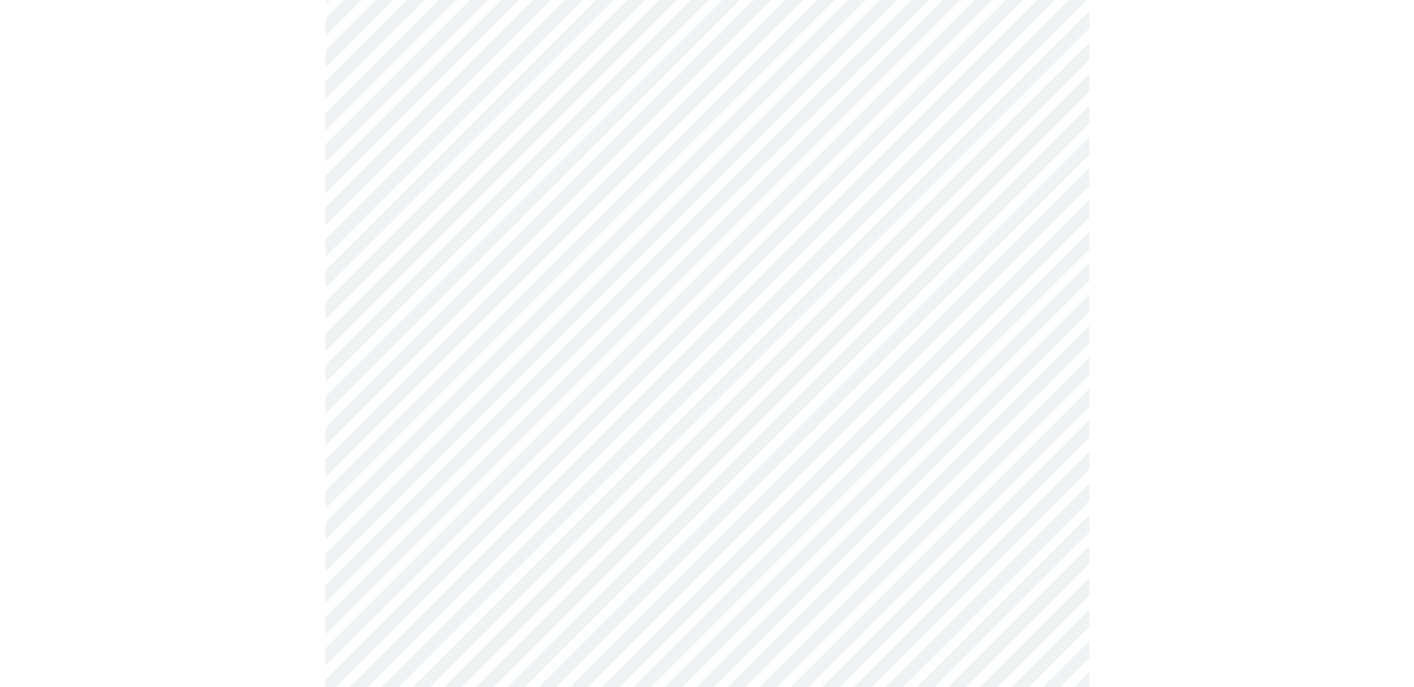
scroll to position [1050, 0]
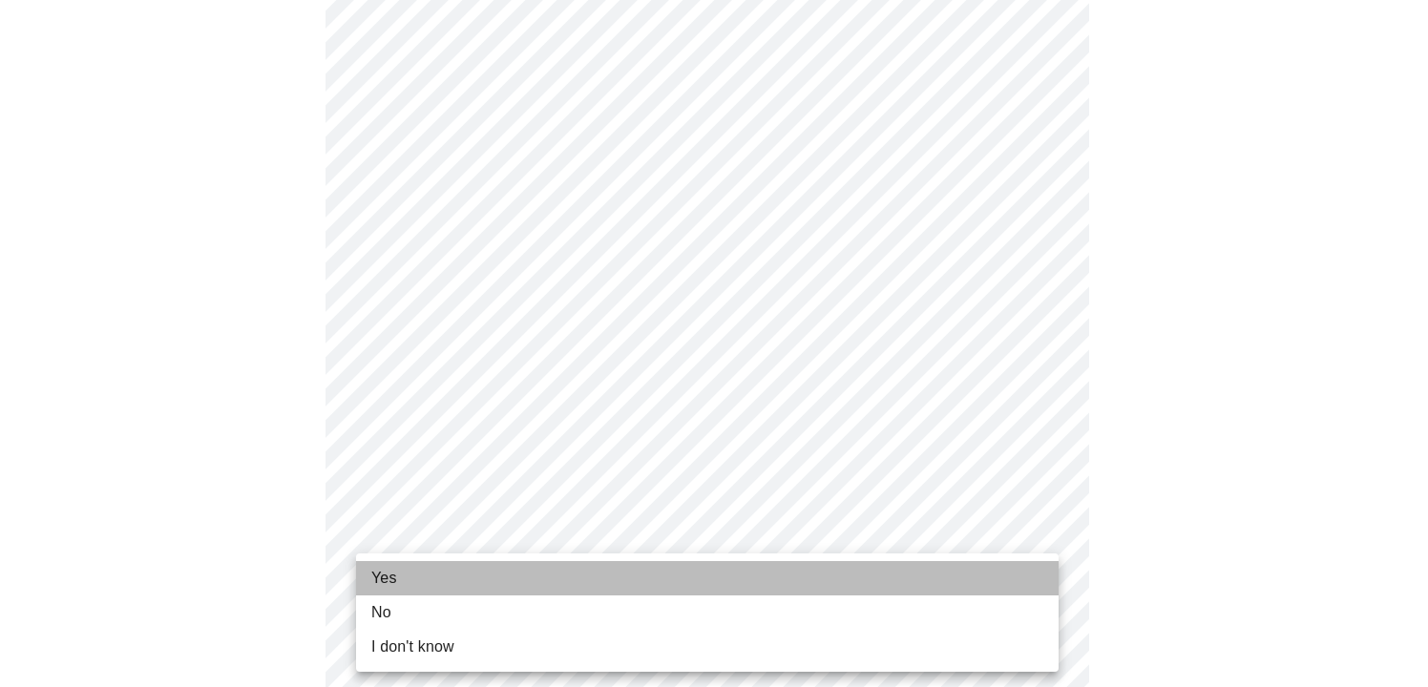
click at [467, 576] on li "Yes" at bounding box center [707, 578] width 703 height 34
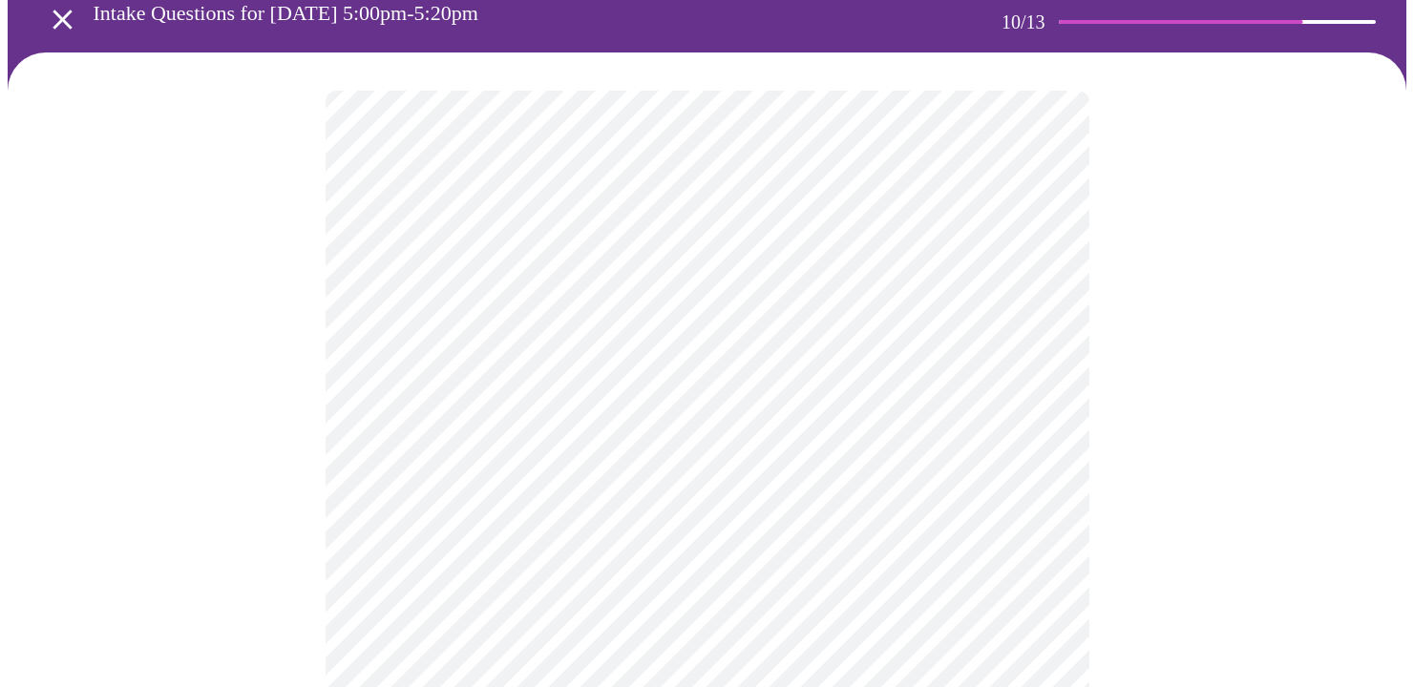
scroll to position [191, 0]
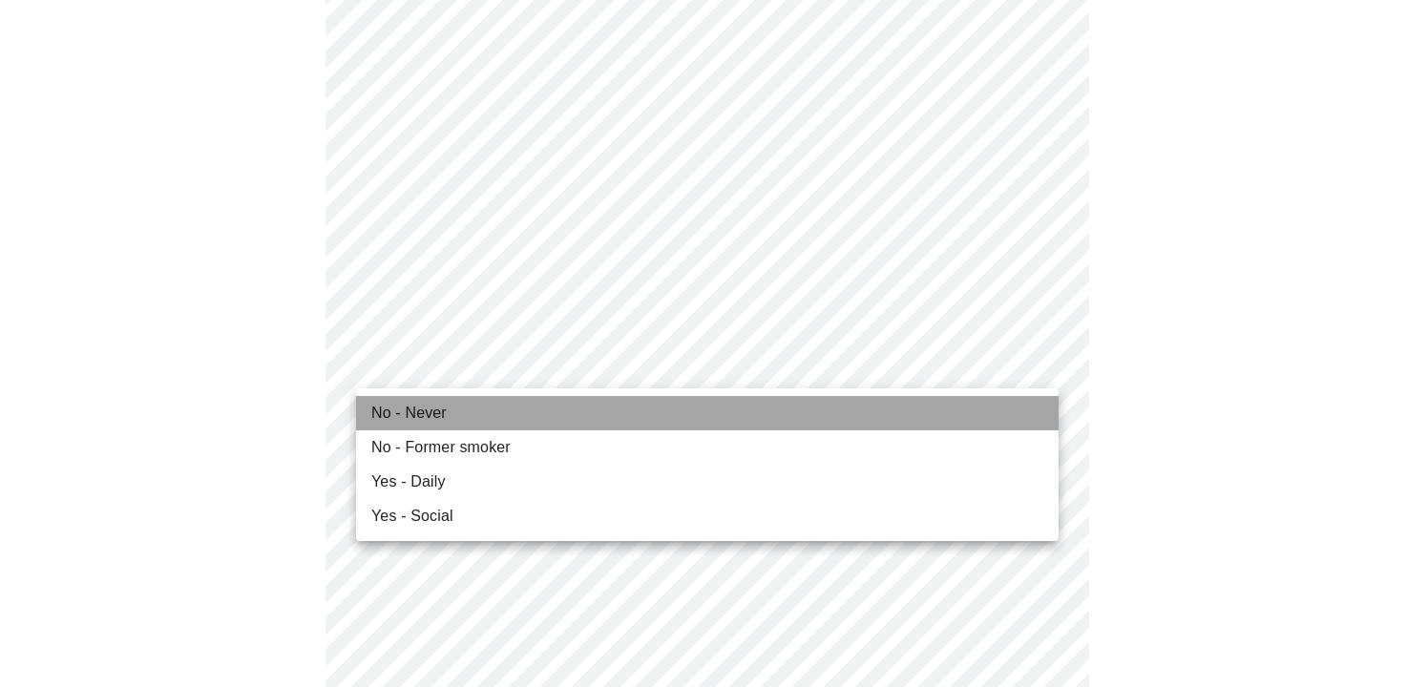
click at [417, 411] on span "No - Never" at bounding box center [408, 413] width 75 height 23
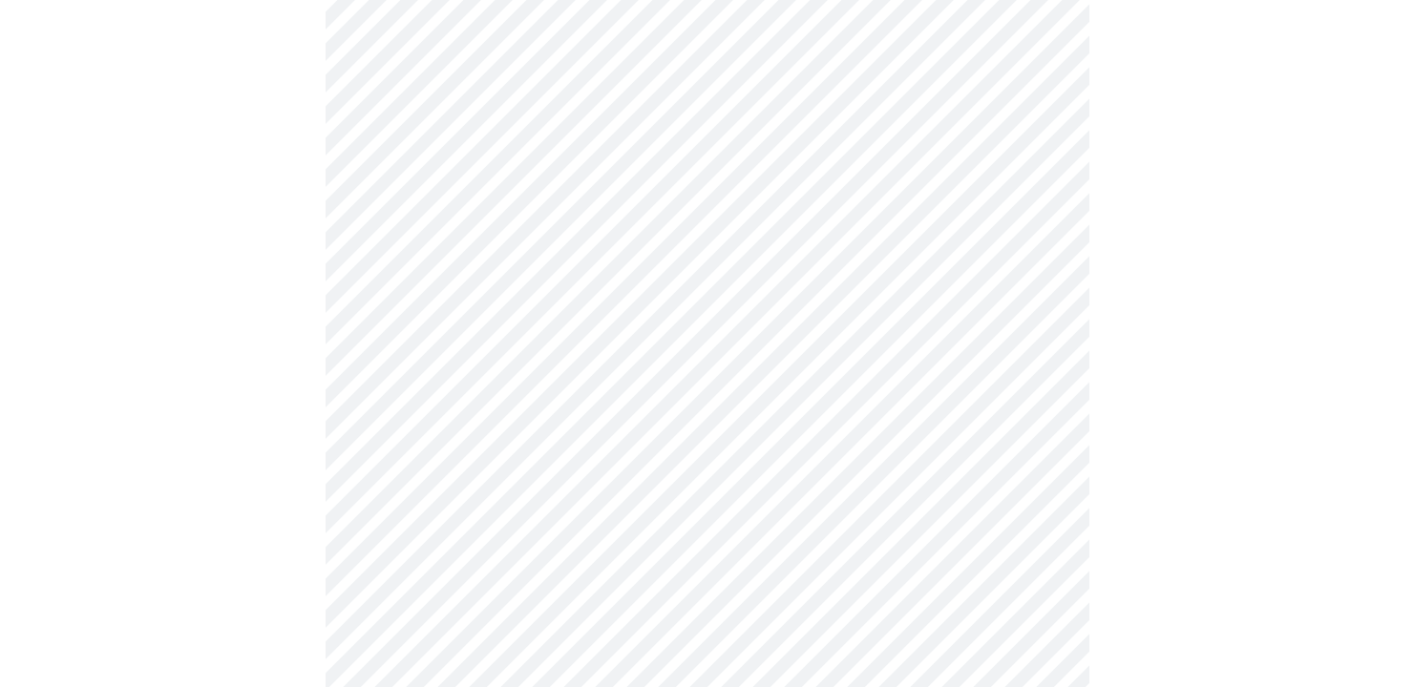
scroll to position [1527, 0]
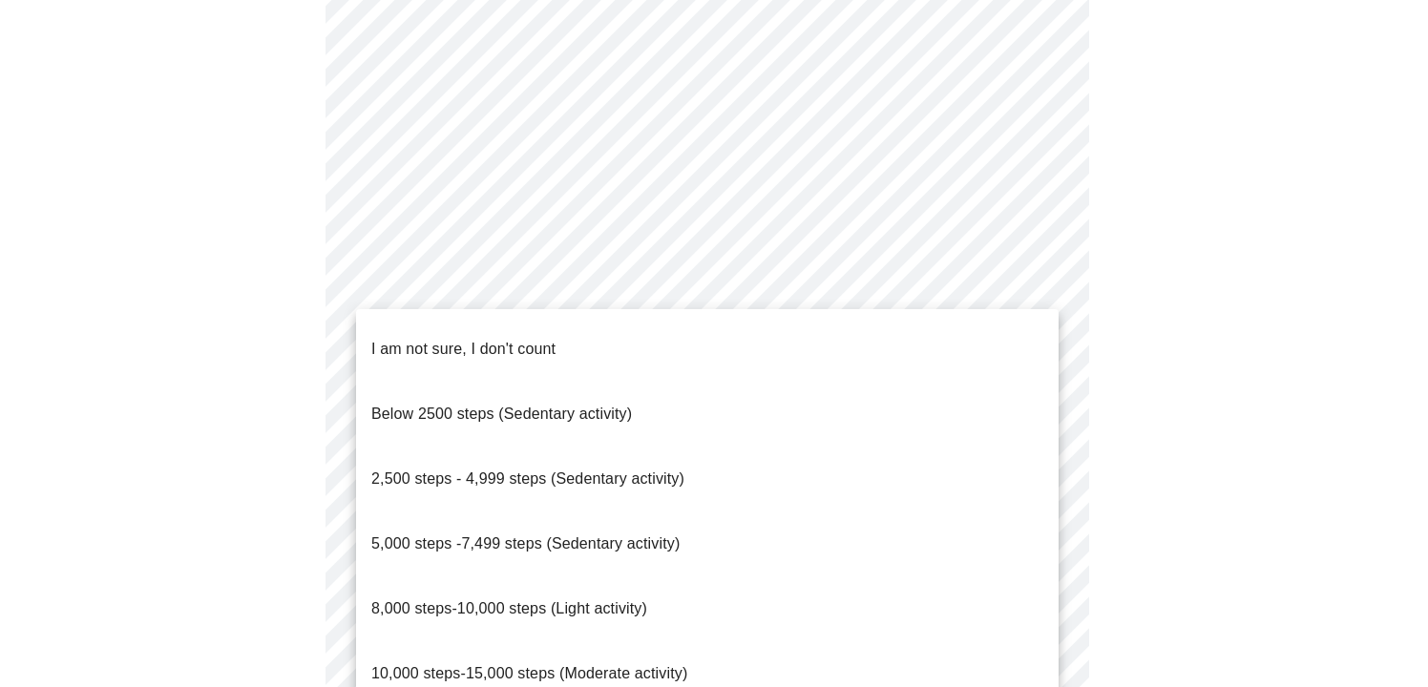
click at [549, 600] on span "8,000 steps-10,000 steps (Light activity)" at bounding box center [509, 608] width 276 height 16
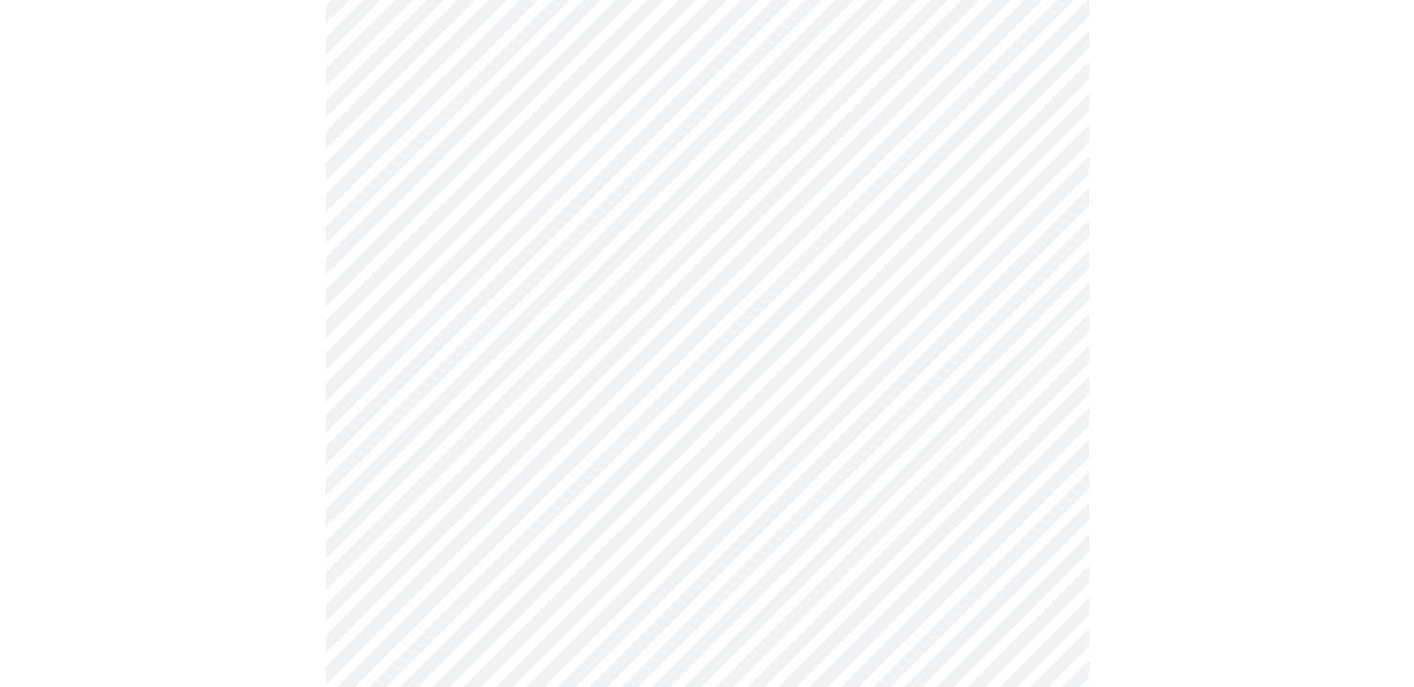
scroll to position [1623, 0]
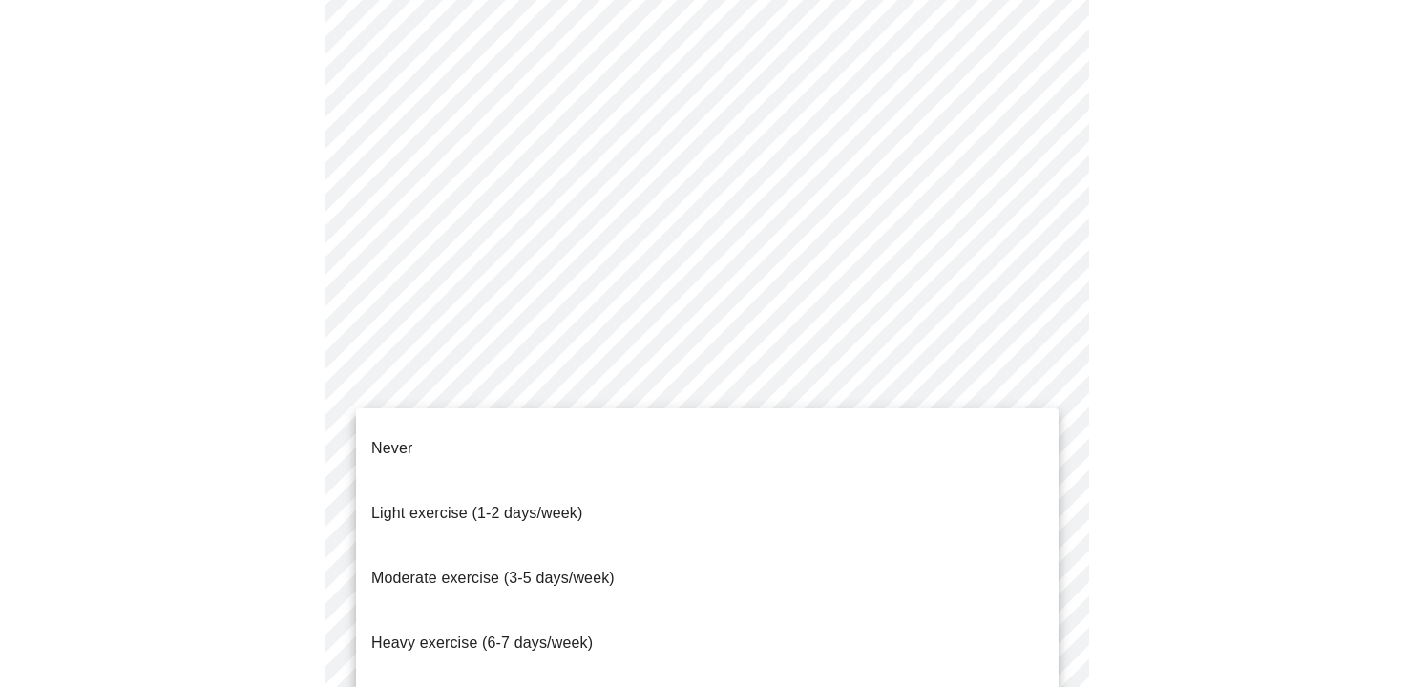
click at [547, 570] on span "Moderate exercise (3-5 days/week)" at bounding box center [492, 578] width 243 height 16
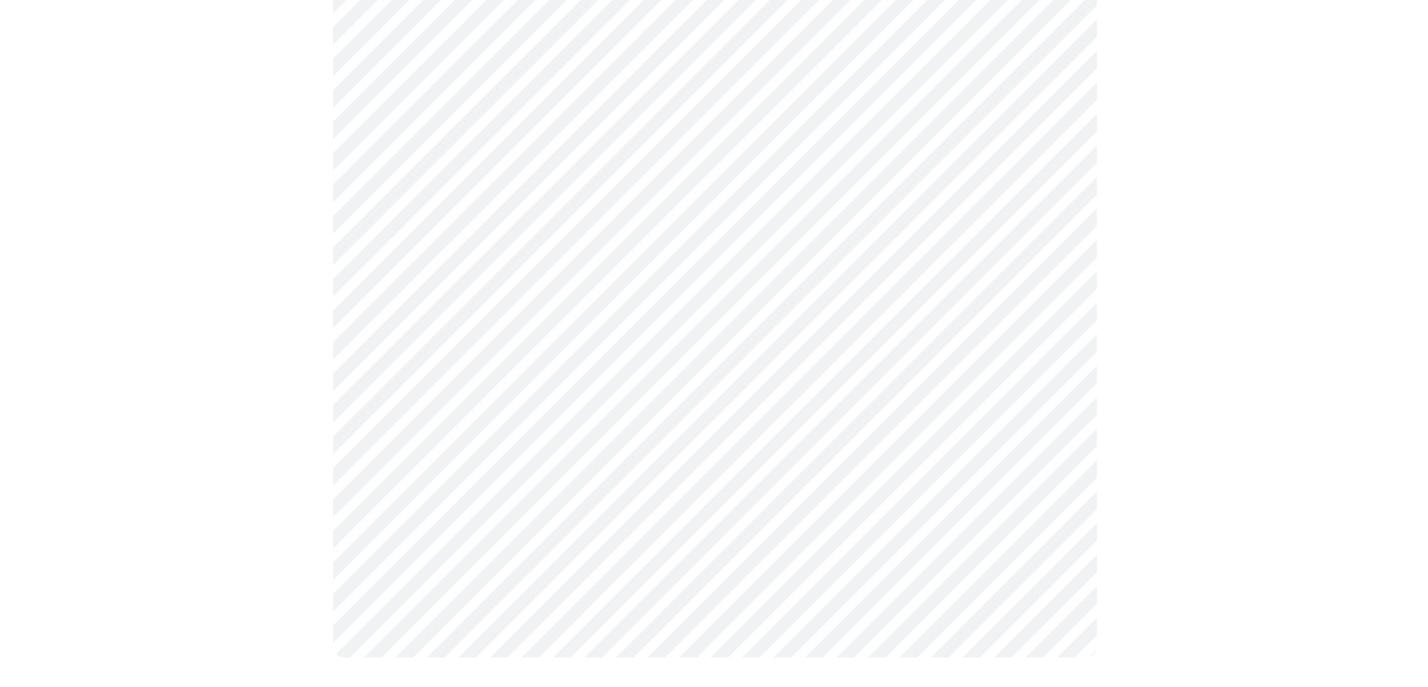
scroll to position [1791, 0]
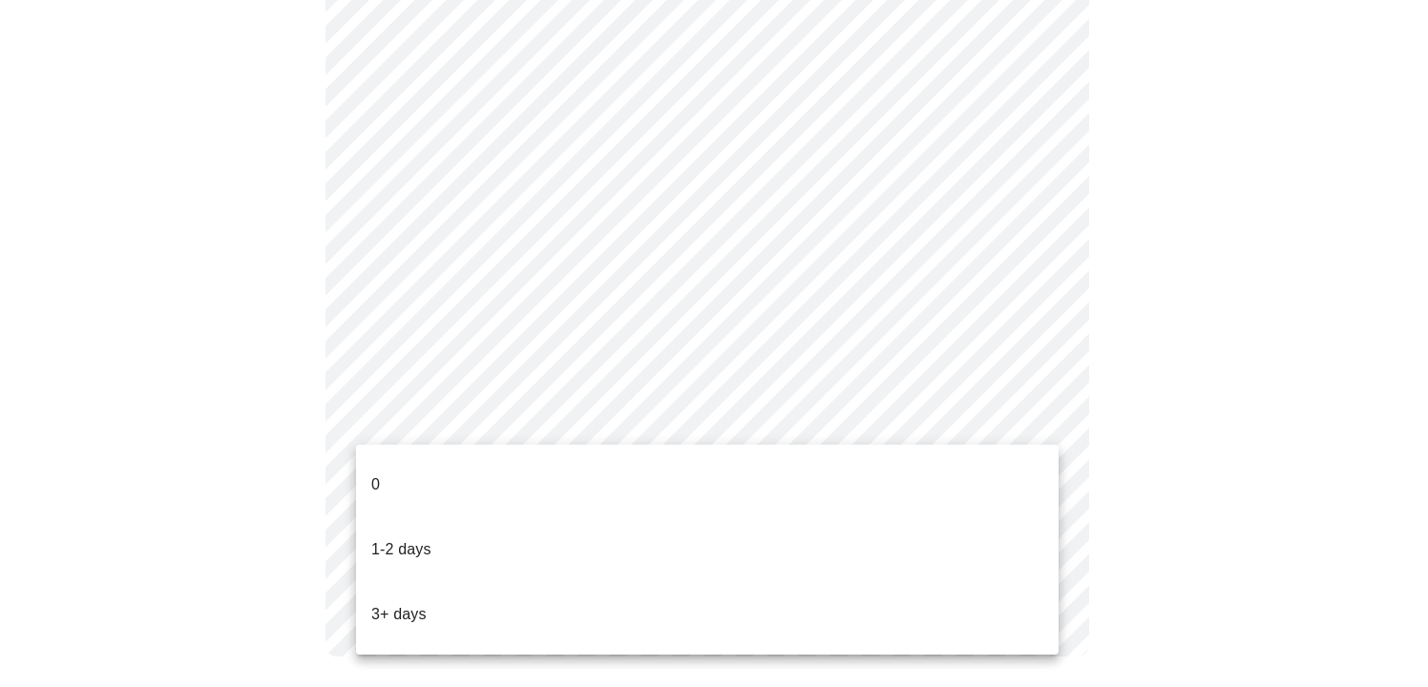
click at [452, 465] on li "0" at bounding box center [707, 484] width 703 height 65
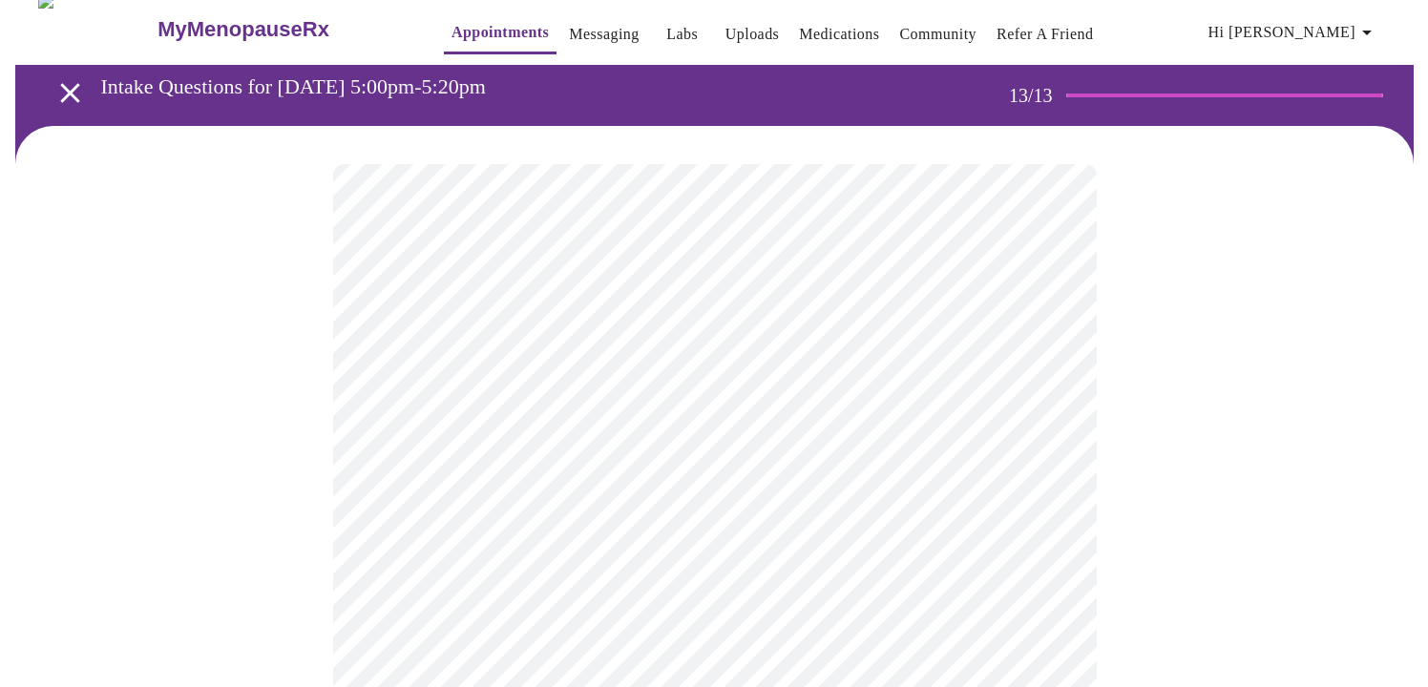
scroll to position [0, 0]
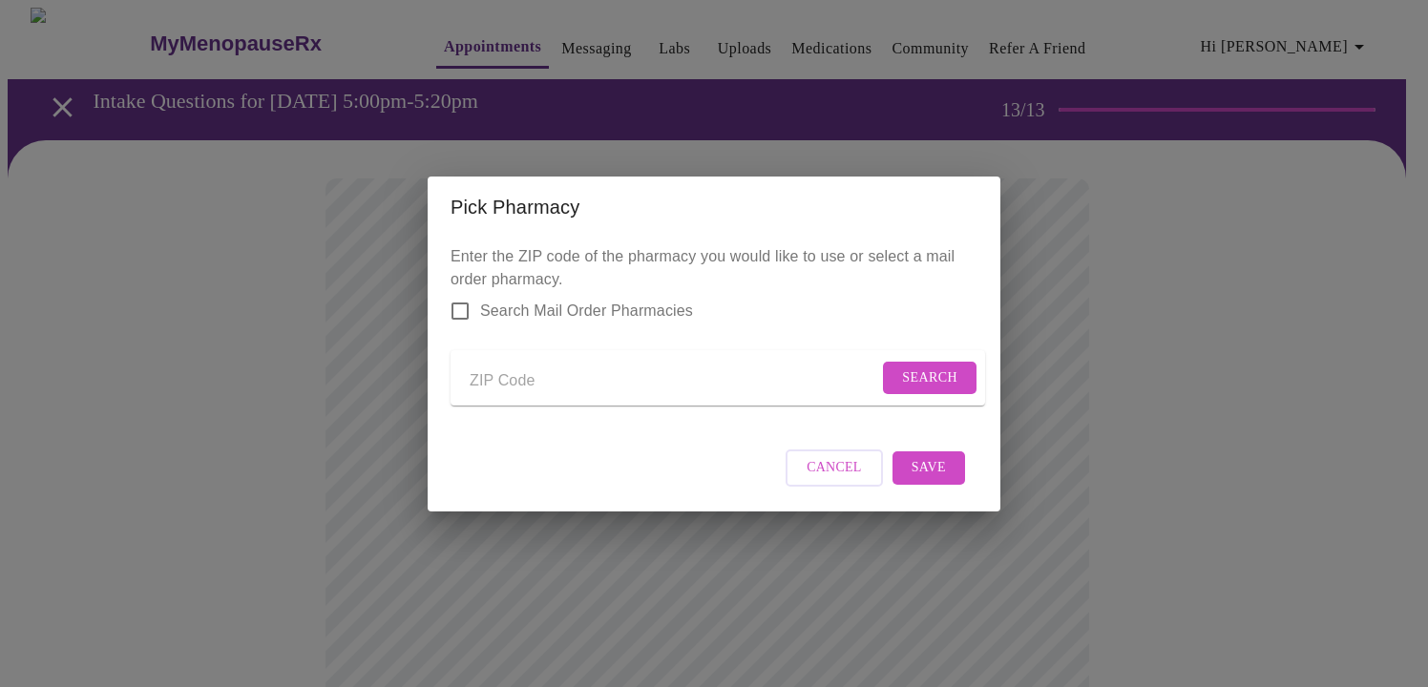
click at [517, 376] on input "Send a message to your care team" at bounding box center [674, 382] width 409 height 31
click at [943, 380] on span "Search" at bounding box center [929, 379] width 55 height 24
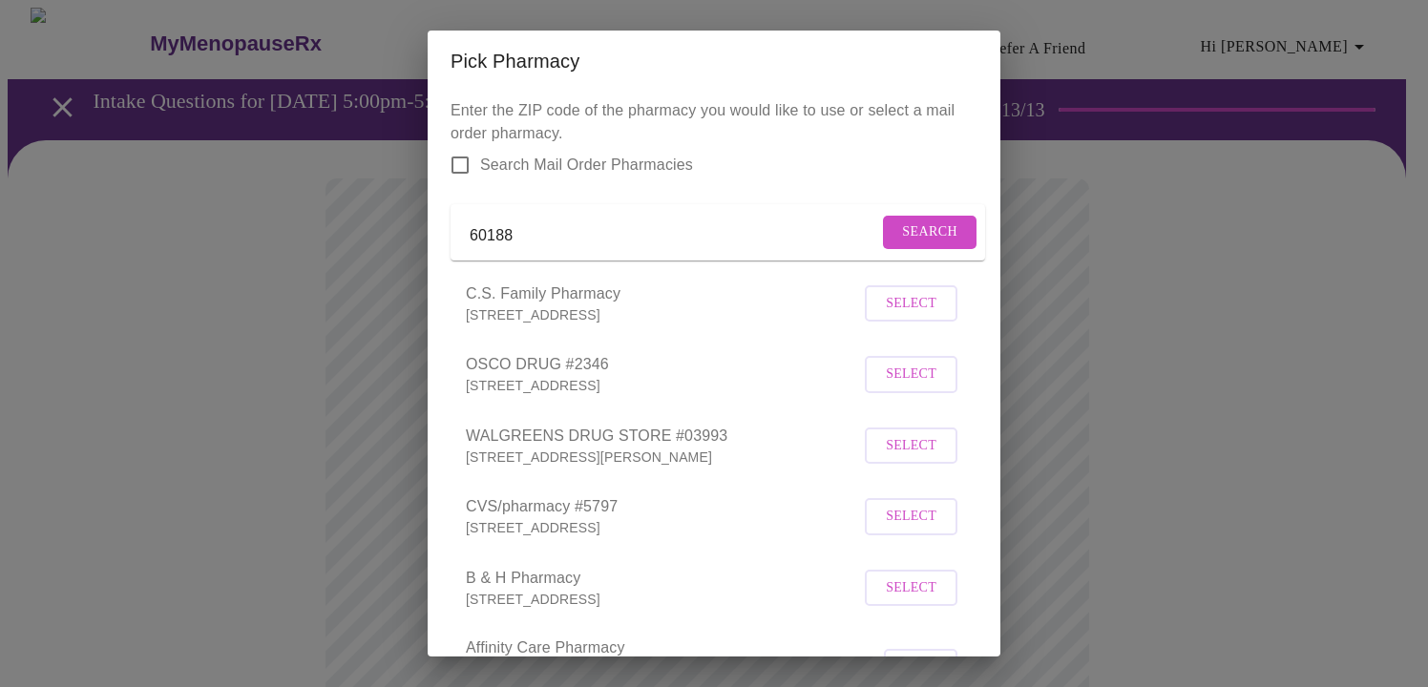
drag, startPoint x: 551, startPoint y: 248, endPoint x: 397, endPoint y: 246, distance: 153.7
click at [397, 246] on div "Pick Pharmacy Enter the ZIP code of the pharmacy you would like to use or selec…" at bounding box center [714, 343] width 1428 height 687
type input "60190"
click at [915, 241] on span "Search" at bounding box center [929, 233] width 55 height 24
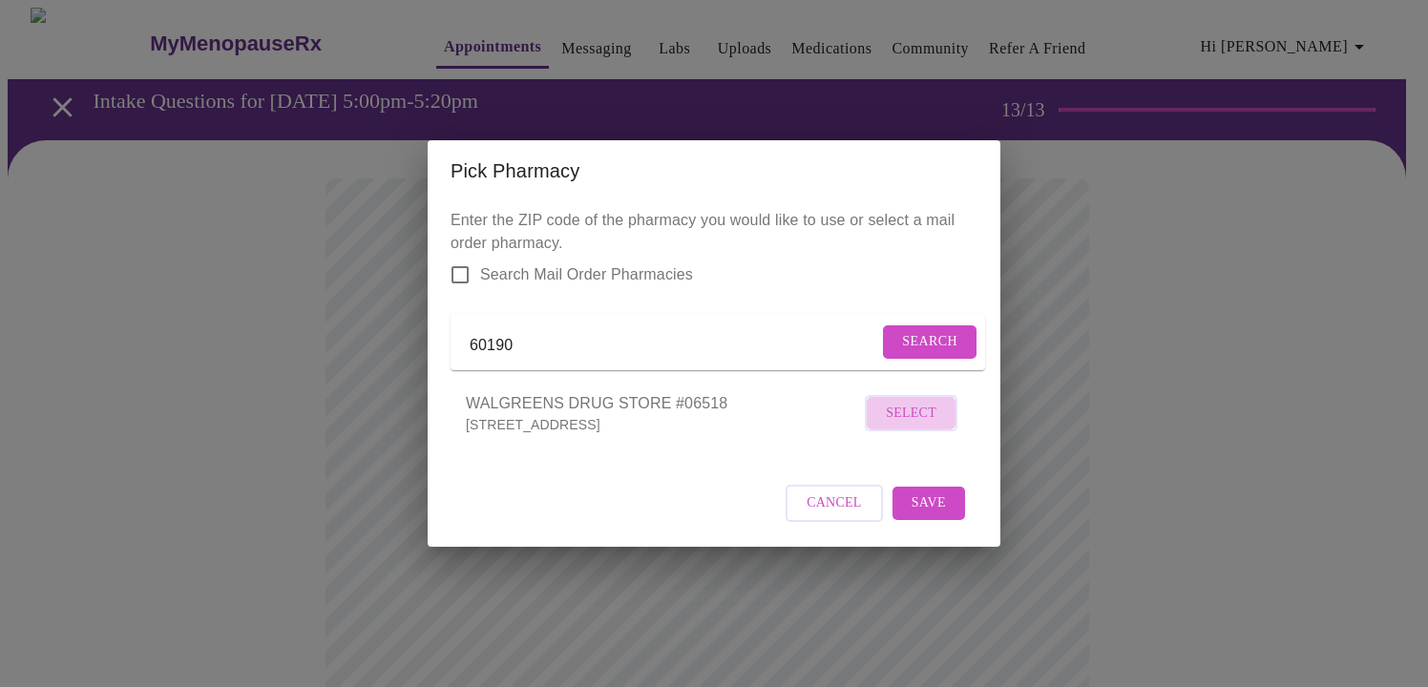
click at [917, 426] on span "Select" at bounding box center [911, 414] width 51 height 24
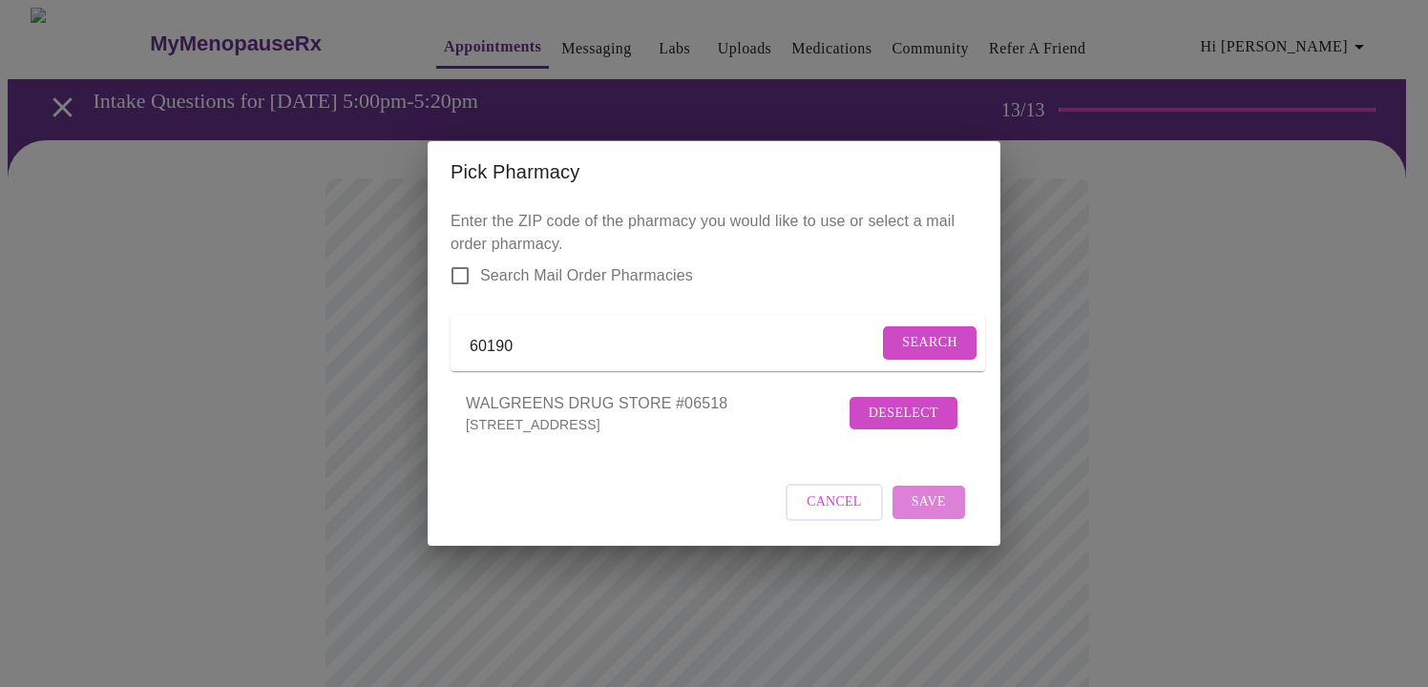
click at [935, 514] on span "Save" at bounding box center [929, 503] width 34 height 24
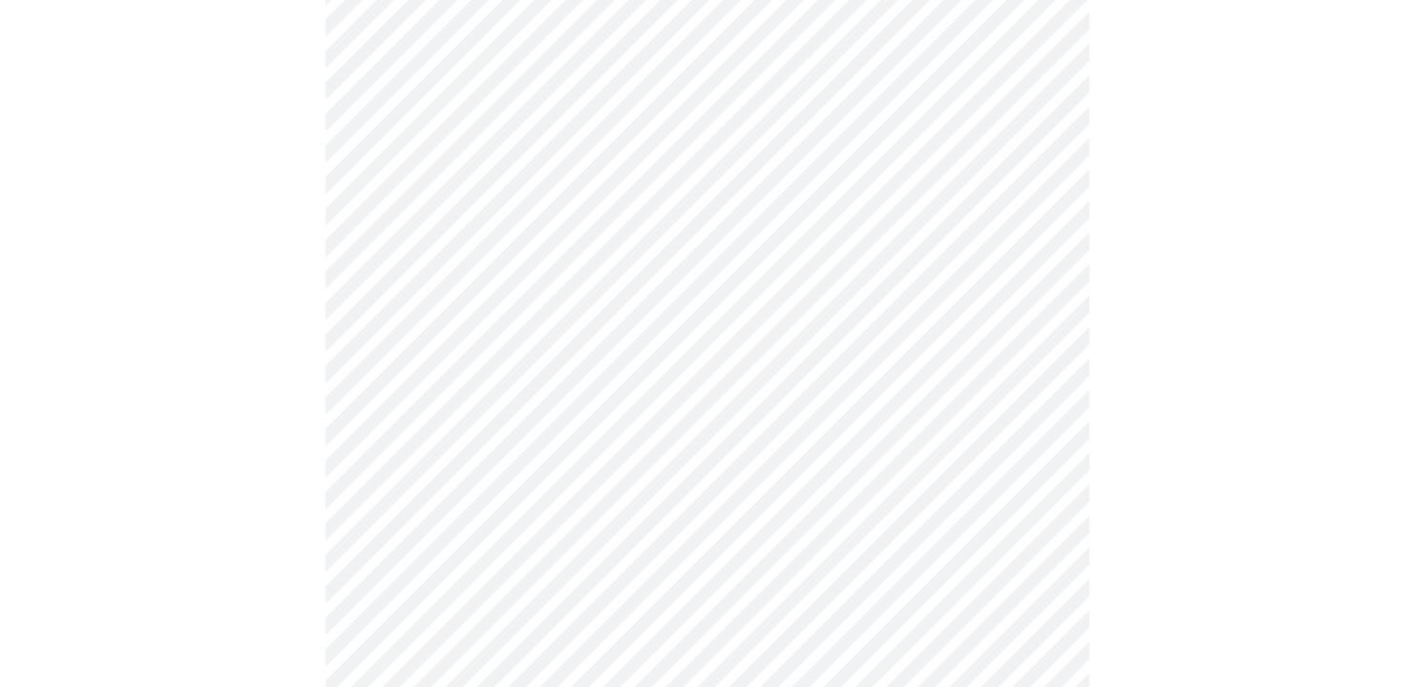
scroll to position [286, 0]
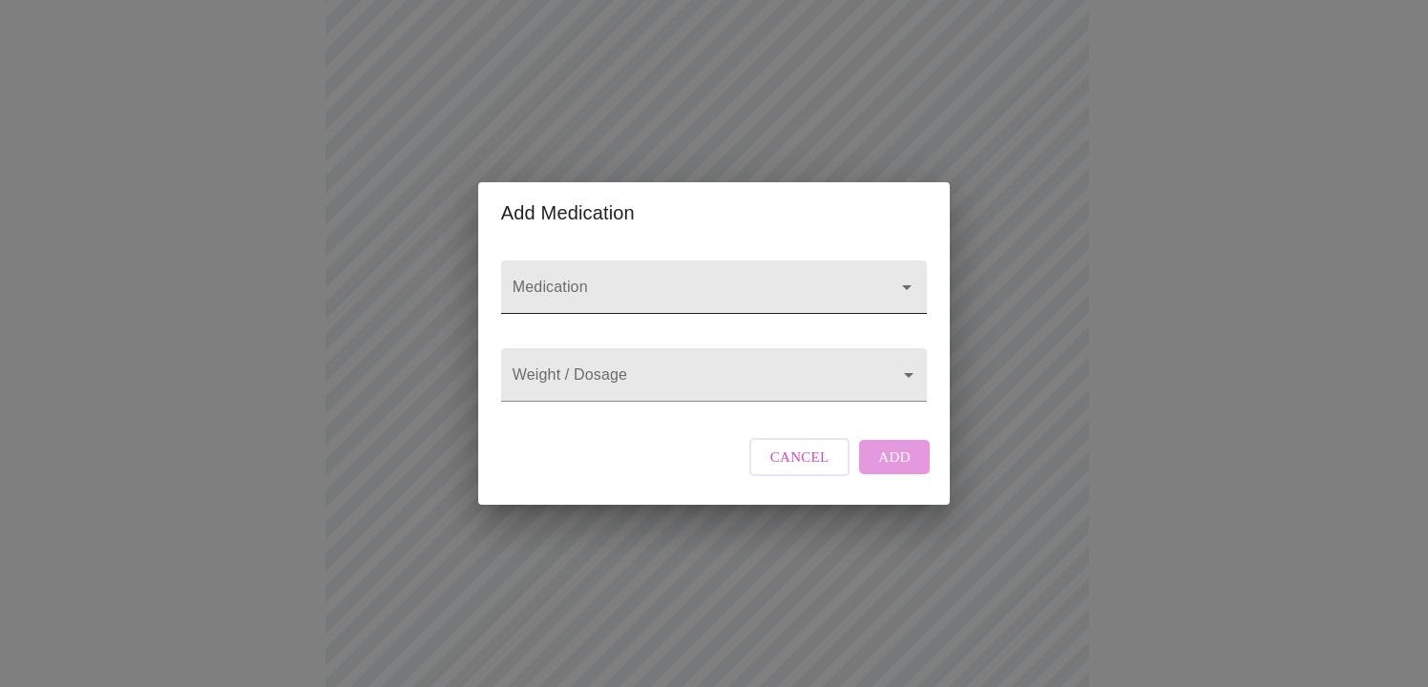
click at [905, 285] on icon "Open" at bounding box center [907, 287] width 10 height 5
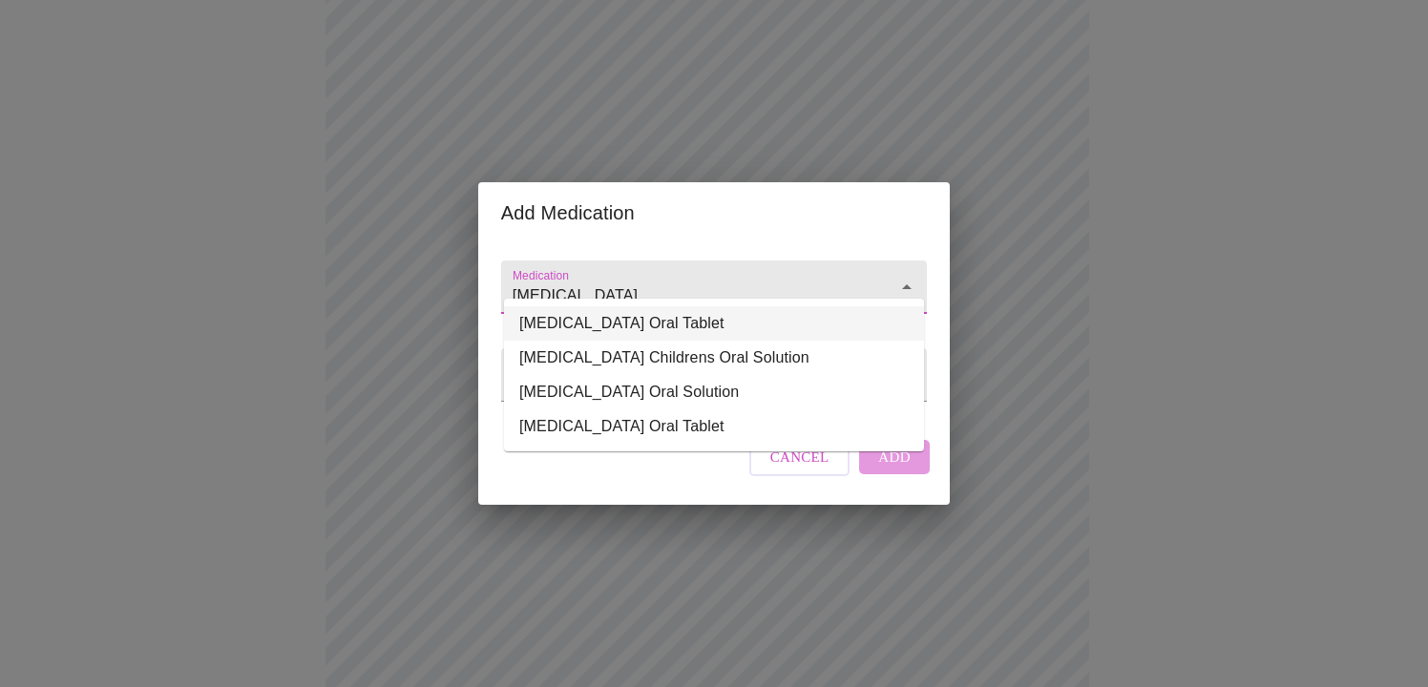
click at [714, 326] on li "[MEDICAL_DATA] Oral Tablet" at bounding box center [714, 323] width 420 height 34
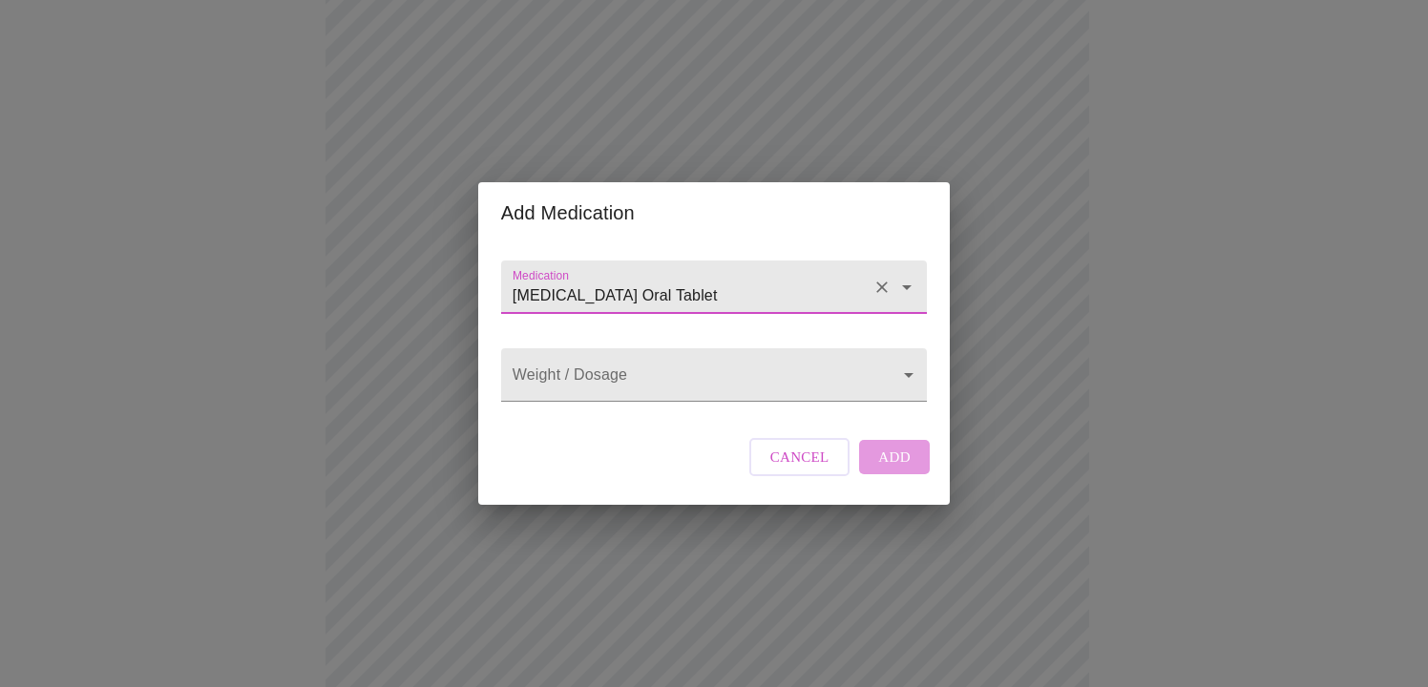
type input "[MEDICAL_DATA] Oral Tablet"
click at [883, 473] on div "Cancel Add" at bounding box center [840, 457] width 190 height 57
click at [904, 372] on body "MyMenopauseRx Appointments Messaging Labs Uploads Medications Community Refer a…" at bounding box center [714, 439] width 1413 height 1436
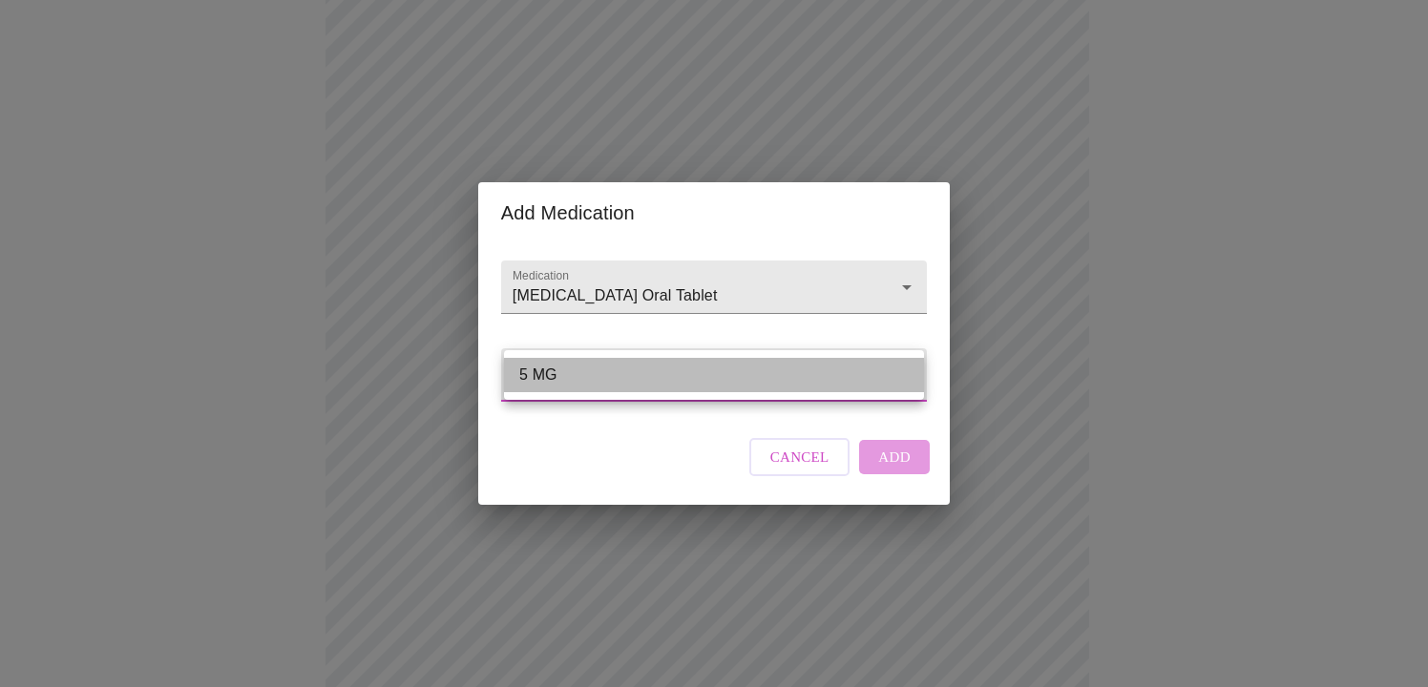
click at [657, 365] on li "5 MG" at bounding box center [714, 375] width 420 height 34
type input "5 MG"
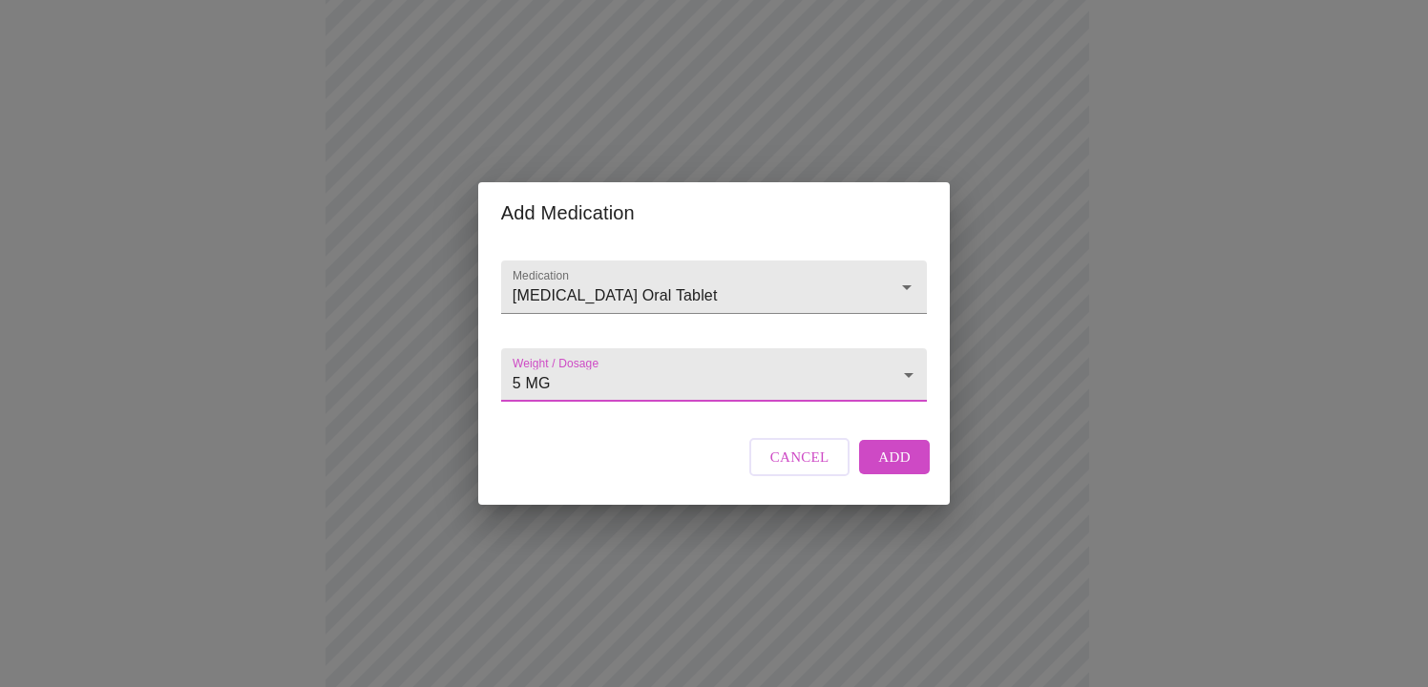
click at [896, 470] on span "Add" at bounding box center [894, 457] width 32 height 25
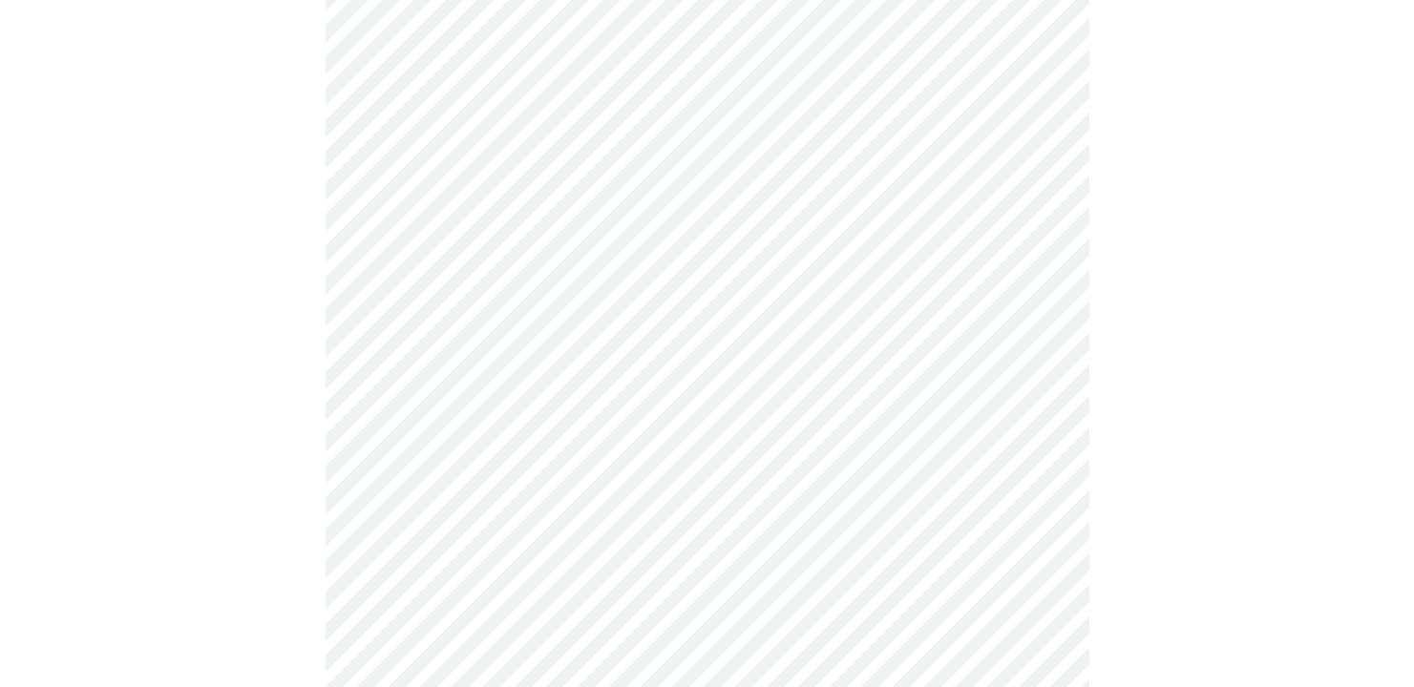
scroll to position [477, 0]
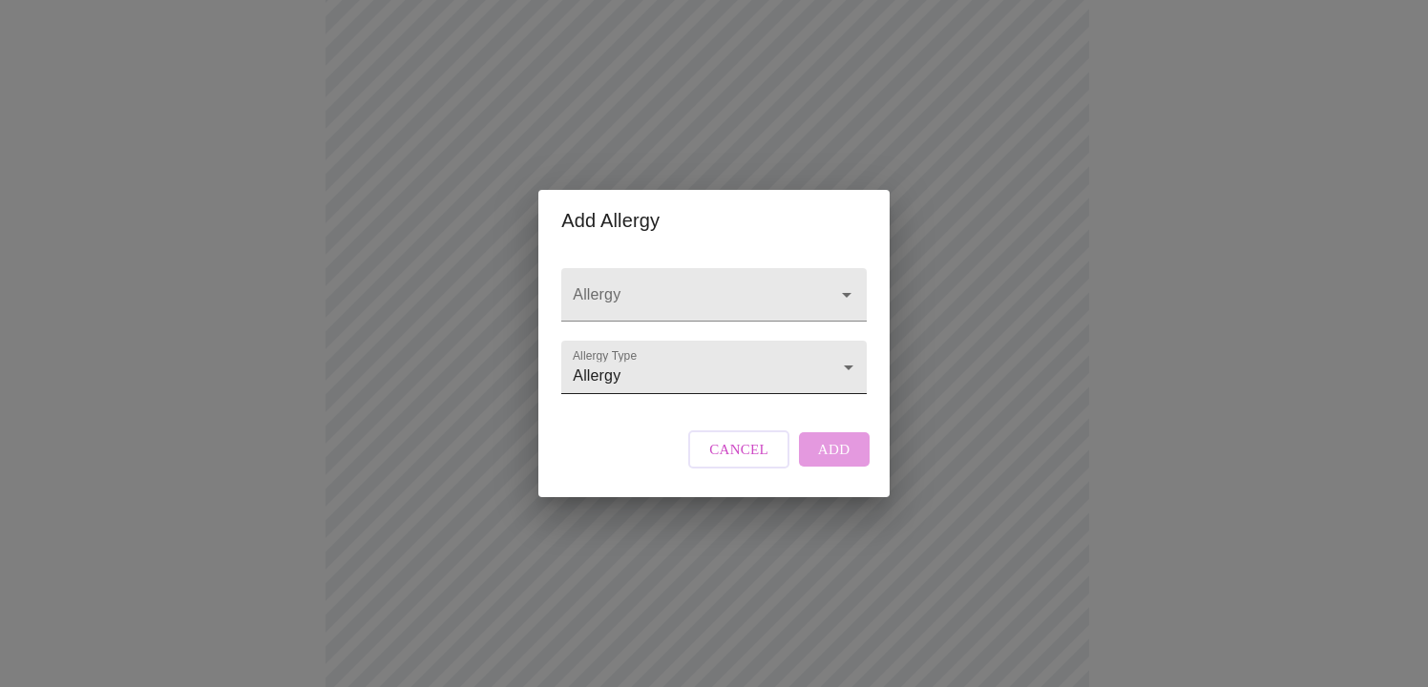
click at [837, 368] on body "MyMenopauseRx Appointments Messaging Labs Uploads Medications Community Refer a…" at bounding box center [714, 269] width 1413 height 1478
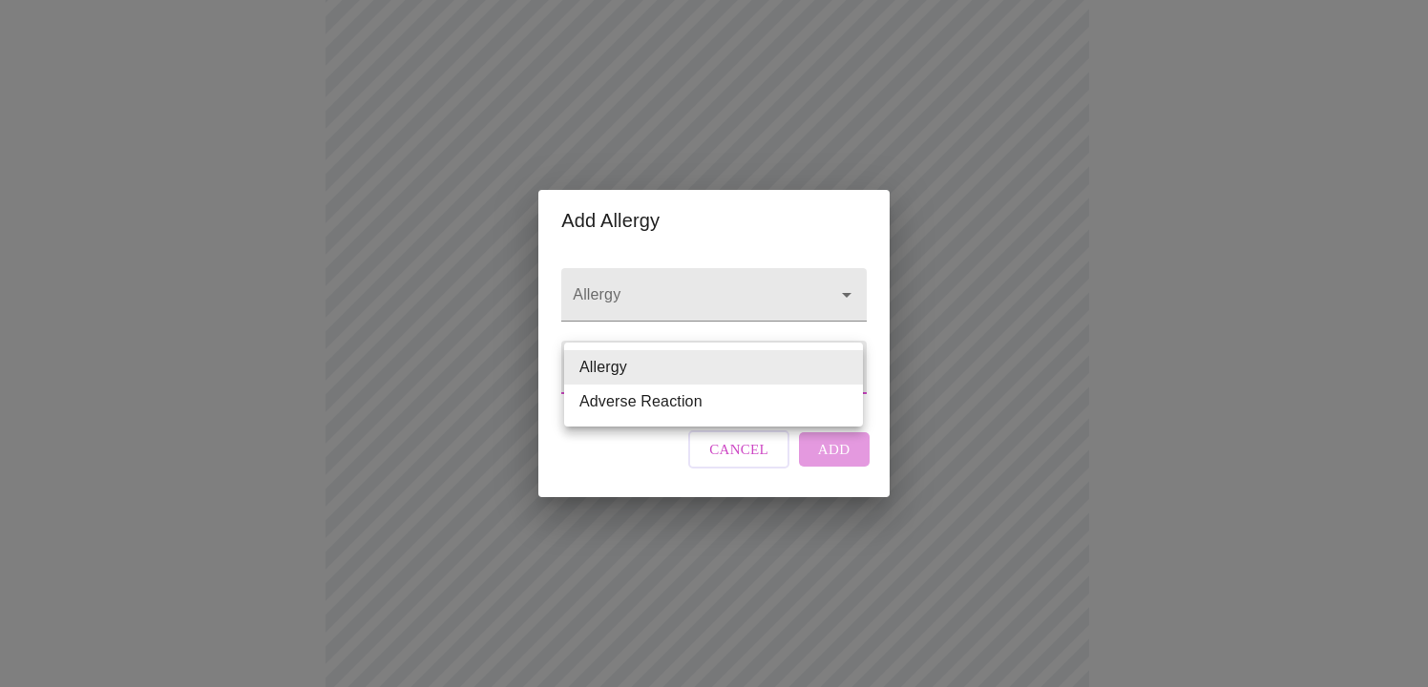
click at [839, 277] on div at bounding box center [714, 343] width 1428 height 687
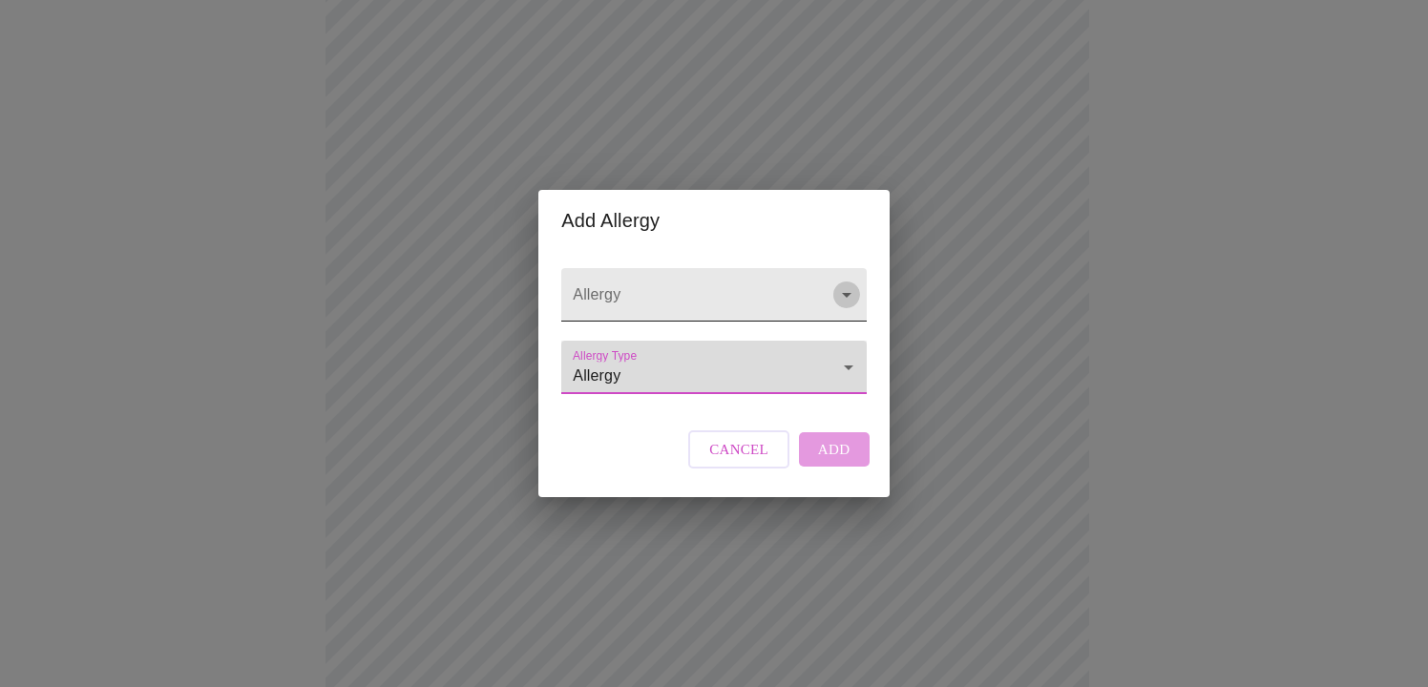
click at [839, 284] on icon "Open" at bounding box center [846, 295] width 23 height 23
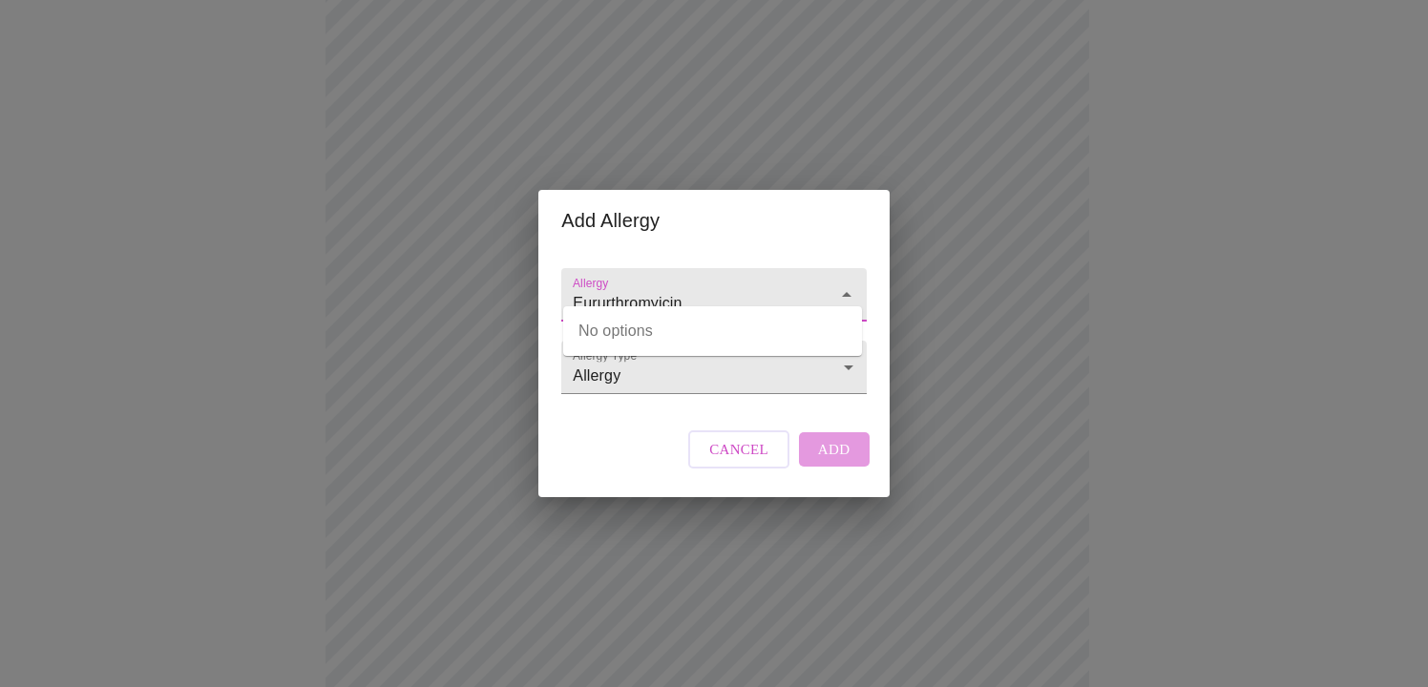
type input "Eururthromyicin"
click at [831, 285] on div at bounding box center [834, 295] width 50 height 27
drag, startPoint x: 741, startPoint y: 285, endPoint x: 545, endPoint y: 285, distance: 195.7
click at [545, 285] on div "Allergy Eururthromyicin Allergy Type Allergy Allergy Cancel Add" at bounding box center [713, 374] width 350 height 246
click at [839, 284] on icon "Close" at bounding box center [846, 295] width 23 height 23
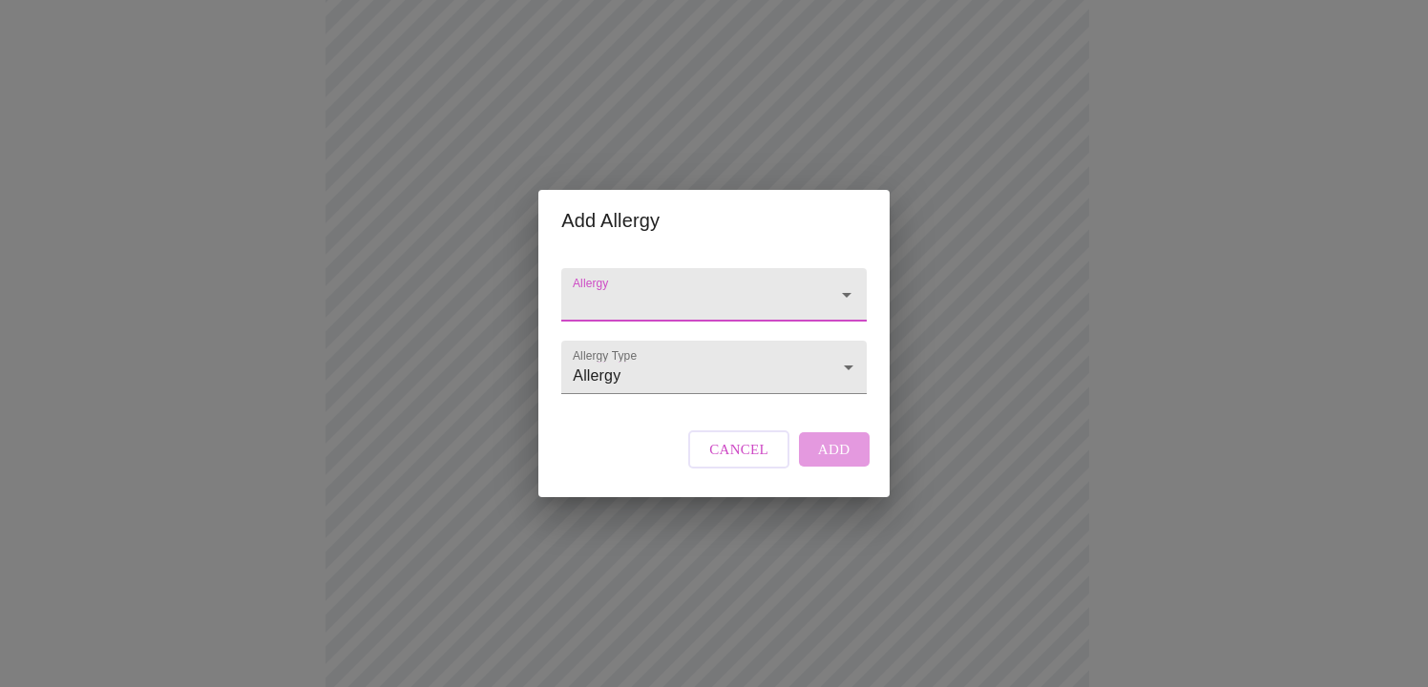
paste input "[MEDICAL_DATA]"
type input "Benzoyl Perox/Erythromycin"
click at [844, 364] on body "MyMenopauseRx Appointments Messaging Labs Uploads Medications Community Refer a…" at bounding box center [714, 269] width 1413 height 1478
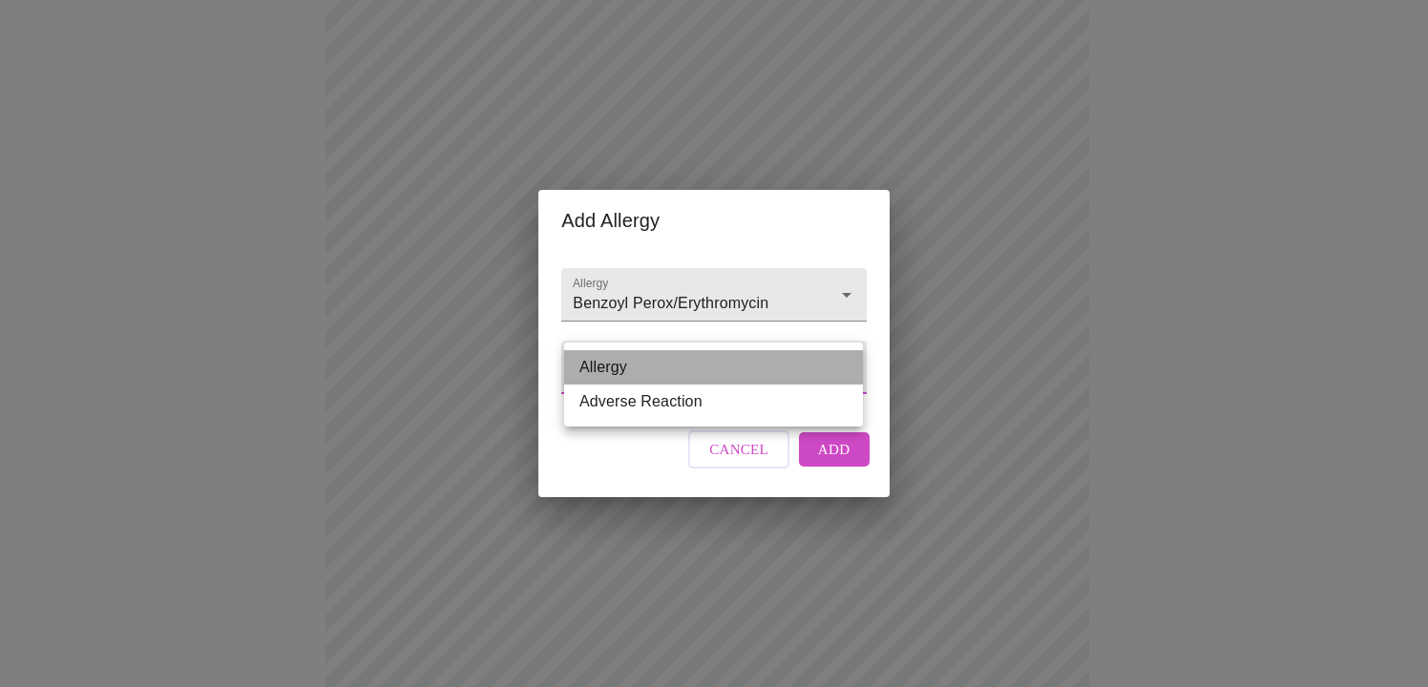
click at [844, 364] on li "Allergy" at bounding box center [713, 367] width 299 height 34
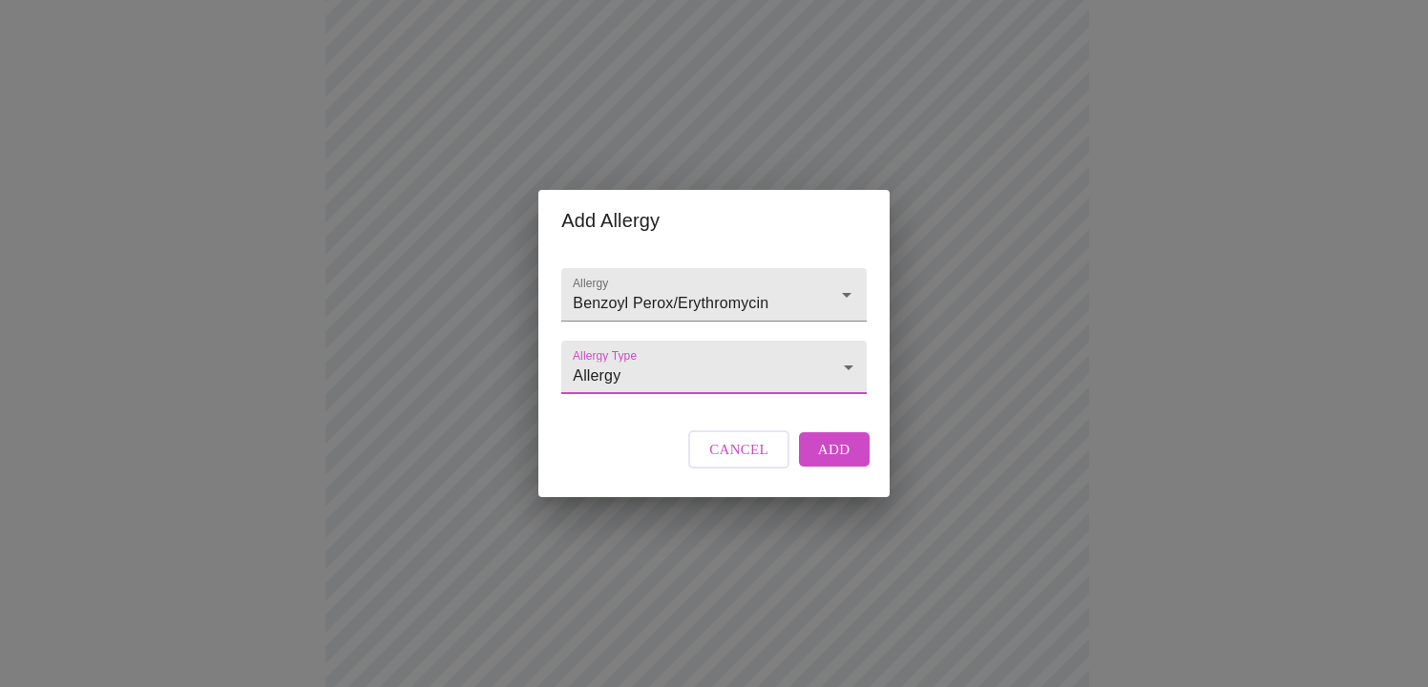
click at [830, 462] on span "Add" at bounding box center [834, 449] width 32 height 25
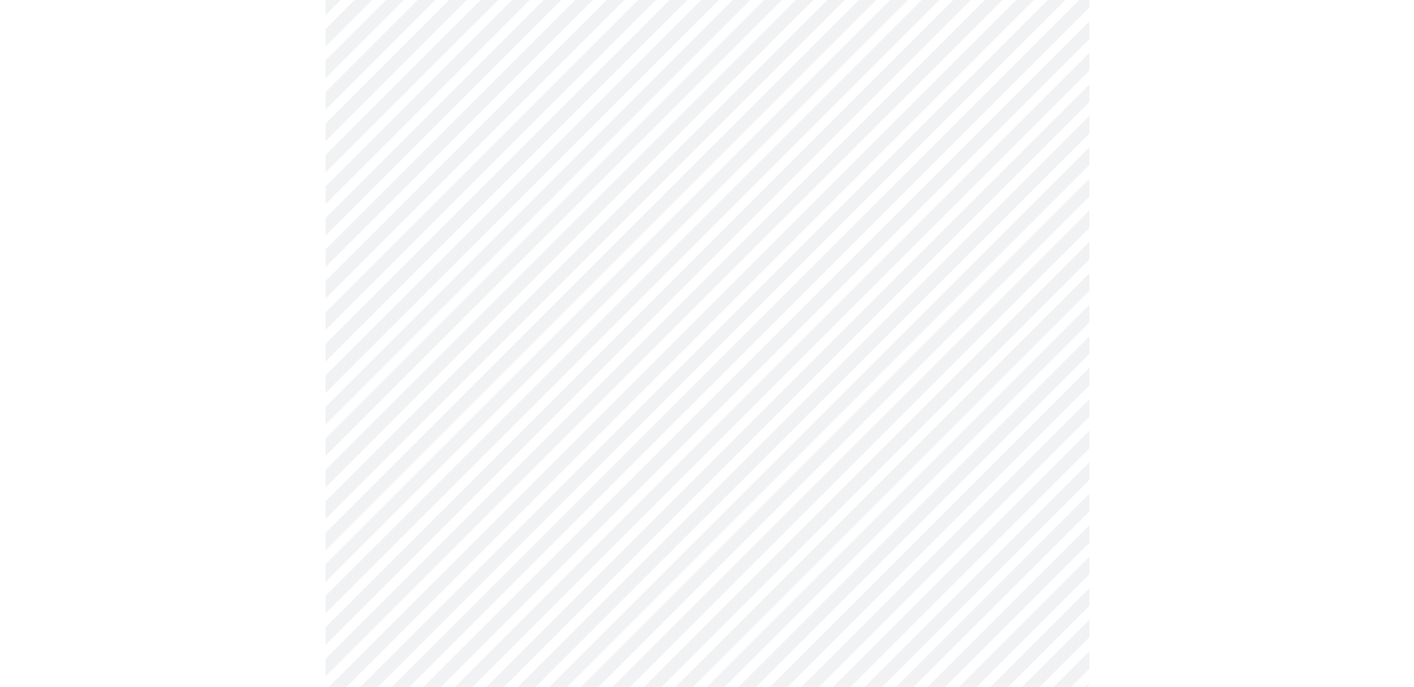
scroll to position [752, 0]
